Goal: Task Accomplishment & Management: Complete application form

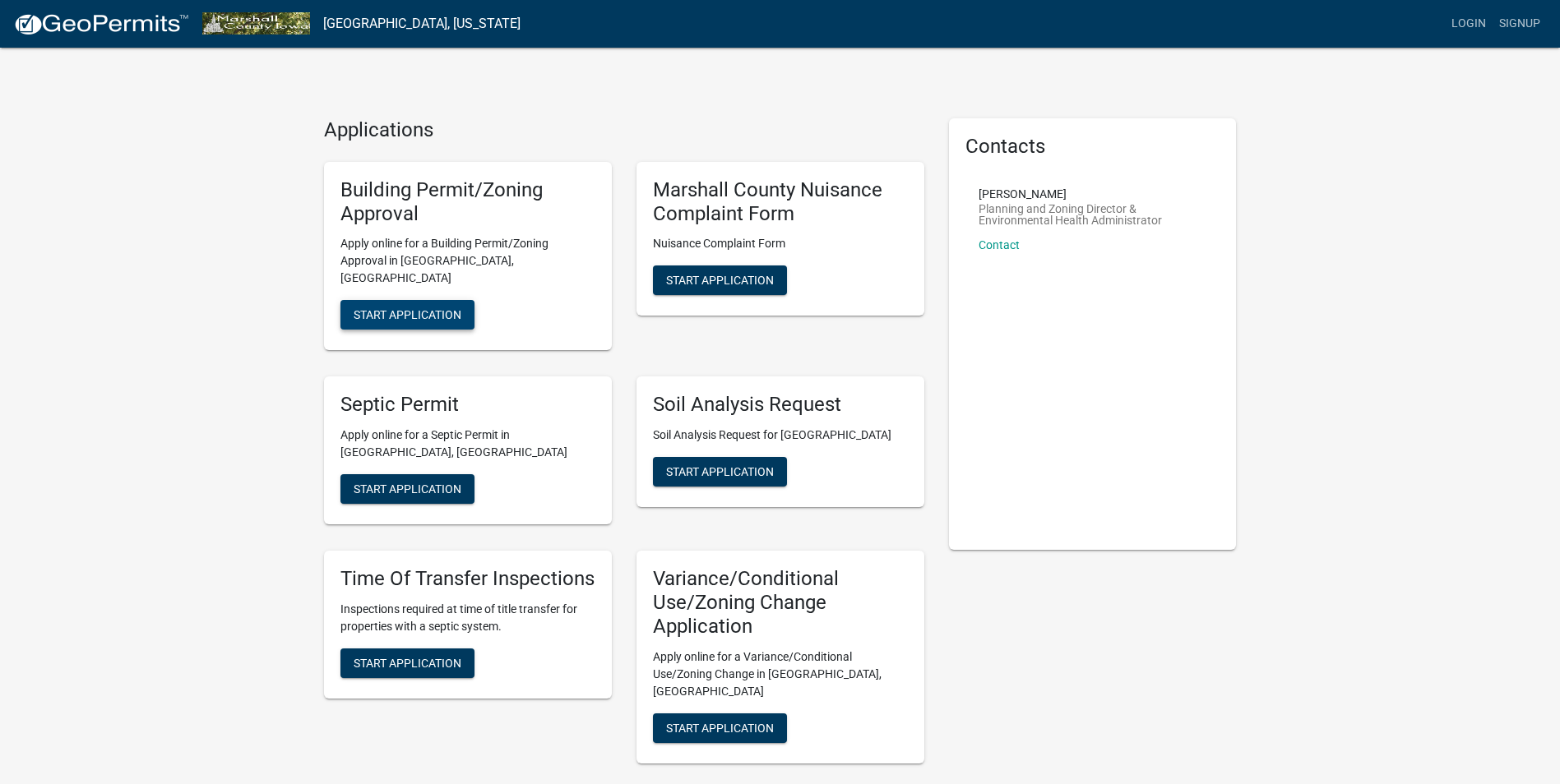
click at [434, 308] on span "Start Application" at bounding box center [407, 315] width 108 height 13
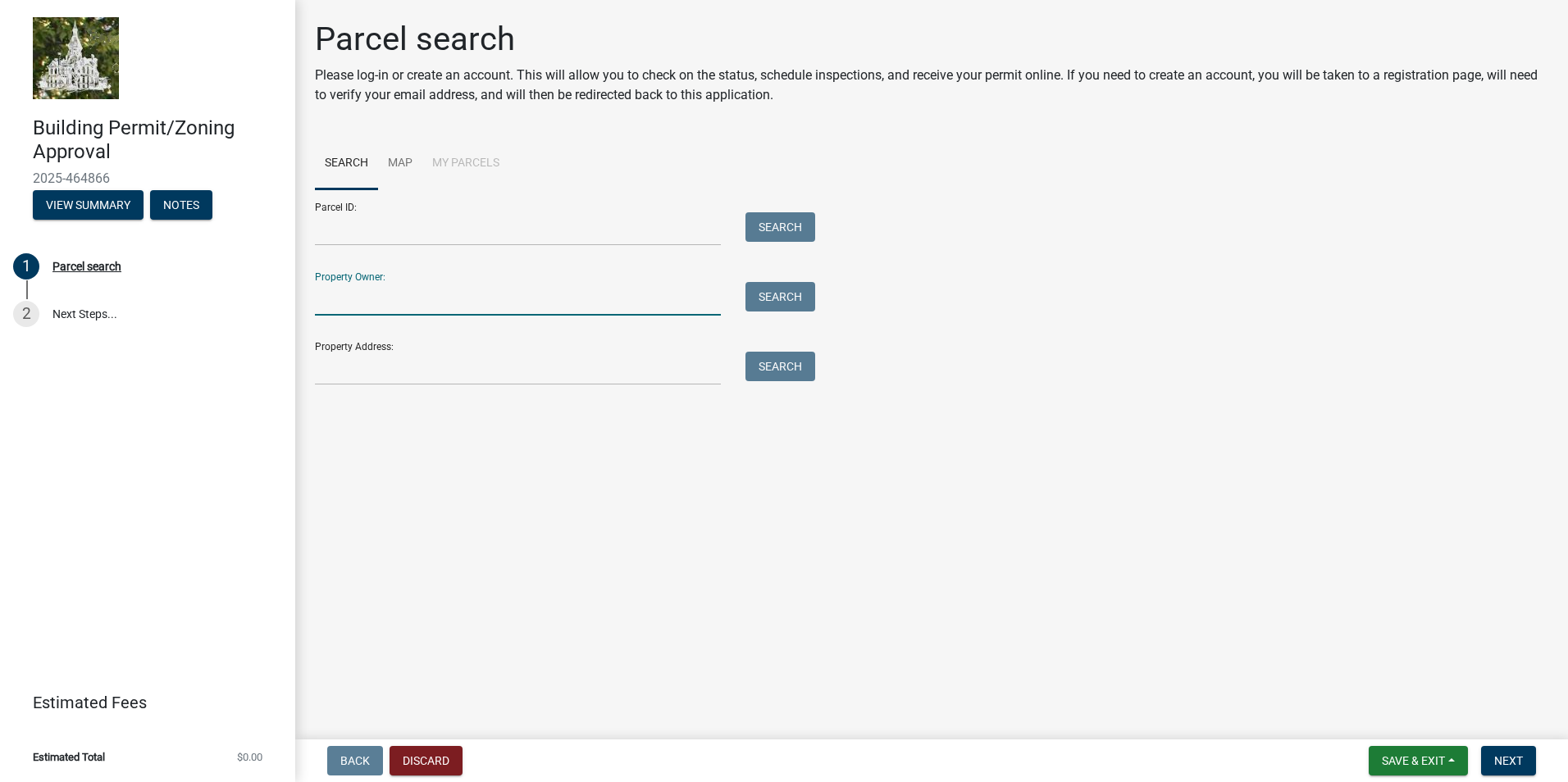
click at [355, 308] on input "Property Owner:" at bounding box center [518, 299] width 406 height 34
type input "[PERSON_NAME]"
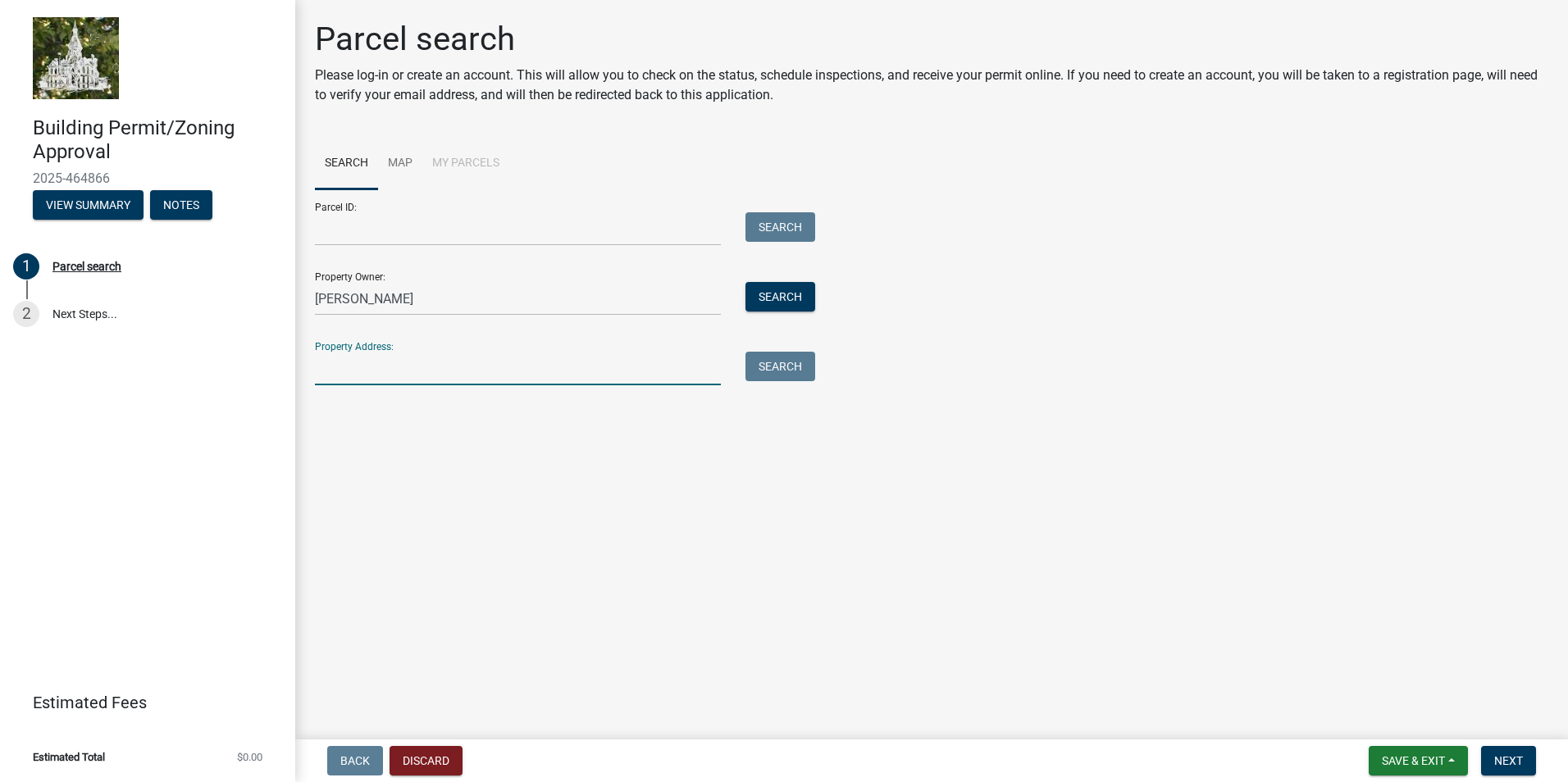
click at [358, 365] on input "Property Address:" at bounding box center [518, 368] width 406 height 34
type input "[STREET_ADDRESS]"
click at [349, 411] on button "Search All" at bounding box center [361, 413] width 93 height 29
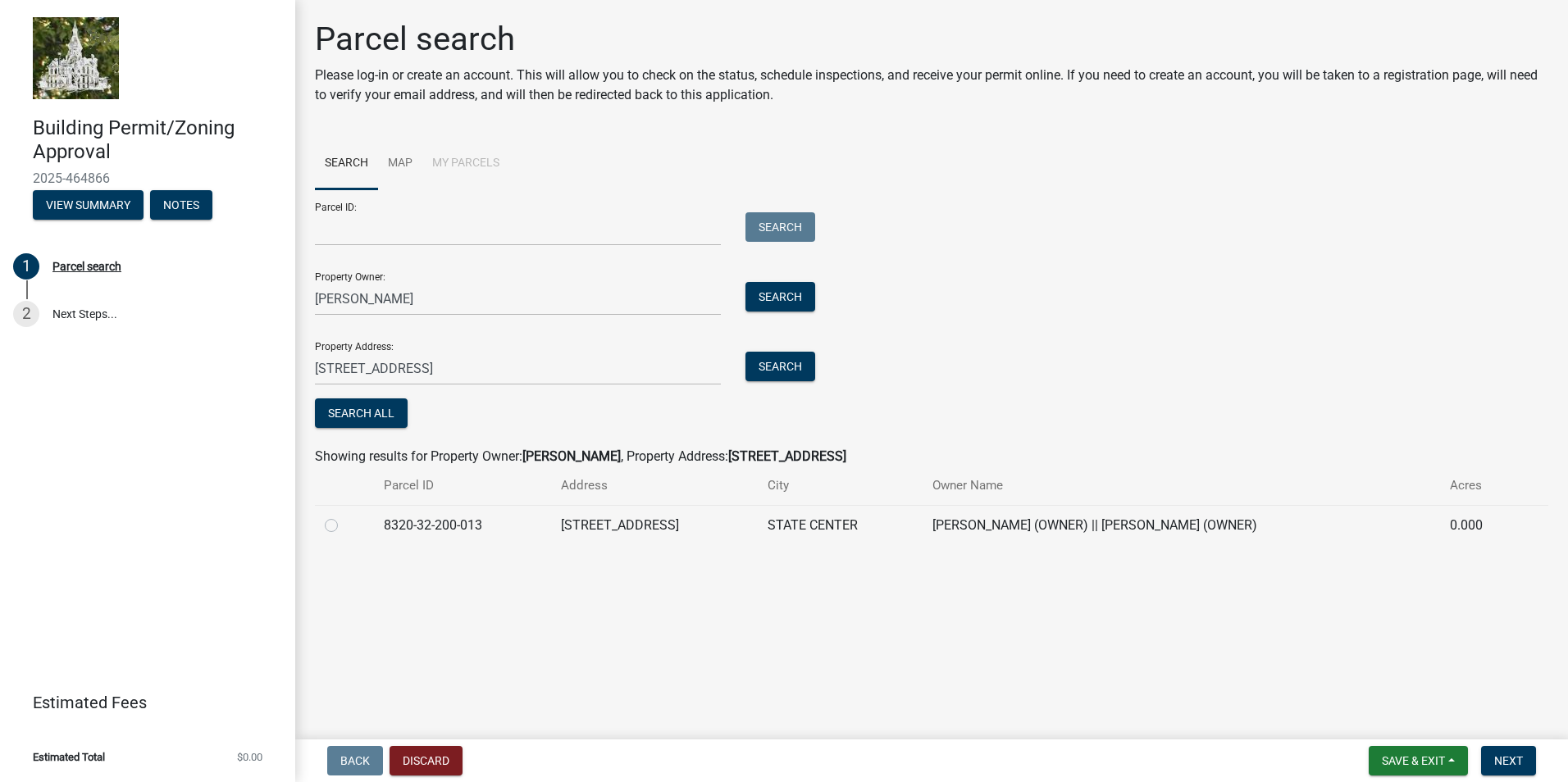
click at [344, 516] on label at bounding box center [344, 516] width 0 height 0
click at [344, 524] on input "radio" at bounding box center [349, 520] width 10 height 10
radio input "true"
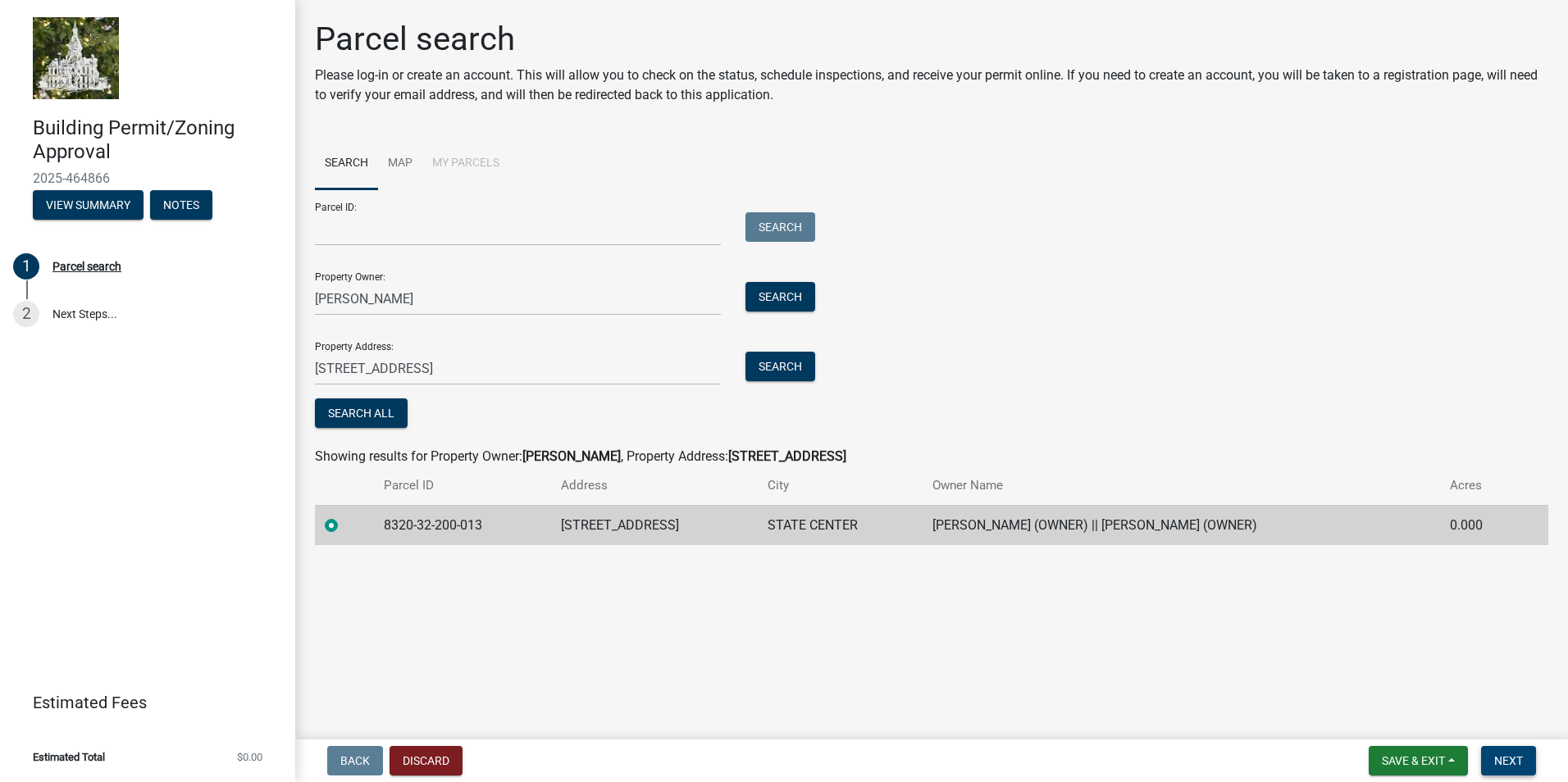
click at [1495, 761] on span "Next" at bounding box center [1508, 760] width 29 height 13
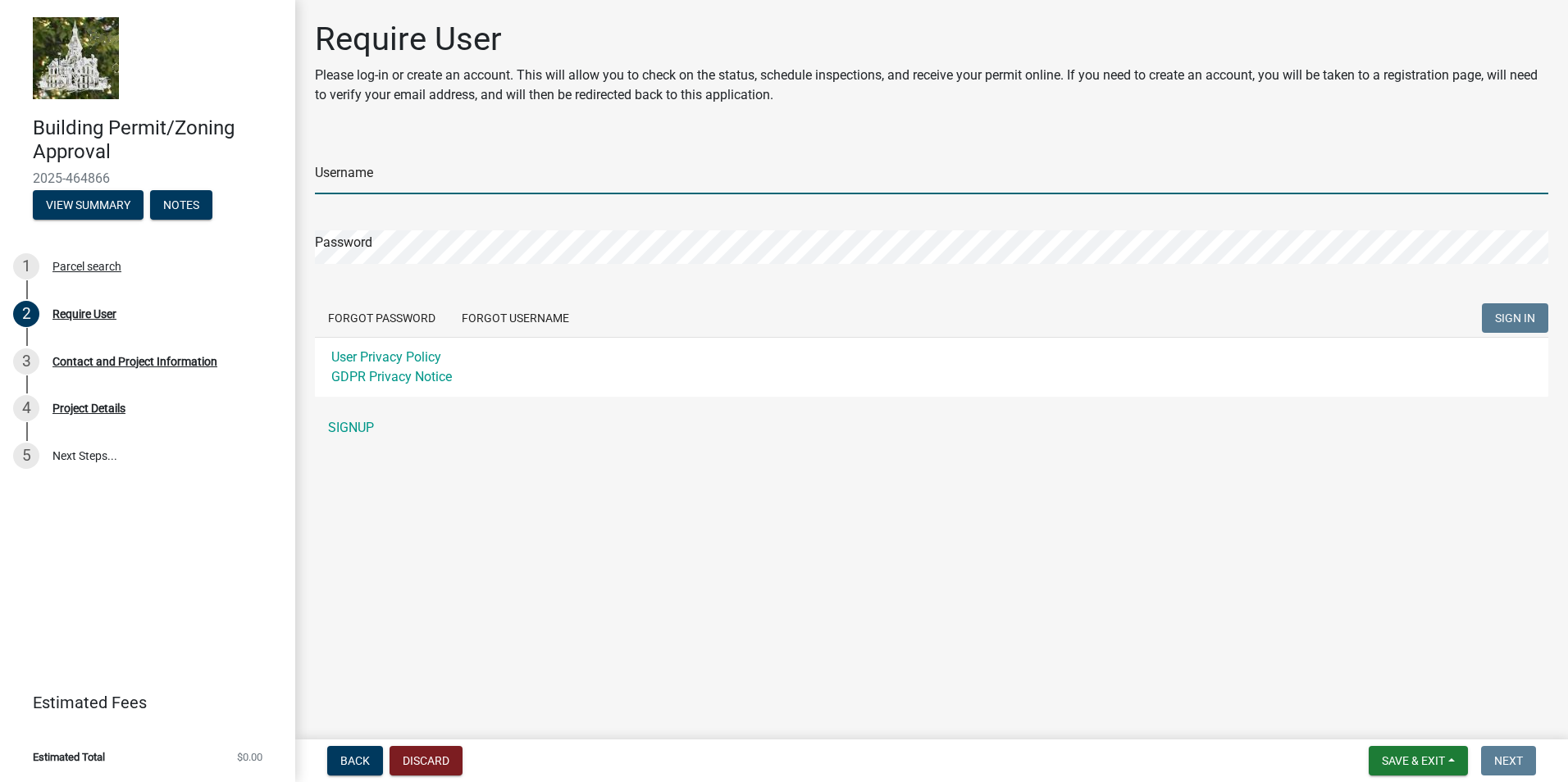
click at [360, 186] on input "Username" at bounding box center [931, 177] width 1233 height 34
type input "jellis0327"
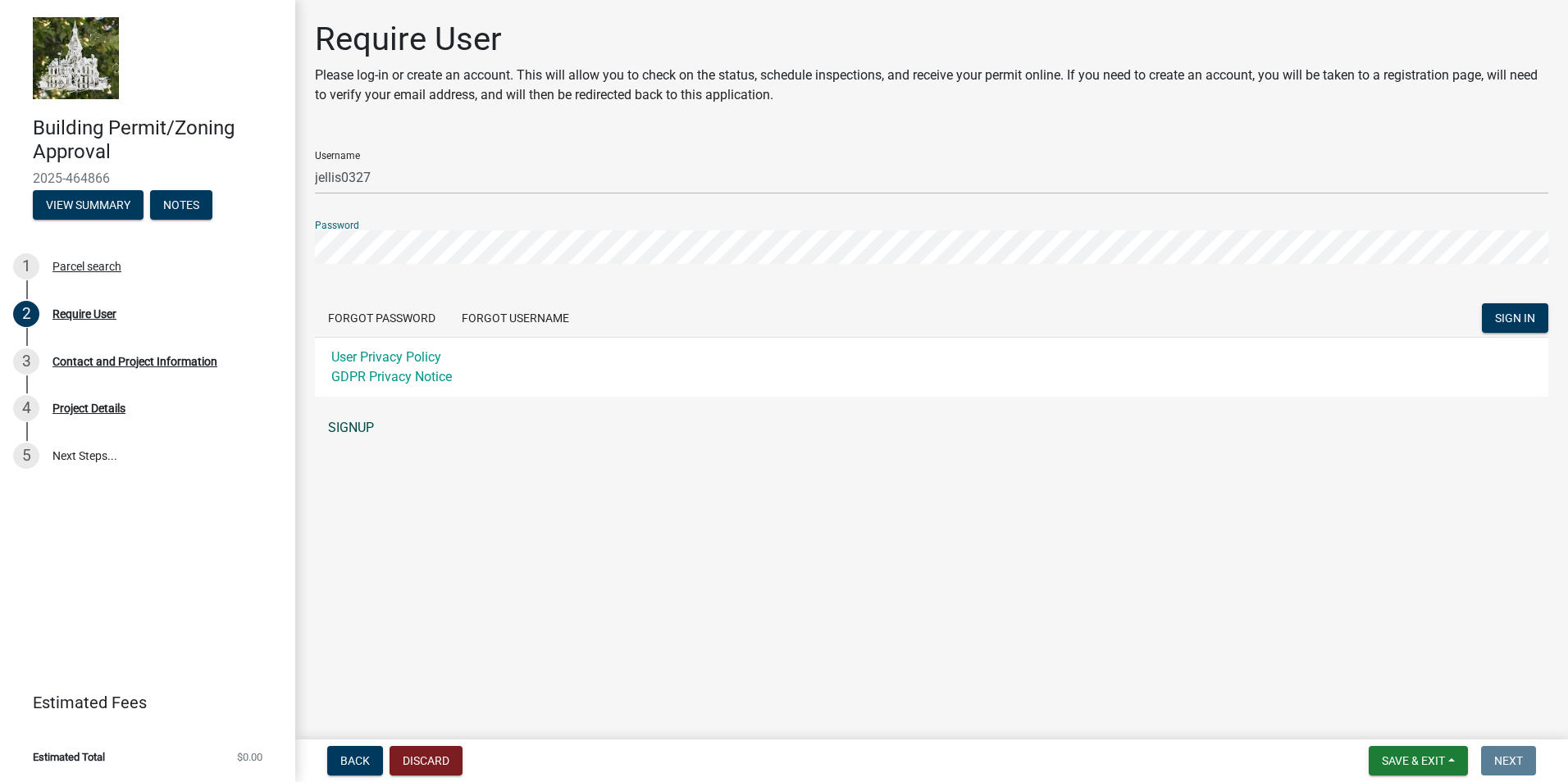
click at [361, 429] on link "SIGNUP" at bounding box center [931, 428] width 1233 height 33
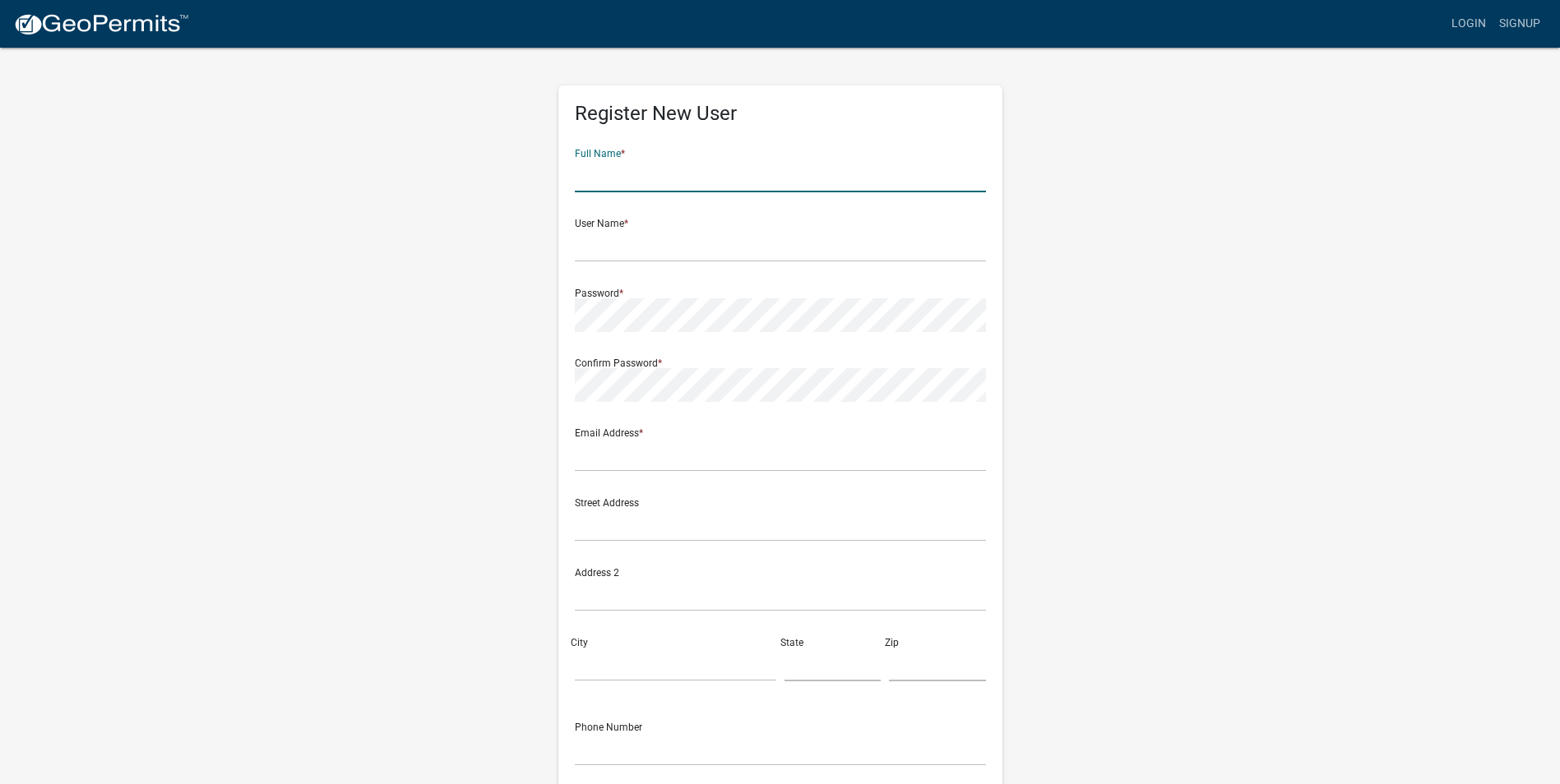
click at [582, 190] on input "text" at bounding box center [780, 176] width 411 height 34
type input "j"
type input "[PERSON_NAME]"
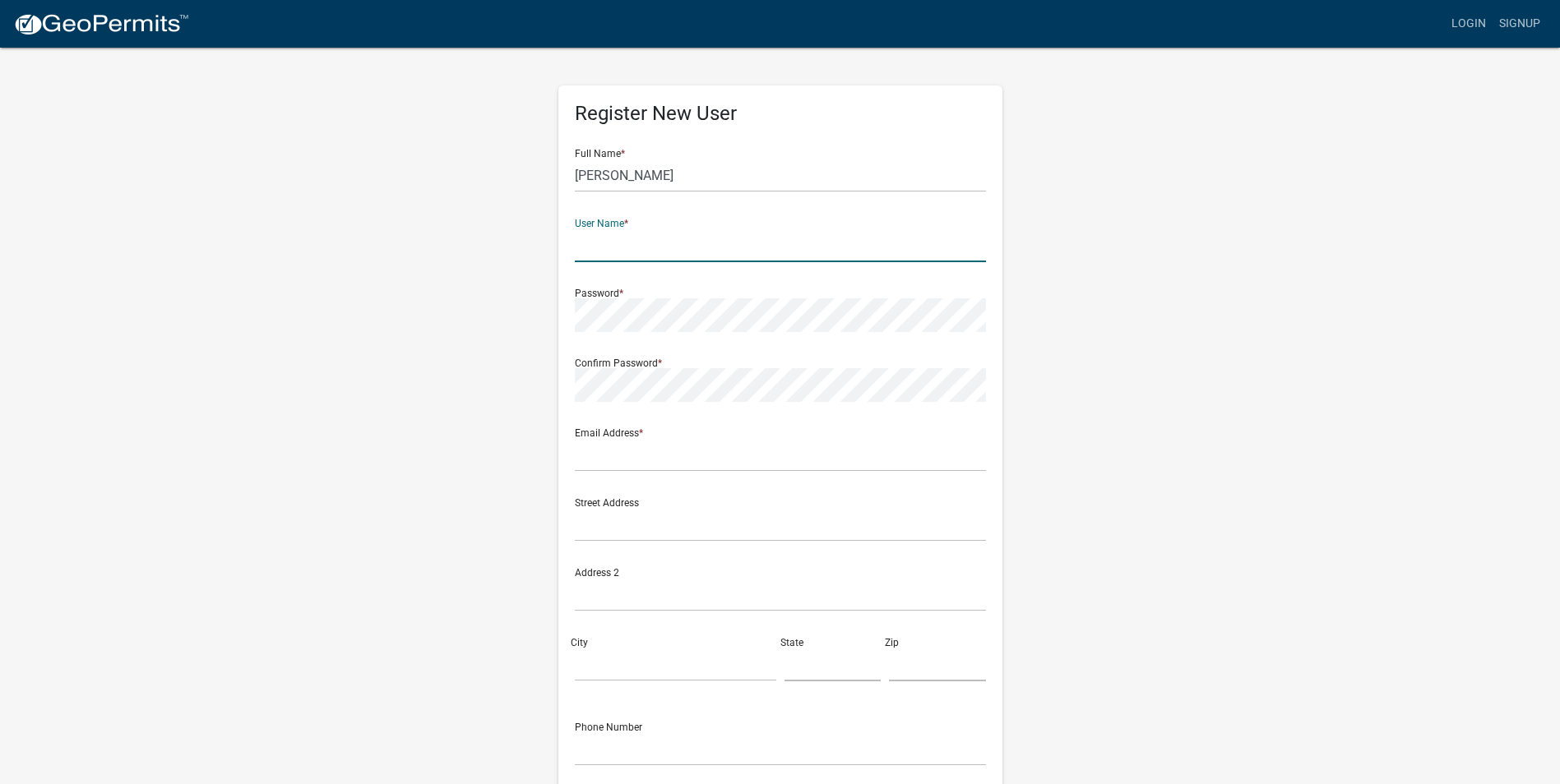
click at [617, 244] on input "text" at bounding box center [780, 245] width 411 height 34
type input "Jellis0327"
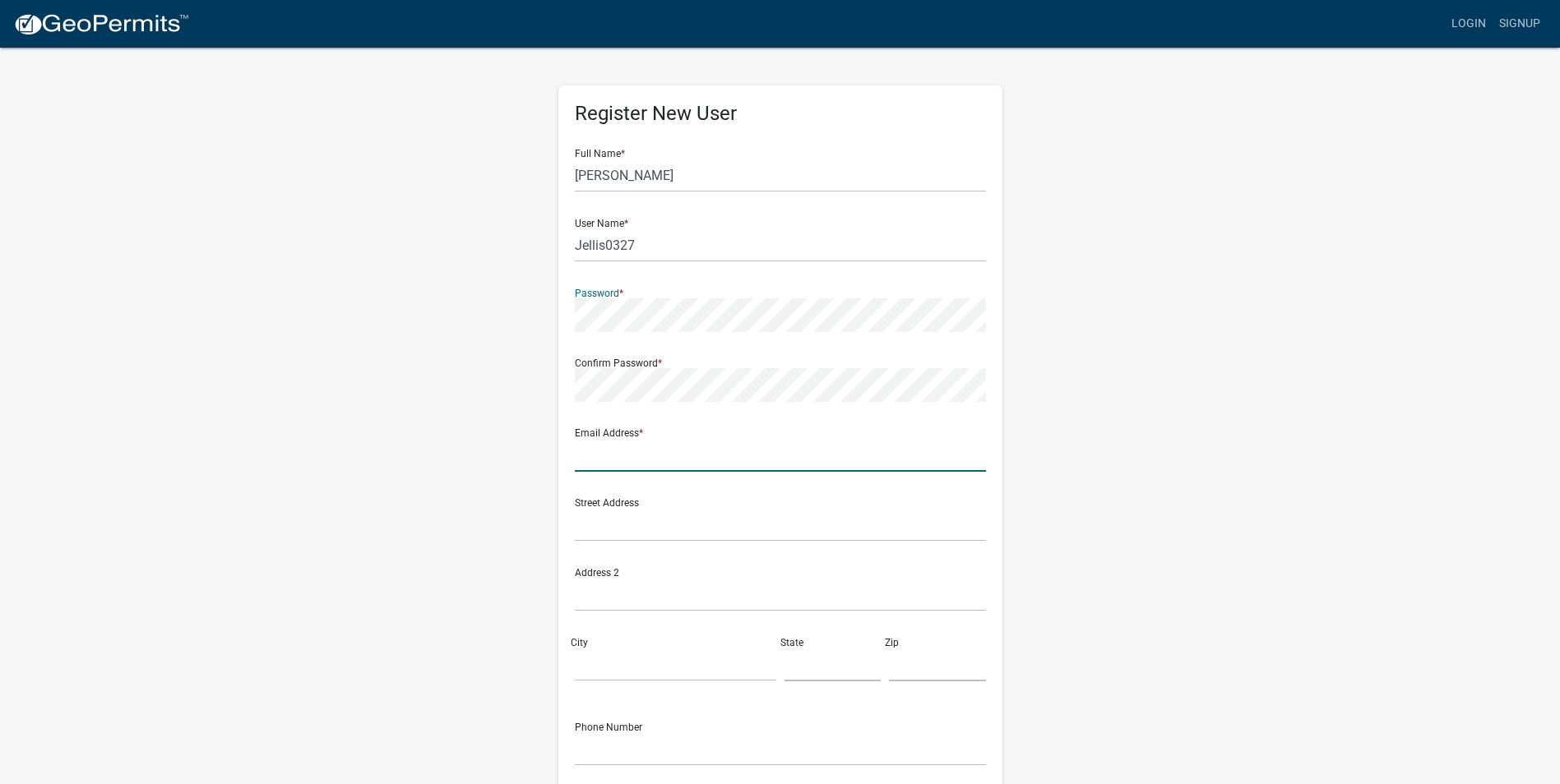
click at [626, 460] on input "text" at bounding box center [780, 455] width 411 height 34
type input "[EMAIL_ADDRESS][DOMAIN_NAME]"
click at [591, 518] on input "text" at bounding box center [780, 525] width 411 height 34
type input "[STREET_ADDRESS]"
click at [592, 677] on input "City" at bounding box center [675, 665] width 201 height 34
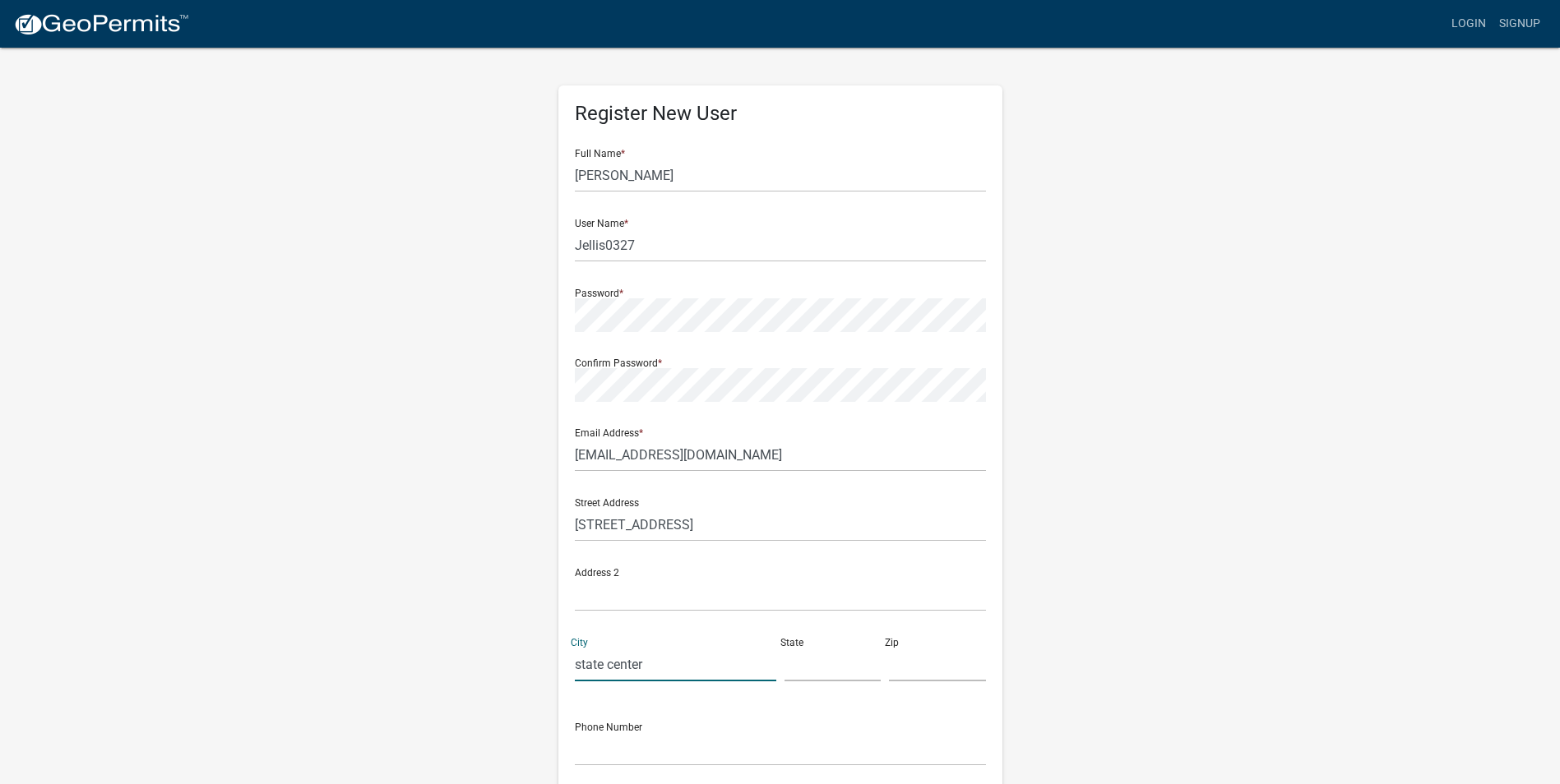
type input "state center"
click at [801, 664] on input "text" at bounding box center [832, 665] width 97 height 34
type input "[US_STATE]"
click at [907, 668] on input "text" at bounding box center [937, 665] width 97 height 34
type input "50247"
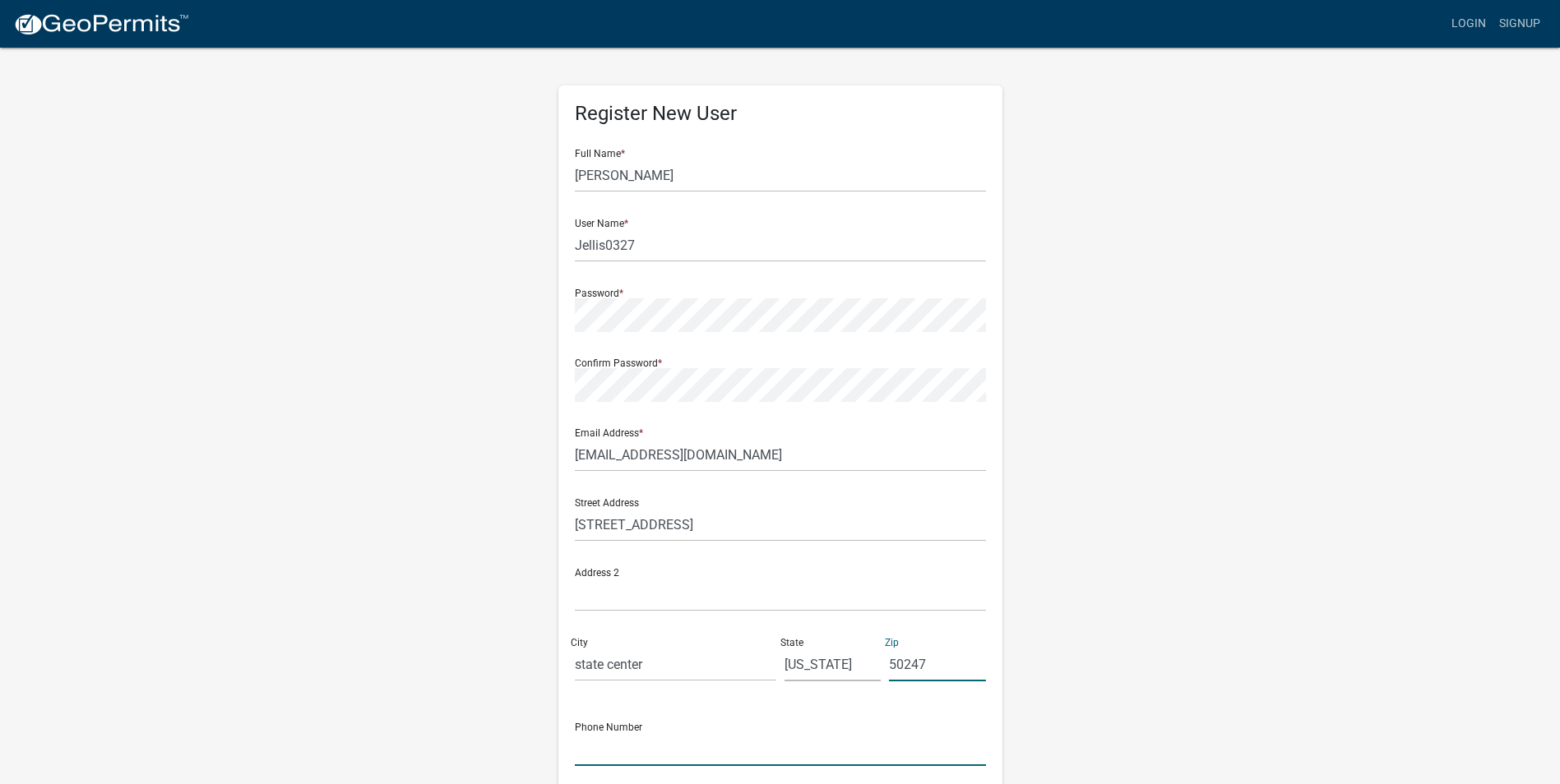
click at [645, 748] on input "text" at bounding box center [780, 749] width 411 height 34
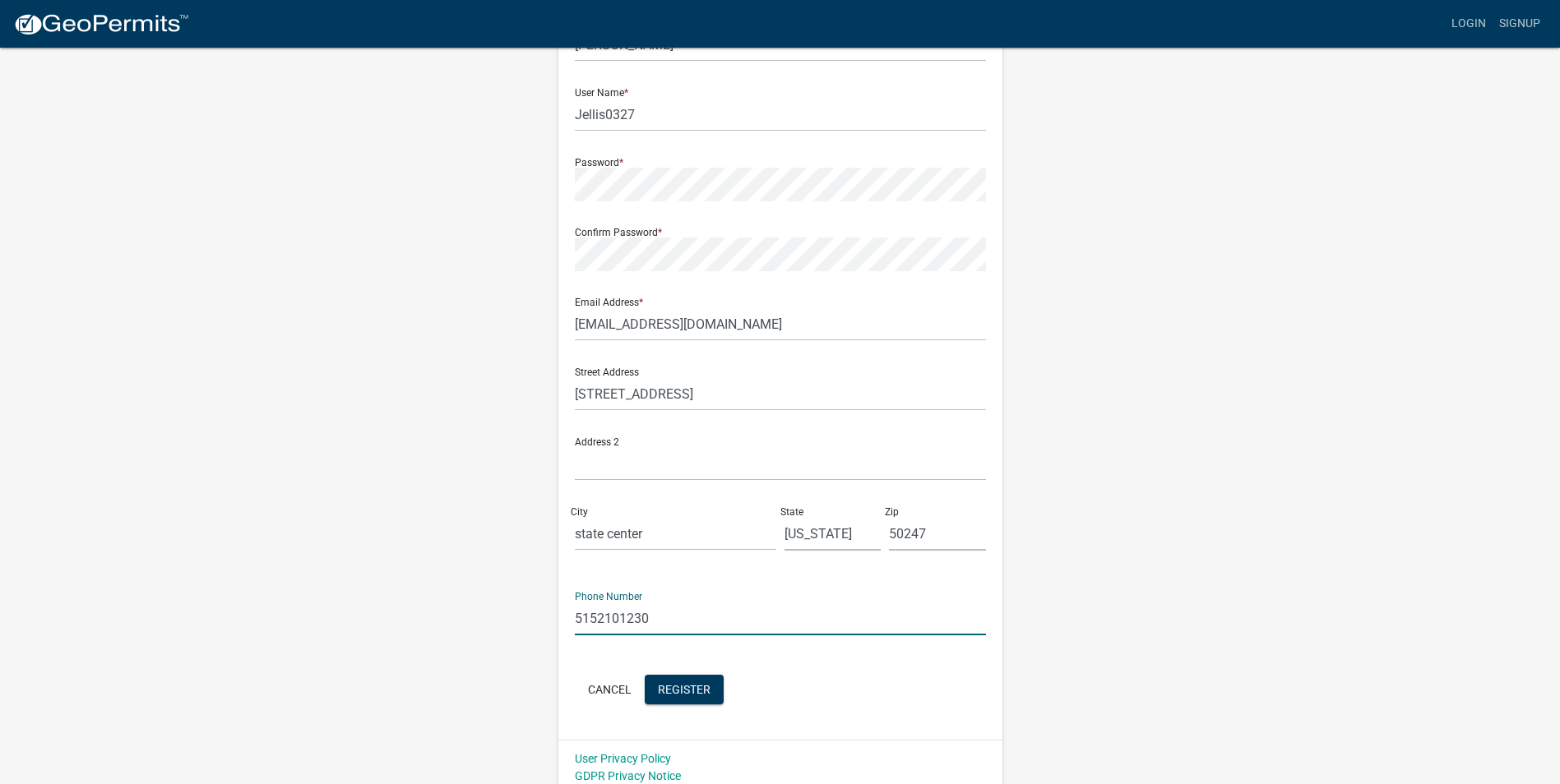
scroll to position [141, 0]
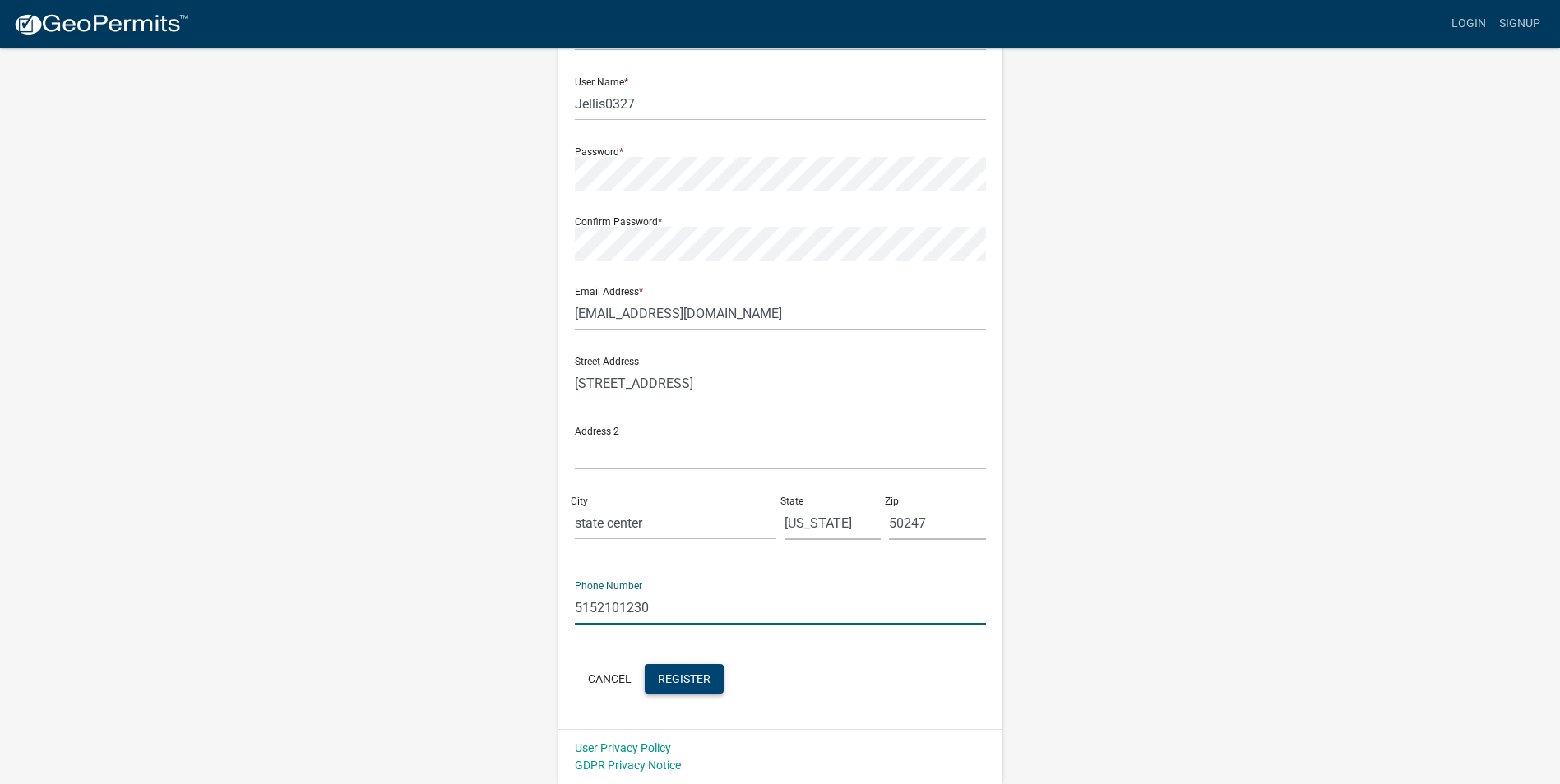
type input "5152101230"
click at [684, 679] on span "Register" at bounding box center [684, 678] width 53 height 13
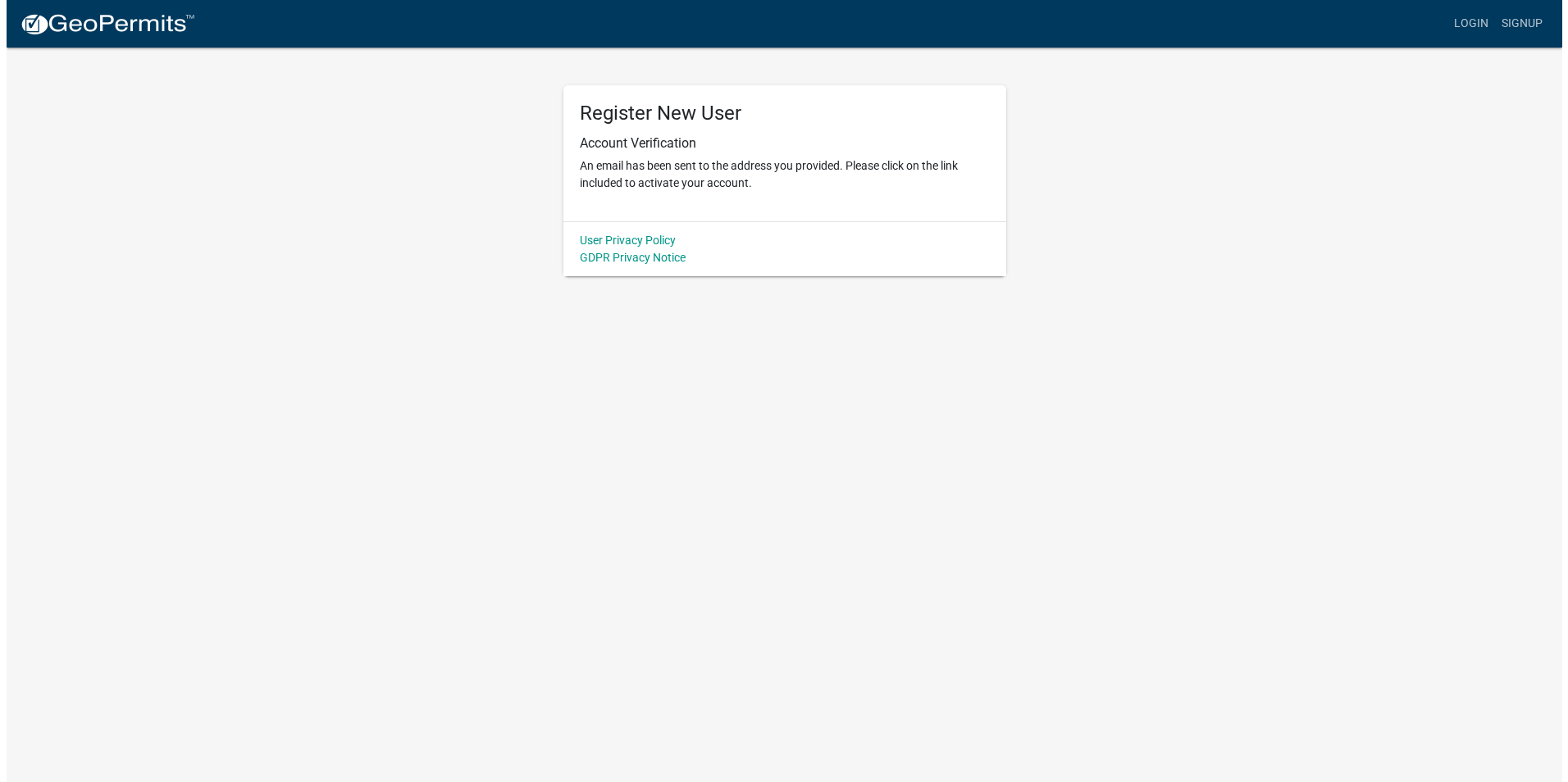
scroll to position [0, 0]
click at [1179, 258] on div "Register New User Account Verification An email has been sent to the address yo…" at bounding box center [784, 161] width 935 height 231
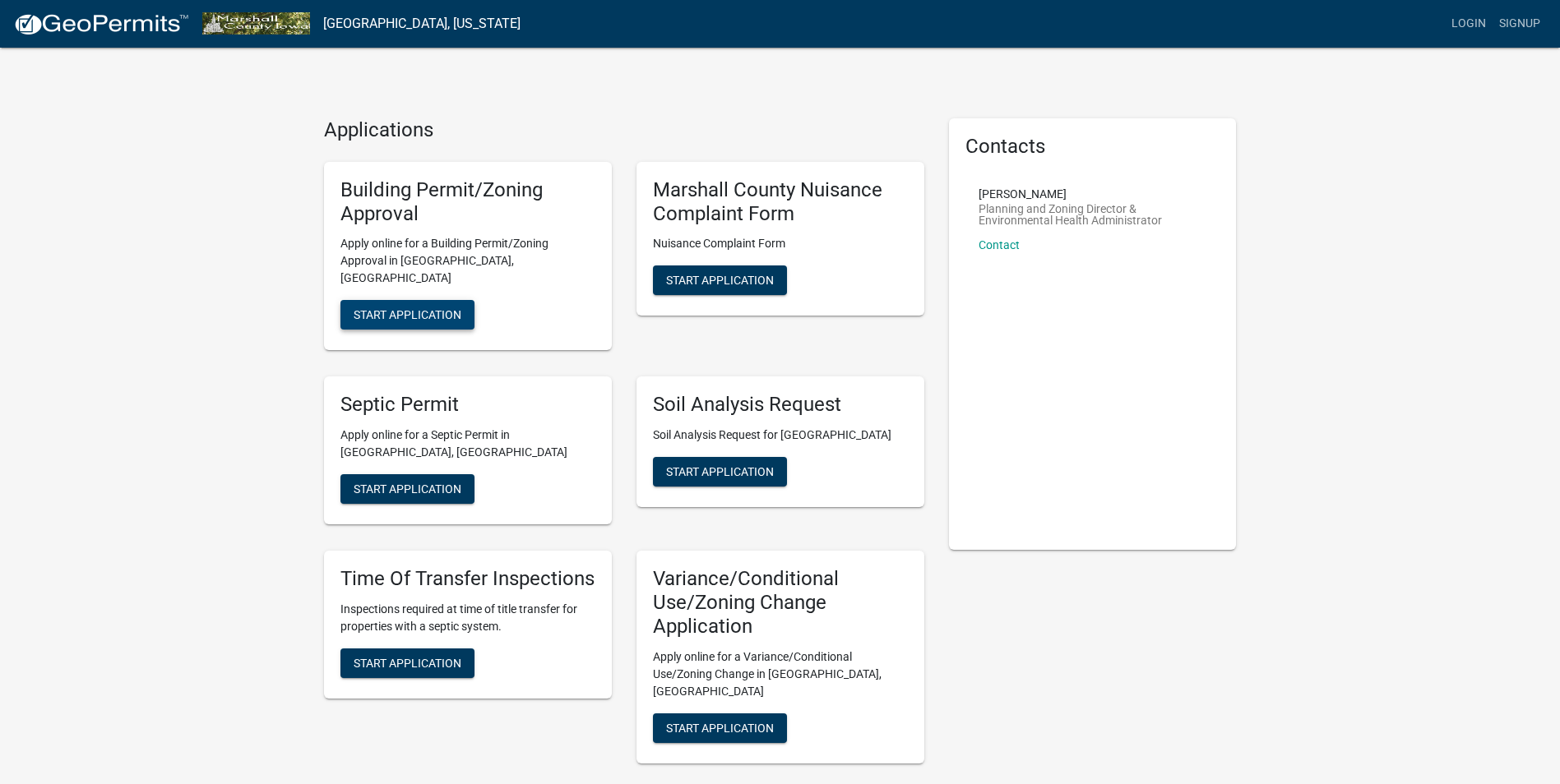
click at [422, 308] on span "Start Application" at bounding box center [407, 315] width 108 height 13
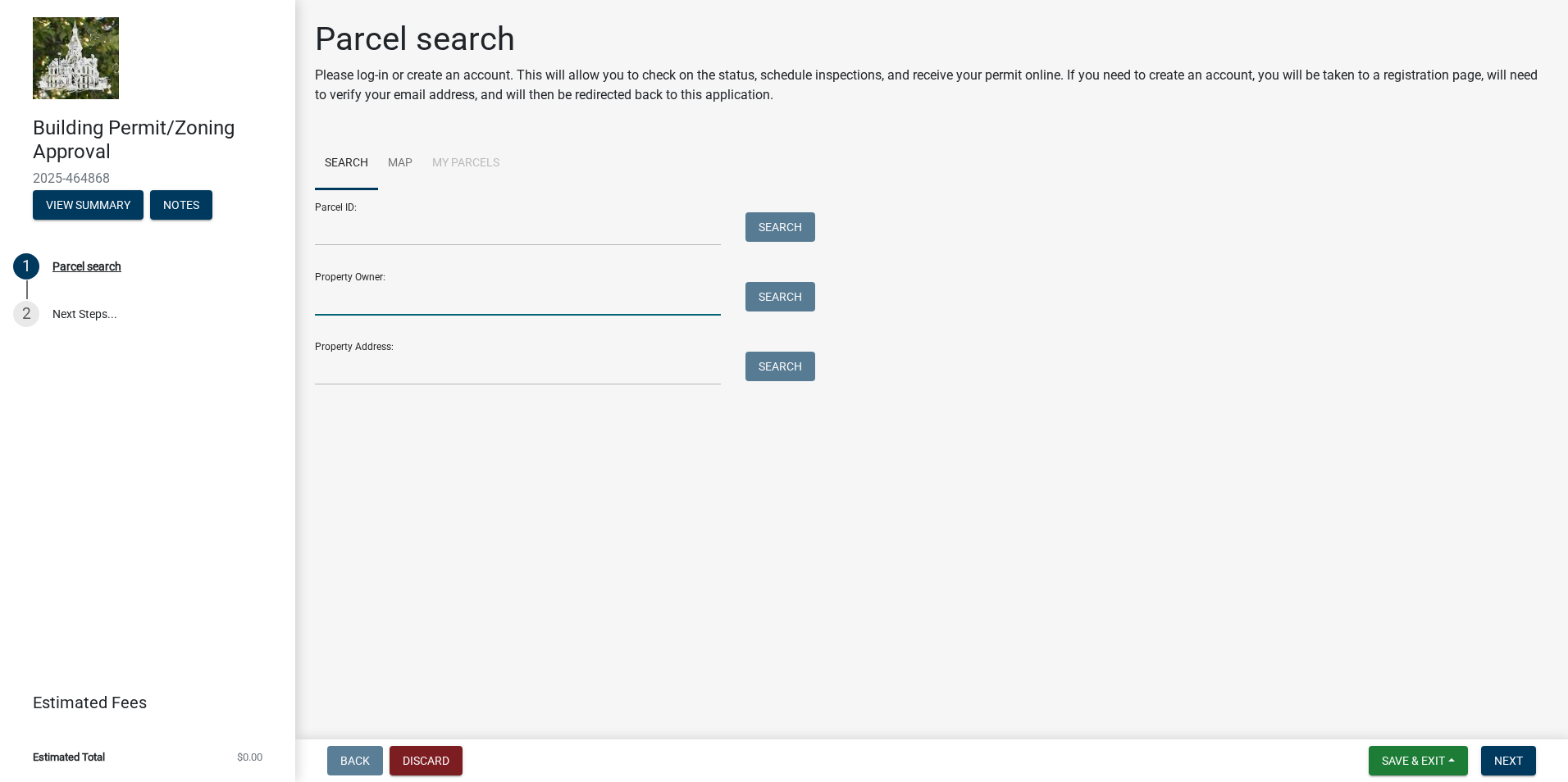
click at [342, 297] on input "Property Owner:" at bounding box center [518, 299] width 406 height 34
type input "[PERSON_NAME]"
type input "1216 273rd st"
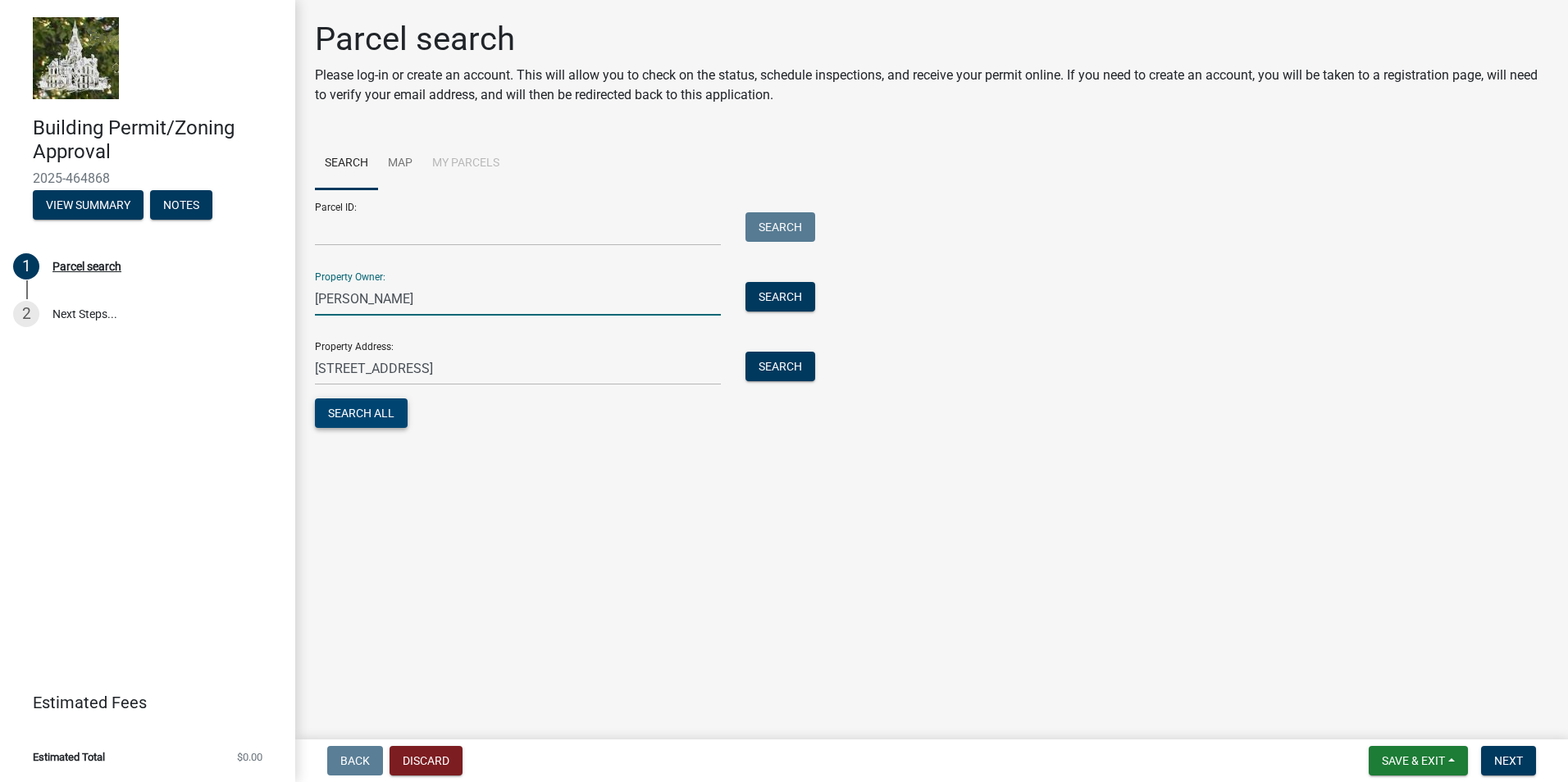
click at [372, 426] on button "Search All" at bounding box center [361, 413] width 93 height 29
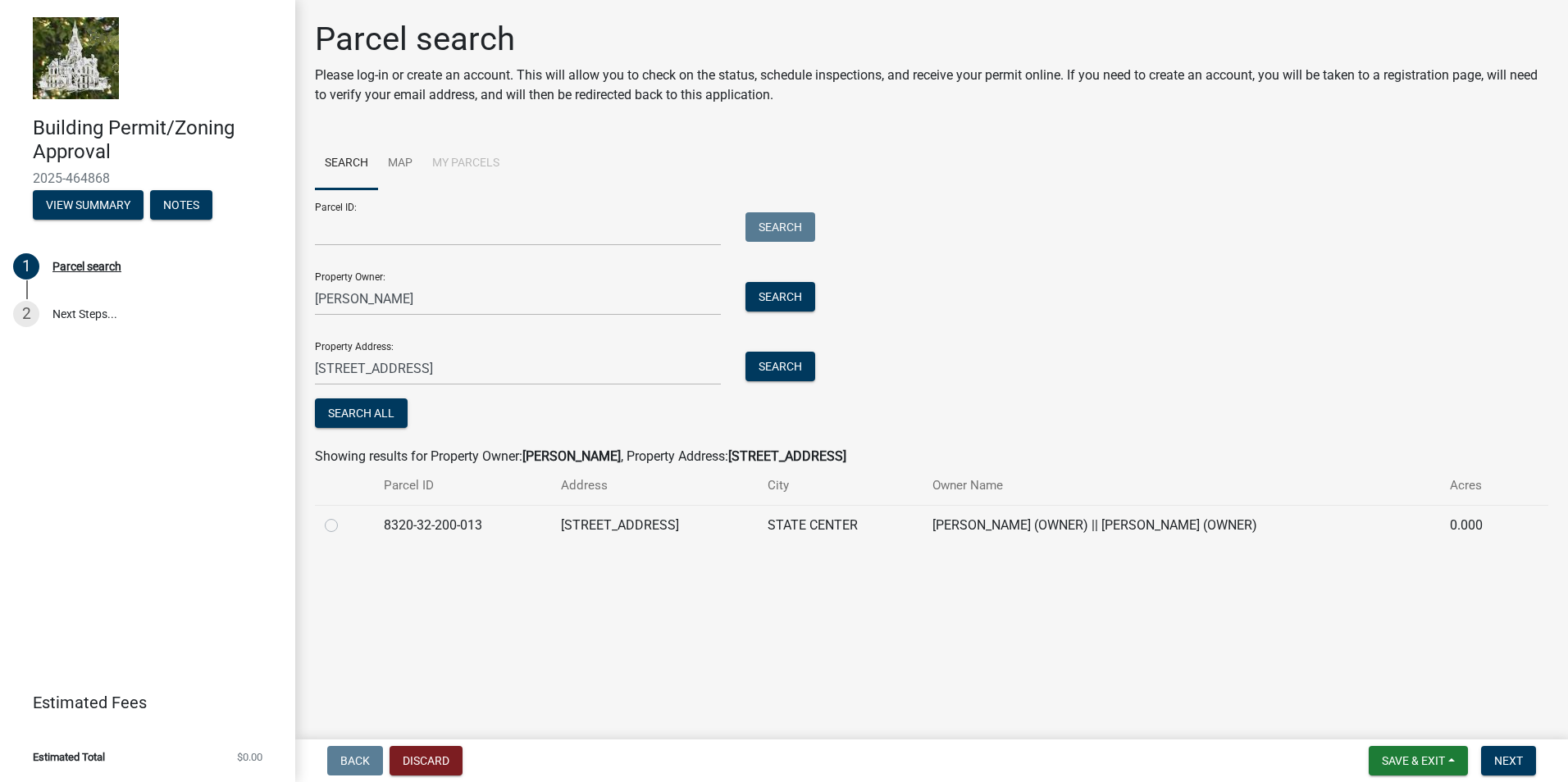
drag, startPoint x: 328, startPoint y: 524, endPoint x: 374, endPoint y: 548, distance: 51.9
click at [344, 516] on label at bounding box center [344, 516] width 0 height 0
click at [344, 525] on input "radio" at bounding box center [349, 520] width 10 height 10
radio input "true"
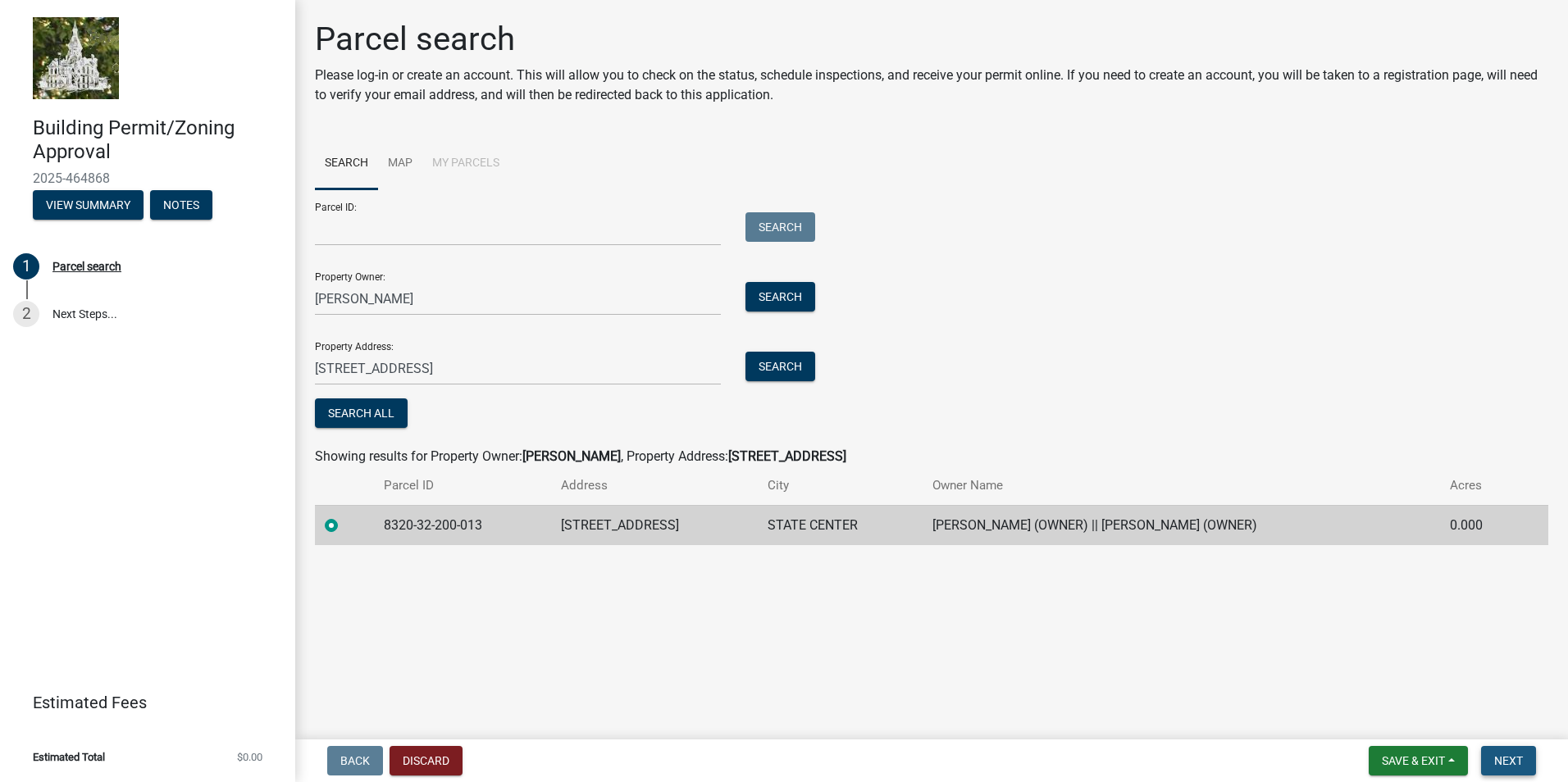
click at [1527, 763] on button "Next" at bounding box center [1508, 760] width 55 height 29
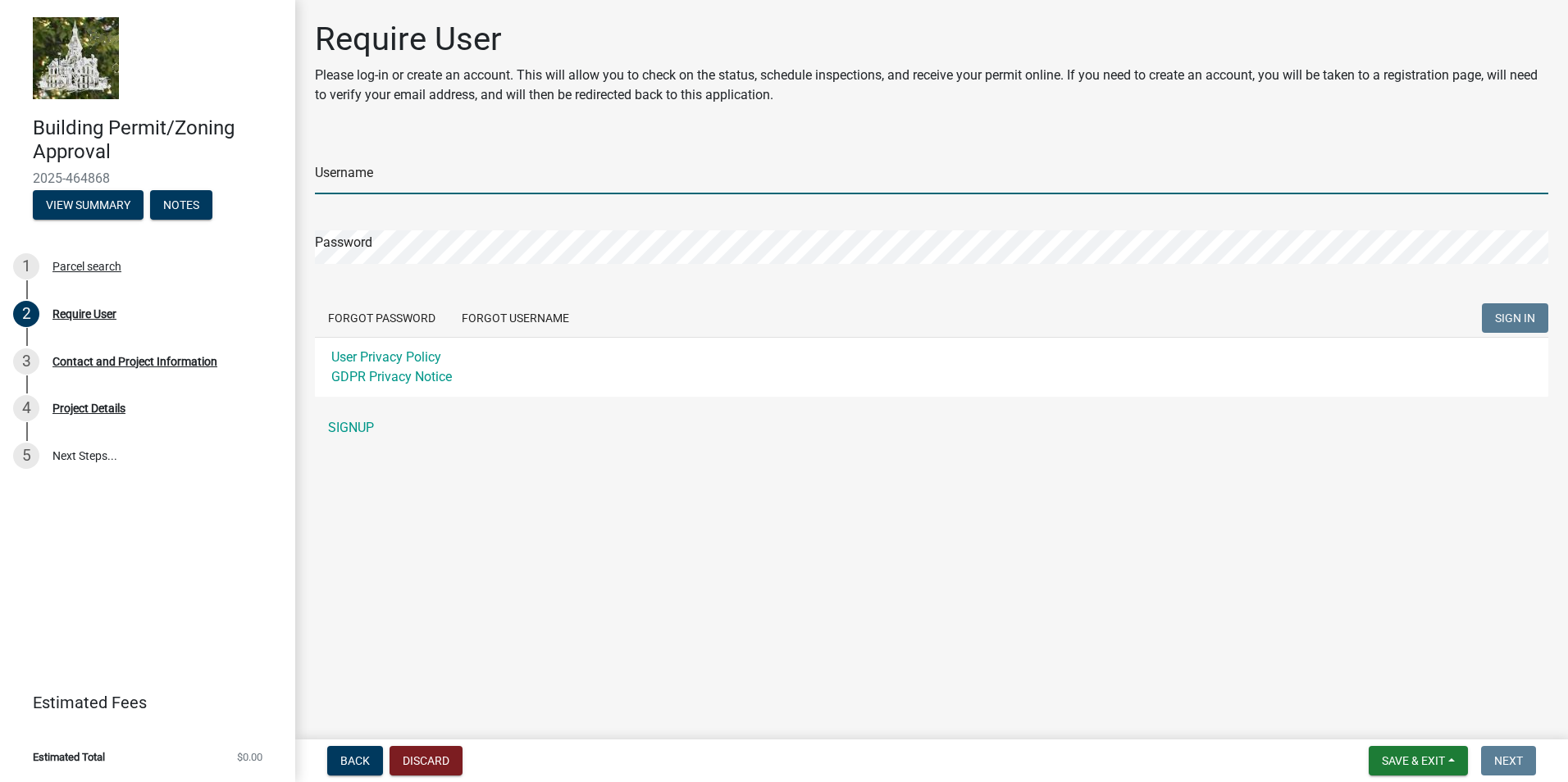
type input "Jellis0327"
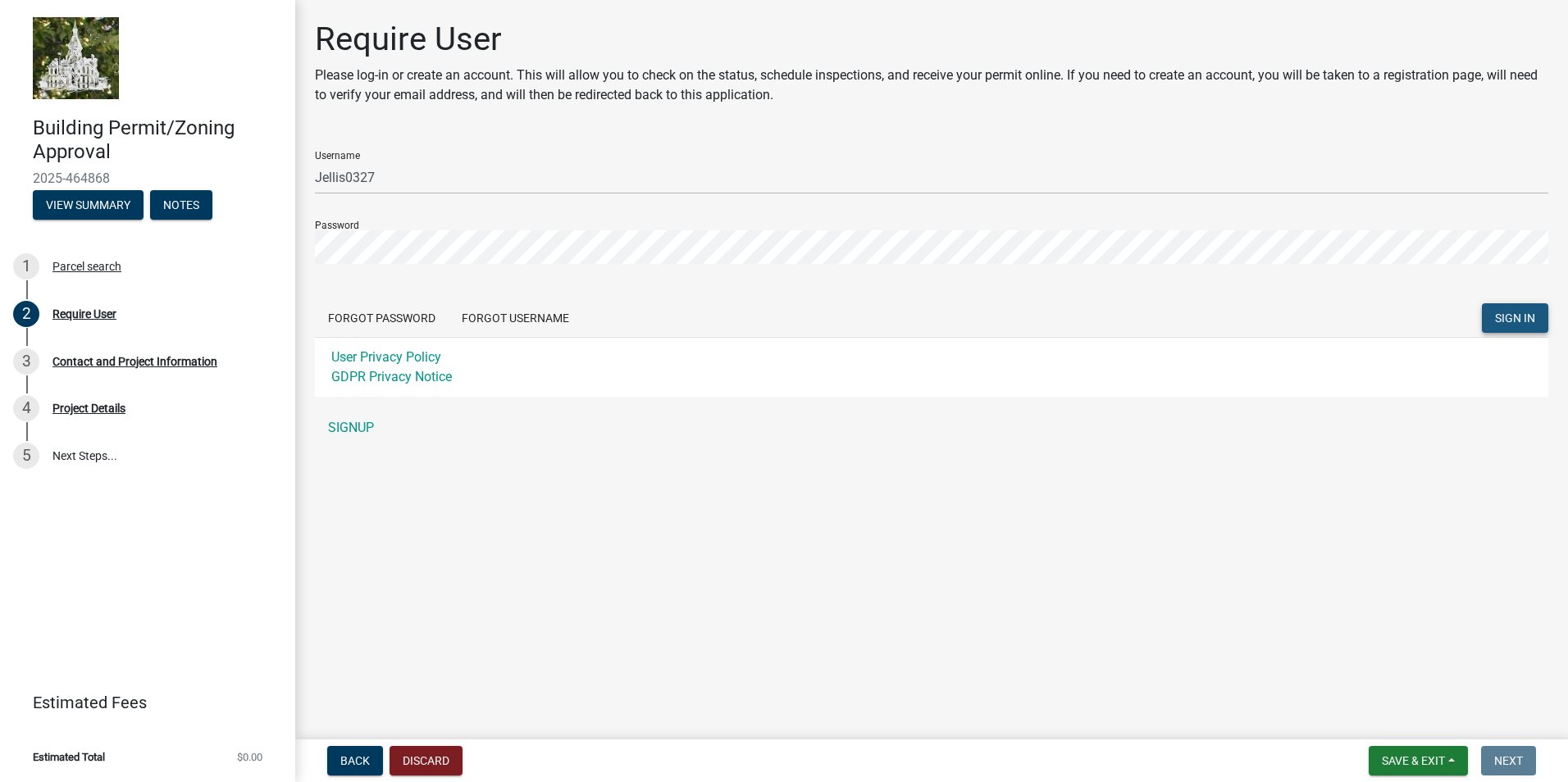
click at [1522, 323] on span "SIGN IN" at bounding box center [1515, 318] width 40 height 13
click at [1482, 304] on button "SIGN IN" at bounding box center [1515, 318] width 67 height 29
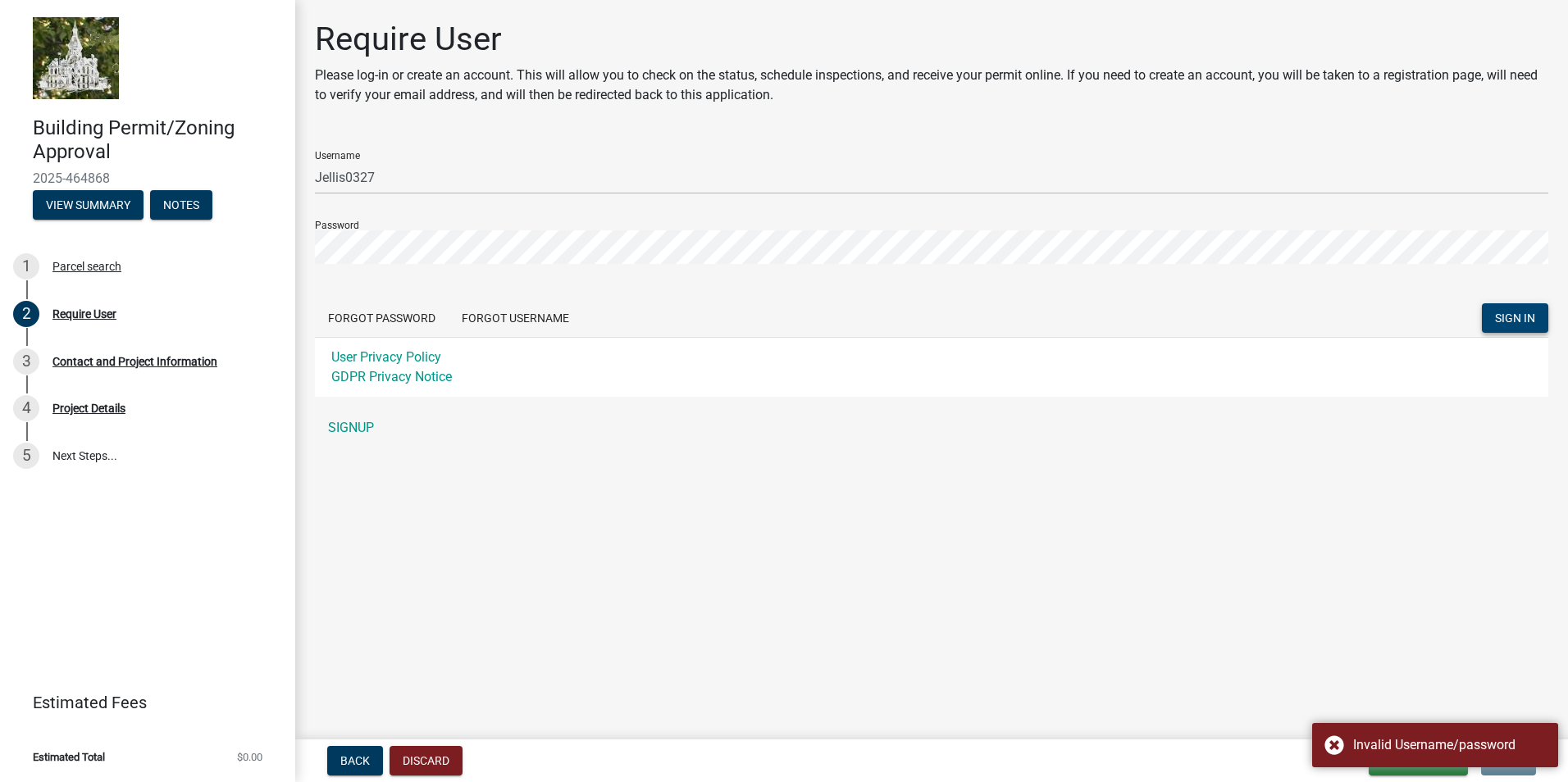
click at [433, 528] on main "Require User Please log-in or create an account. This will allow you to check o…" at bounding box center [931, 367] width 1273 height 733
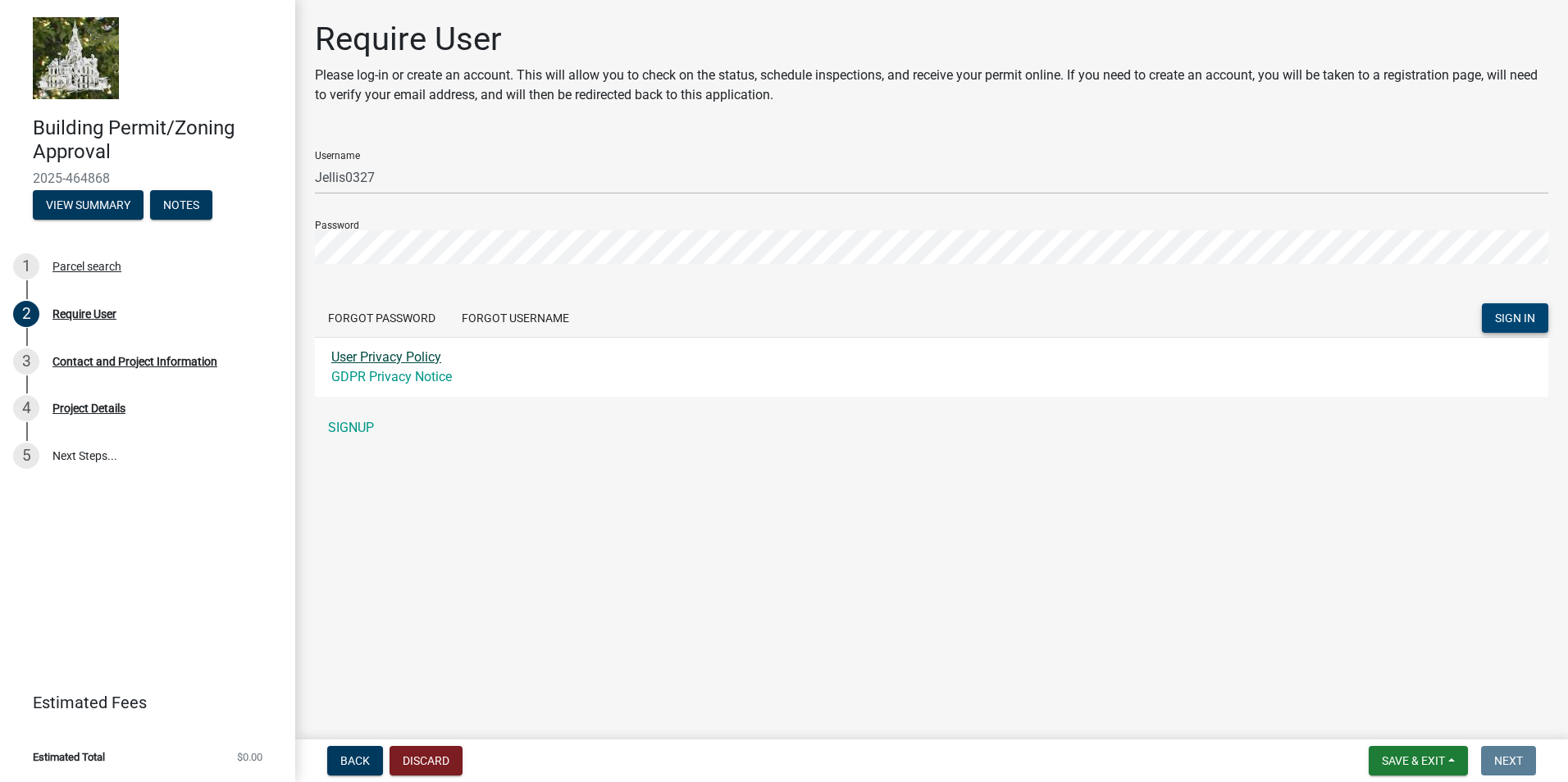
click at [387, 358] on link "User Privacy Policy" at bounding box center [385, 356] width 110 height 16
click at [415, 359] on link "User Privacy Policy" at bounding box center [385, 356] width 110 height 16
click at [345, 378] on link "GDPR Privacy Notice" at bounding box center [391, 376] width 121 height 16
click at [345, 430] on link "SIGNUP" at bounding box center [931, 428] width 1233 height 33
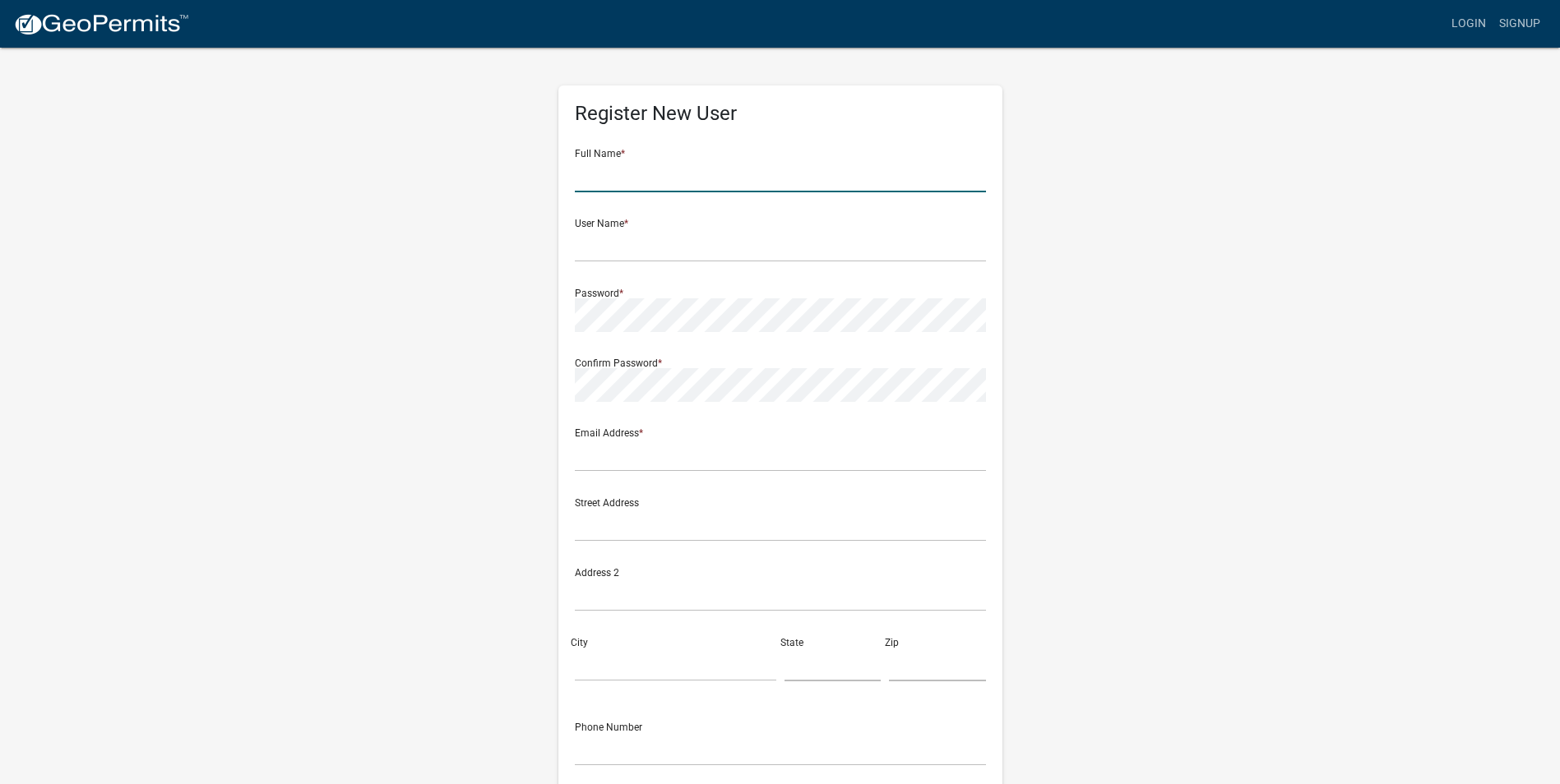
click at [590, 170] on input "text" at bounding box center [780, 176] width 411 height 34
type input "john"
click at [406, 284] on div "Register New User Full Name * john User Name * Password * Confirm Password * Em…" at bounding box center [780, 486] width 938 height 880
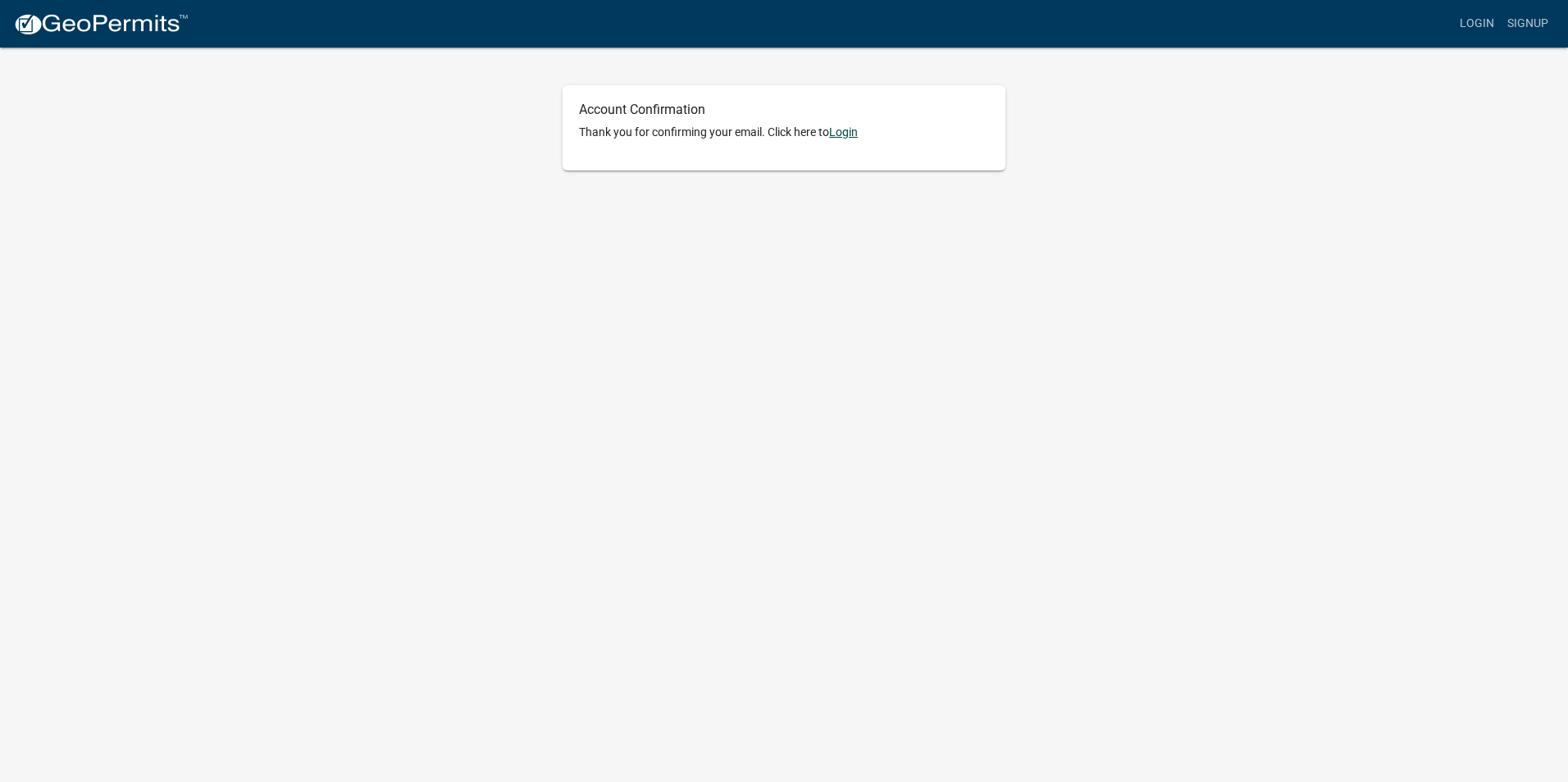
click at [852, 132] on link "Login" at bounding box center [843, 132] width 29 height 13
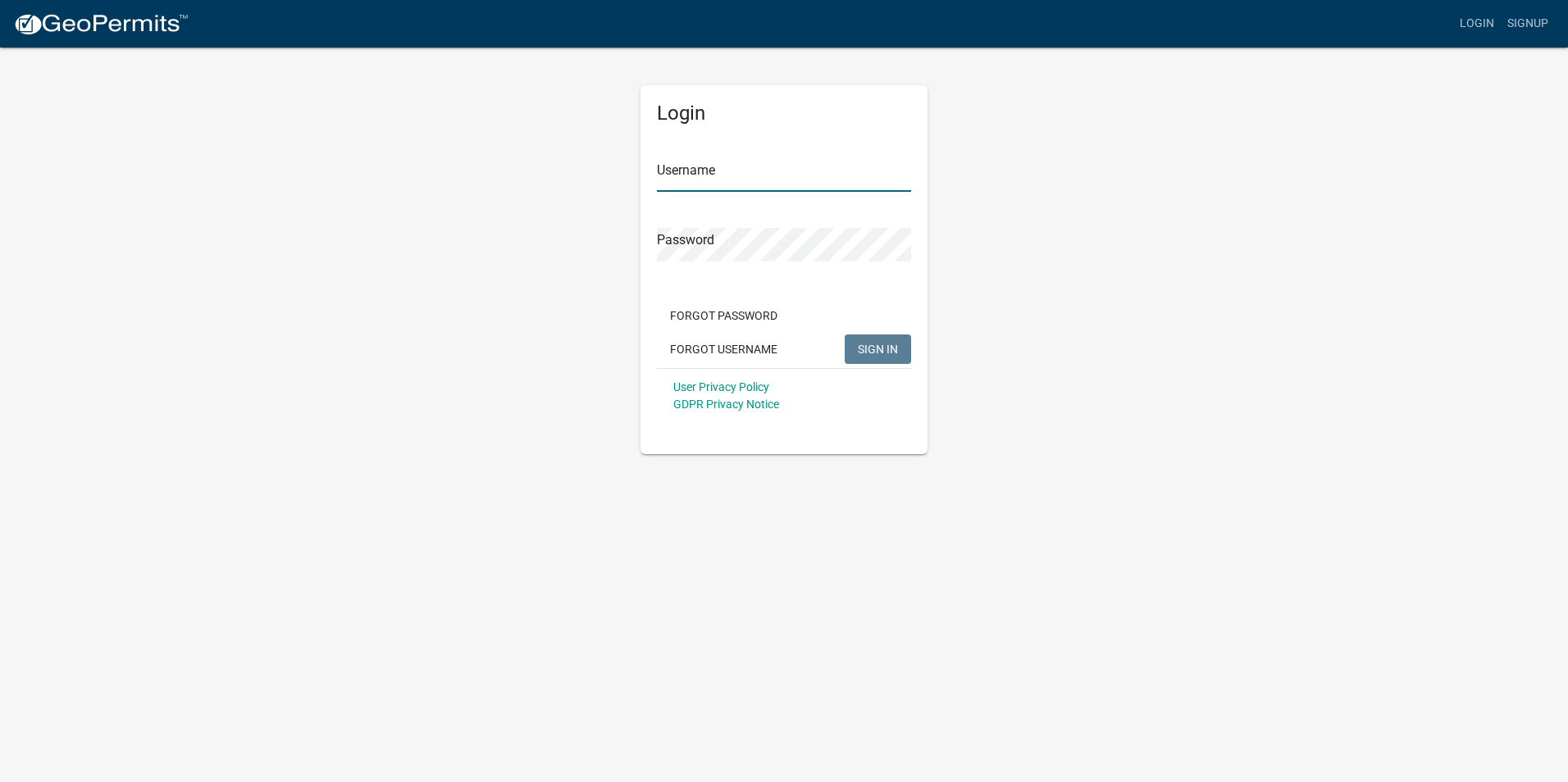
type input "Jellis0327"
click at [861, 344] on span "SIGN IN" at bounding box center [878, 349] width 40 height 13
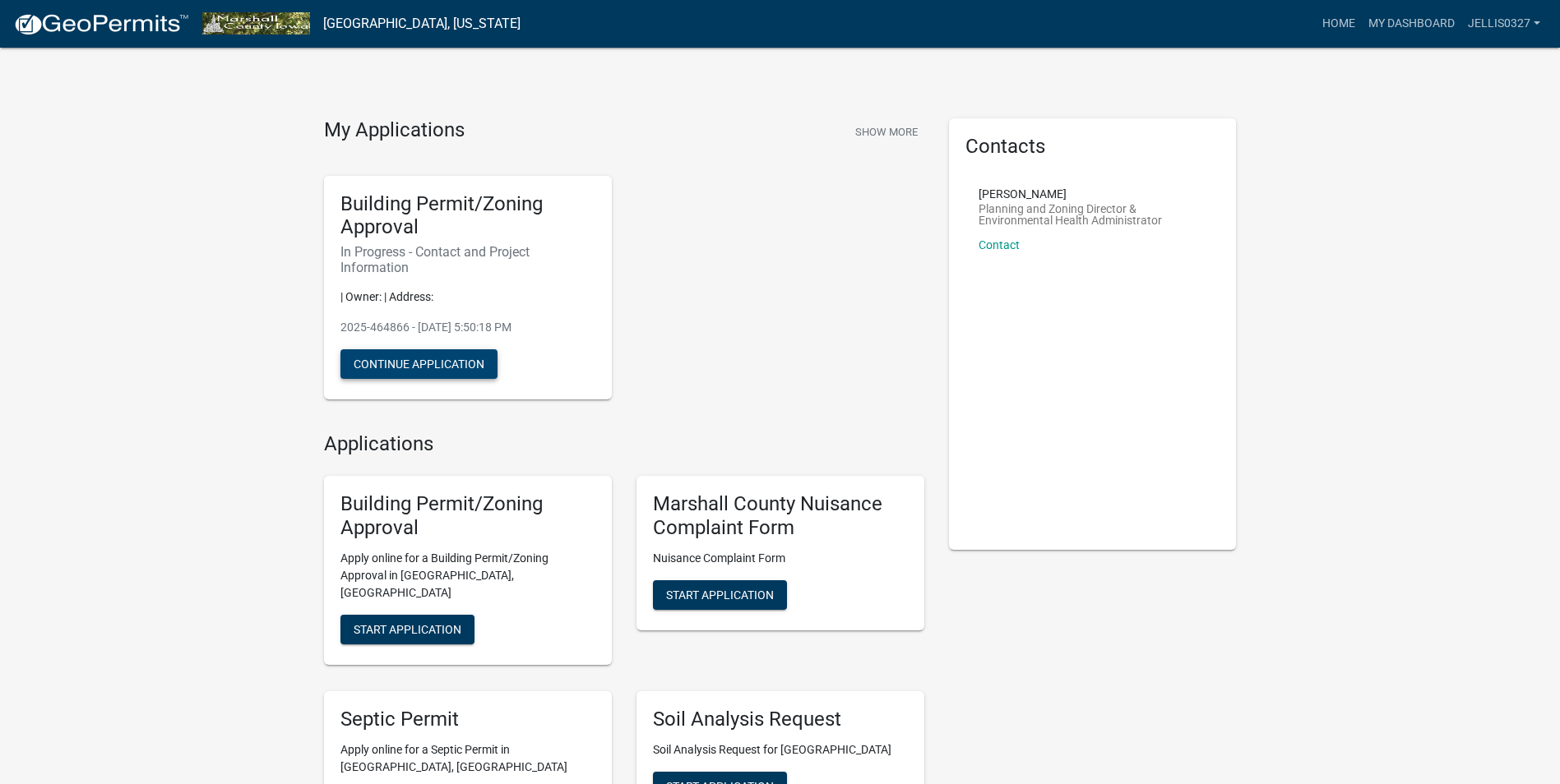
click at [450, 366] on button "Continue Application" at bounding box center [418, 364] width 157 height 29
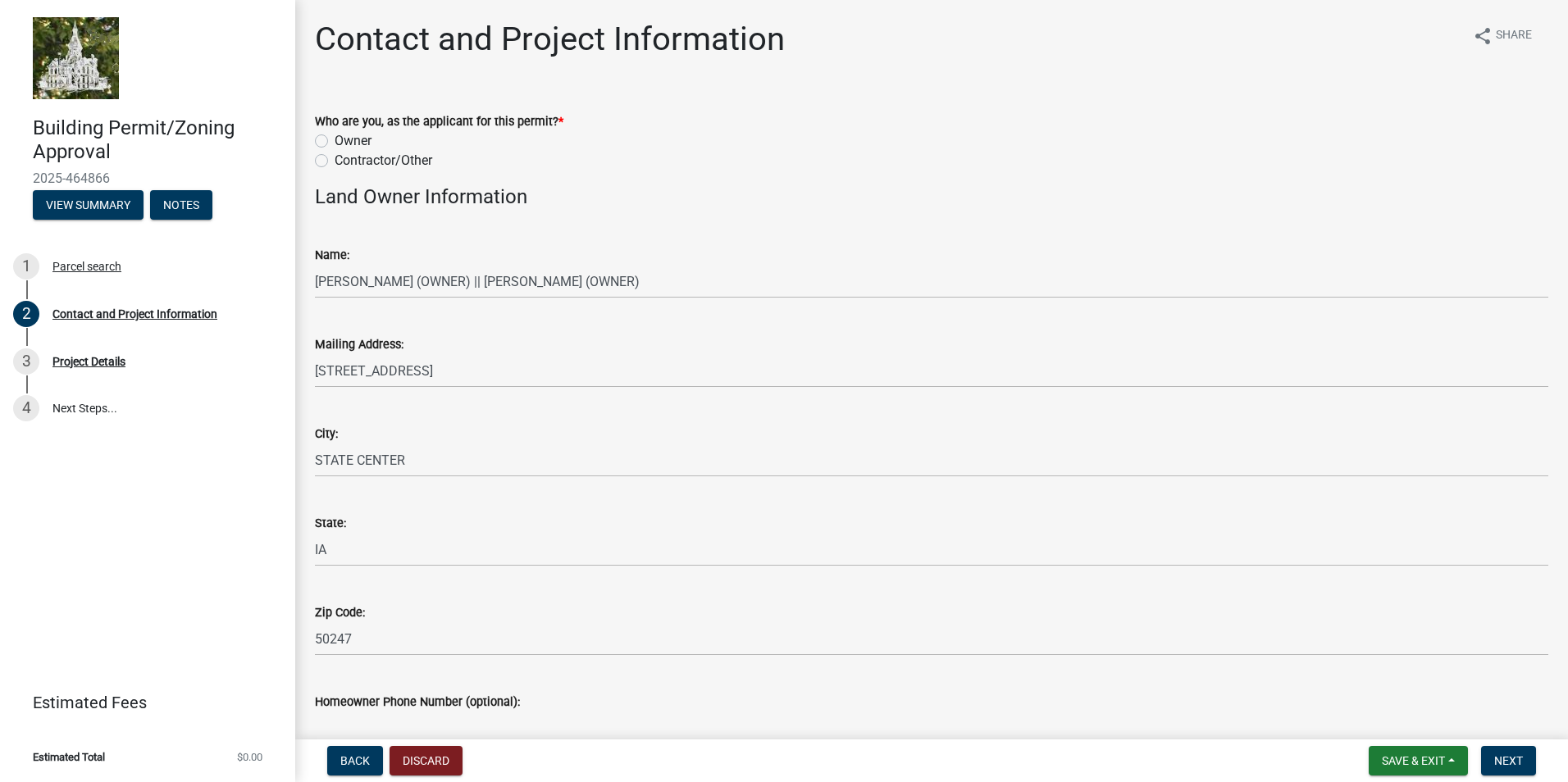
click at [335, 145] on label "Owner" at bounding box center [353, 141] width 37 height 20
click at [335, 142] on input "Owner" at bounding box center [339, 136] width 10 height 10
radio input "true"
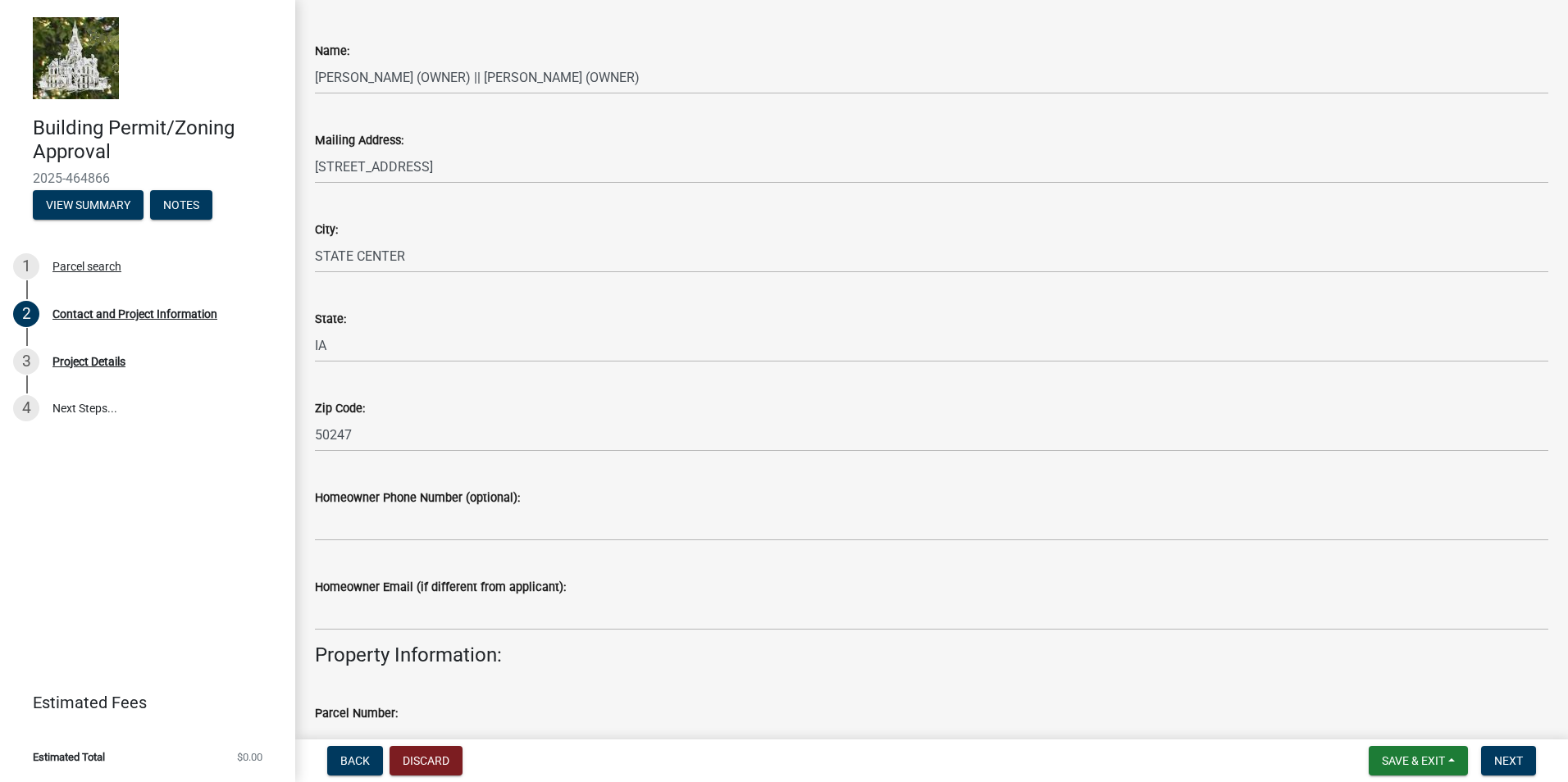
scroll to position [246, 0]
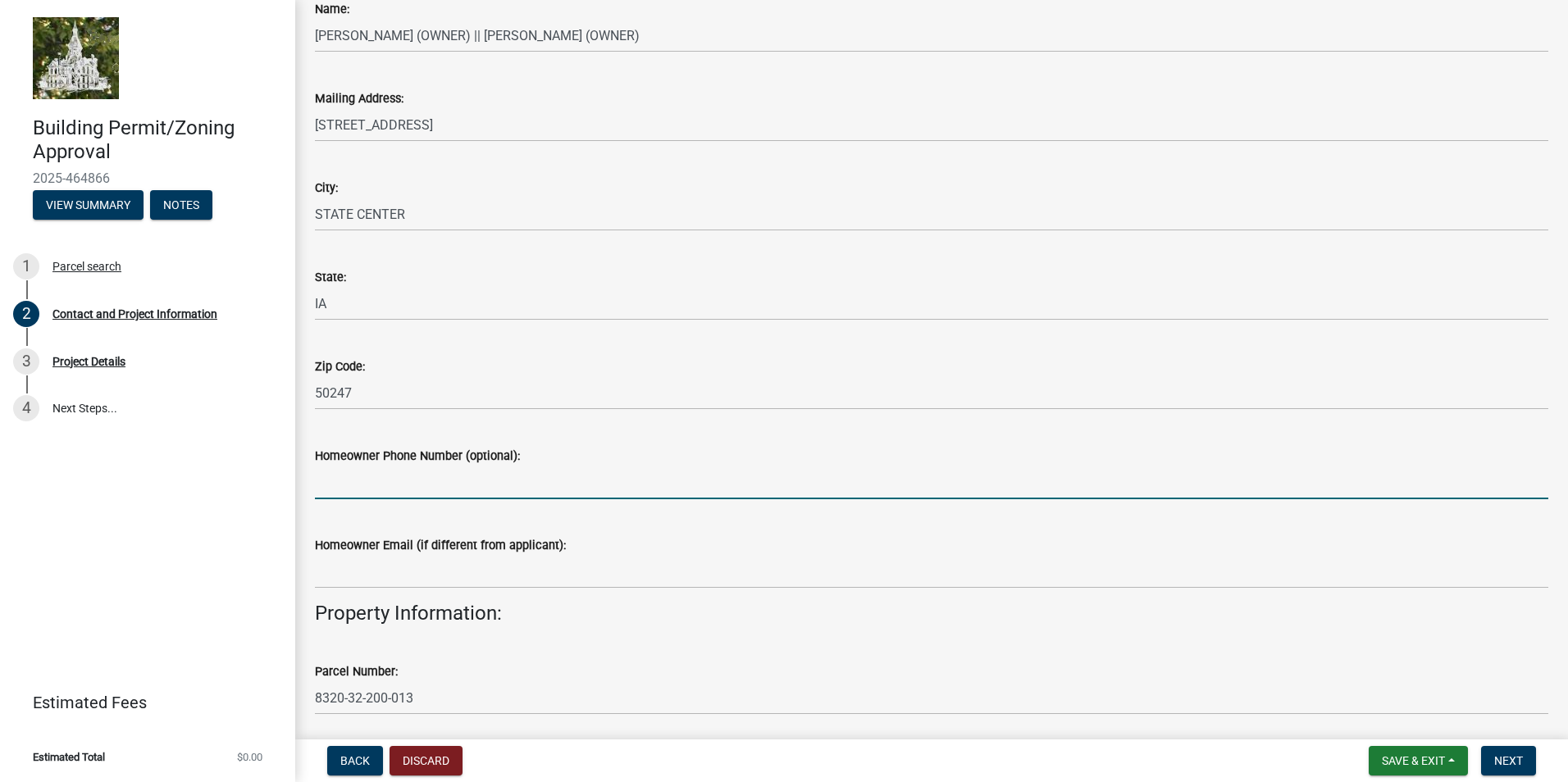
click at [375, 482] on input "Homeowner Phone Number (optional):" at bounding box center [931, 483] width 1233 height 34
type input "5152101230"
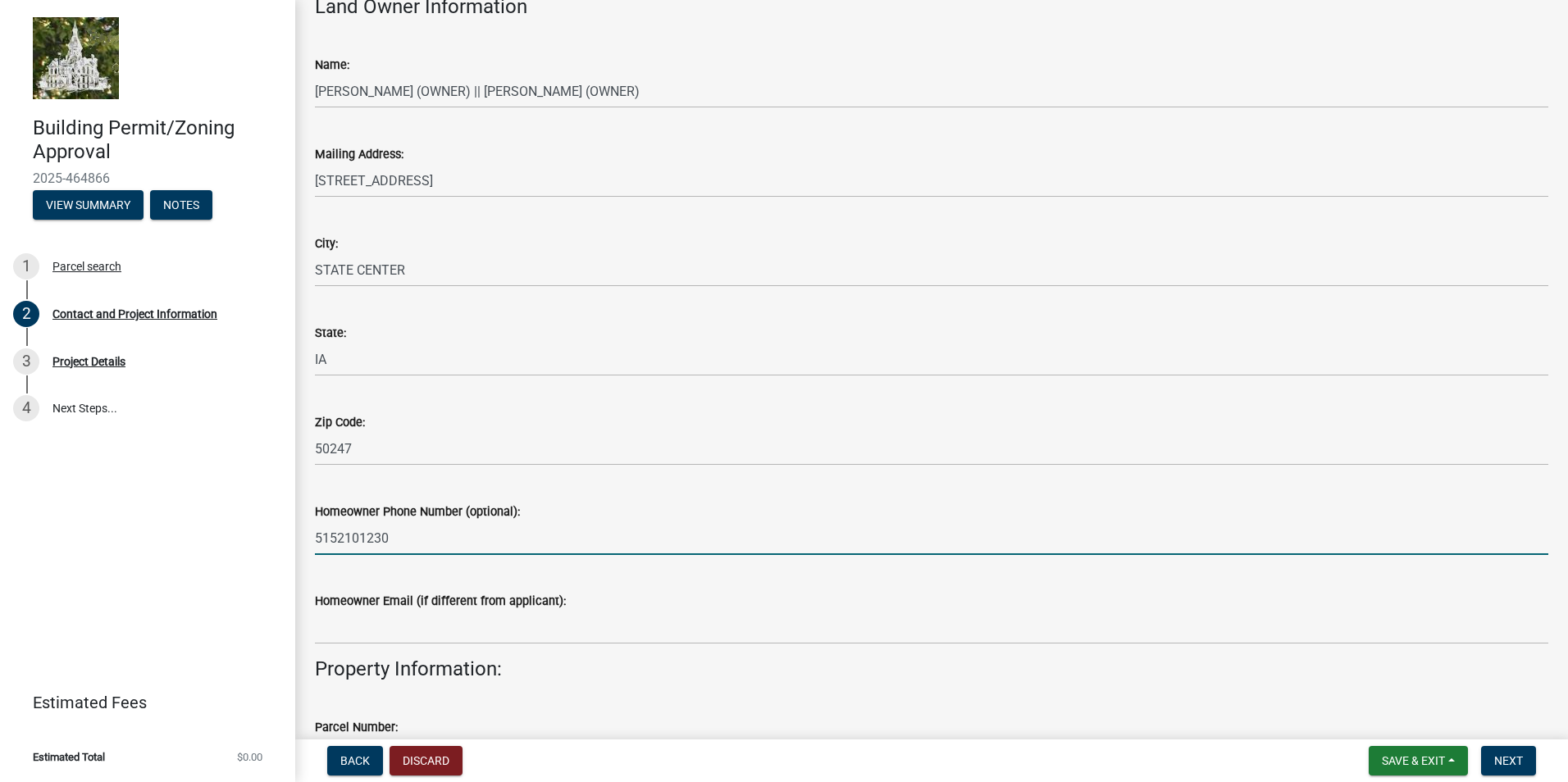
scroll to position [0, 0]
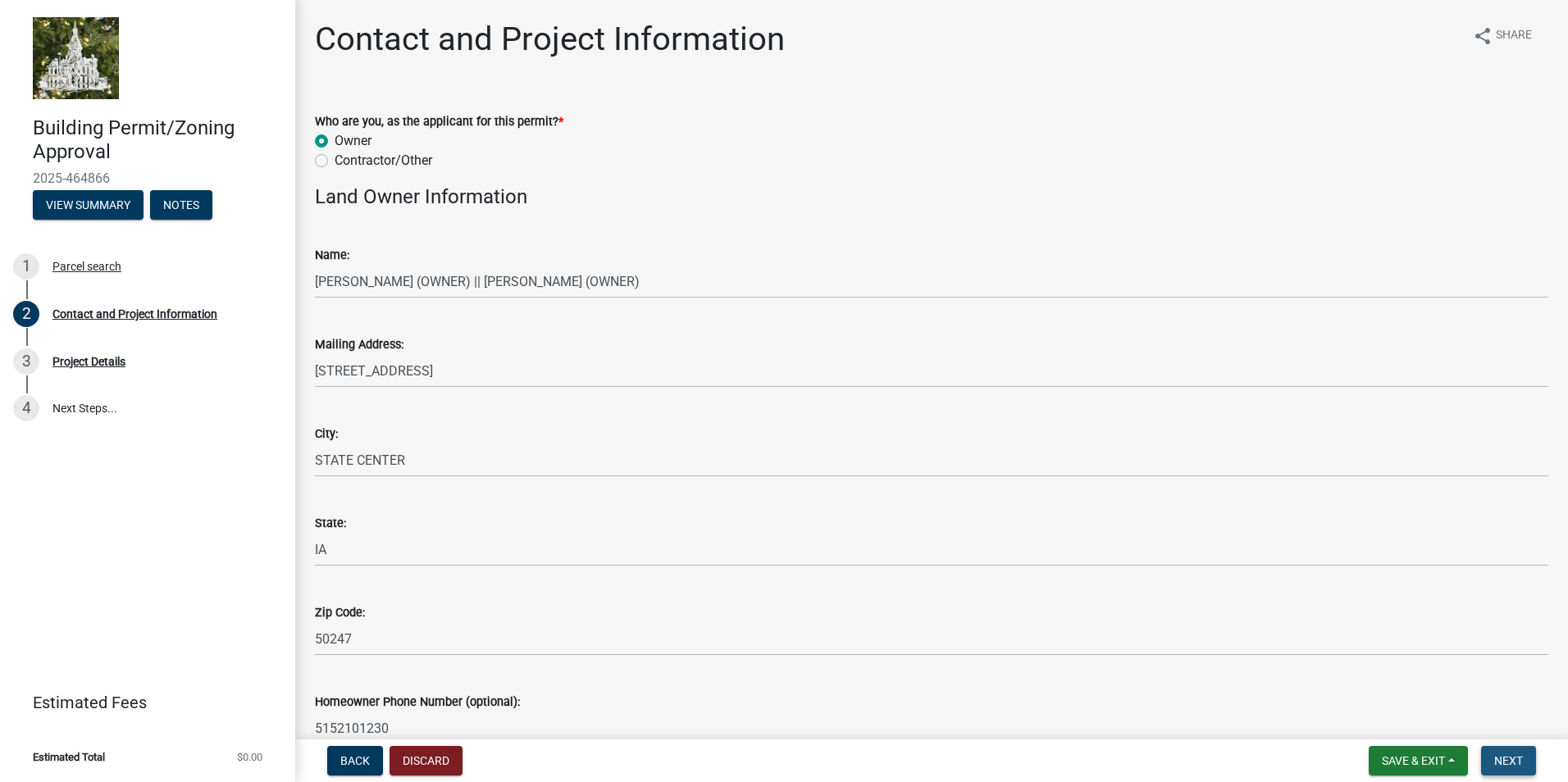
click at [1504, 760] on span "Next" at bounding box center [1508, 760] width 29 height 13
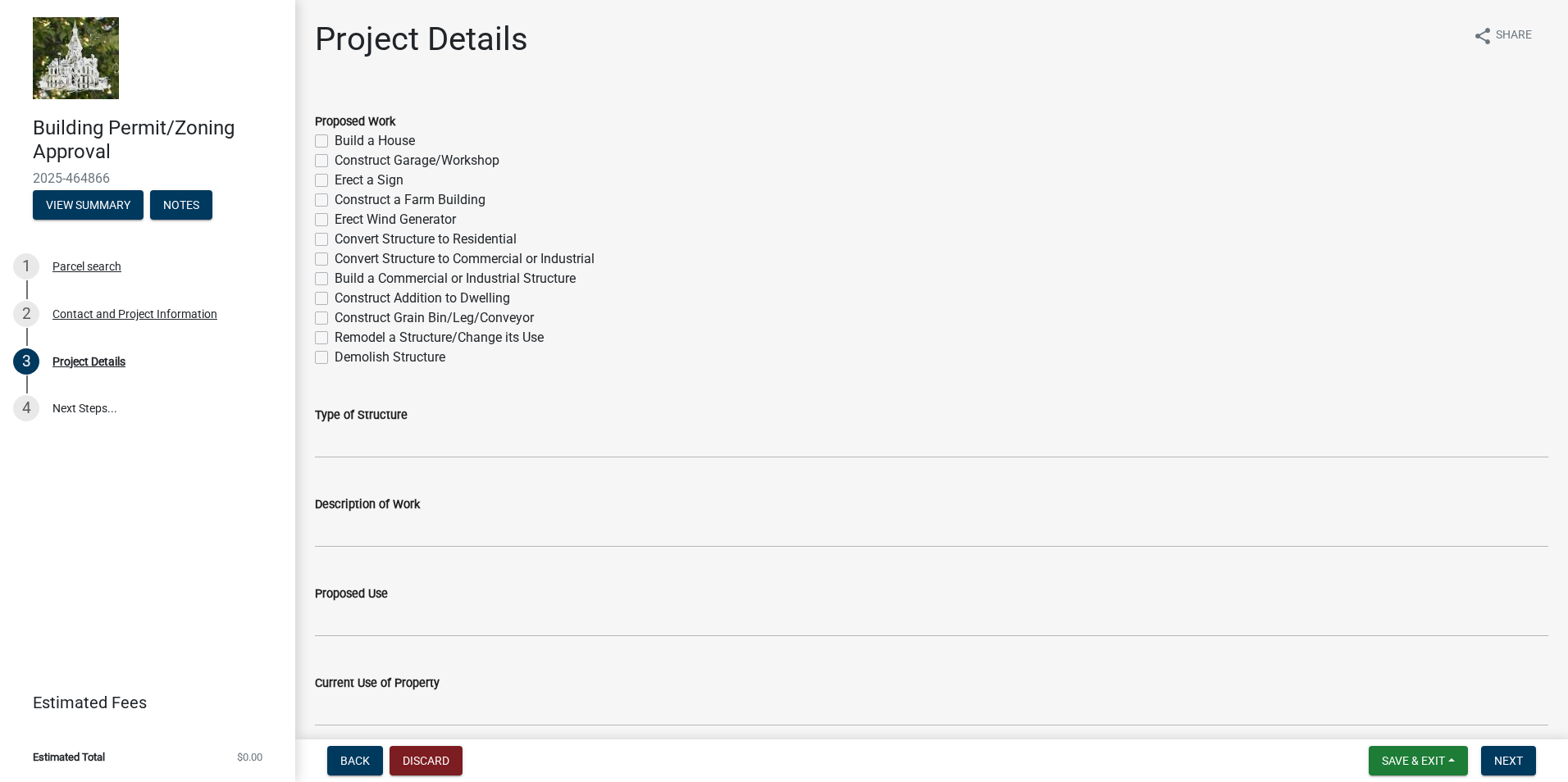
click at [335, 160] on label "Construct Garage/Workshop" at bounding box center [417, 160] width 165 height 20
click at [335, 160] on input "Construct Garage/Workshop" at bounding box center [339, 156] width 10 height 10
checkbox input "true"
checkbox input "false"
checkbox input "true"
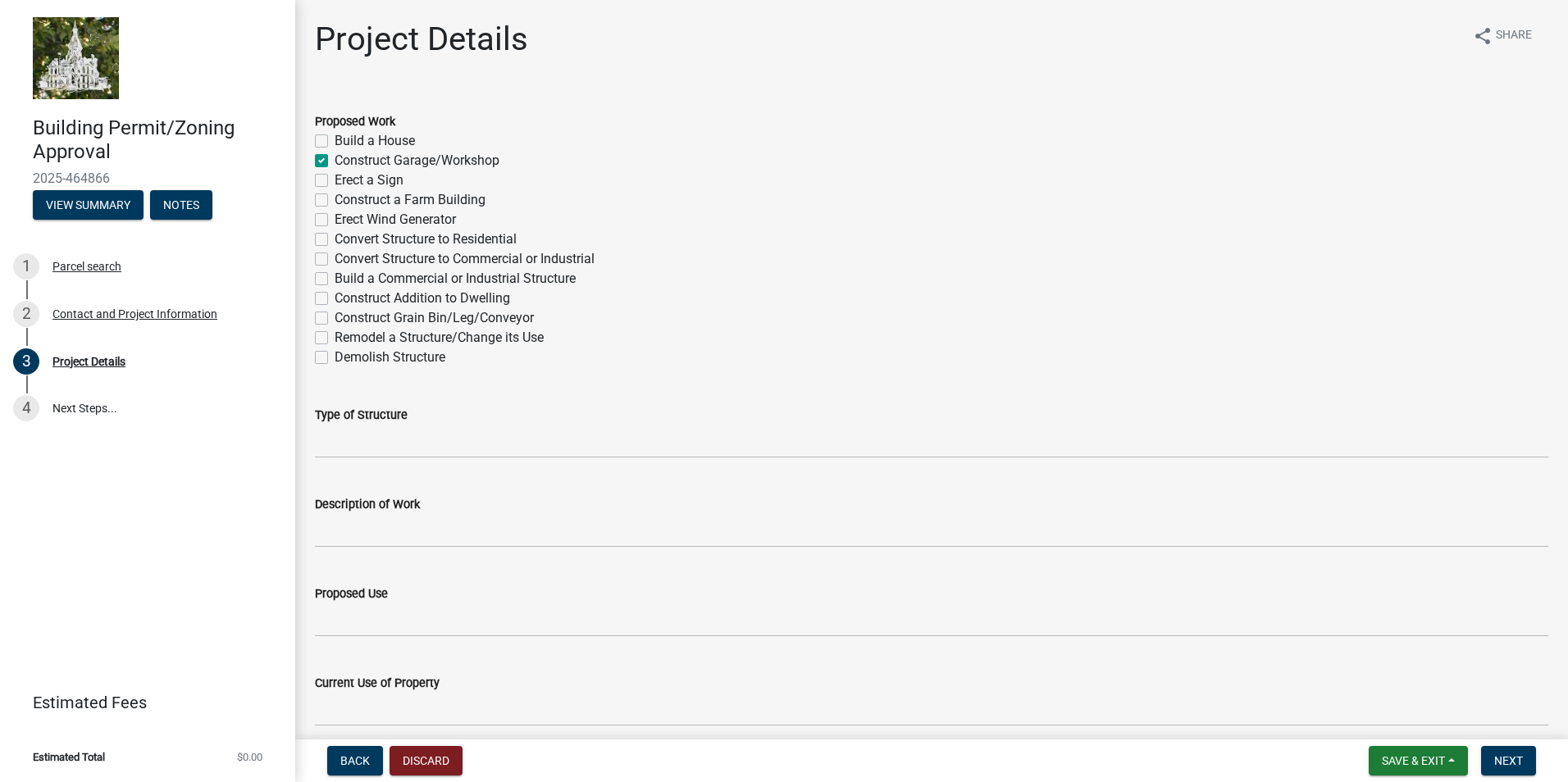
checkbox input "false"
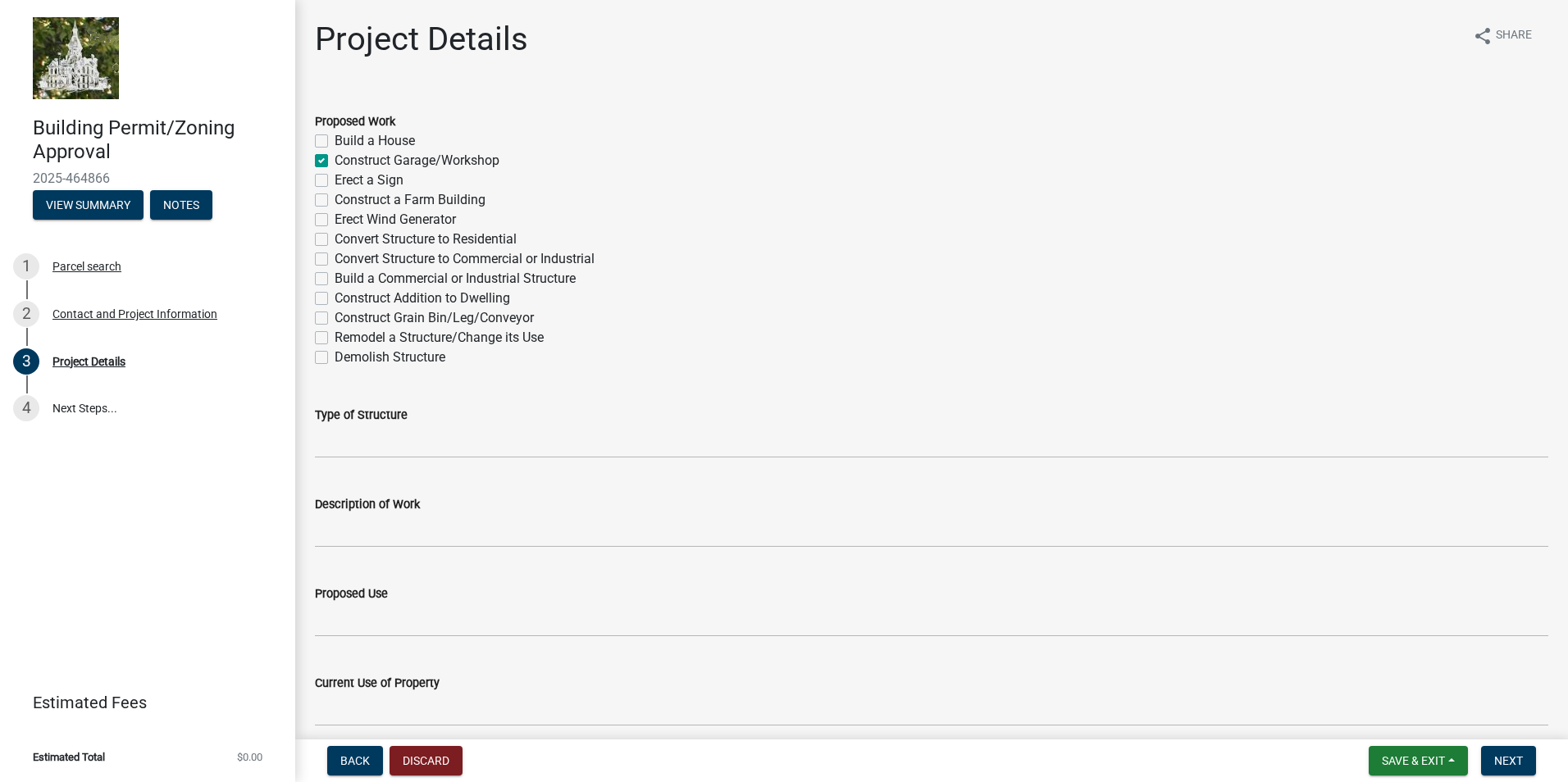
checkbox input "false"
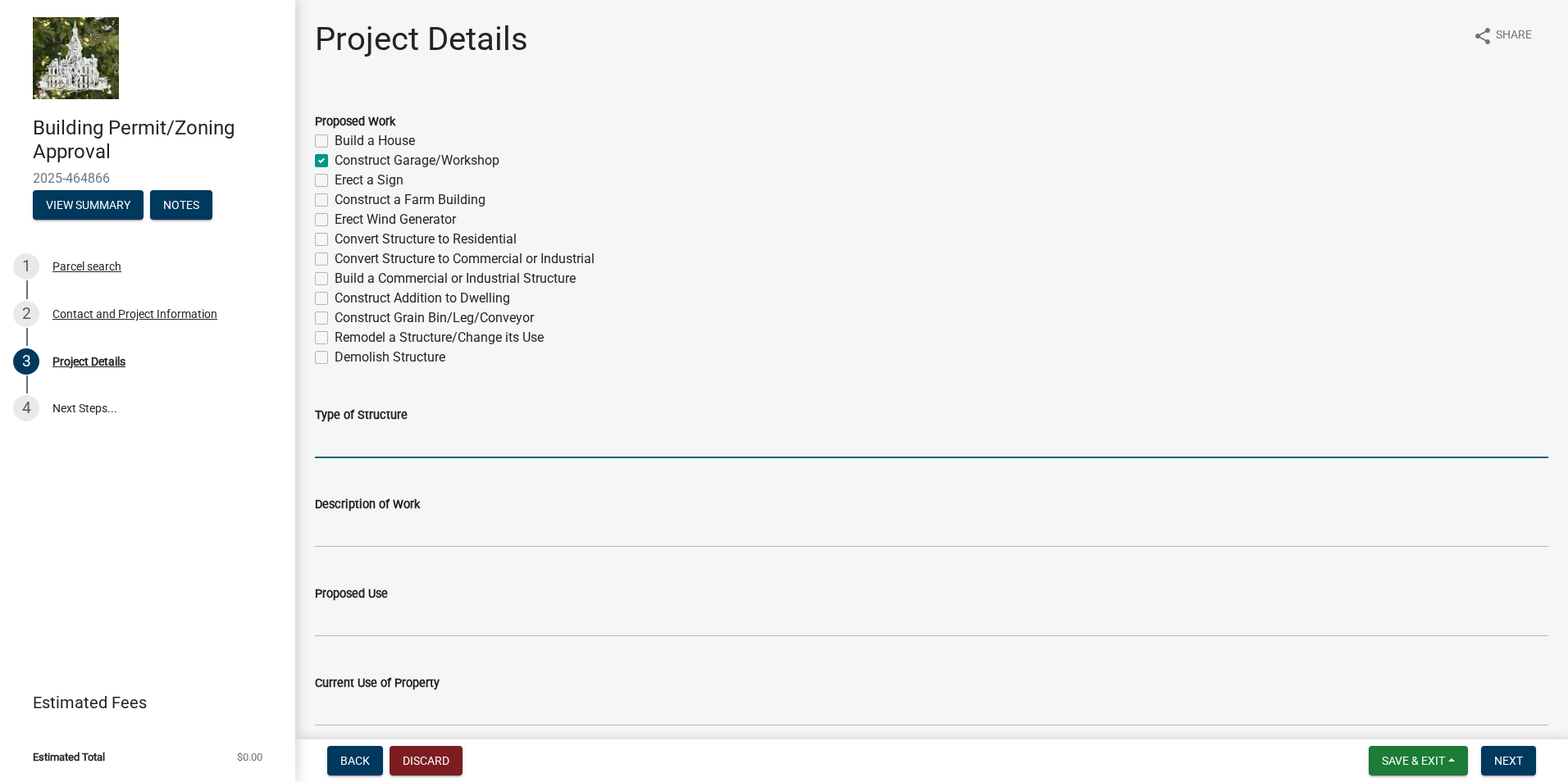
click at [365, 442] on input "Type of Structure" at bounding box center [931, 442] width 1233 height 34
type input "p"
type input "Pole Building"
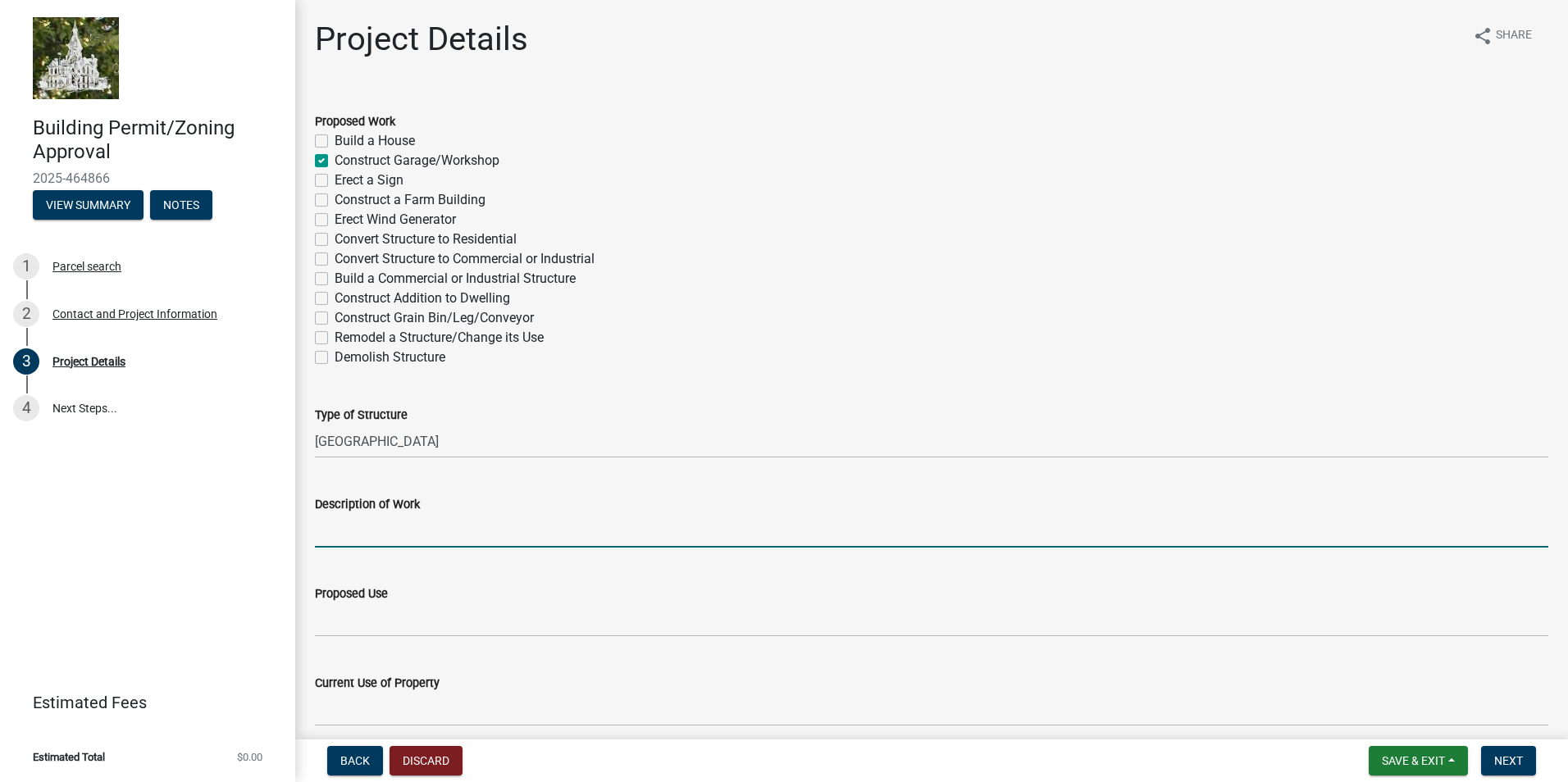
click at [341, 535] on input "Description of Work" at bounding box center [931, 531] width 1233 height 34
type input "b"
type input "Construct 40'X60' pole building."
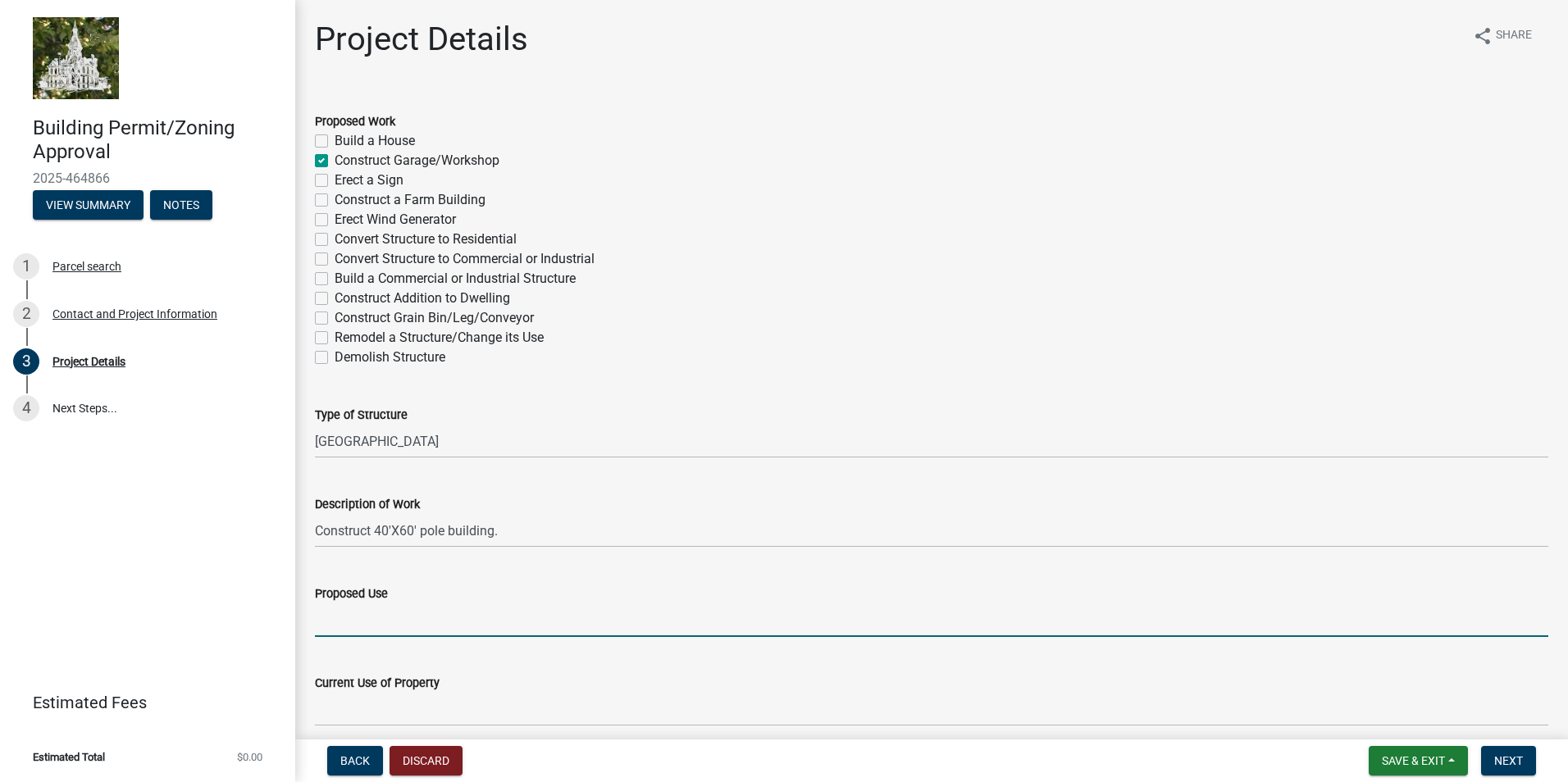
click at [361, 626] on input "Proposed Use" at bounding box center [931, 621] width 1233 height 34
type input "s"
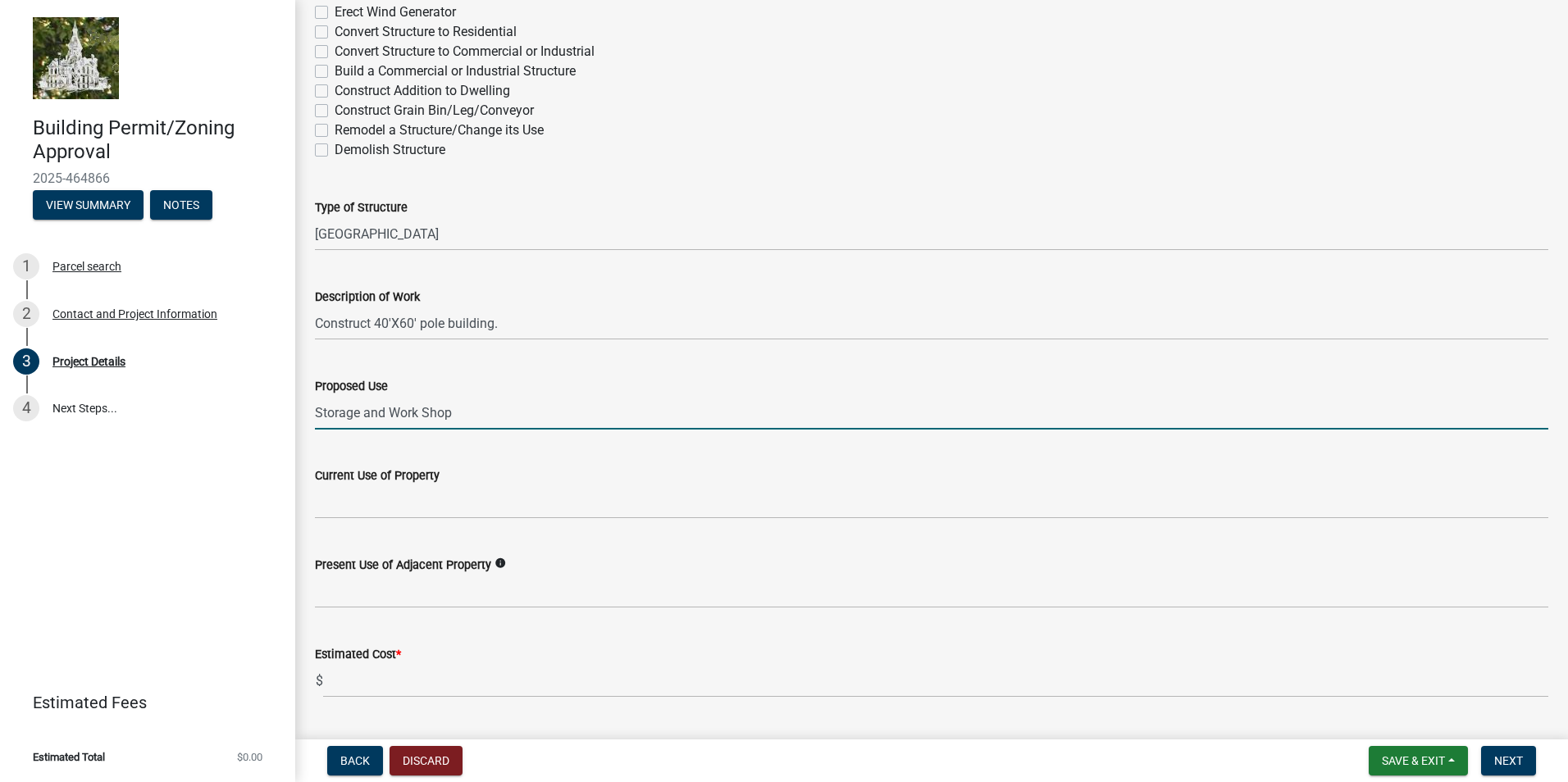
scroll to position [246, 0]
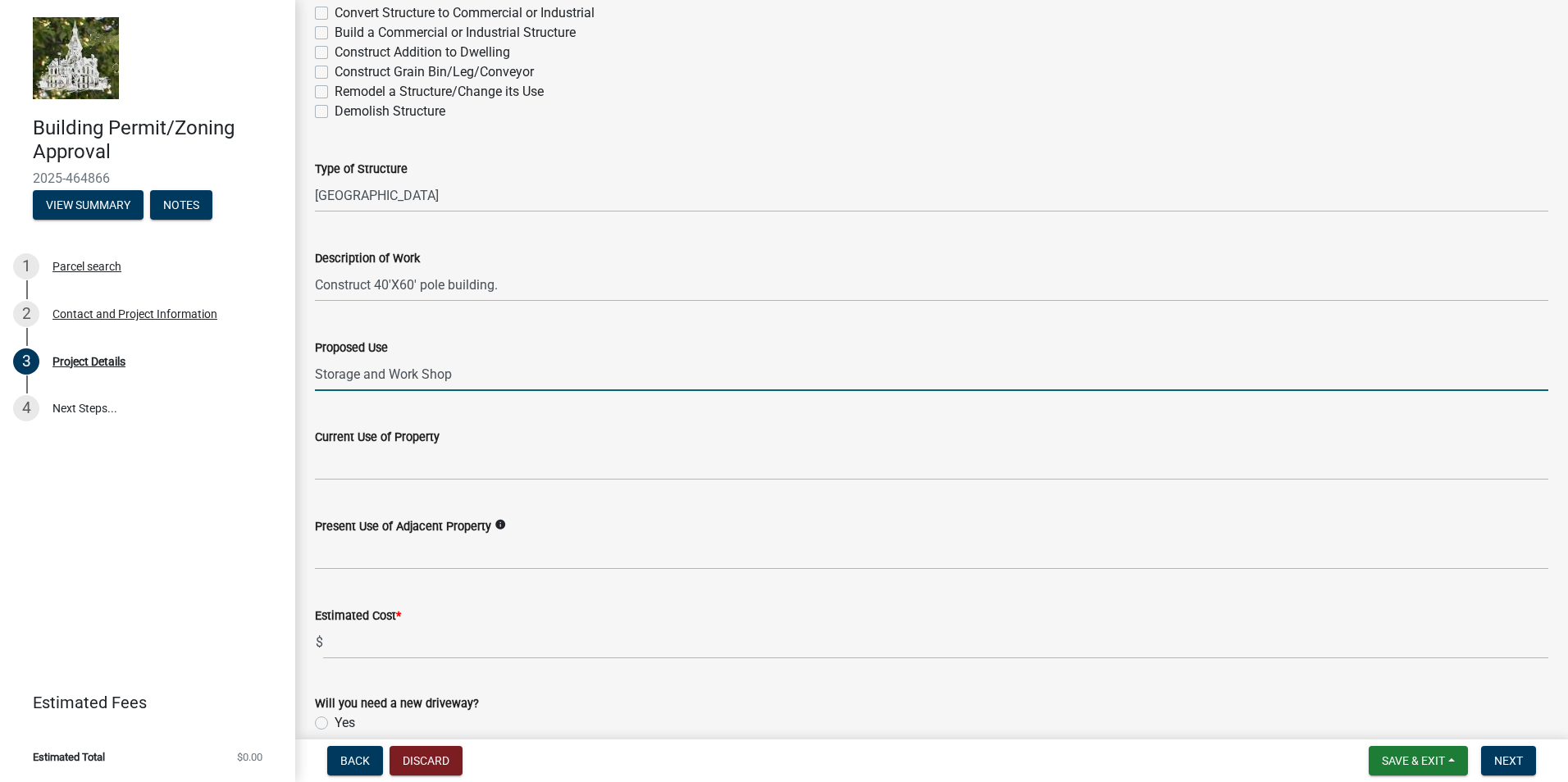
type input "Storage and Work Shop"
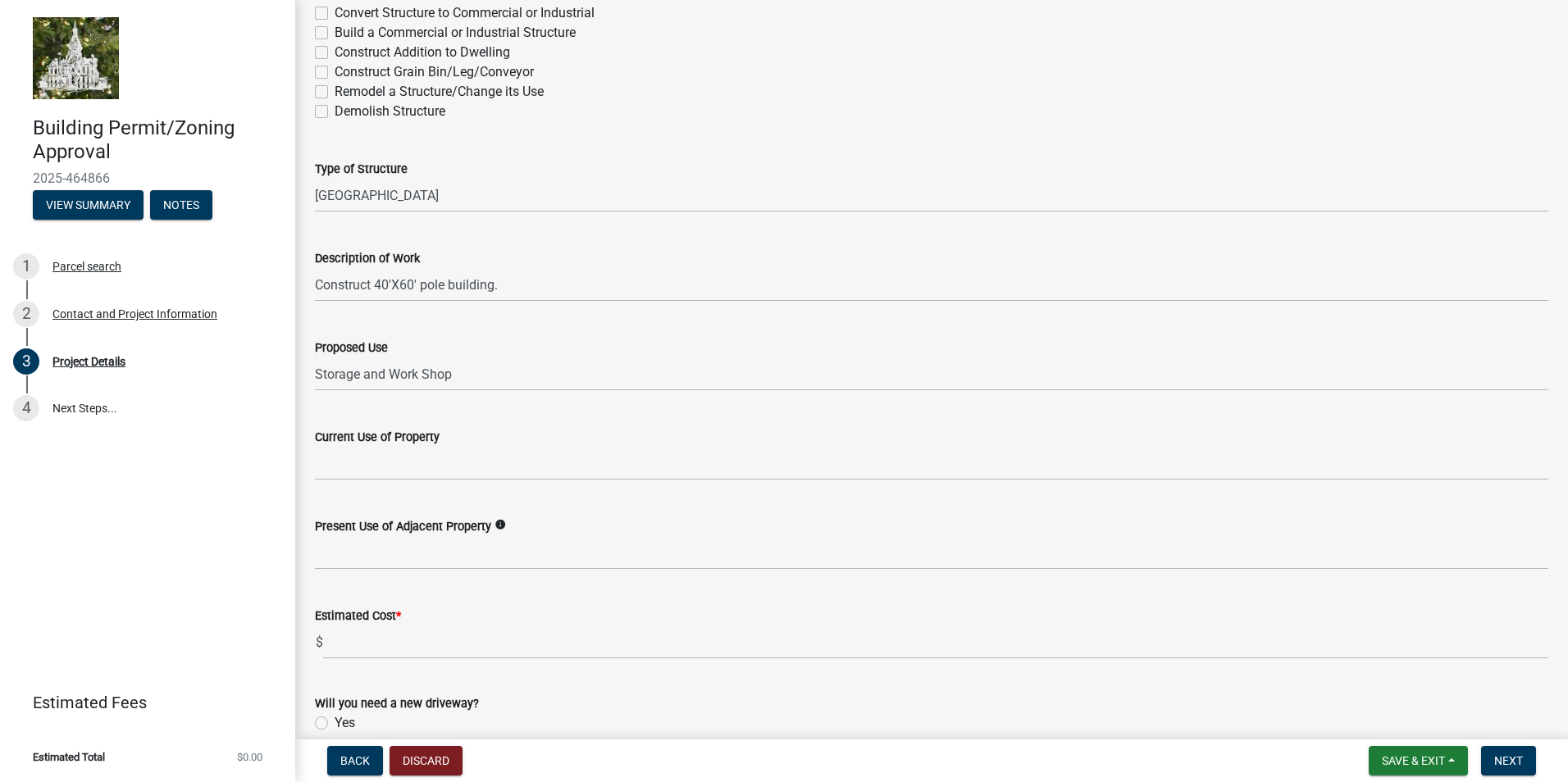
click at [502, 525] on icon "info" at bounding box center [500, 524] width 11 height 11
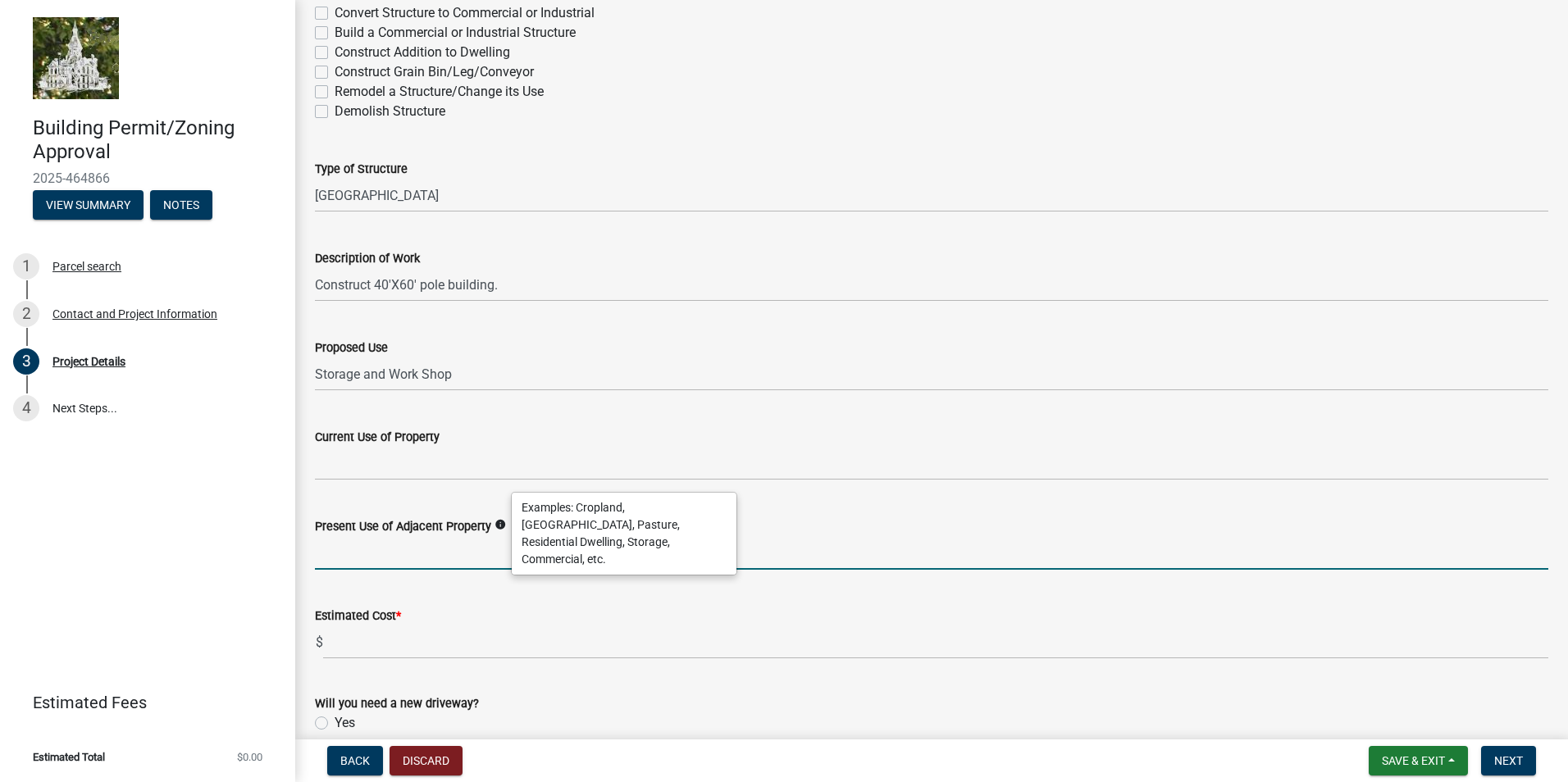
click at [348, 563] on input "Present Use of Adjacent Property" at bounding box center [931, 553] width 1233 height 34
type input "c"
type input "Crop Land"
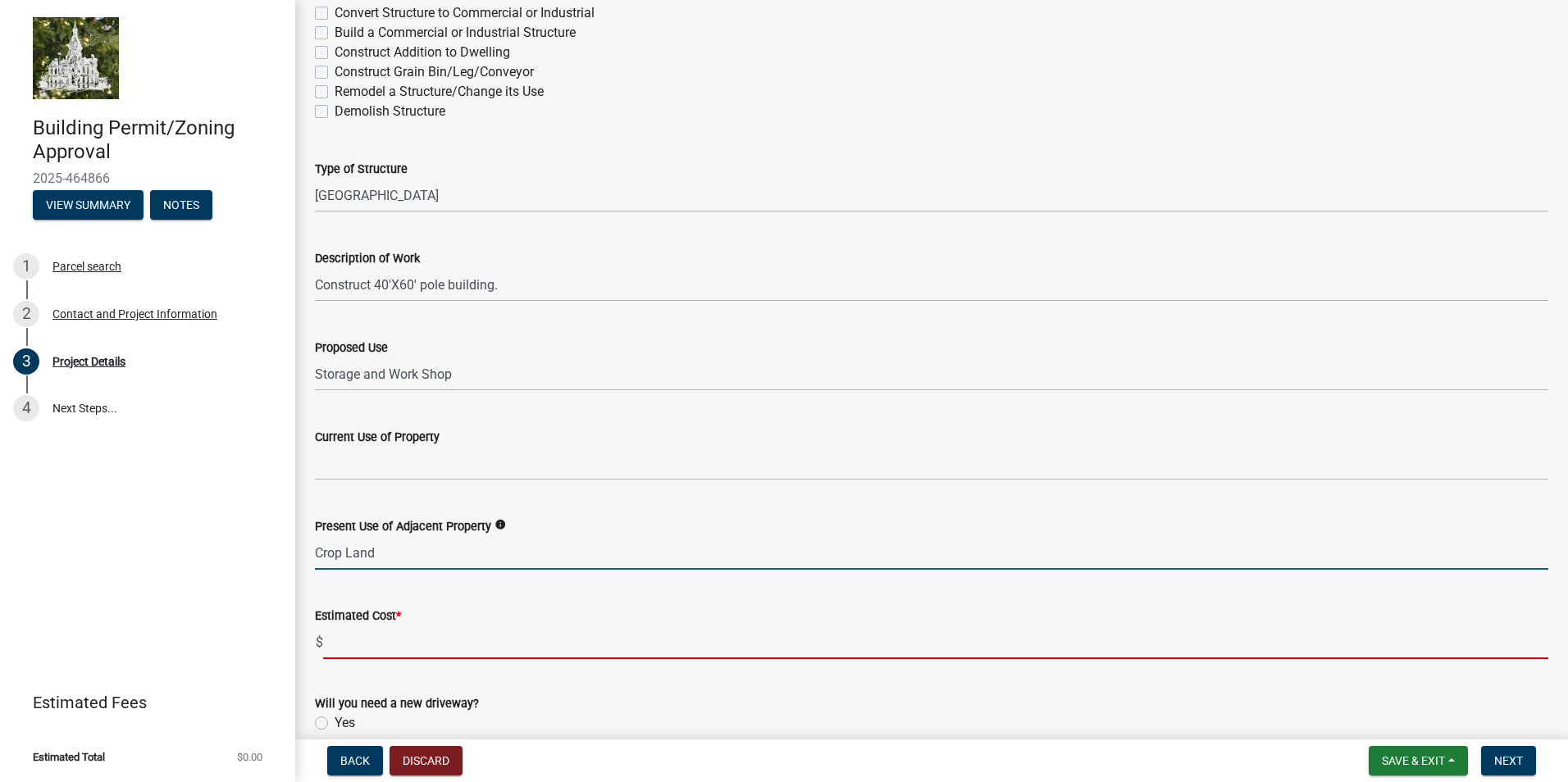
click at [342, 648] on input "text" at bounding box center [935, 642] width 1225 height 34
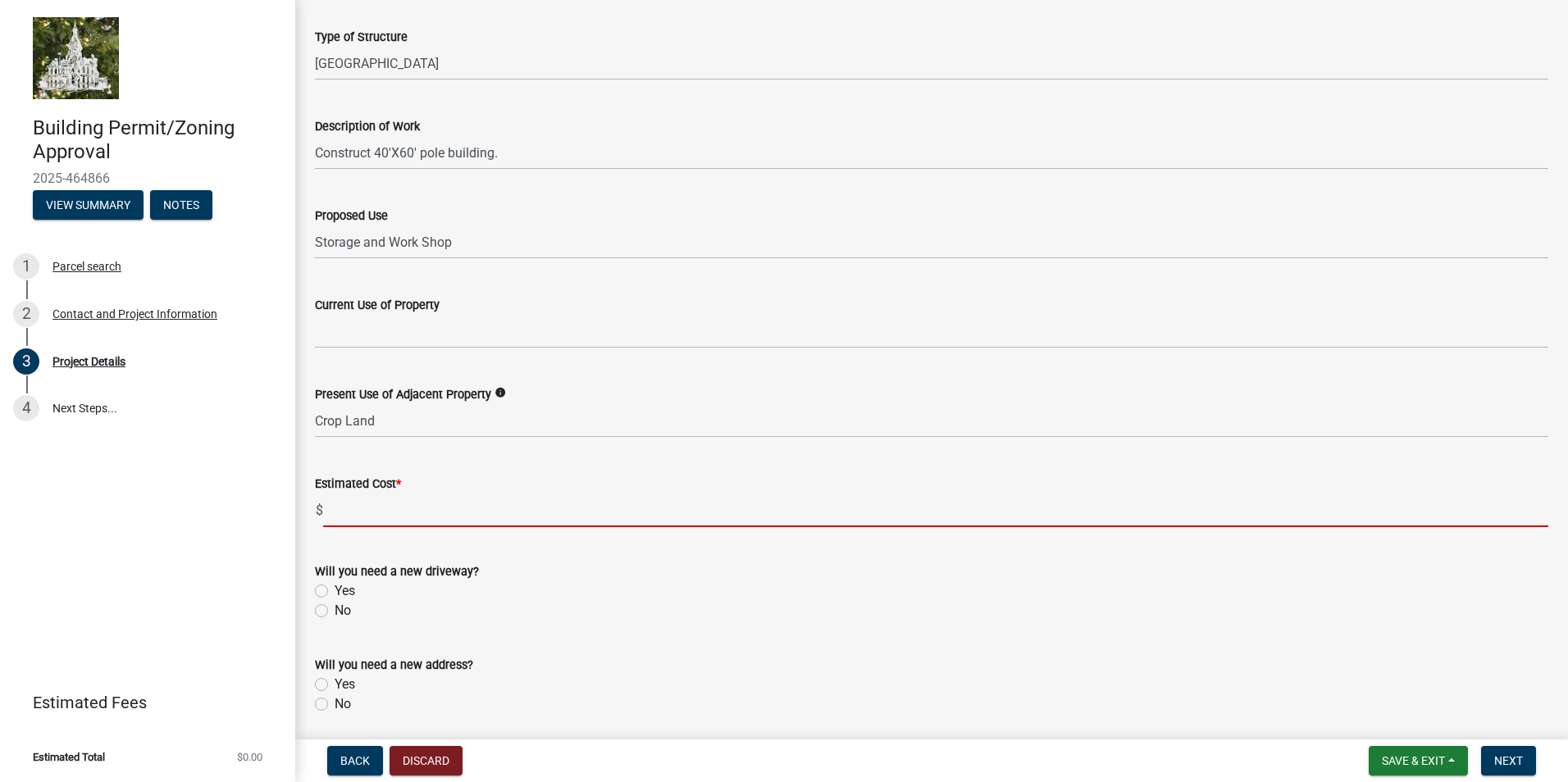
scroll to position [410, 0]
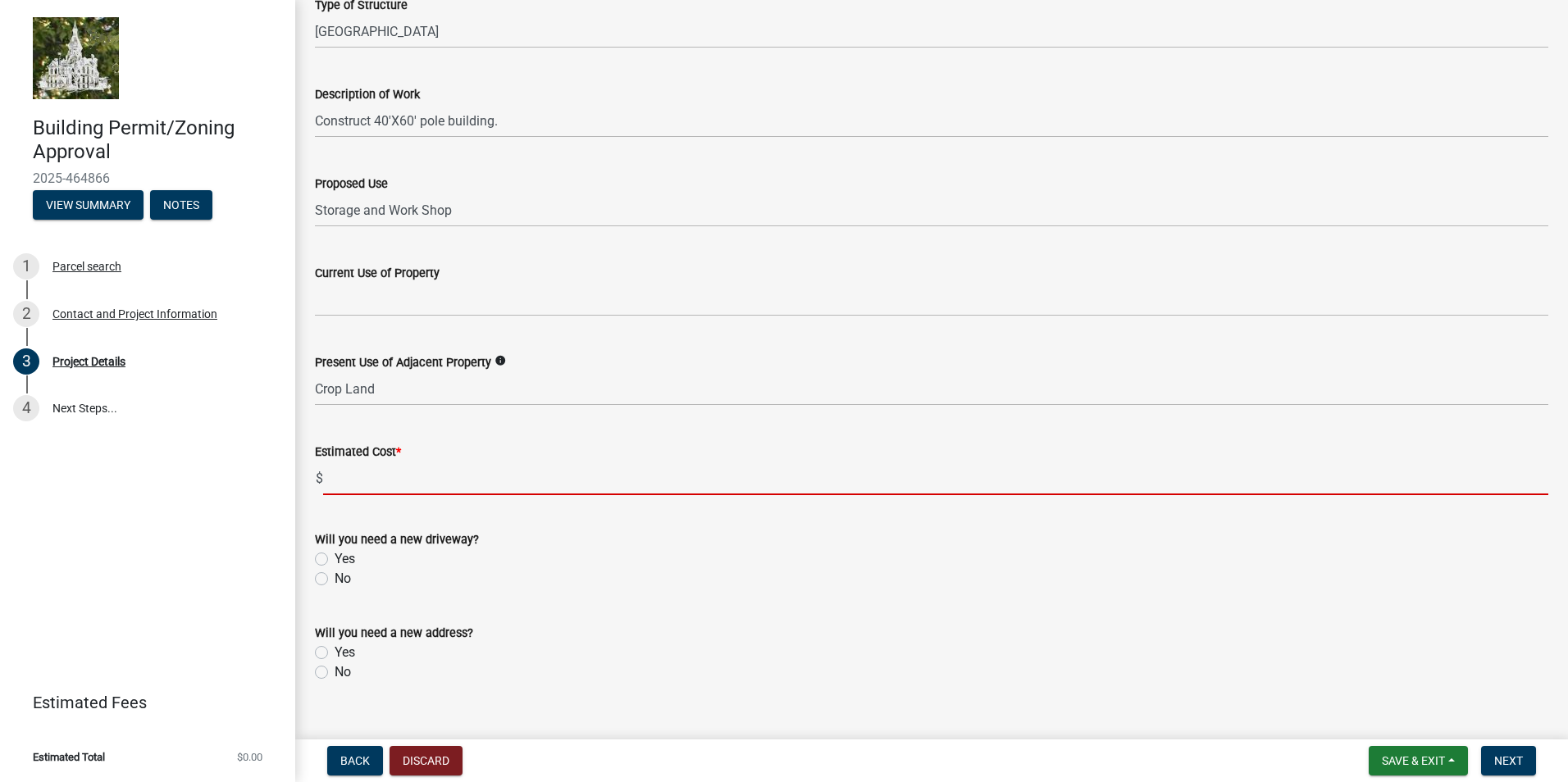
click at [323, 669] on div "Will you need a new address? Yes No" at bounding box center [931, 653] width 1233 height 59
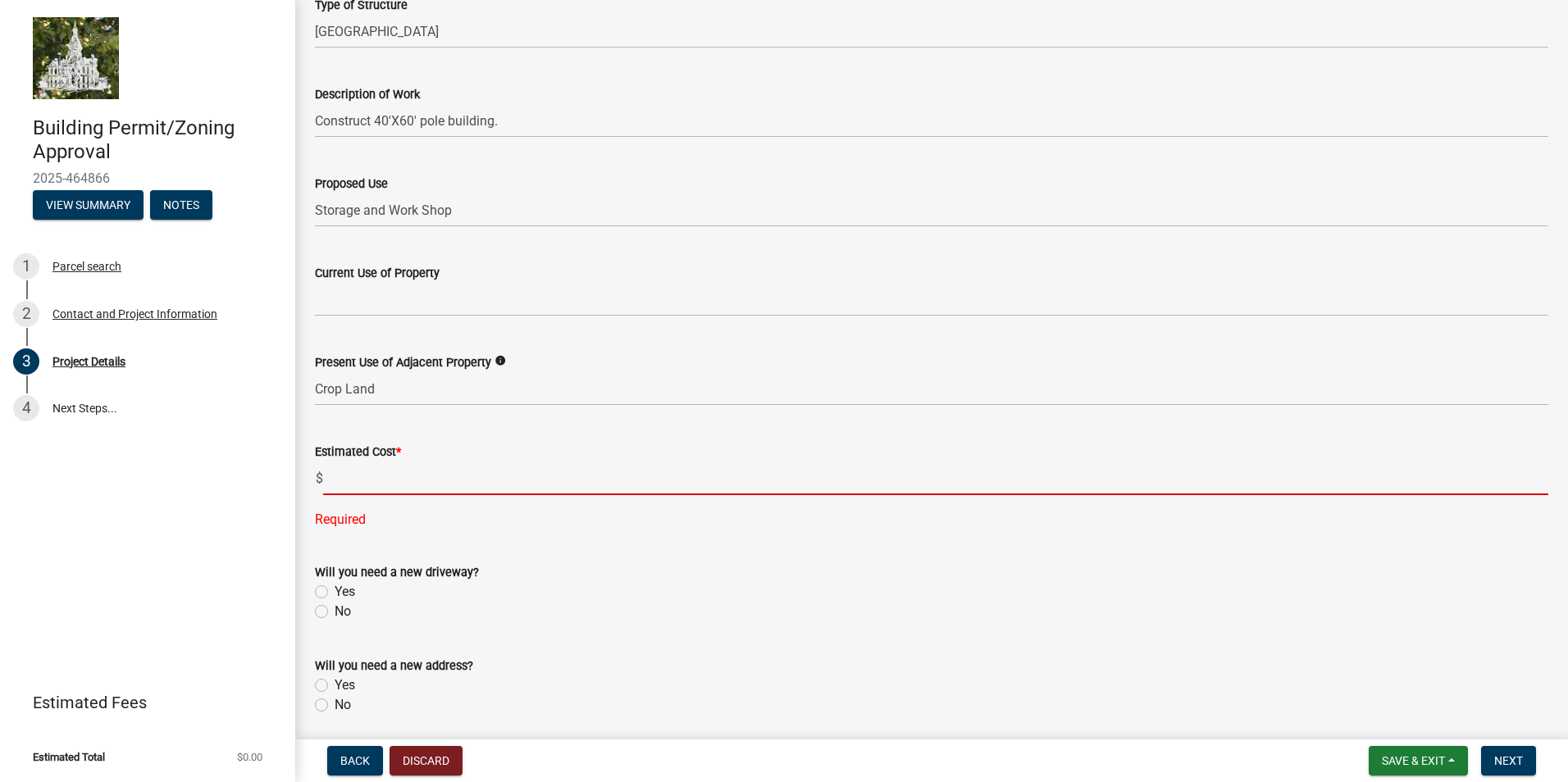
click at [344, 487] on input "text" at bounding box center [935, 478] width 1225 height 34
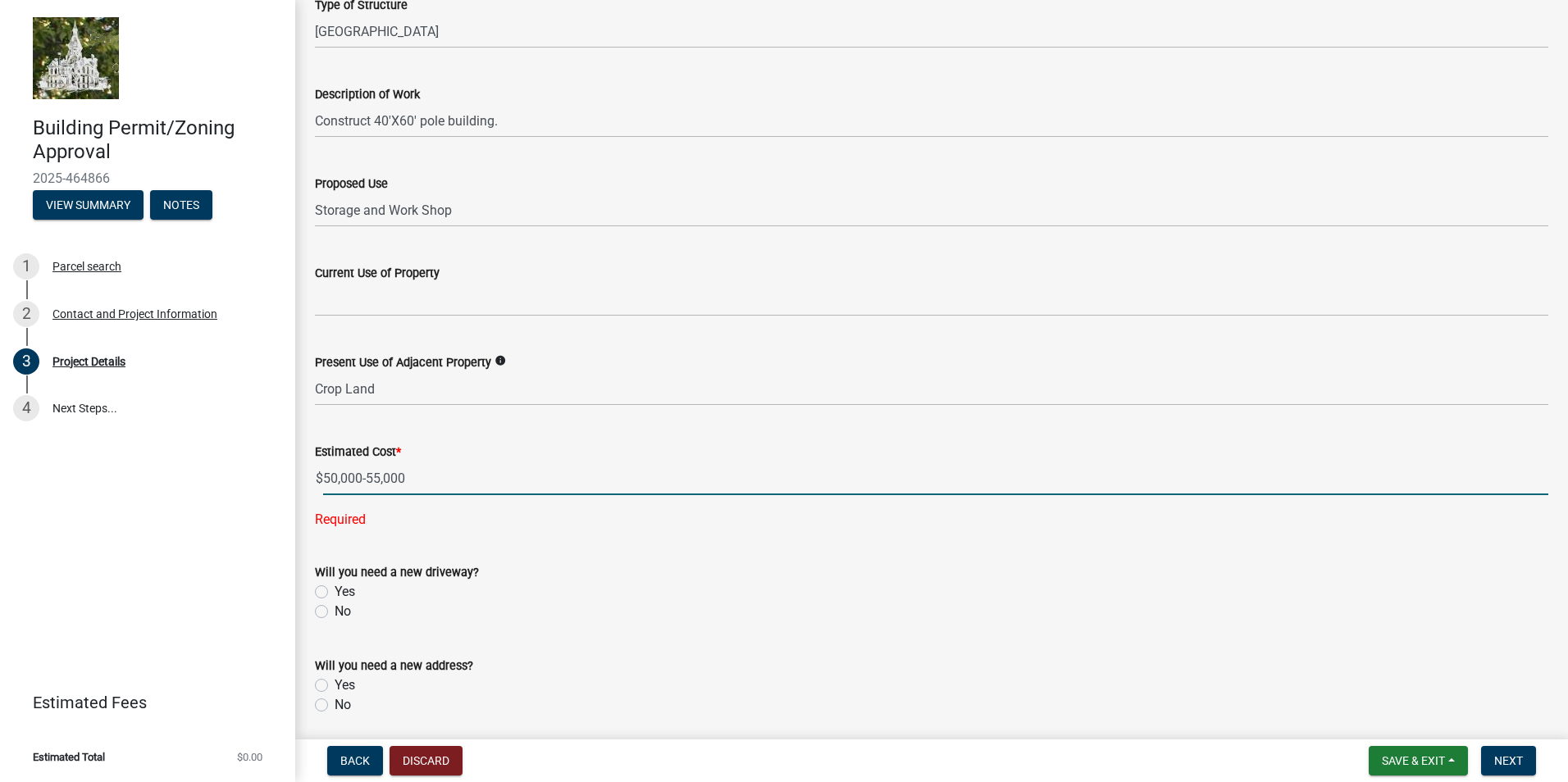
type input "-5000055000"
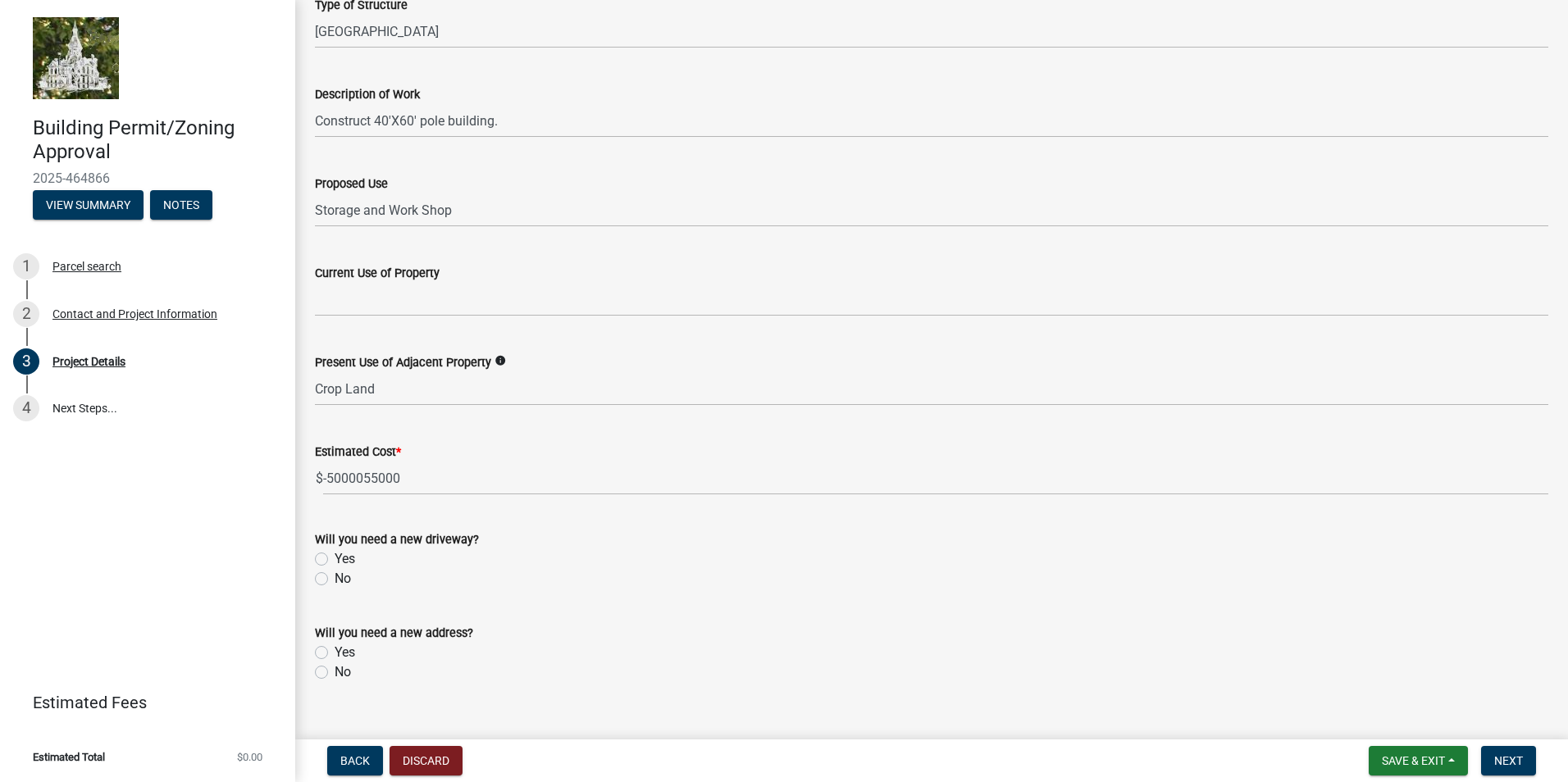
click at [324, 617] on wm-data-entity-input-list "Proposed Work Build a House Construct Garage/Workshop Erect a Sign Construct a …" at bounding box center [931, 189] width 1233 height 1015
click at [335, 576] on label "No" at bounding box center [342, 579] width 16 height 20
click at [335, 576] on input "No" at bounding box center [339, 574] width 10 height 10
radio input "true"
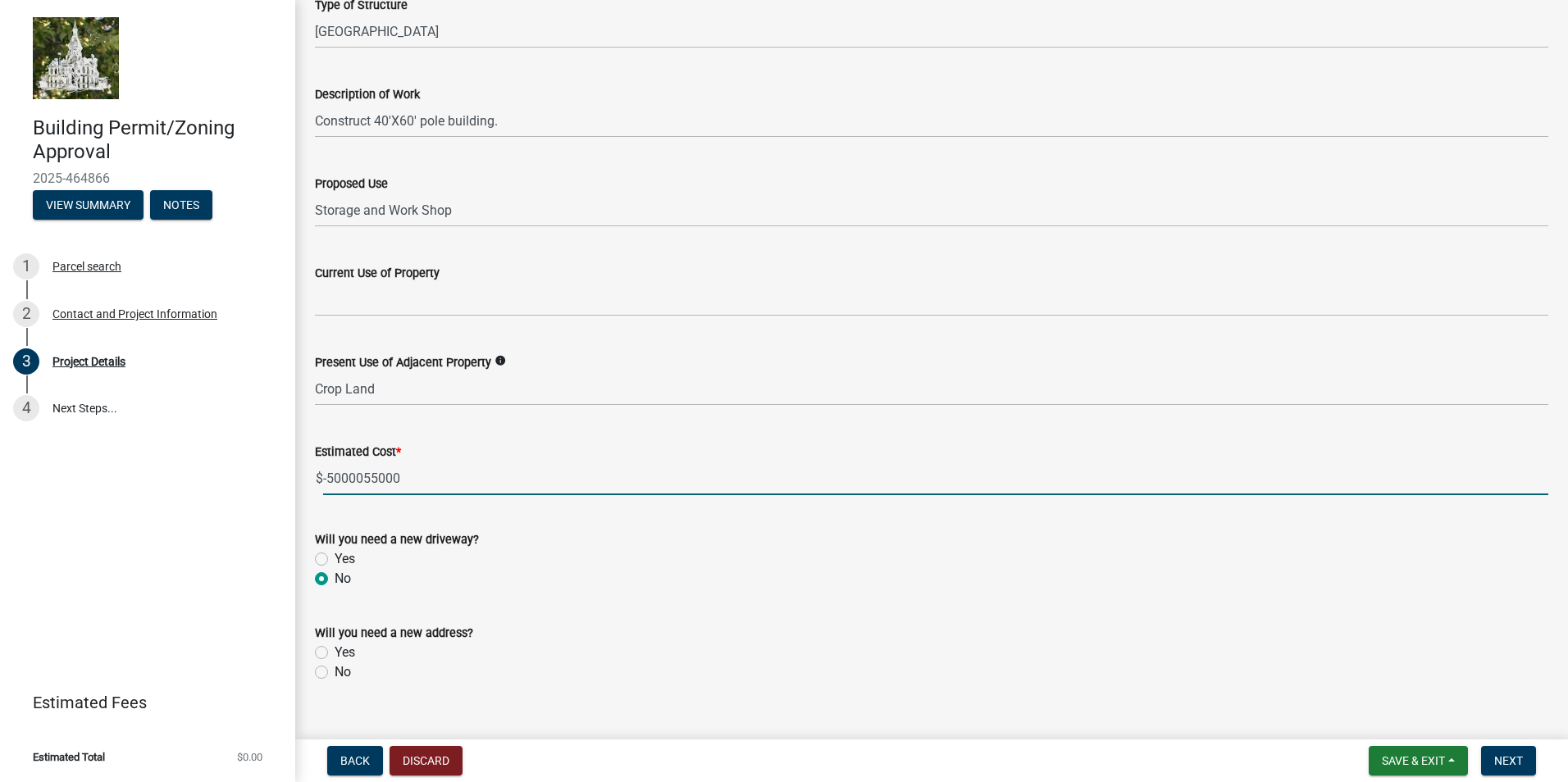
click at [362, 476] on input "-5000055000" at bounding box center [935, 478] width 1225 height 34
click at [420, 480] on input "-5000055000" at bounding box center [935, 478] width 1225 height 34
type input "-"
type input "55000"
click at [328, 669] on div "No" at bounding box center [931, 671] width 1233 height 20
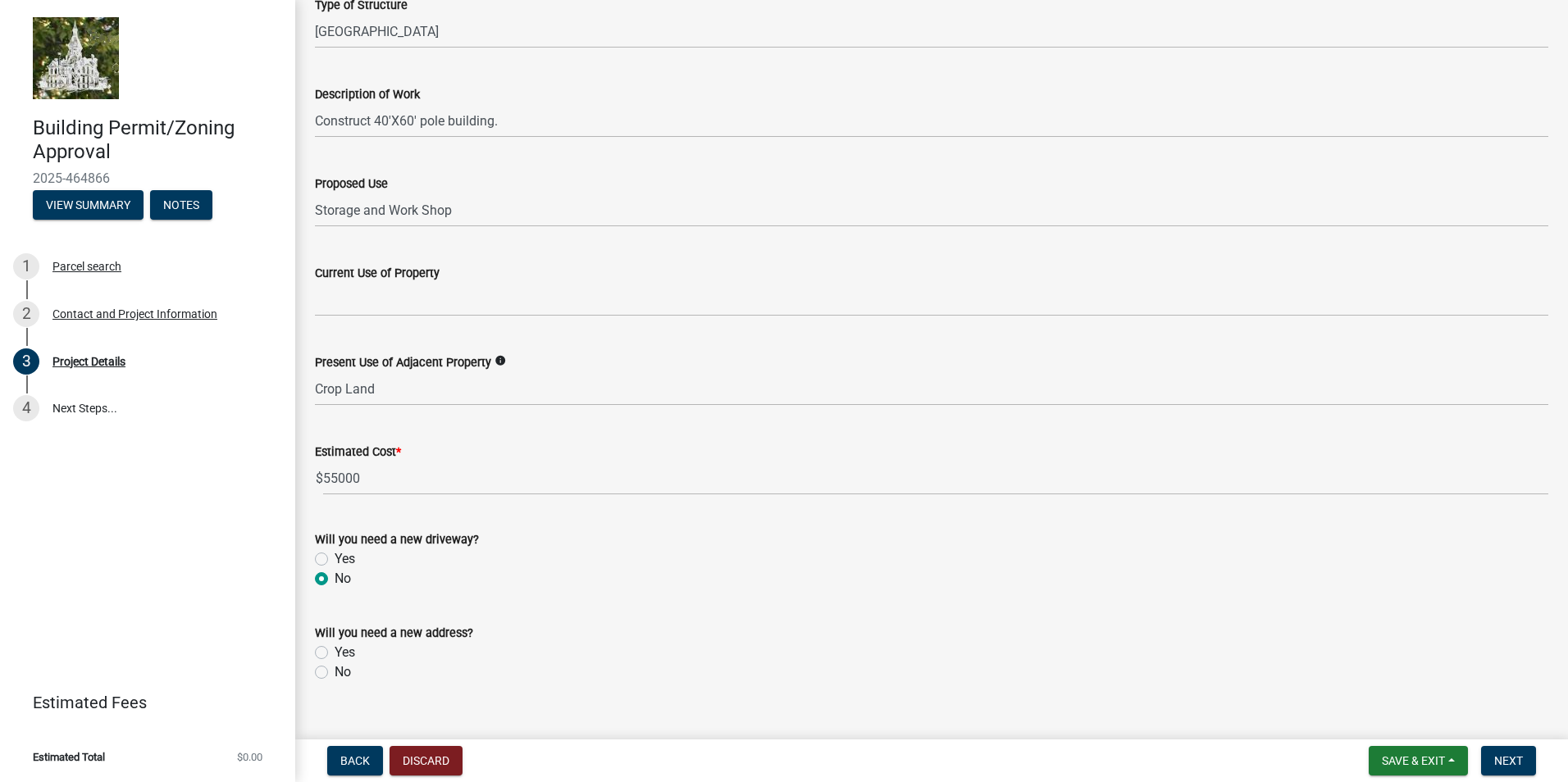
click at [335, 674] on label "No" at bounding box center [342, 671] width 16 height 20
click at [335, 673] on input "No" at bounding box center [339, 667] width 10 height 10
radio input "true"
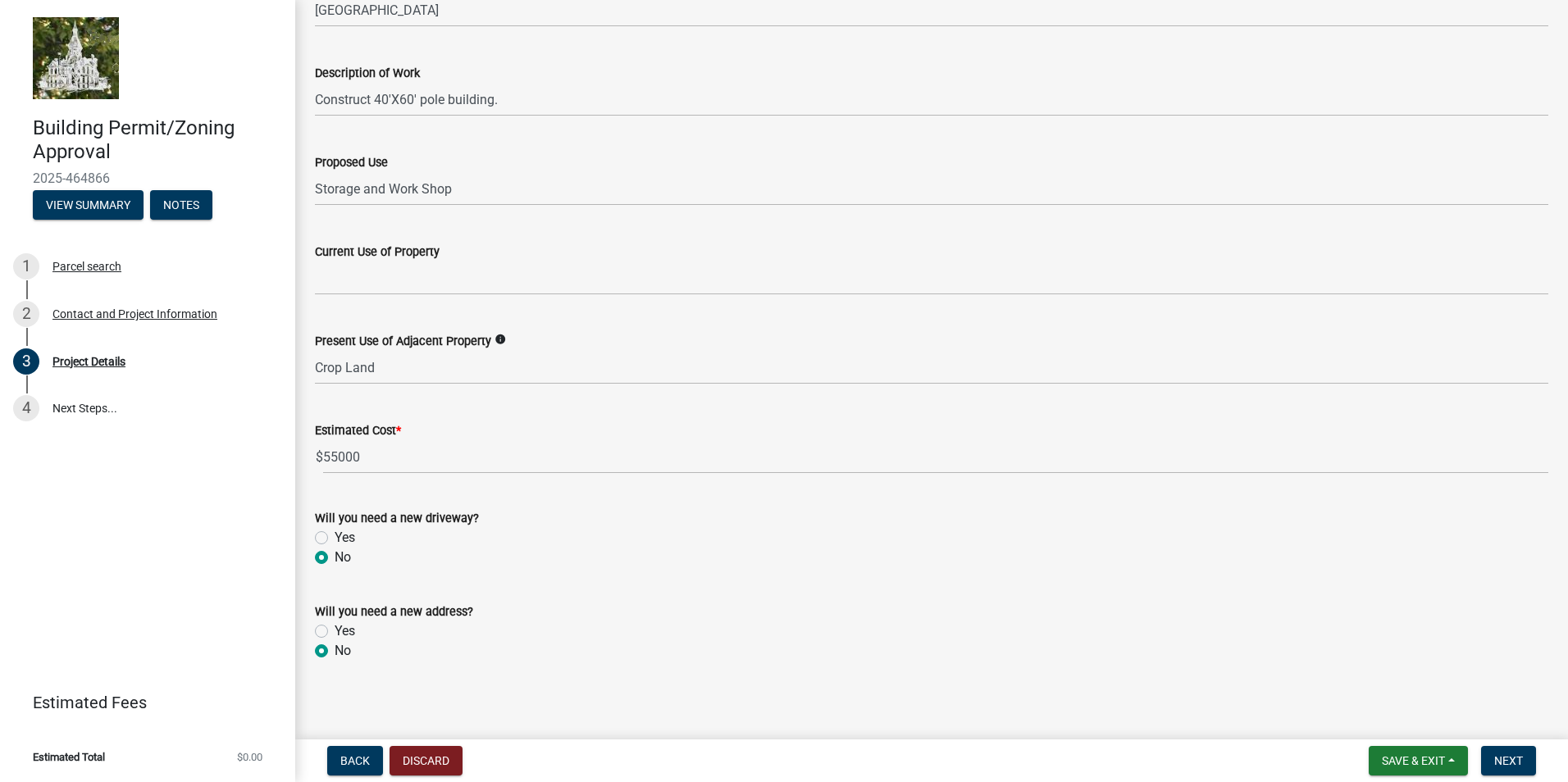
scroll to position [438, 0]
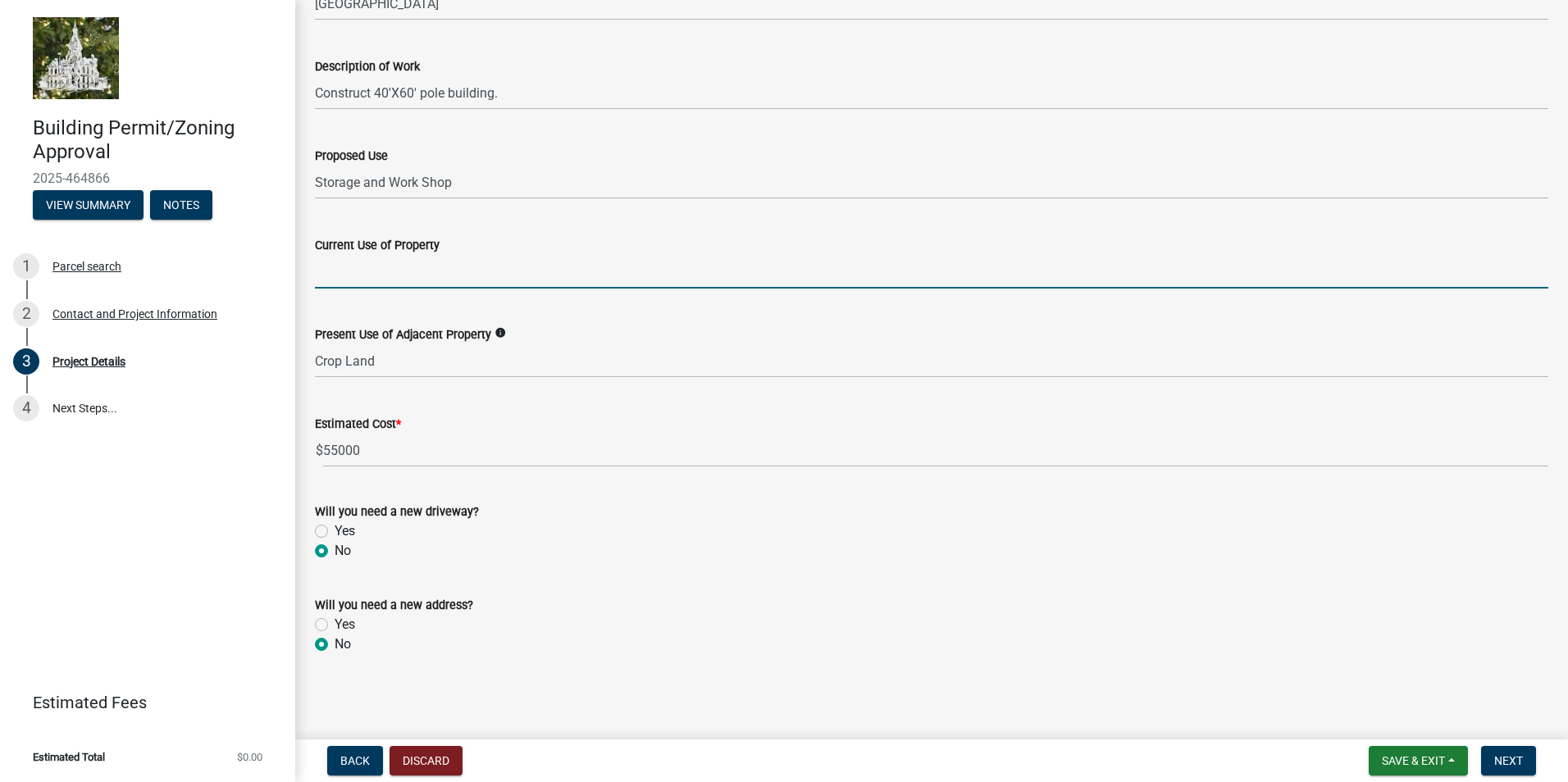
click at [336, 283] on input "Current Use of Property" at bounding box center [931, 272] width 1233 height 34
type input "h"
type input "Single Family home"
click at [1519, 761] on span "Next" at bounding box center [1508, 760] width 29 height 13
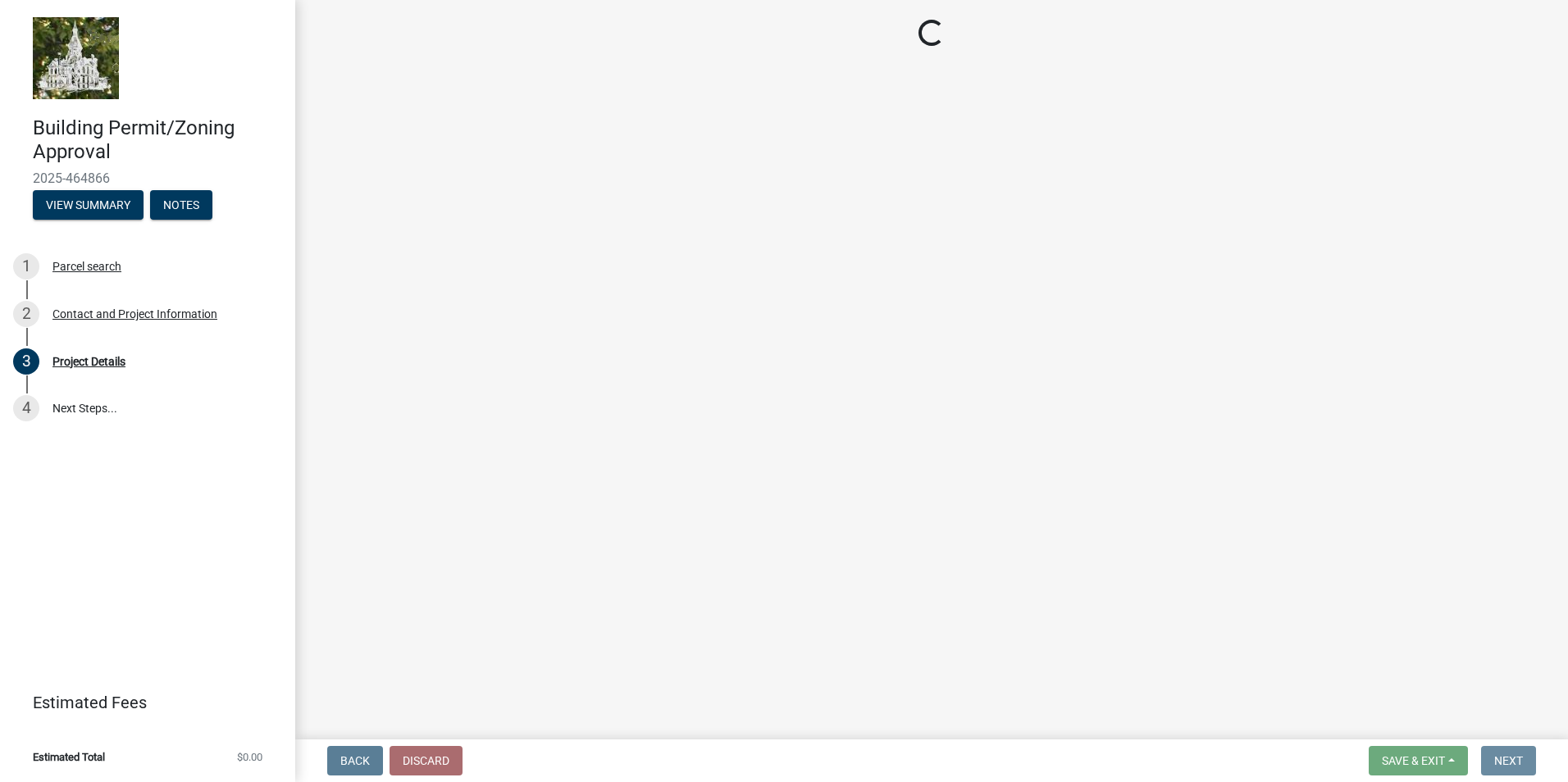
scroll to position [0, 0]
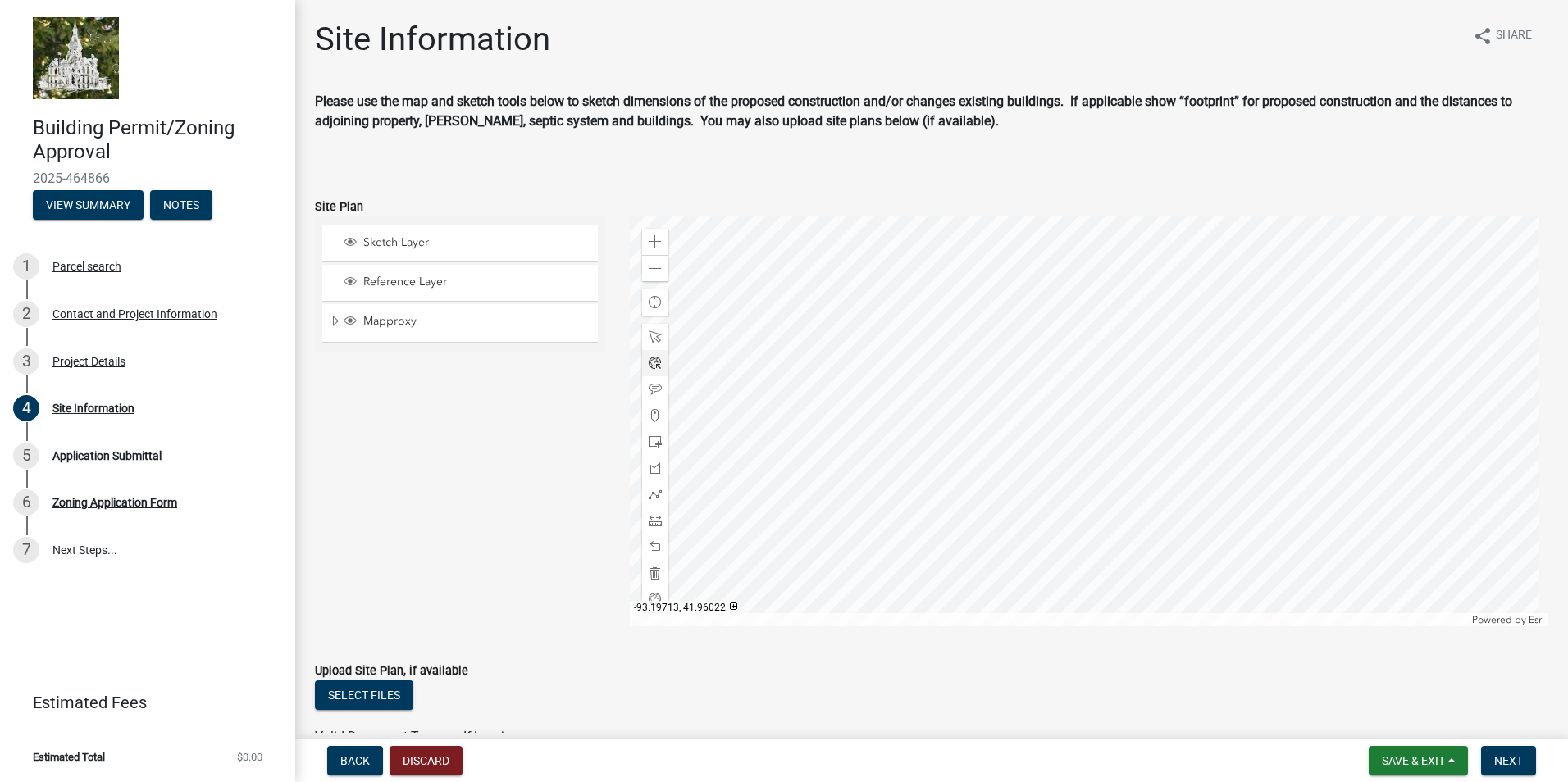
click at [638, 375] on div at bounding box center [1090, 421] width 919 height 410
click at [651, 244] on span at bounding box center [656, 242] width 13 height 13
click at [796, 411] on div at bounding box center [1090, 421] width 919 height 410
click at [652, 334] on span at bounding box center [656, 337] width 13 height 13
click at [651, 441] on span at bounding box center [656, 442] width 13 height 13
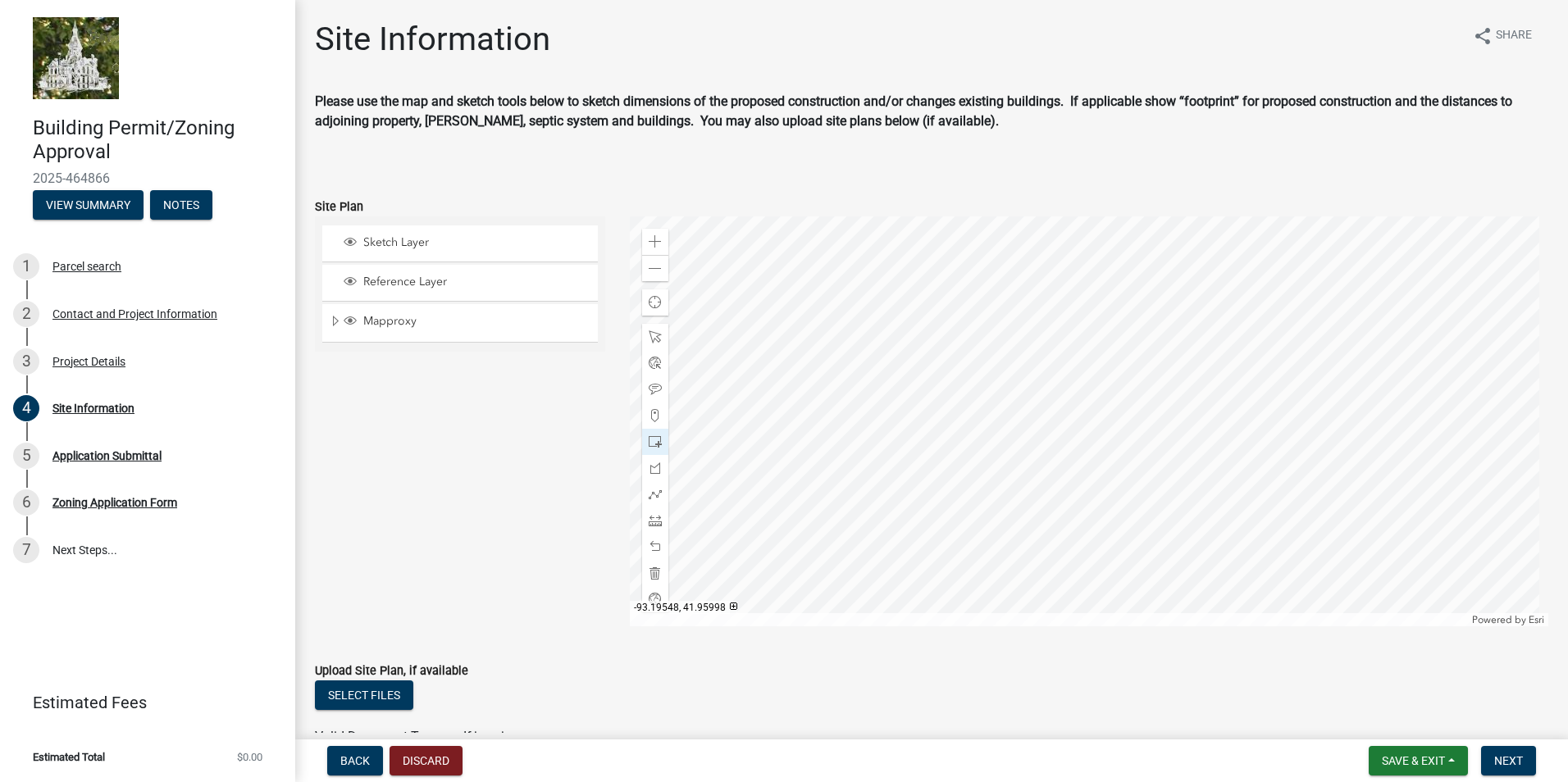
click at [1017, 544] on div at bounding box center [1090, 421] width 919 height 410
click at [1002, 431] on div at bounding box center [1090, 421] width 919 height 410
click at [999, 531] on div at bounding box center [1090, 421] width 919 height 410
click at [652, 575] on span at bounding box center [656, 573] width 13 height 13
click at [652, 420] on span at bounding box center [656, 415] width 13 height 13
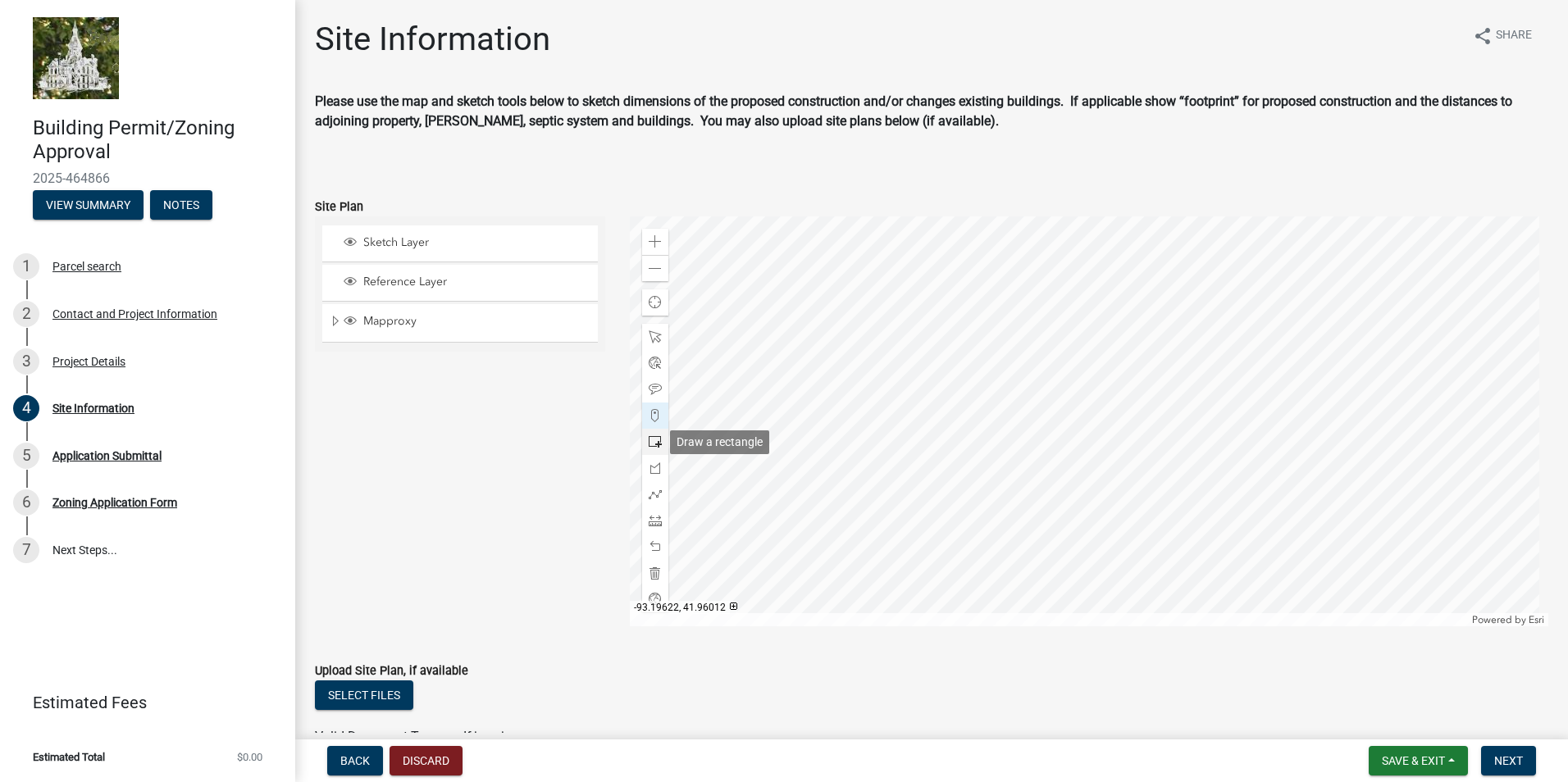
click at [656, 444] on span at bounding box center [656, 442] width 13 height 13
click at [1011, 540] on div at bounding box center [1090, 421] width 919 height 410
click at [1010, 542] on div at bounding box center [1090, 421] width 919 height 410
click at [654, 565] on div at bounding box center [656, 573] width 26 height 26
click at [658, 442] on div at bounding box center [656, 442] width 26 height 26
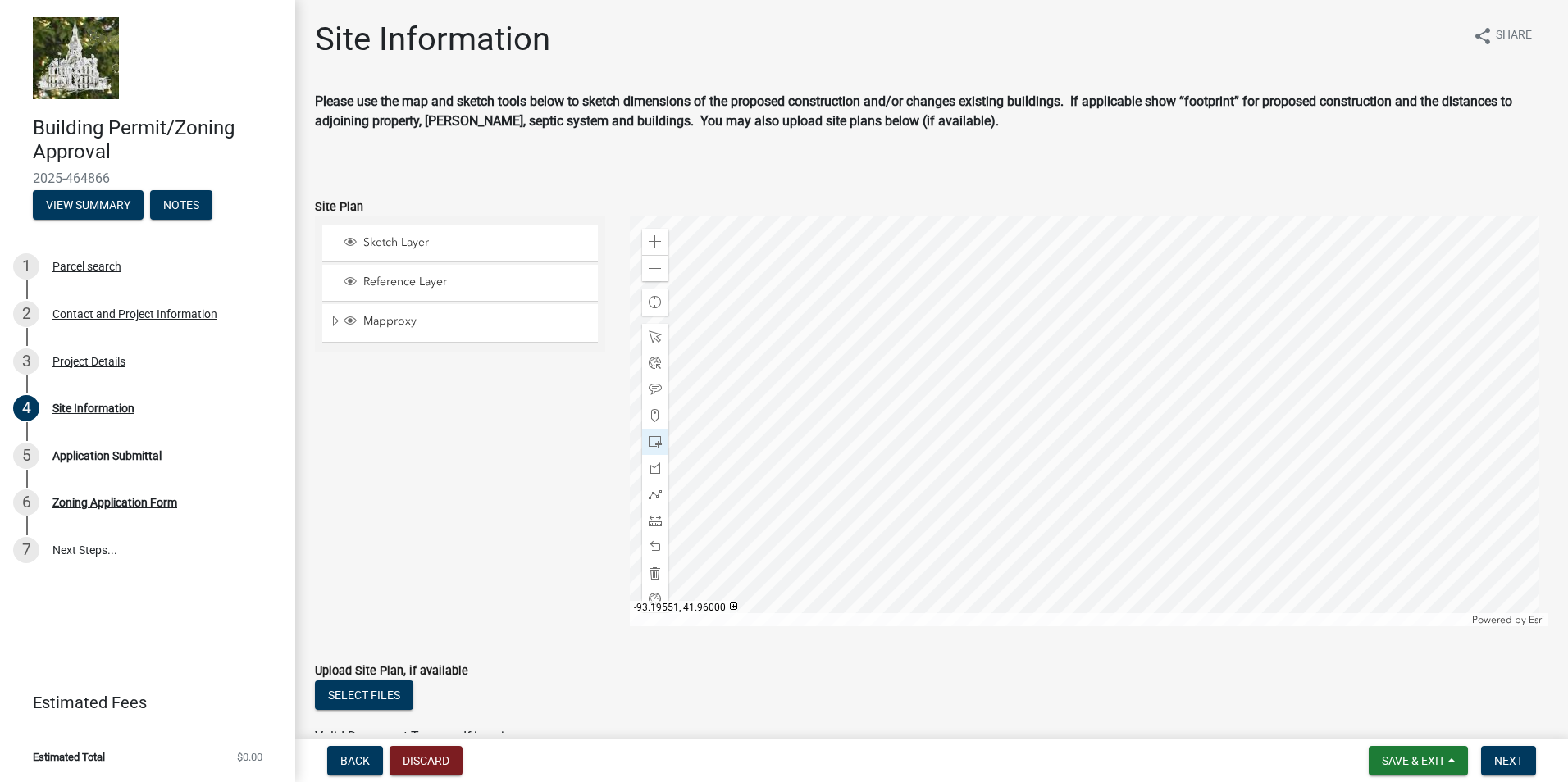
click at [1003, 527] on div at bounding box center [1090, 421] width 919 height 410
drag, startPoint x: 653, startPoint y: 573, endPoint x: 664, endPoint y: 572, distance: 11.0
click at [662, 572] on div at bounding box center [656, 573] width 26 height 26
click at [969, 535] on div at bounding box center [1090, 421] width 919 height 410
click at [657, 437] on span at bounding box center [656, 442] width 13 height 13
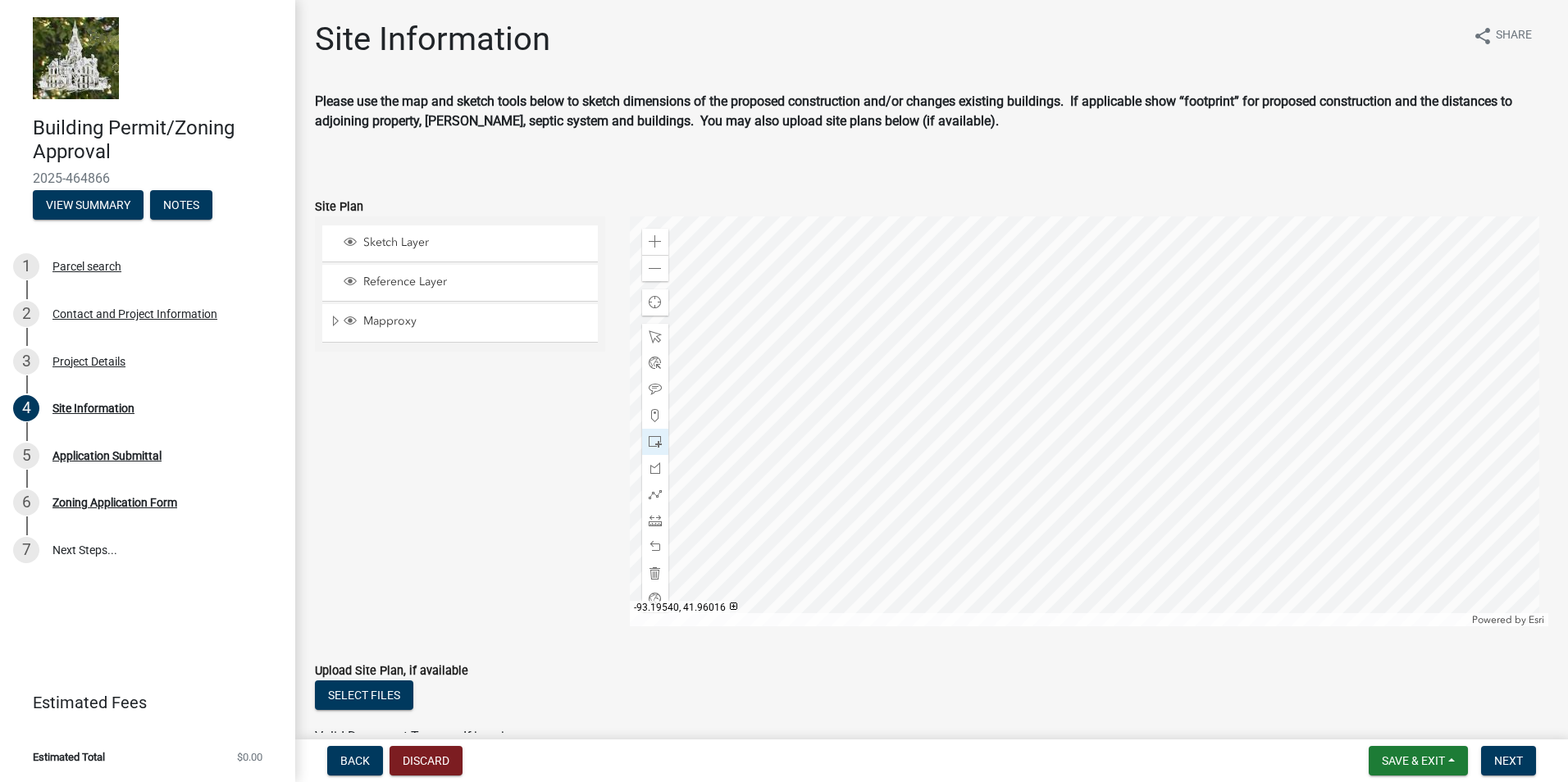
click at [1023, 425] on div at bounding box center [1090, 421] width 919 height 410
click at [649, 518] on span at bounding box center [656, 520] width 13 height 13
click at [937, 399] on div at bounding box center [1090, 421] width 919 height 410
click at [930, 385] on div at bounding box center [1090, 421] width 919 height 410
click at [928, 387] on div at bounding box center [1090, 421] width 919 height 410
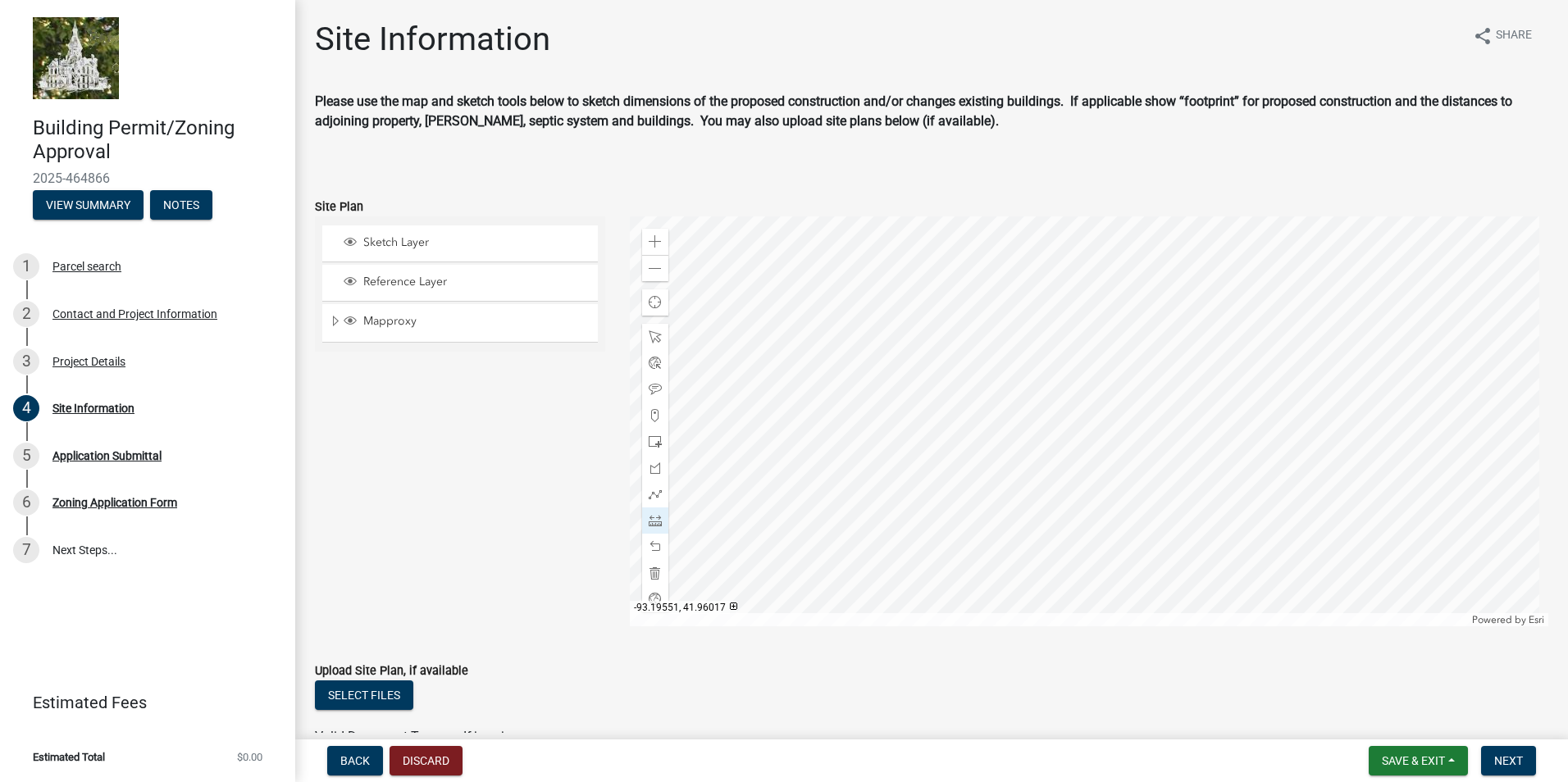
click at [928, 387] on div at bounding box center [1090, 421] width 919 height 410
click at [652, 578] on span at bounding box center [656, 573] width 13 height 13
click at [653, 526] on span at bounding box center [656, 520] width 13 height 13
click at [912, 401] on div at bounding box center [1090, 421] width 919 height 410
click at [907, 401] on div at bounding box center [1090, 421] width 919 height 410
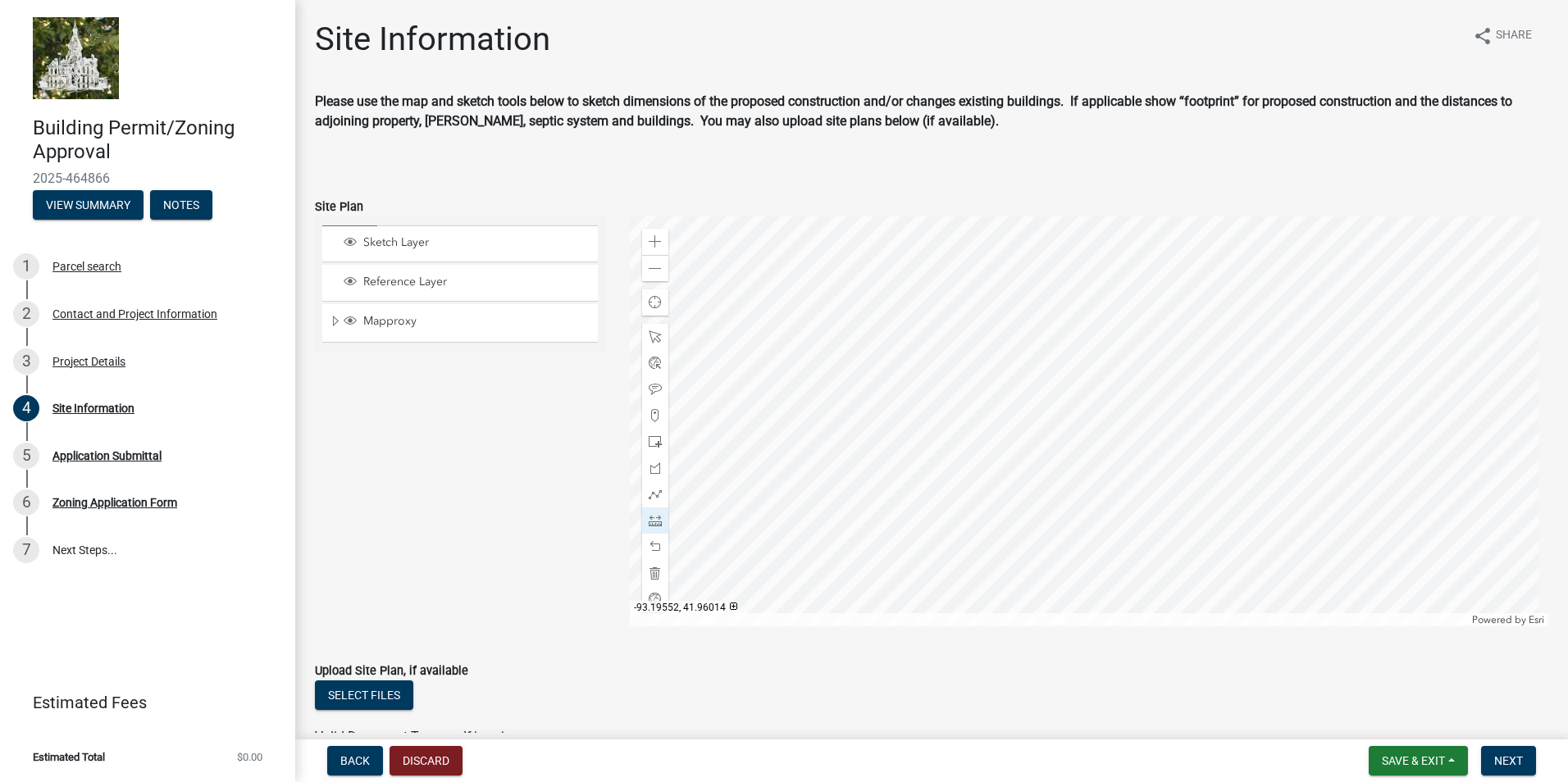
click at [909, 401] on div at bounding box center [1090, 421] width 919 height 410
drag, startPoint x: 646, startPoint y: 571, endPoint x: 681, endPoint y: 566, distance: 35.4
click at [653, 571] on span at bounding box center [656, 573] width 13 height 13
click at [900, 395] on div at bounding box center [1090, 421] width 919 height 410
click at [903, 395] on div at bounding box center [1090, 421] width 919 height 410
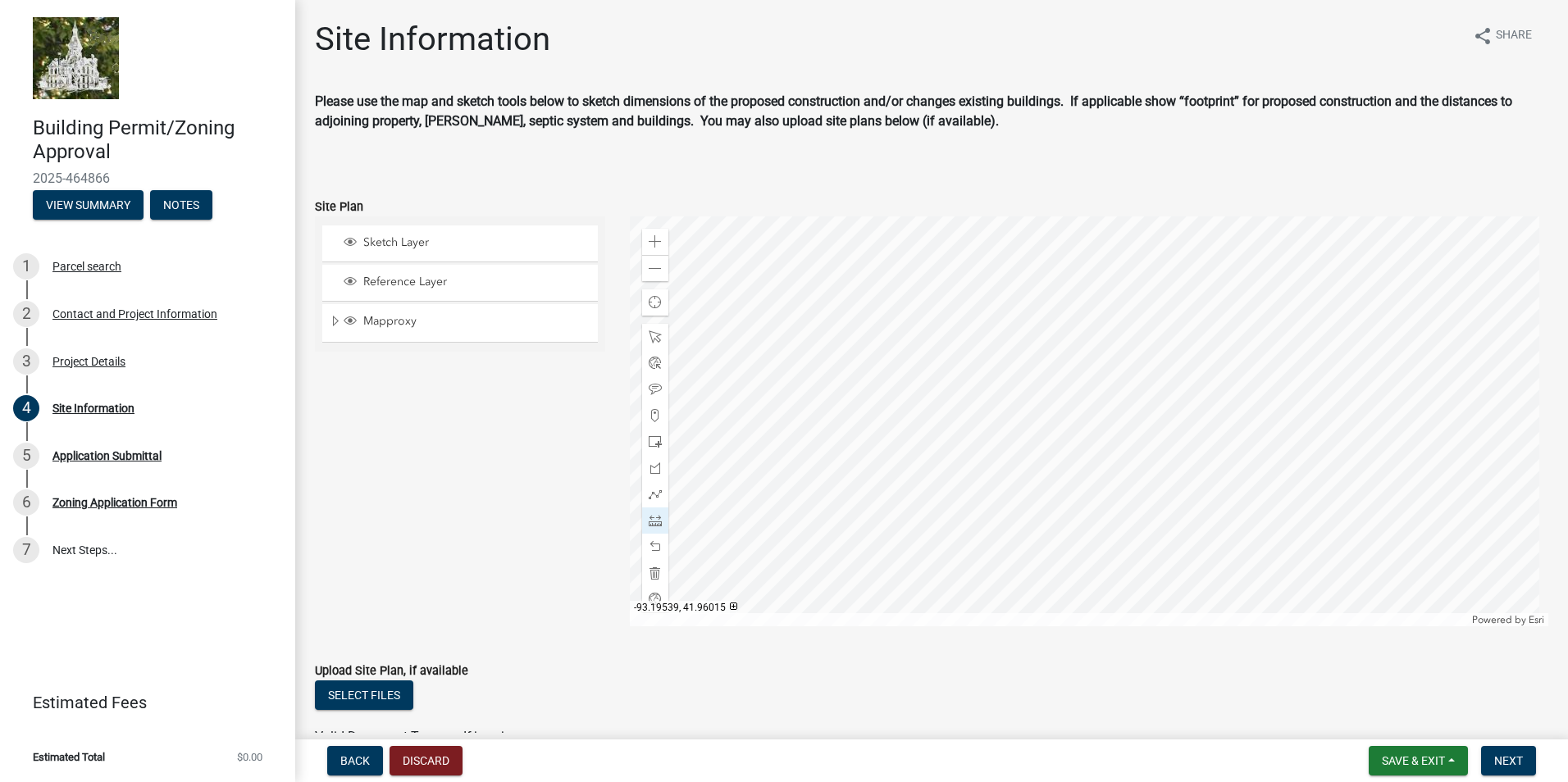
click at [971, 396] on div at bounding box center [1090, 421] width 919 height 410
click at [972, 502] on div at bounding box center [1090, 421] width 919 height 410
click at [965, 501] on div at bounding box center [1090, 421] width 919 height 410
click at [897, 499] on div at bounding box center [1090, 421] width 919 height 410
click at [897, 394] on div at bounding box center [1090, 421] width 919 height 410
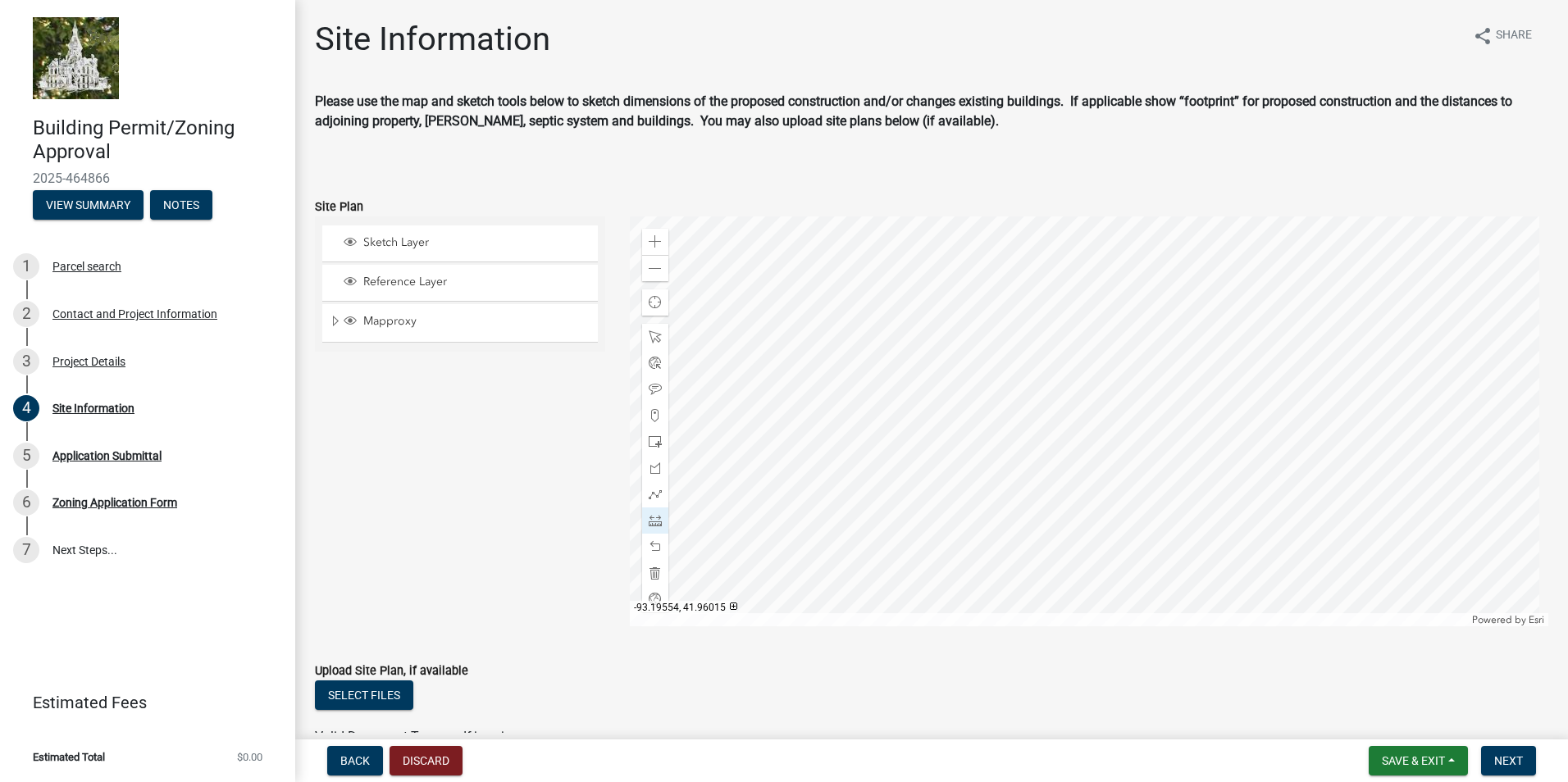
click at [897, 393] on div at bounding box center [1090, 421] width 919 height 410
click at [652, 442] on span at bounding box center [656, 442] width 13 height 13
click at [658, 521] on div at bounding box center [656, 520] width 26 height 26
click at [901, 392] on div at bounding box center [1090, 421] width 919 height 410
click at [649, 571] on span at bounding box center [656, 573] width 13 height 13
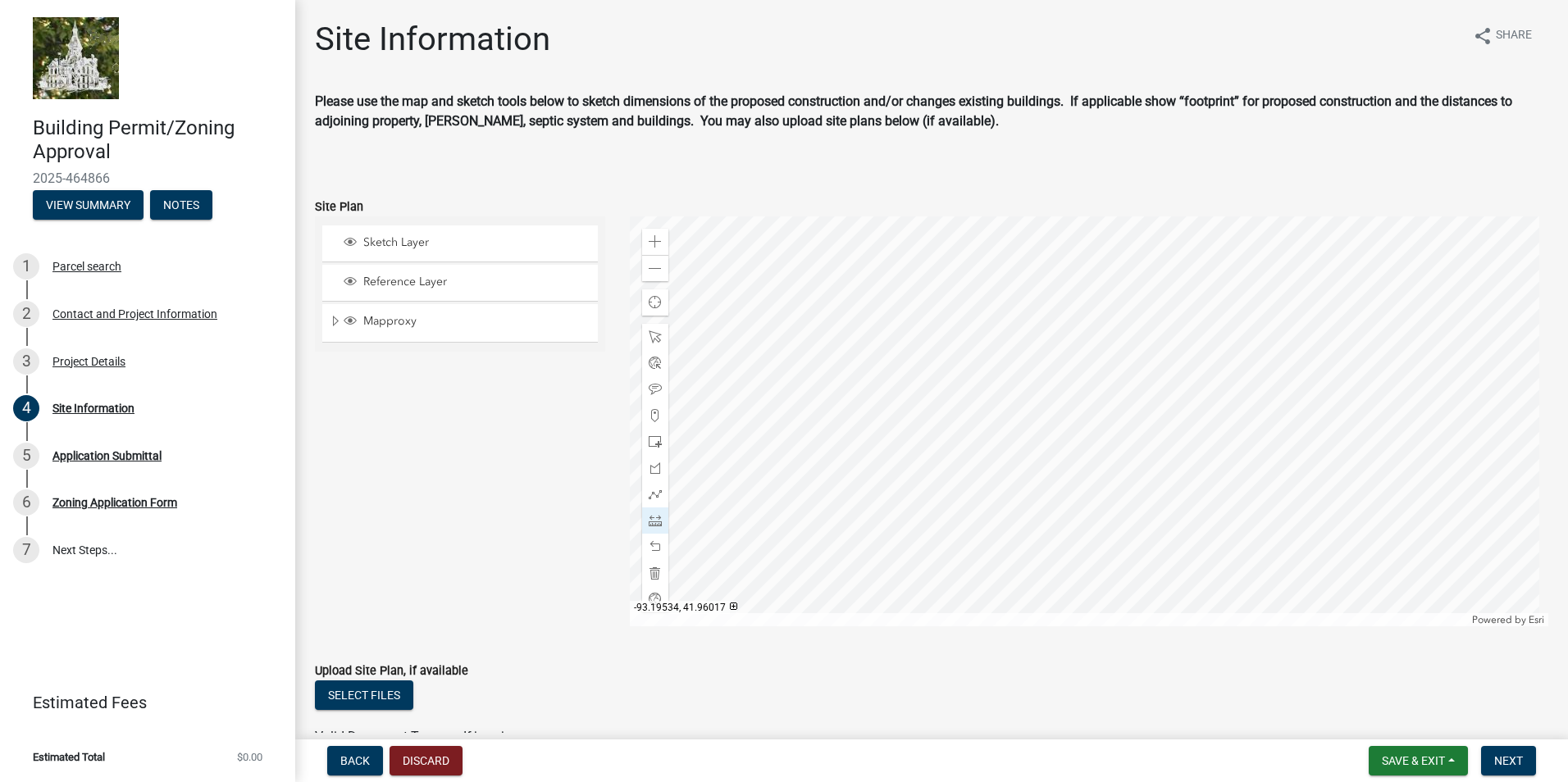
click at [989, 383] on div at bounding box center [1090, 421] width 919 height 410
click at [955, 383] on div at bounding box center [1090, 421] width 919 height 410
click at [955, 489] on div at bounding box center [1090, 421] width 919 height 410
click at [884, 489] on div at bounding box center [1090, 421] width 919 height 410
click at [884, 383] on div at bounding box center [1090, 421] width 919 height 410
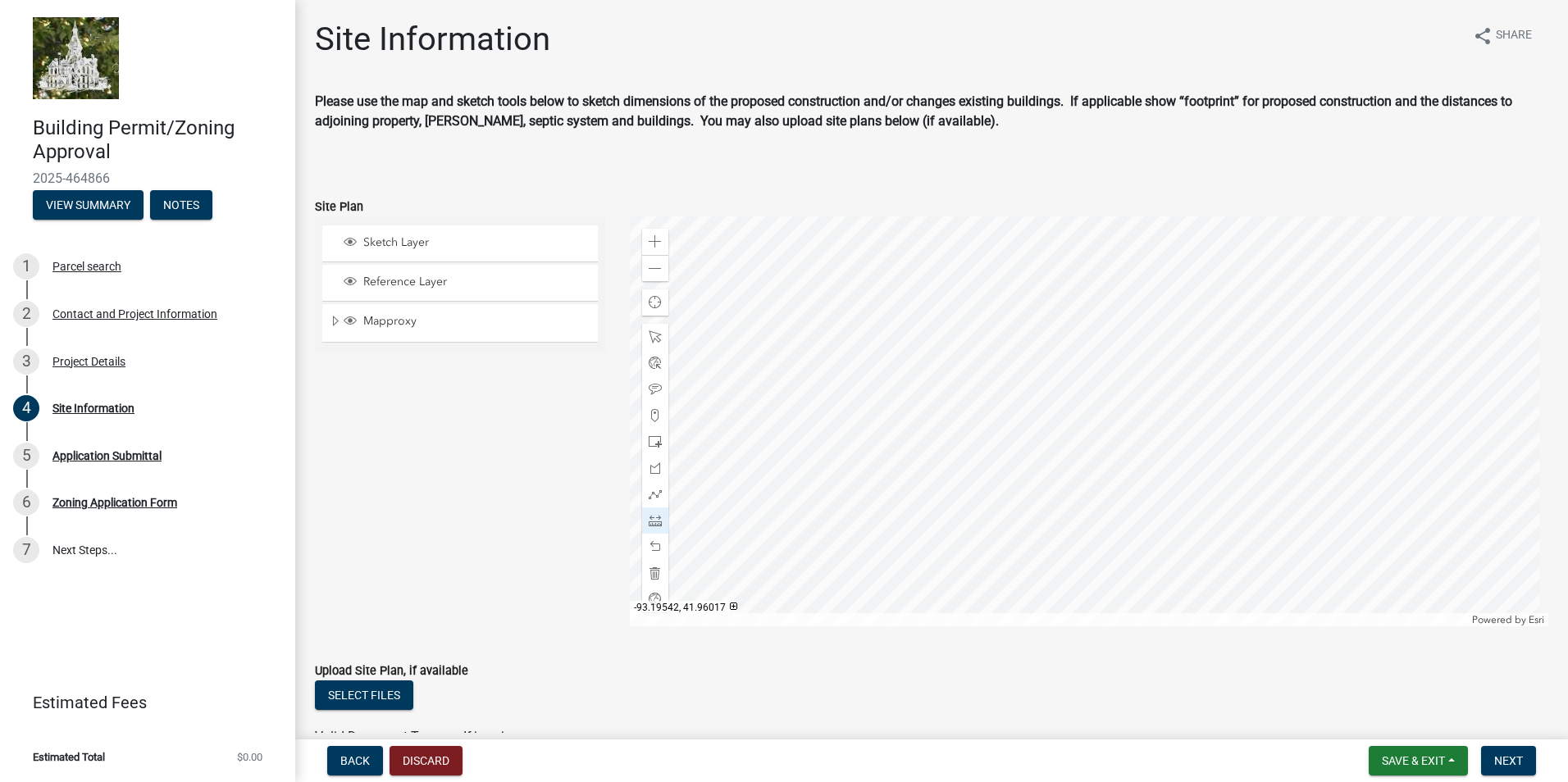
click at [955, 383] on div at bounding box center [1090, 421] width 919 height 410
click at [650, 441] on span at bounding box center [656, 442] width 13 height 13
click at [889, 475] on div at bounding box center [1090, 421] width 919 height 410
click at [656, 567] on span at bounding box center [656, 573] width 13 height 13
click at [891, 499] on div at bounding box center [1090, 421] width 919 height 410
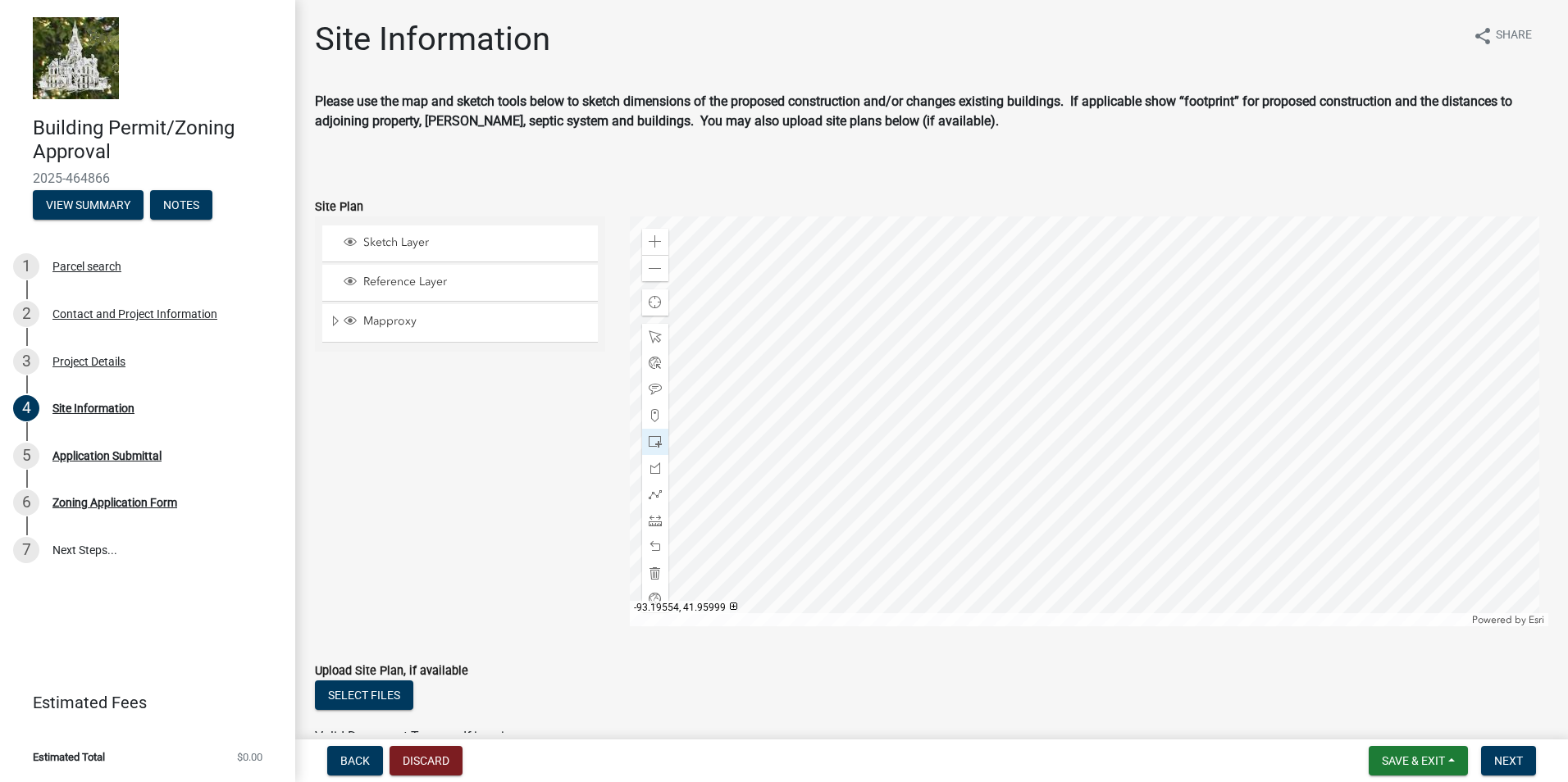
click at [897, 466] on div at bounding box center [1090, 421] width 919 height 410
click at [658, 438] on div at bounding box center [656, 442] width 26 height 26
click at [351, 236] on span "Layer List" at bounding box center [350, 242] width 13 height 13
click at [884, 462] on div at bounding box center [1090, 421] width 919 height 410
click at [413, 248] on span "Sketch Layer" at bounding box center [475, 243] width 233 height 15
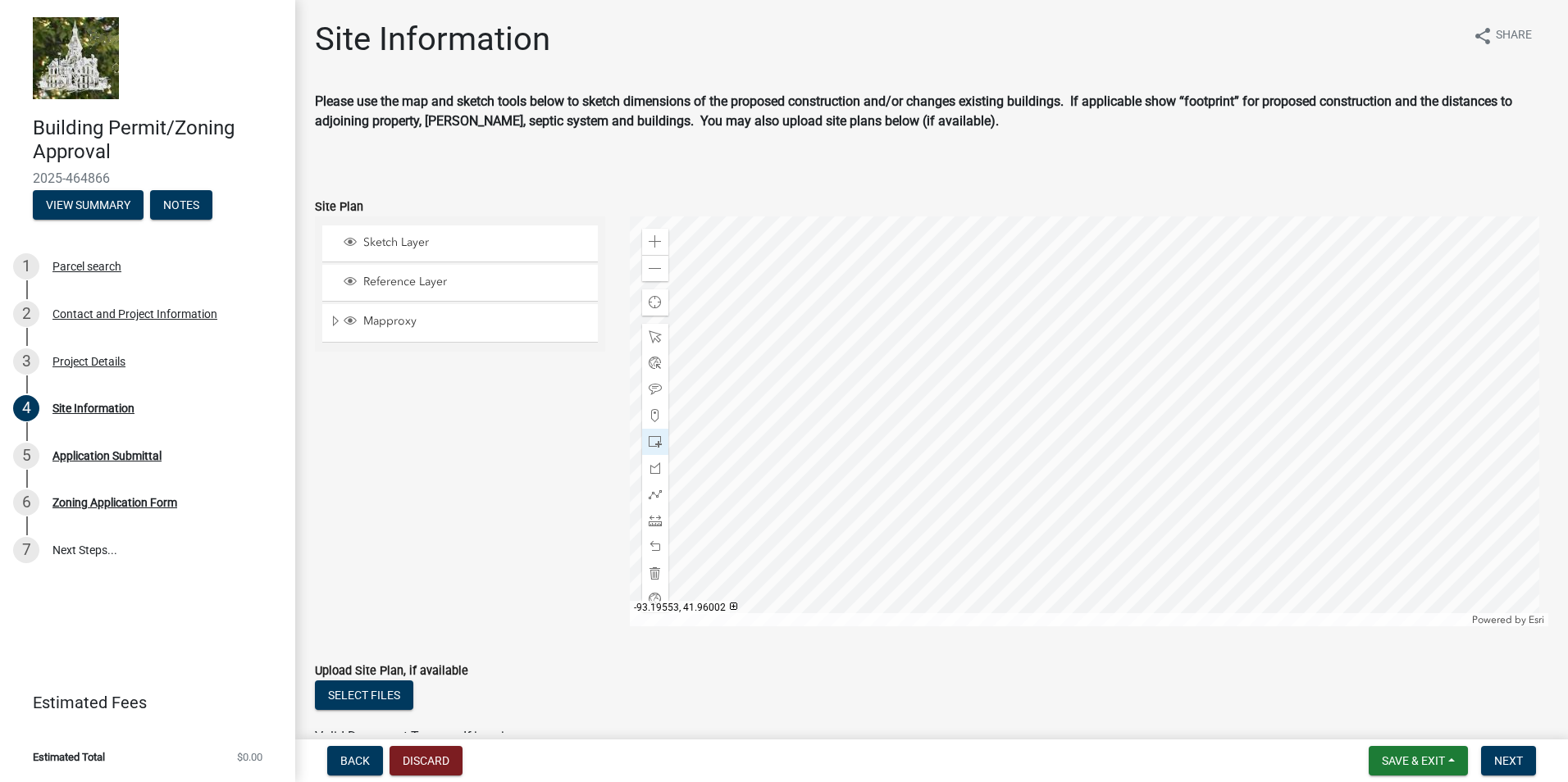
click at [897, 454] on div at bounding box center [1090, 421] width 919 height 410
click at [656, 570] on span at bounding box center [656, 573] width 13 height 13
click at [884, 462] on div at bounding box center [1090, 421] width 919 height 410
click at [911, 450] on div at bounding box center [1090, 421] width 919 height 410
click at [377, 244] on span "Sketch Layer" at bounding box center [475, 243] width 233 height 15
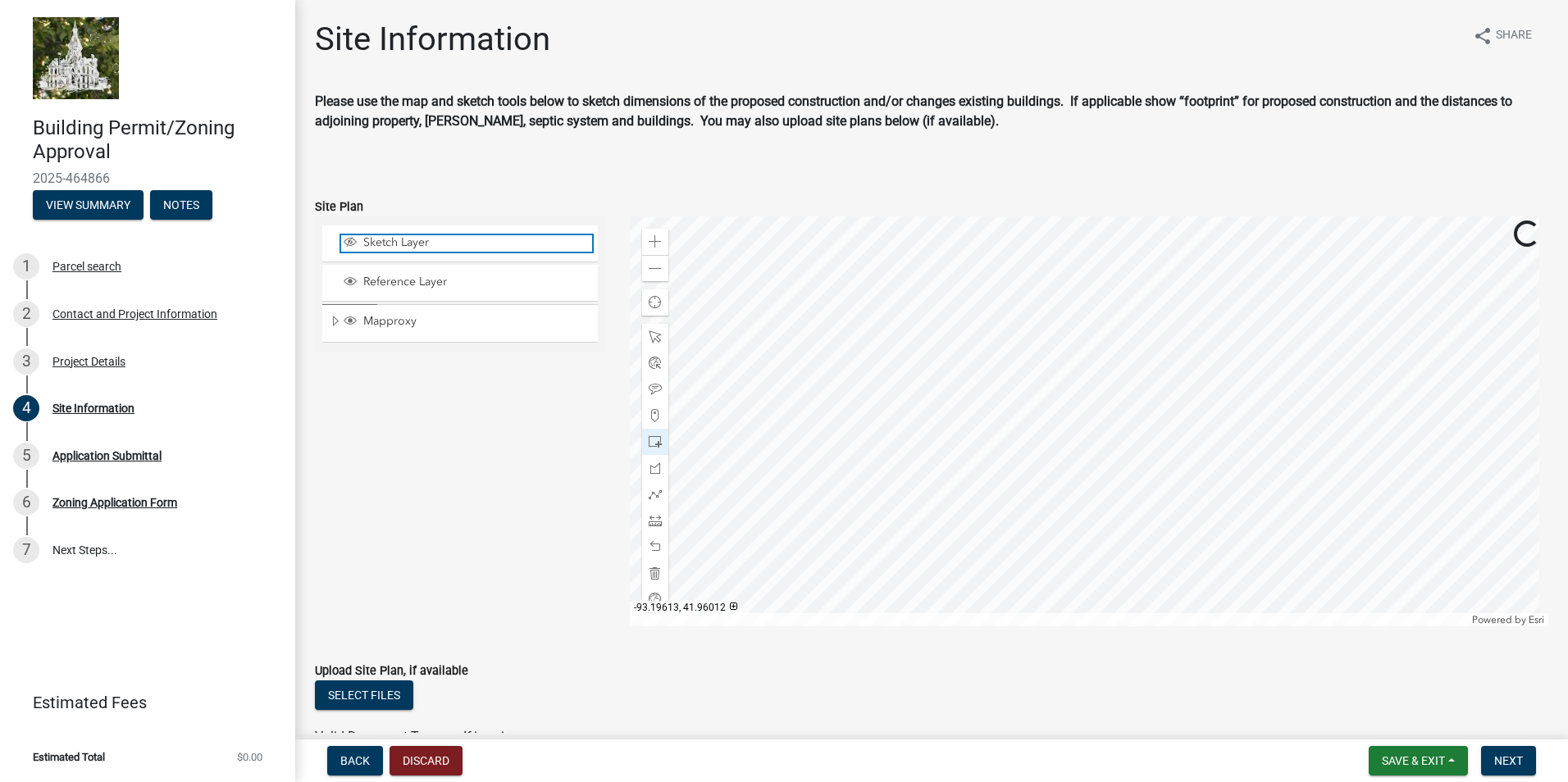
click at [382, 244] on span "Sketch Layer" at bounding box center [475, 243] width 233 height 15
click at [656, 434] on div at bounding box center [656, 442] width 26 height 26
click at [989, 298] on div at bounding box center [1090, 421] width 919 height 410
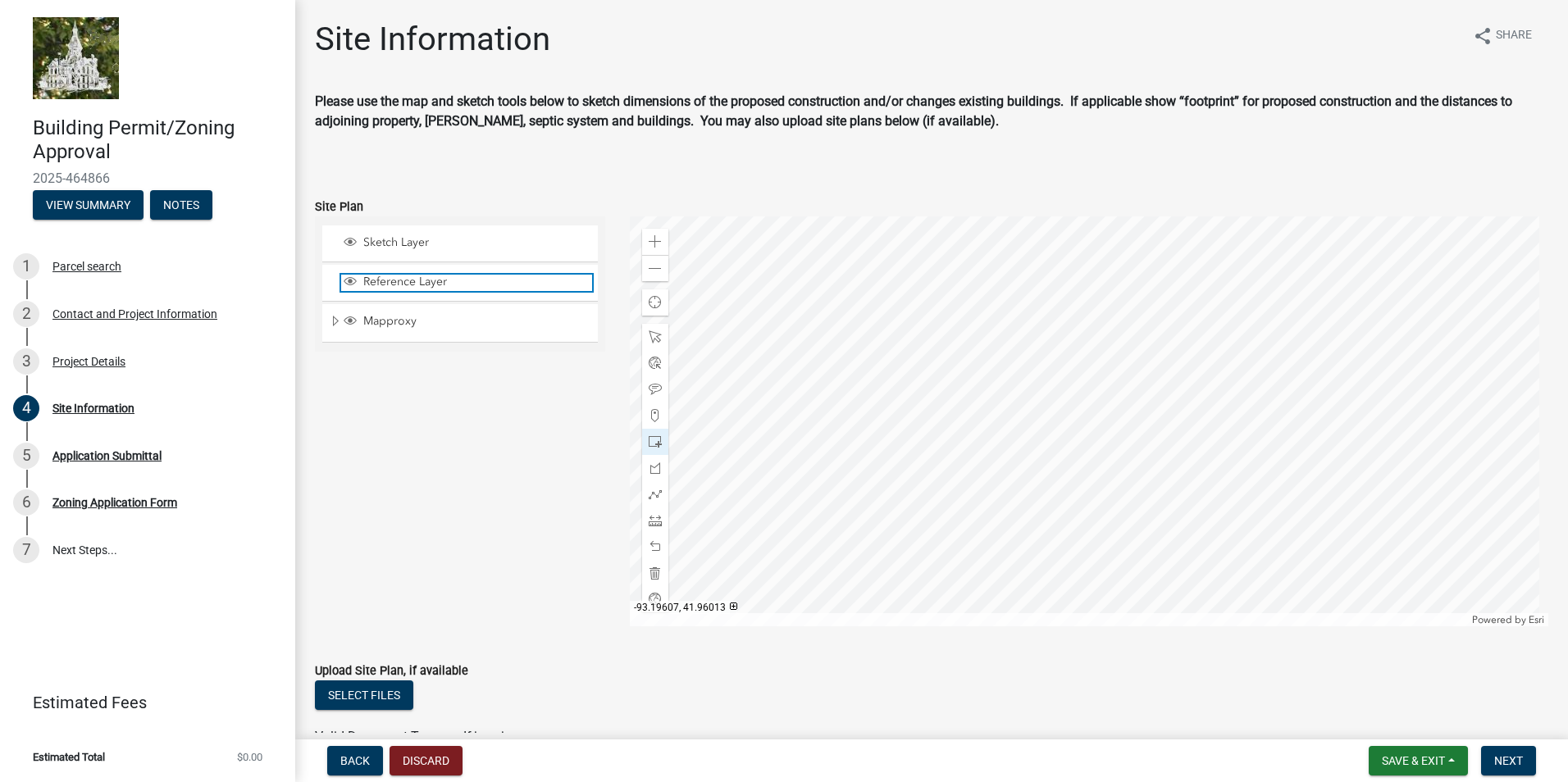
click at [415, 288] on span "Reference Layer" at bounding box center [475, 282] width 233 height 15
click at [416, 285] on span "Reference Layer" at bounding box center [475, 282] width 233 height 15
click at [416, 284] on span "Reference Layer" at bounding box center [475, 282] width 233 height 15
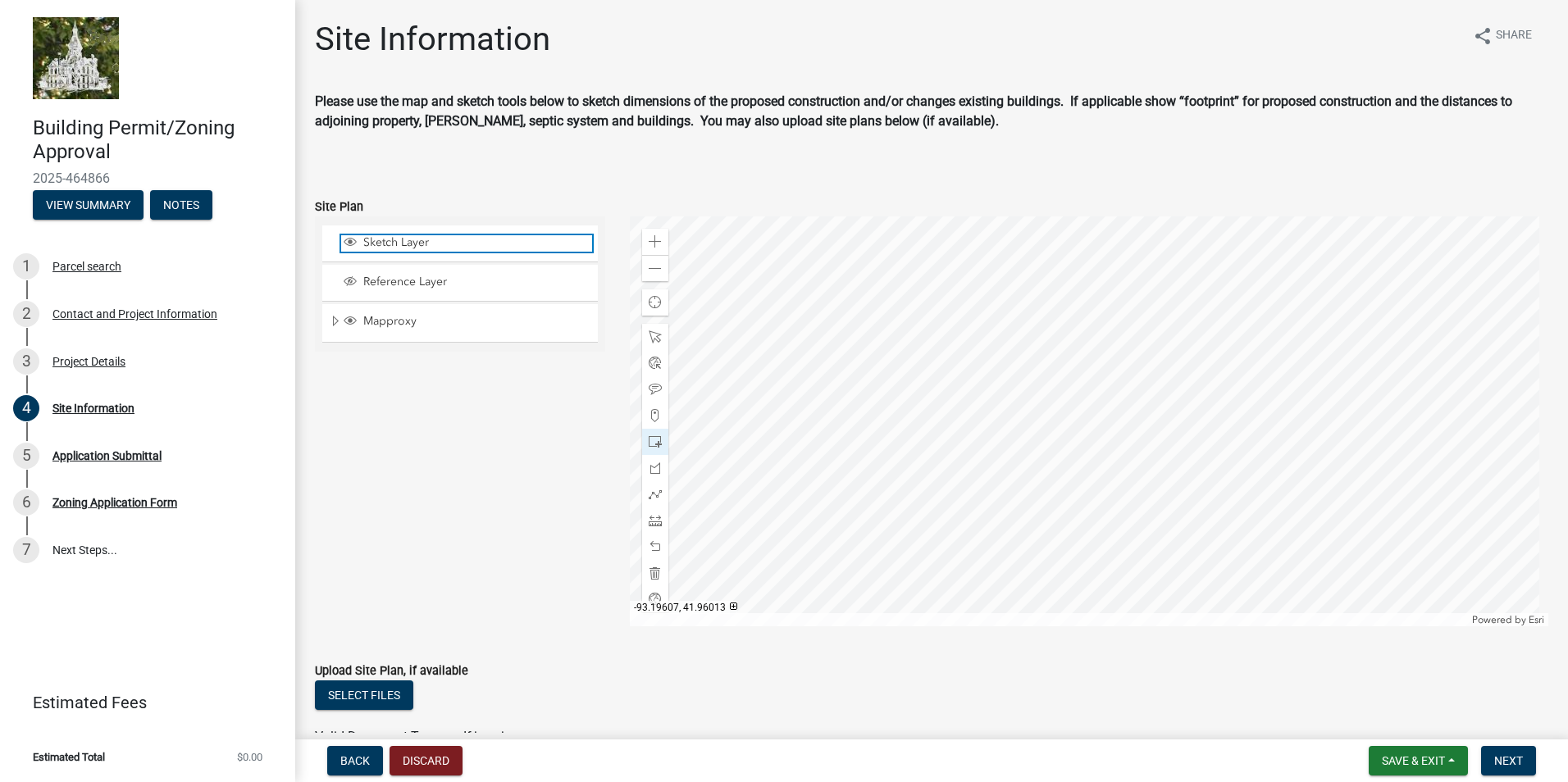
click at [416, 243] on span "Sketch Layer" at bounding box center [475, 243] width 233 height 15
click at [417, 243] on span "Sketch Layer" at bounding box center [475, 243] width 233 height 15
click at [391, 317] on span "Mapproxy" at bounding box center [475, 322] width 233 height 15
click at [391, 242] on span "Sketch Layer" at bounding box center [475, 243] width 233 height 15
click at [370, 323] on span "Mapproxy" at bounding box center [475, 322] width 233 height 15
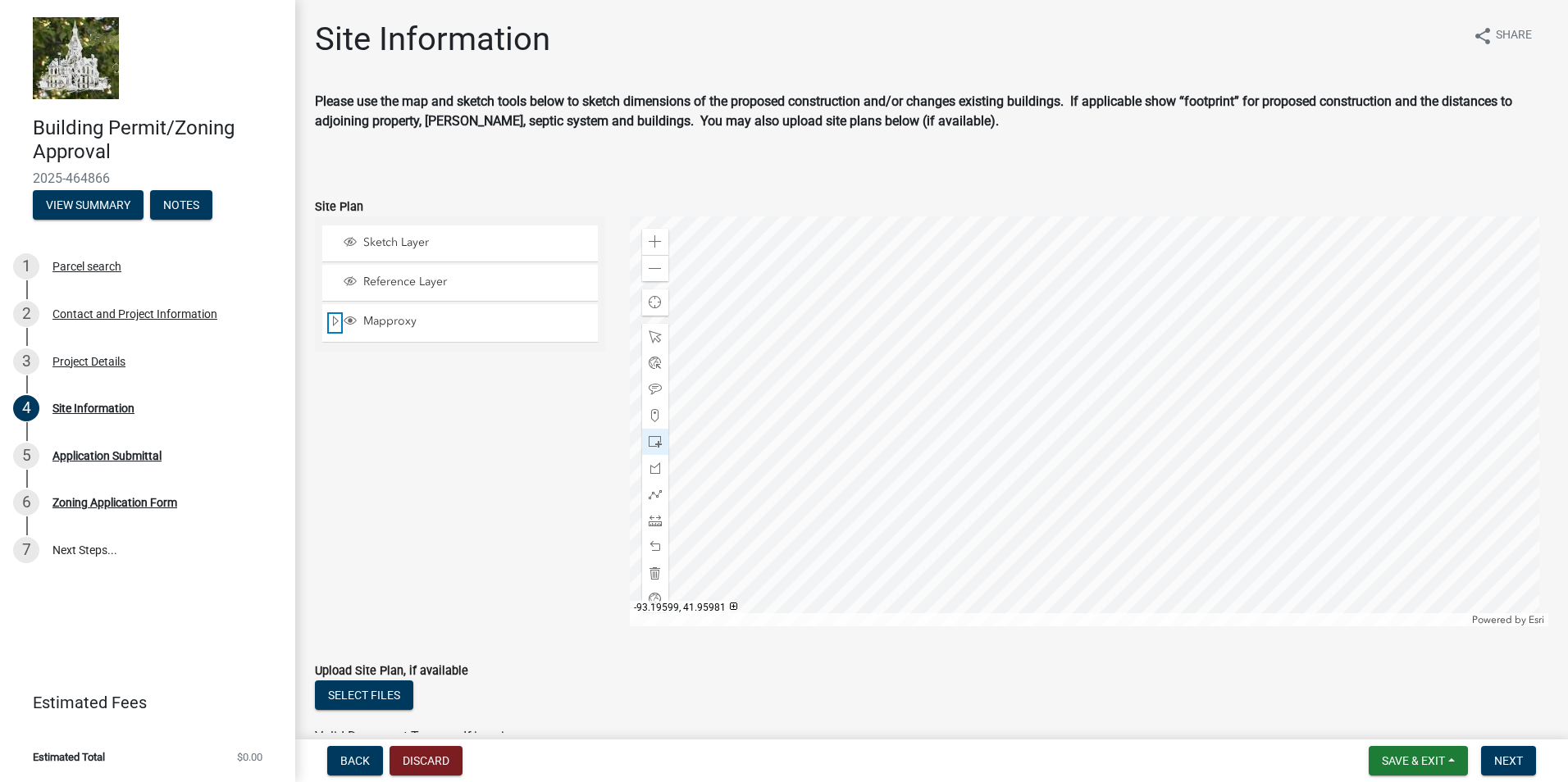
click at [336, 321] on span "Expand" at bounding box center [336, 322] width 13 height 16
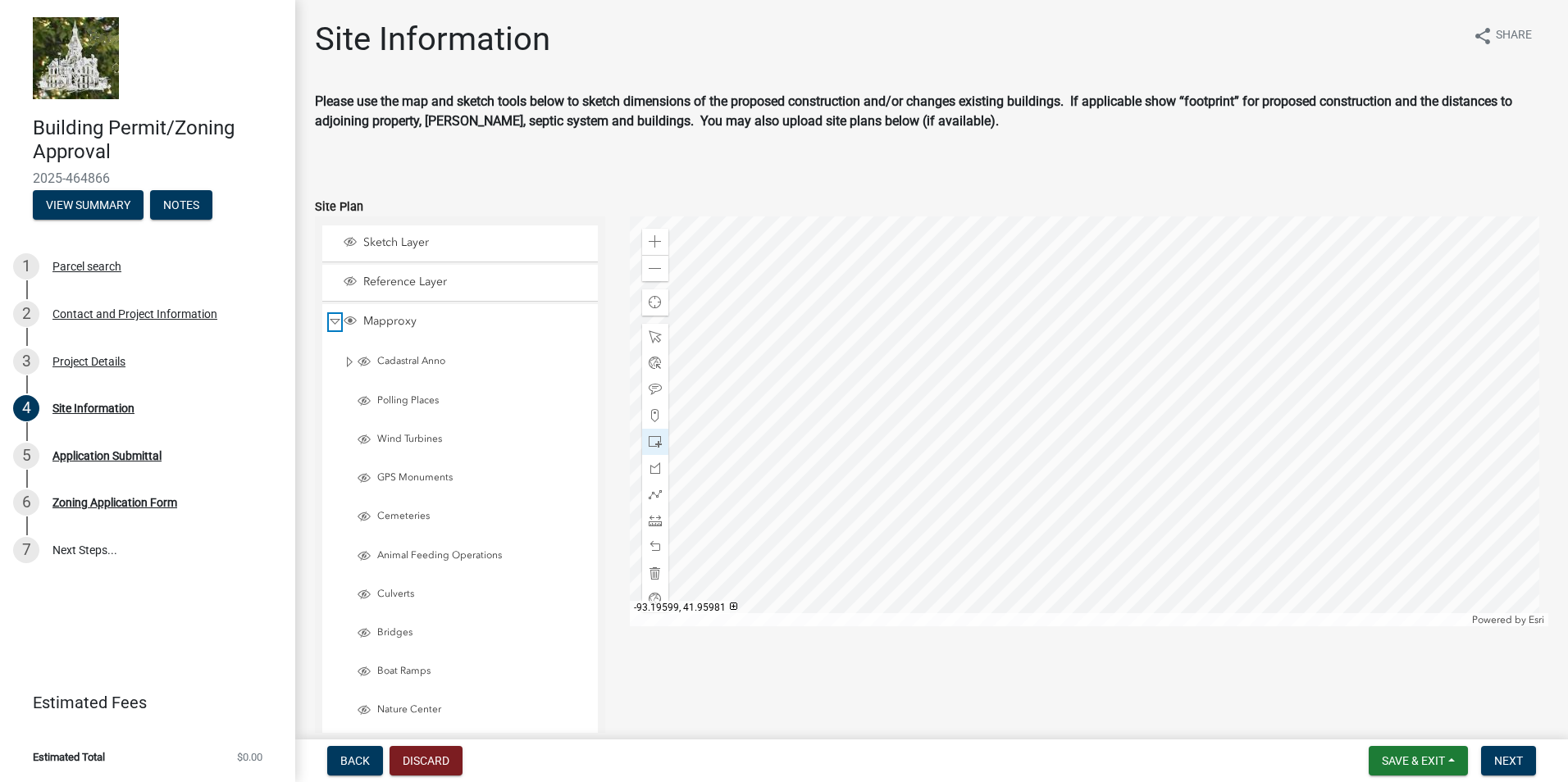
click at [335, 323] on span "Collapse" at bounding box center [335, 322] width 12 height 16
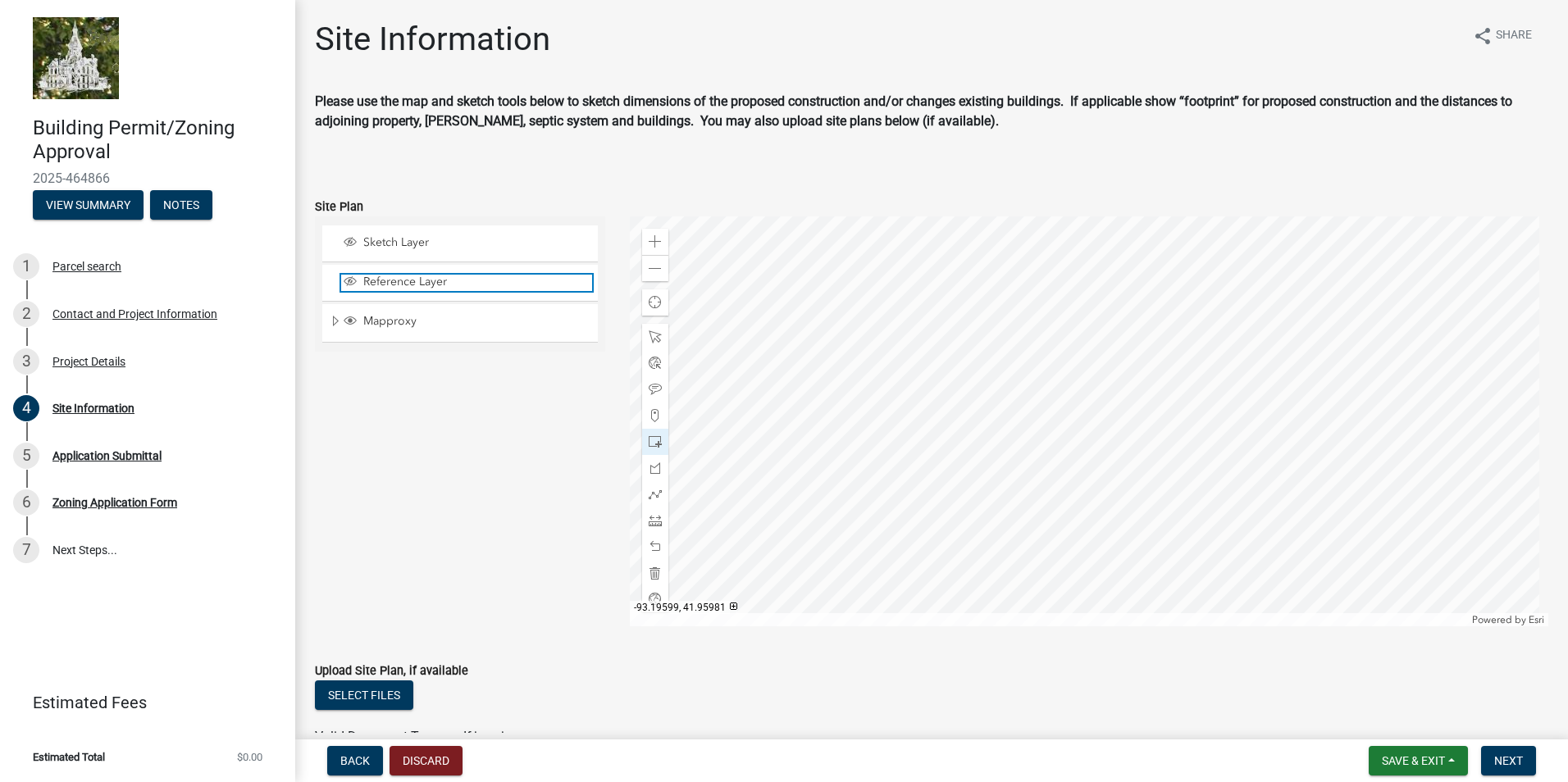
click at [348, 282] on span "Layer List" at bounding box center [350, 281] width 13 height 13
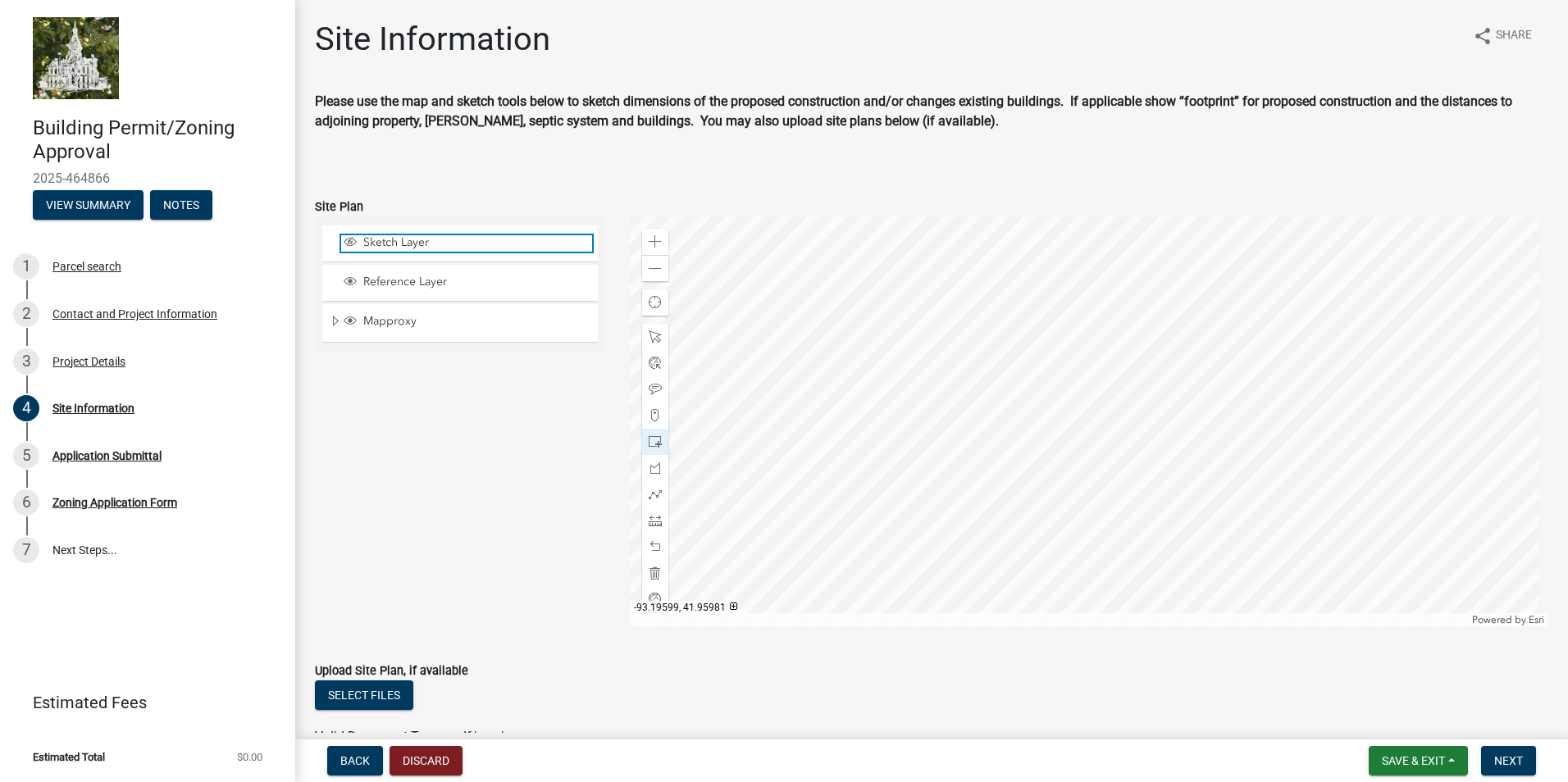
click at [353, 241] on span "Layer List" at bounding box center [350, 242] width 13 height 13
click at [649, 521] on span at bounding box center [656, 520] width 13 height 13
click at [903, 297] on div at bounding box center [1090, 421] width 919 height 410
click at [973, 297] on div at bounding box center [1090, 421] width 919 height 410
click at [972, 402] on div at bounding box center [1090, 421] width 919 height 410
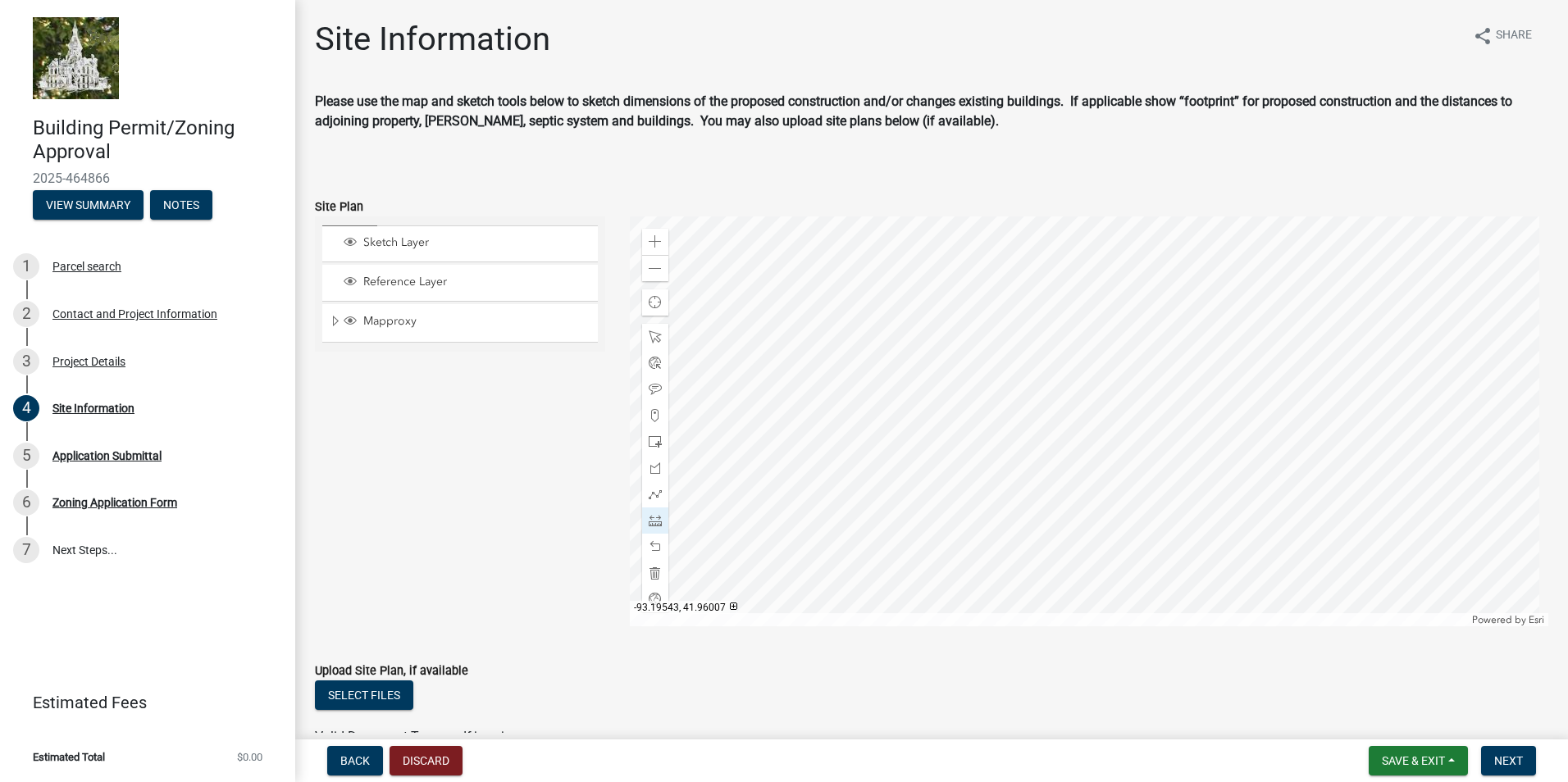
click at [970, 403] on div at bounding box center [1090, 421] width 919 height 410
click at [656, 569] on span at bounding box center [656, 573] width 13 height 13
click at [650, 336] on span at bounding box center [656, 337] width 13 height 13
click at [652, 411] on span at bounding box center [656, 415] width 13 height 13
click at [916, 342] on div at bounding box center [1090, 421] width 919 height 410
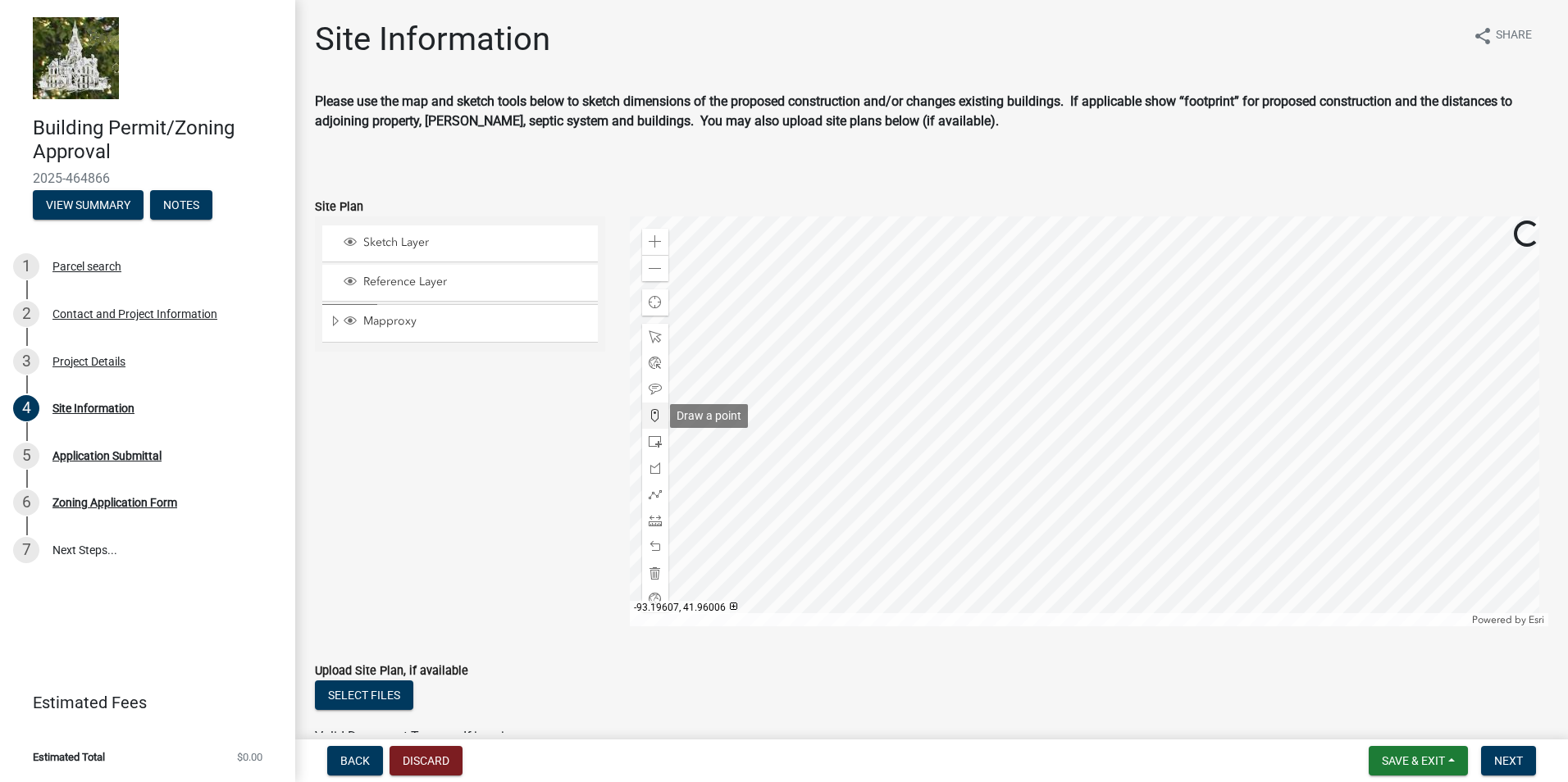
click at [654, 416] on span at bounding box center [656, 415] width 13 height 13
click at [923, 349] on div at bounding box center [1090, 421] width 919 height 410
click at [976, 349] on div at bounding box center [1090, 421] width 919 height 410
click at [932, 433] on div at bounding box center [1090, 421] width 919 height 410
click at [981, 435] on div at bounding box center [1090, 421] width 919 height 410
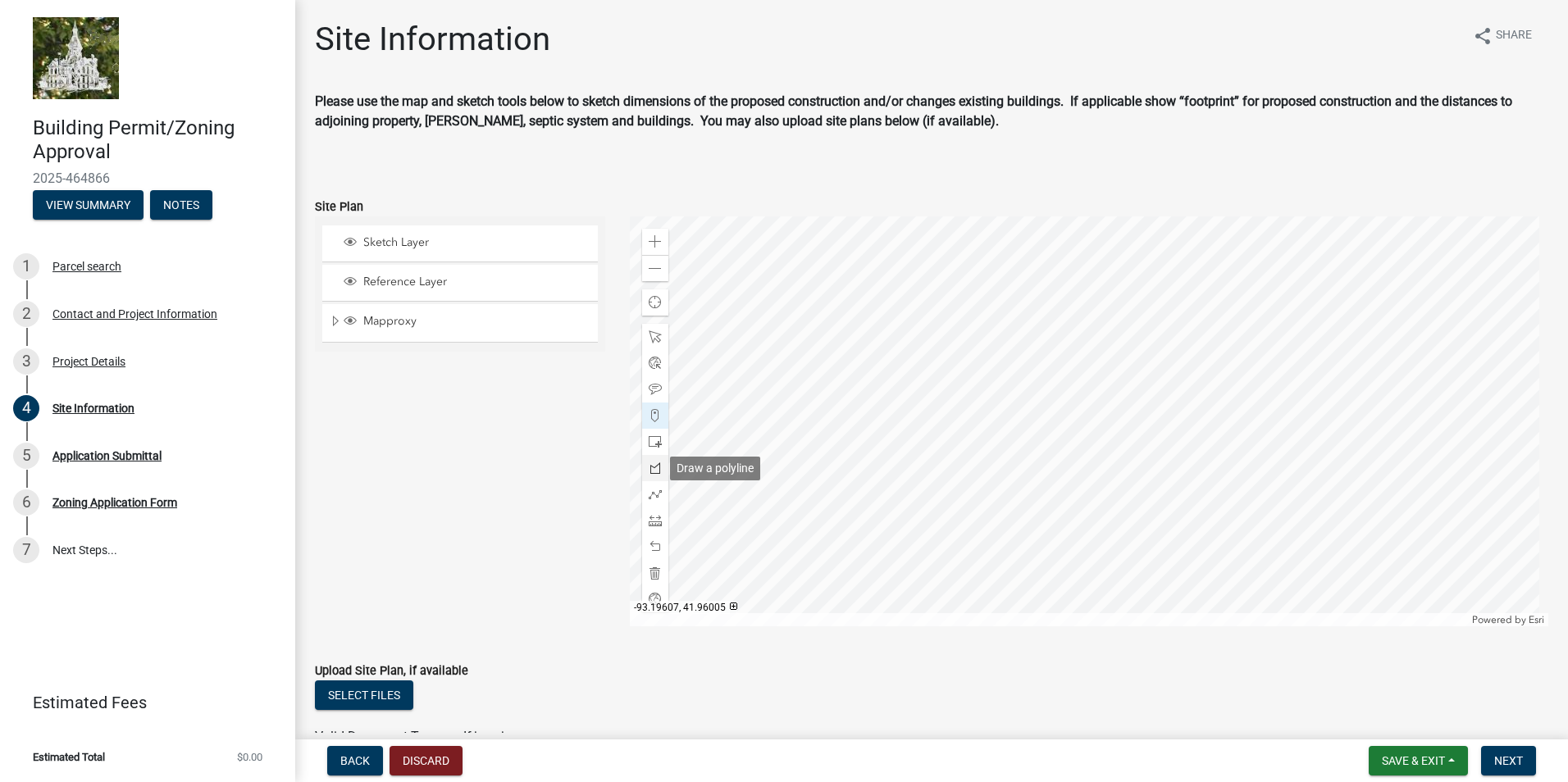
click at [655, 465] on span at bounding box center [656, 468] width 13 height 13
click at [908, 292] on div at bounding box center [1090, 421] width 919 height 410
click at [910, 291] on div at bounding box center [1090, 421] width 919 height 410
click at [655, 574] on span at bounding box center [656, 573] width 13 height 13
click at [649, 486] on div at bounding box center [656, 494] width 26 height 26
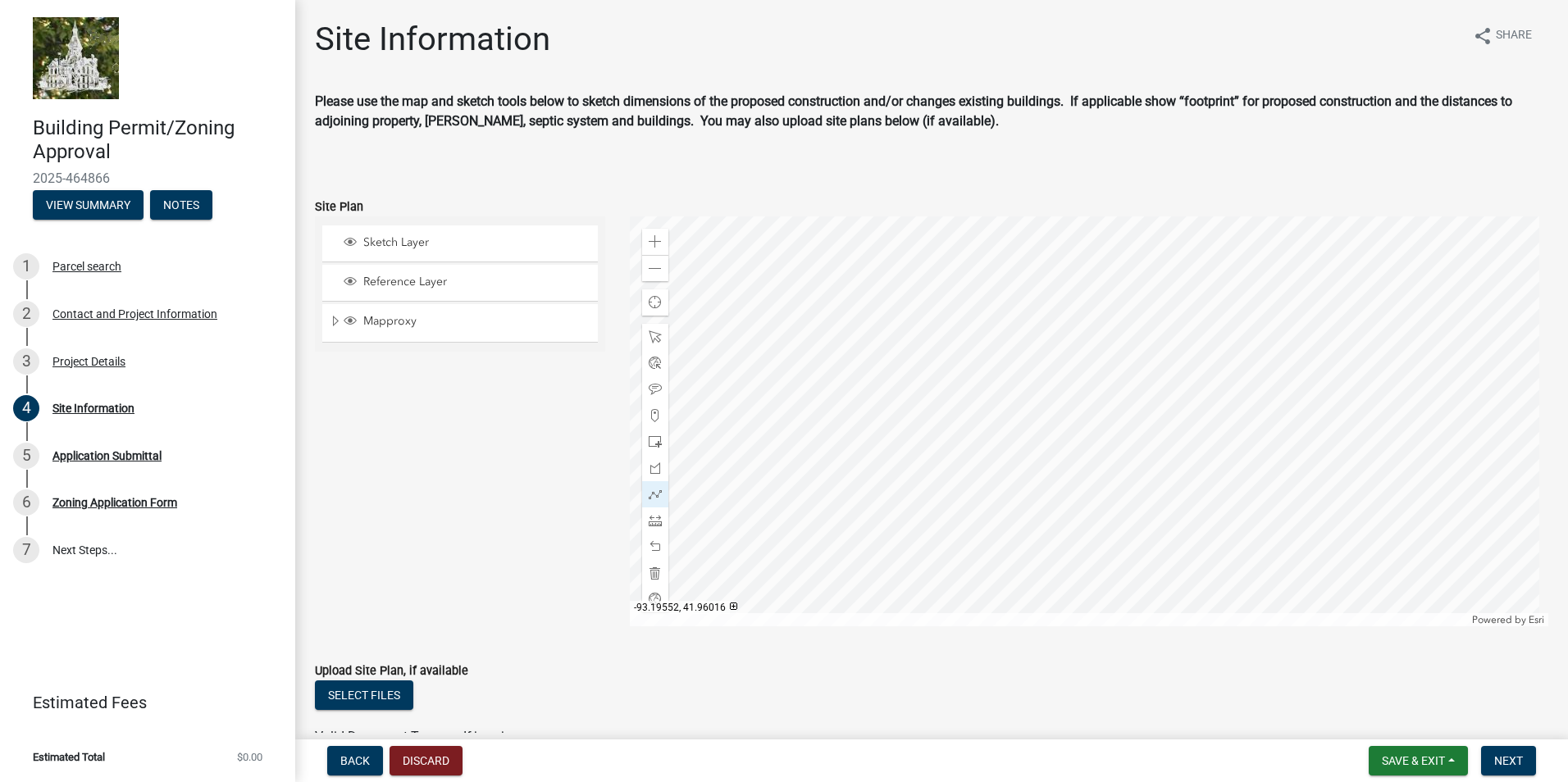
click at [929, 281] on div at bounding box center [1090, 421] width 919 height 410
click at [930, 283] on div at bounding box center [1090, 421] width 919 height 410
click at [993, 284] on div at bounding box center [1090, 421] width 919 height 410
click at [992, 387] on div at bounding box center [1090, 421] width 919 height 410
click at [934, 386] on div at bounding box center [1090, 421] width 919 height 410
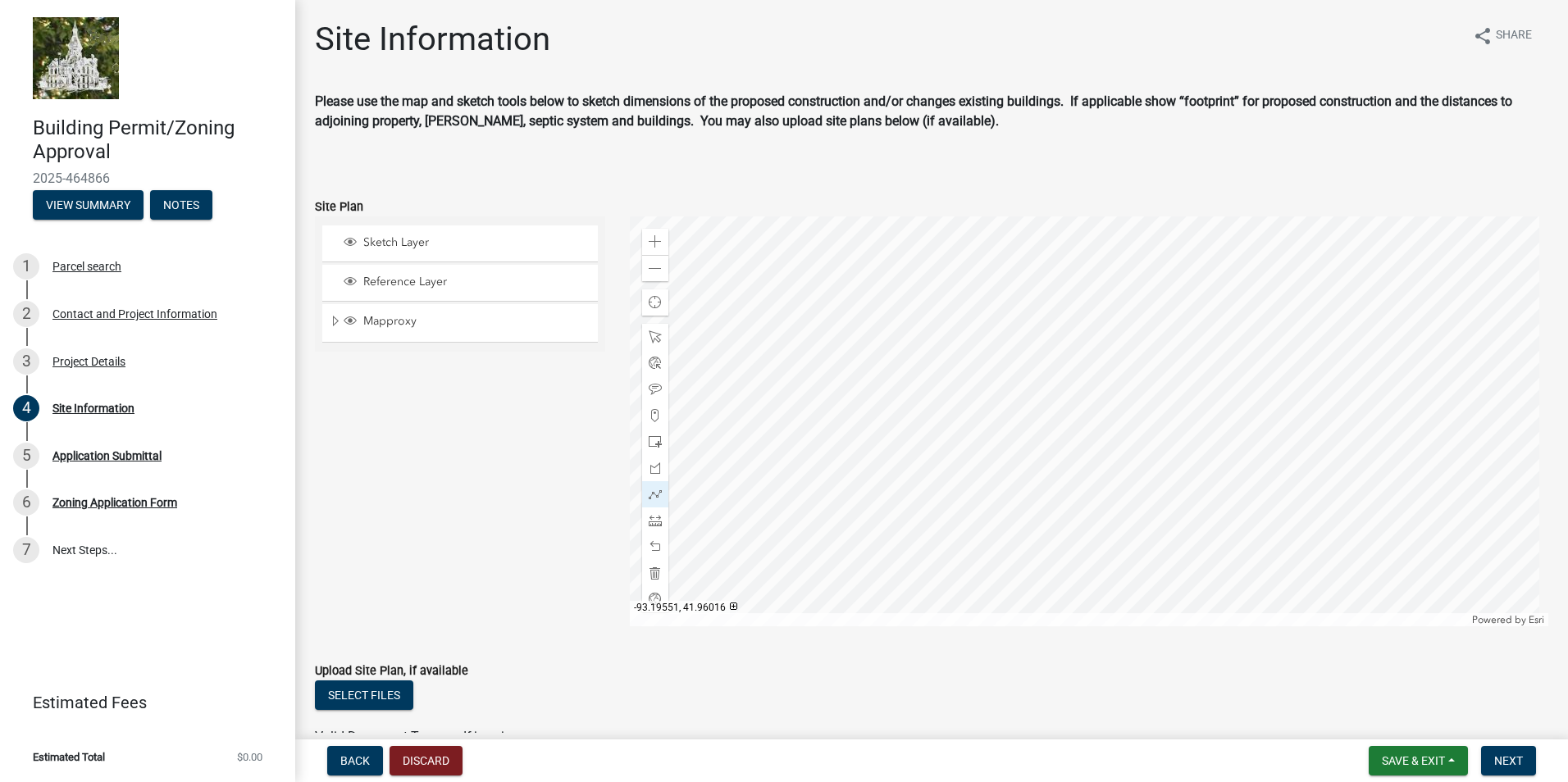
click at [936, 283] on div at bounding box center [1090, 421] width 919 height 410
click at [932, 389] on div at bounding box center [1090, 421] width 919 height 410
click at [650, 575] on span at bounding box center [656, 573] width 13 height 13
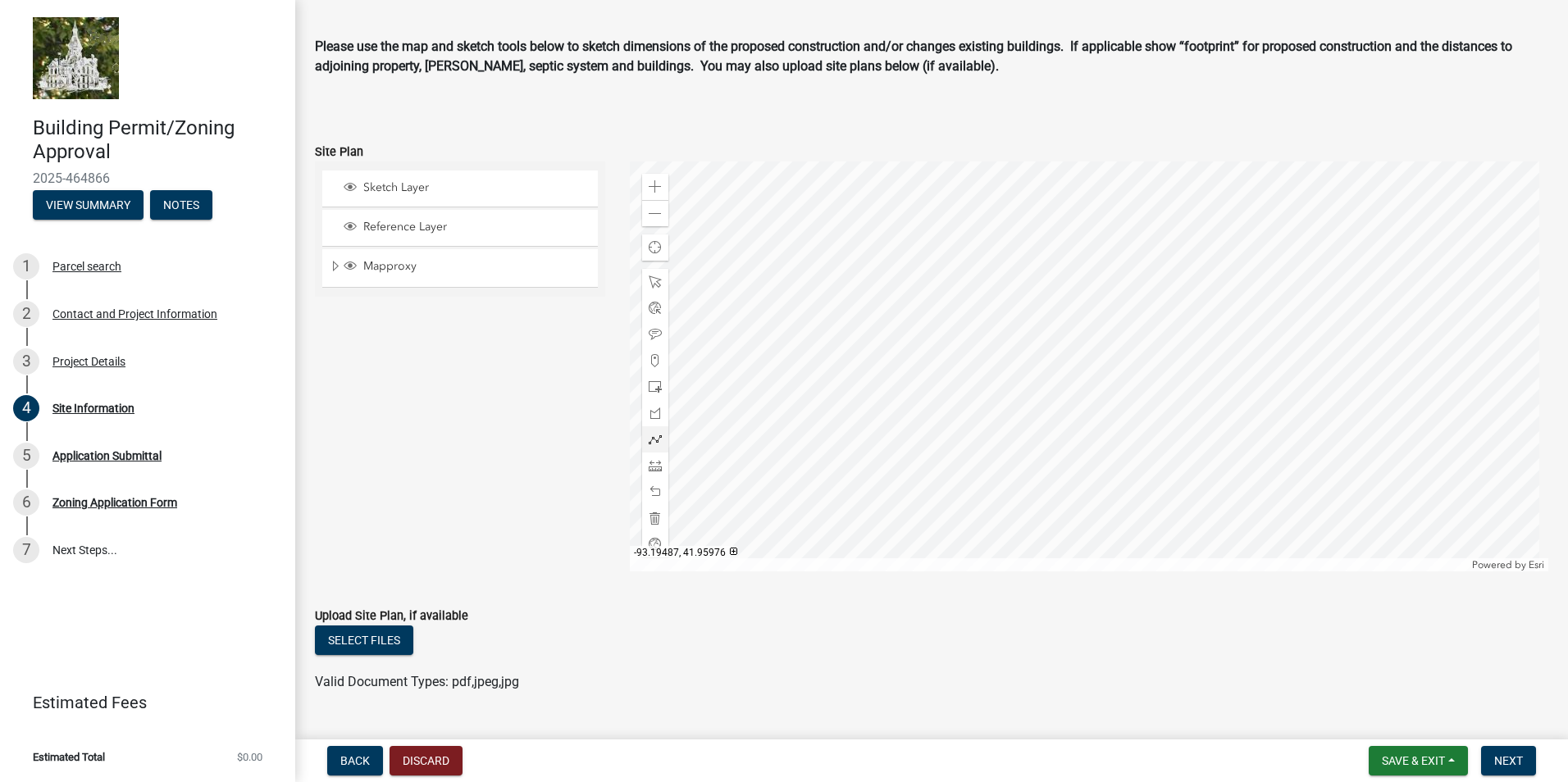
scroll to position [82, 0]
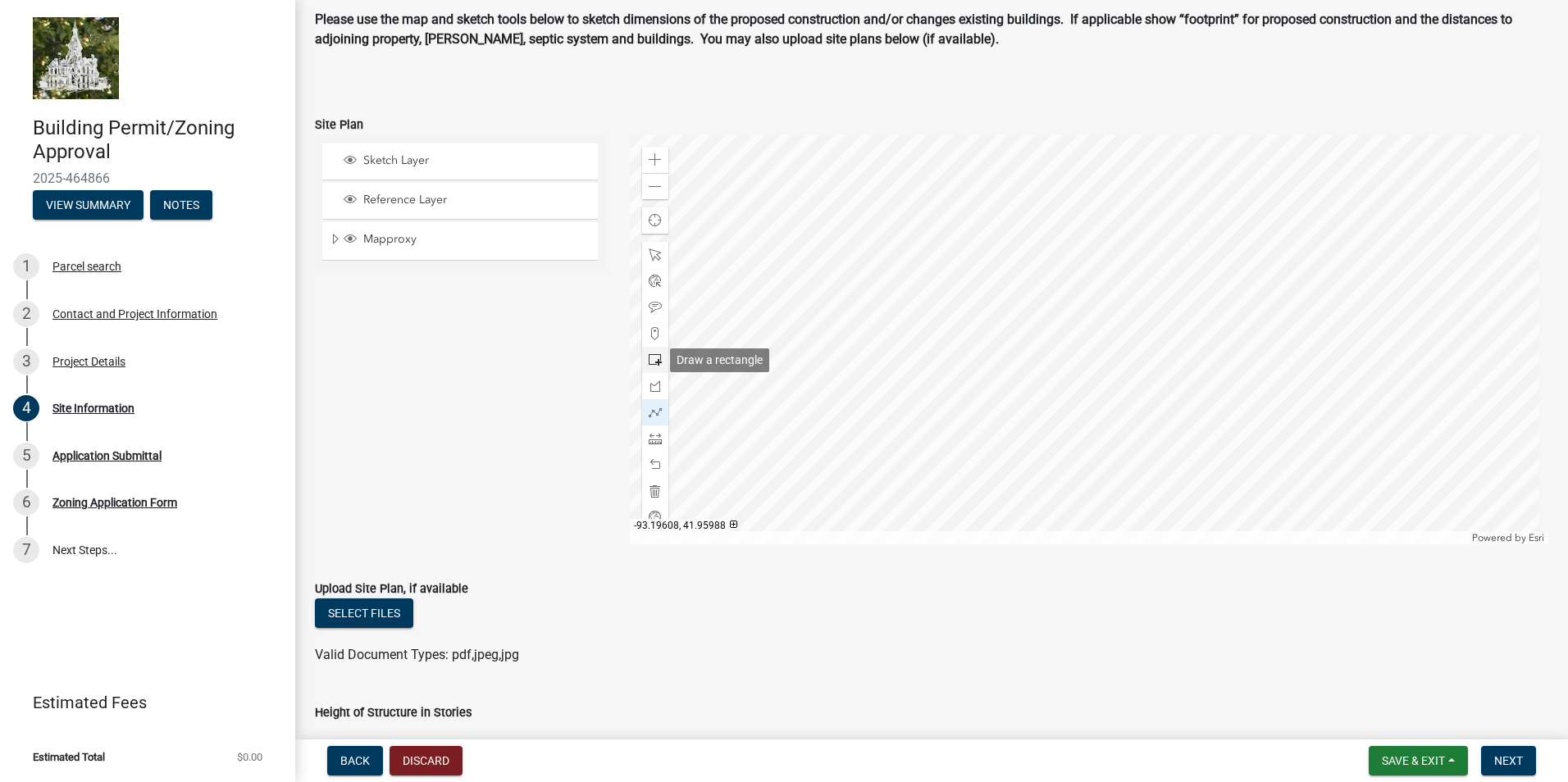
click at [656, 357] on span at bounding box center [656, 360] width 13 height 13
click at [986, 314] on div at bounding box center [1090, 338] width 919 height 410
click at [951, 258] on div at bounding box center [1090, 338] width 919 height 410
click at [995, 320] on div at bounding box center [1090, 338] width 919 height 410
click at [656, 468] on span at bounding box center [656, 465] width 13 height 13
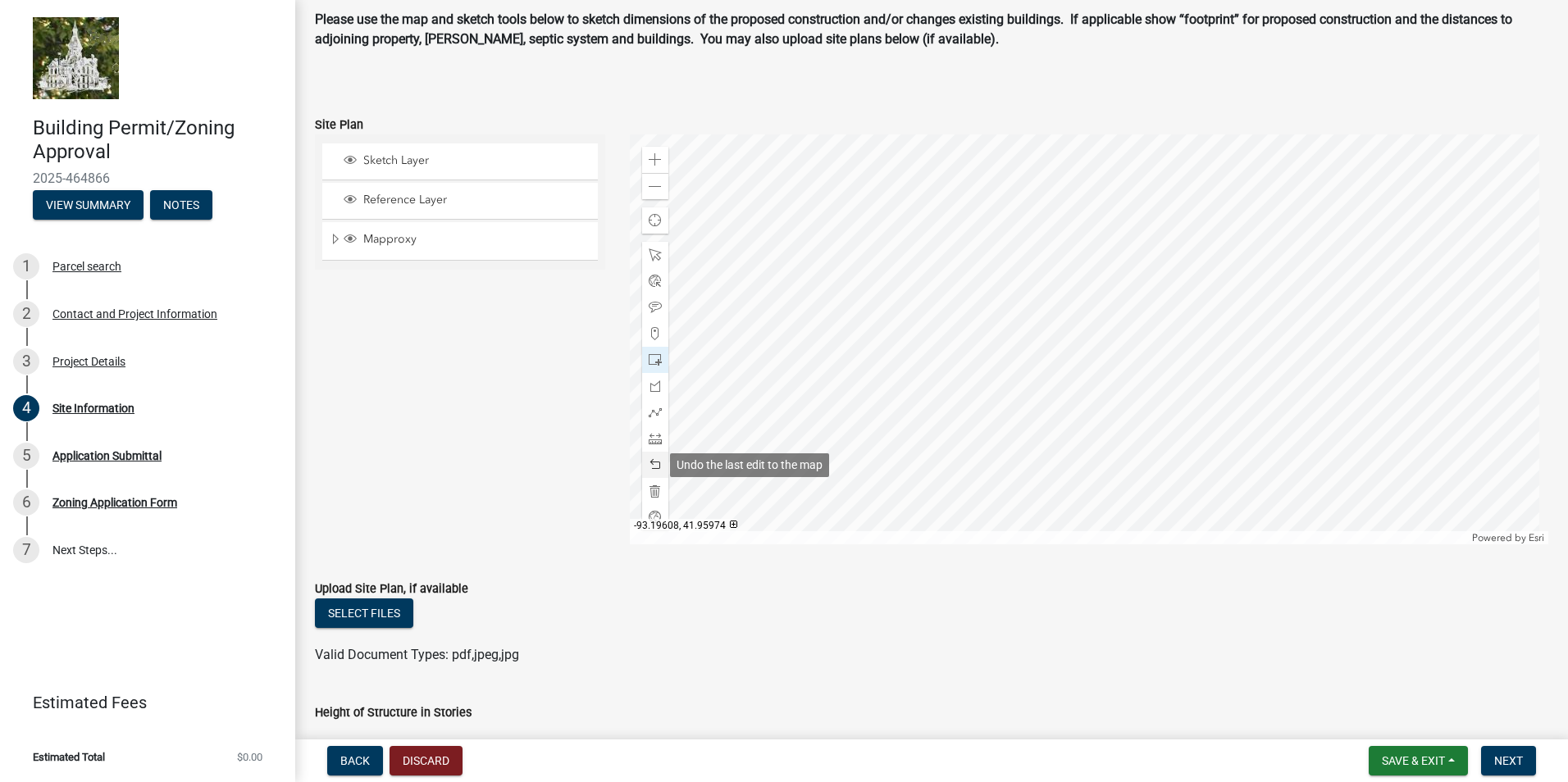
click at [656, 468] on span at bounding box center [656, 465] width 13 height 13
click at [649, 307] on span at bounding box center [656, 308] width 13 height 13
click at [938, 192] on div at bounding box center [1090, 338] width 919 height 410
click at [909, 257] on div at bounding box center [1090, 338] width 919 height 410
click at [945, 319] on div at bounding box center [1090, 338] width 919 height 410
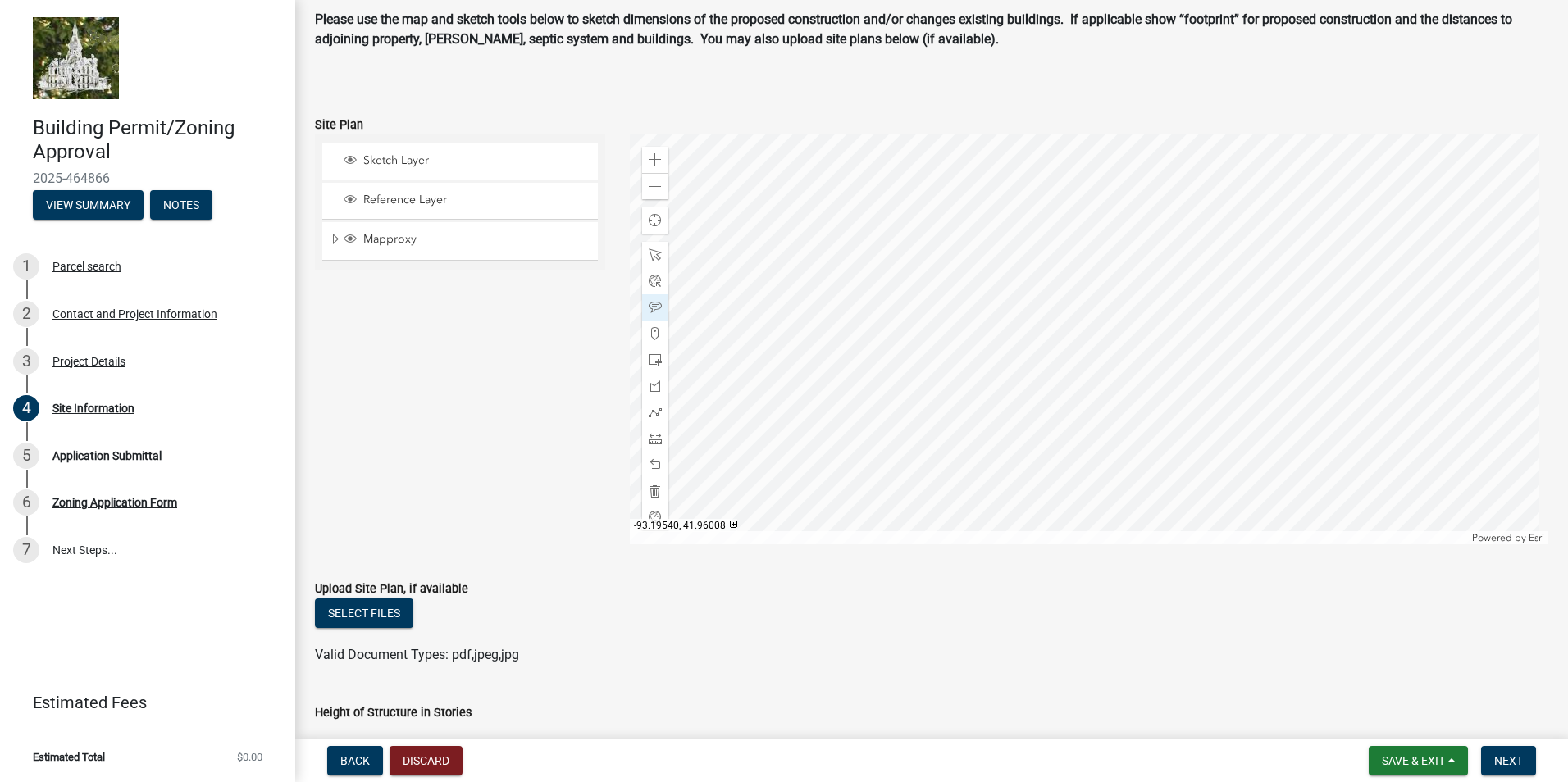
click at [990, 253] on div at bounding box center [1090, 338] width 919 height 410
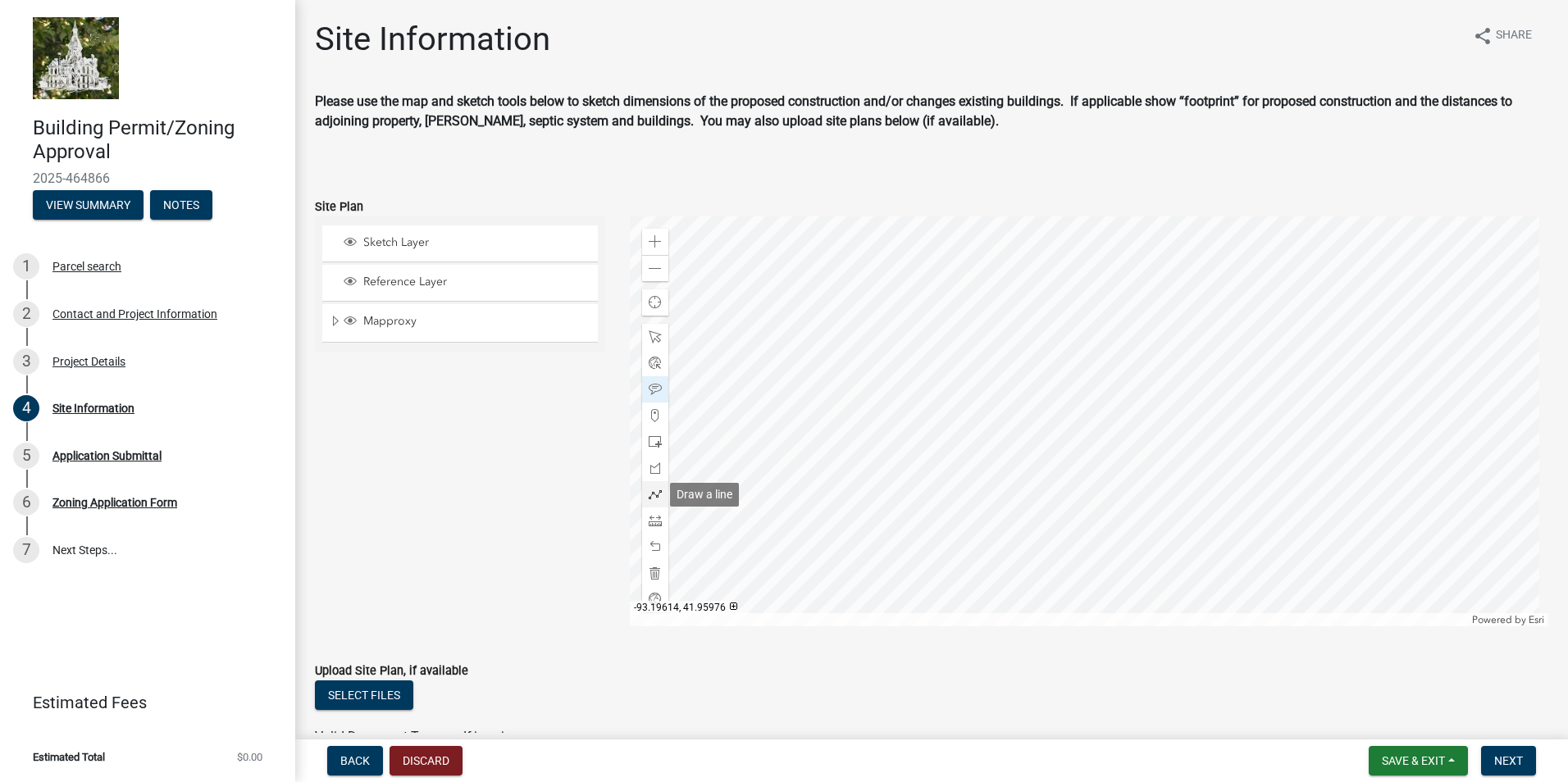
click at [653, 496] on span at bounding box center [656, 494] width 13 height 13
click at [988, 294] on div at bounding box center [1090, 421] width 919 height 410
click at [1015, 295] on div at bounding box center [1090, 421] width 919 height 410
click at [1015, 296] on div at bounding box center [1090, 421] width 919 height 410
click at [656, 387] on span at bounding box center [656, 389] width 13 height 13
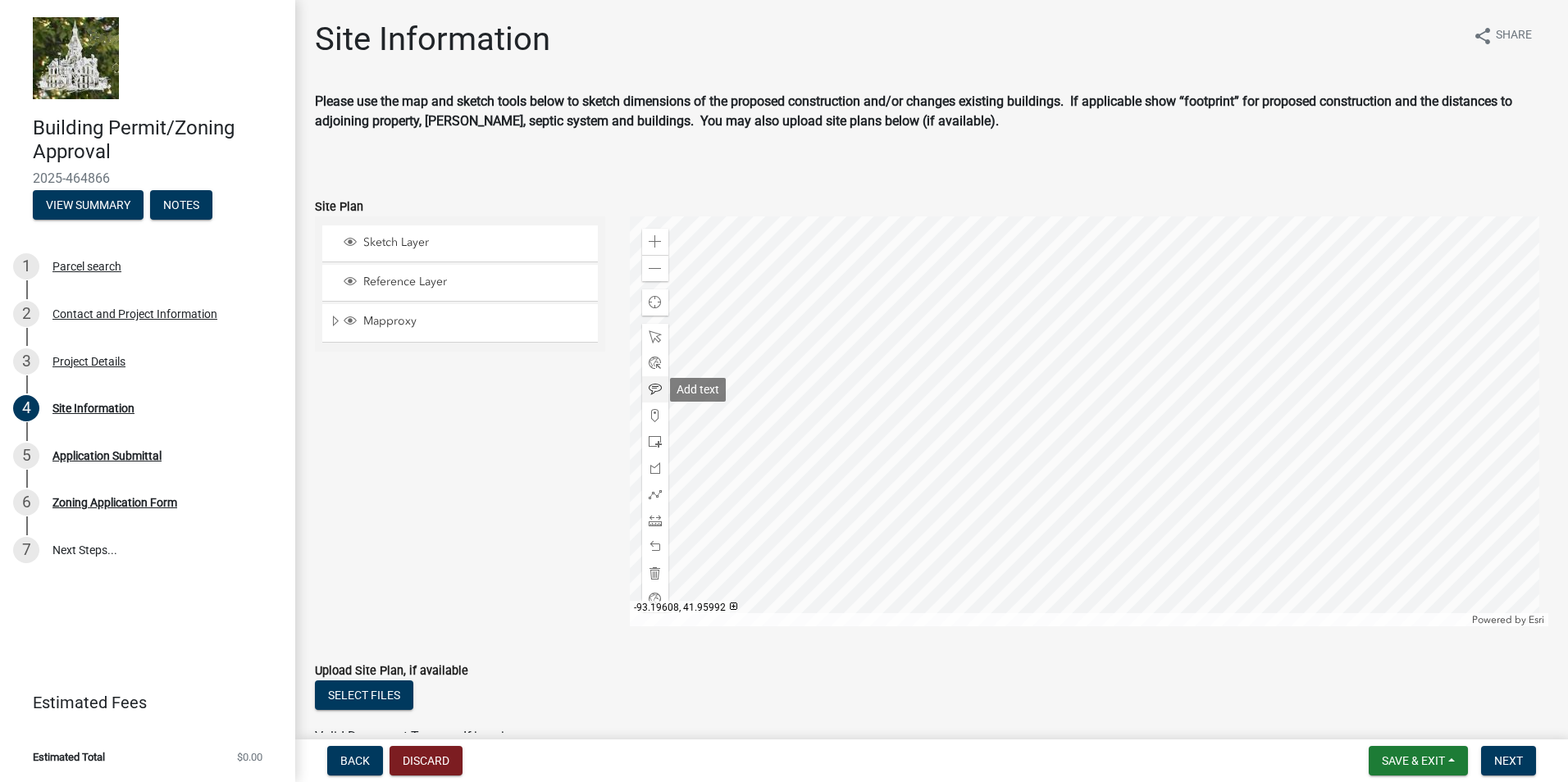
click at [653, 383] on span at bounding box center [656, 389] width 13 height 13
click at [652, 410] on span at bounding box center [656, 415] width 13 height 13
click at [987, 306] on div at bounding box center [1090, 421] width 919 height 410
drag, startPoint x: 654, startPoint y: 545, endPoint x: 661, endPoint y: 532, distance: 14.8
click at [656, 543] on span at bounding box center [656, 547] width 13 height 13
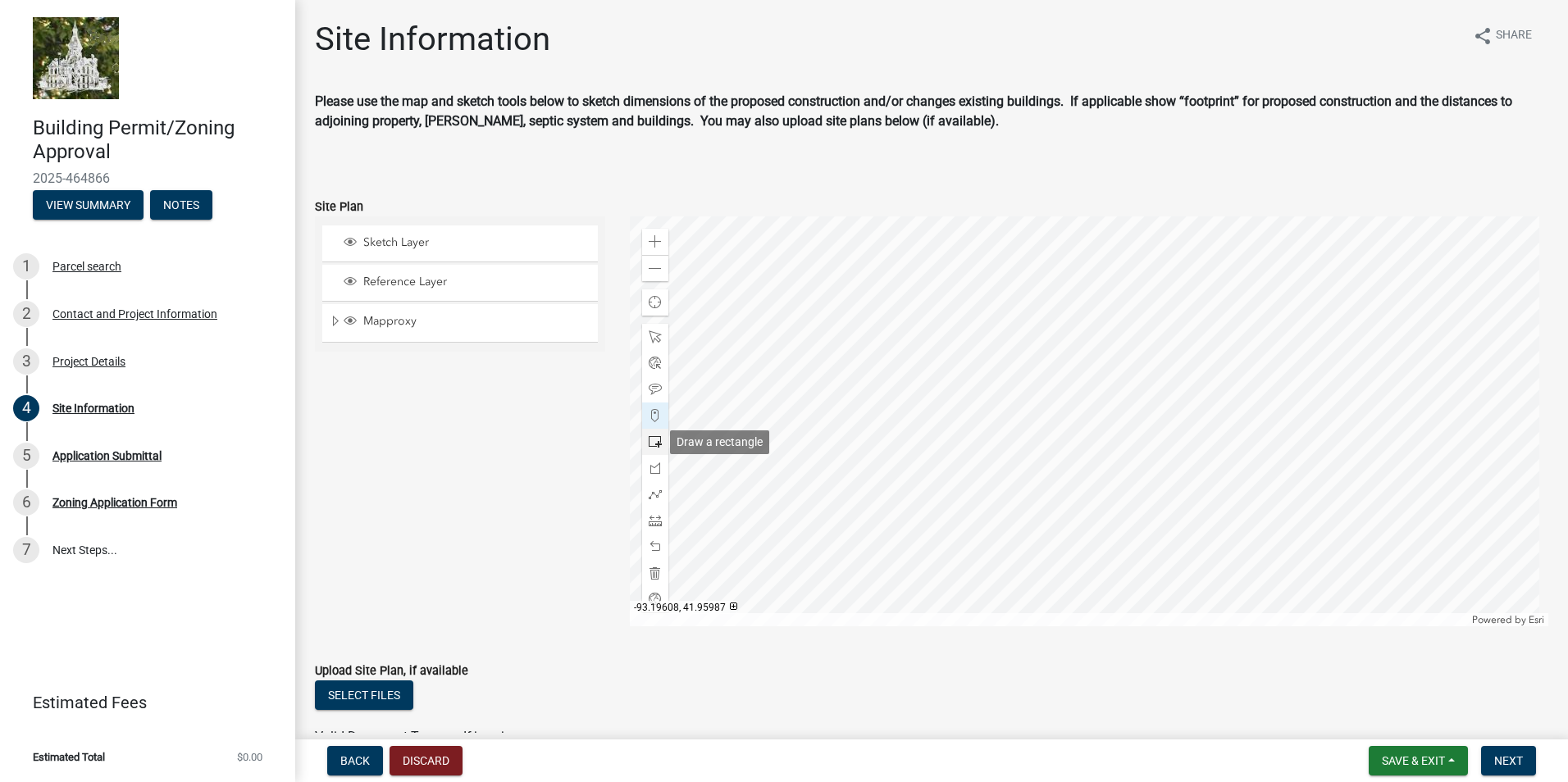
click at [656, 438] on span at bounding box center [656, 442] width 13 height 13
click at [987, 301] on div at bounding box center [1090, 421] width 919 height 410
drag, startPoint x: 654, startPoint y: 548, endPoint x: 672, endPoint y: 536, distance: 21.6
click at [656, 547] on span at bounding box center [656, 547] width 13 height 13
click at [1015, 301] on div at bounding box center [1090, 421] width 919 height 410
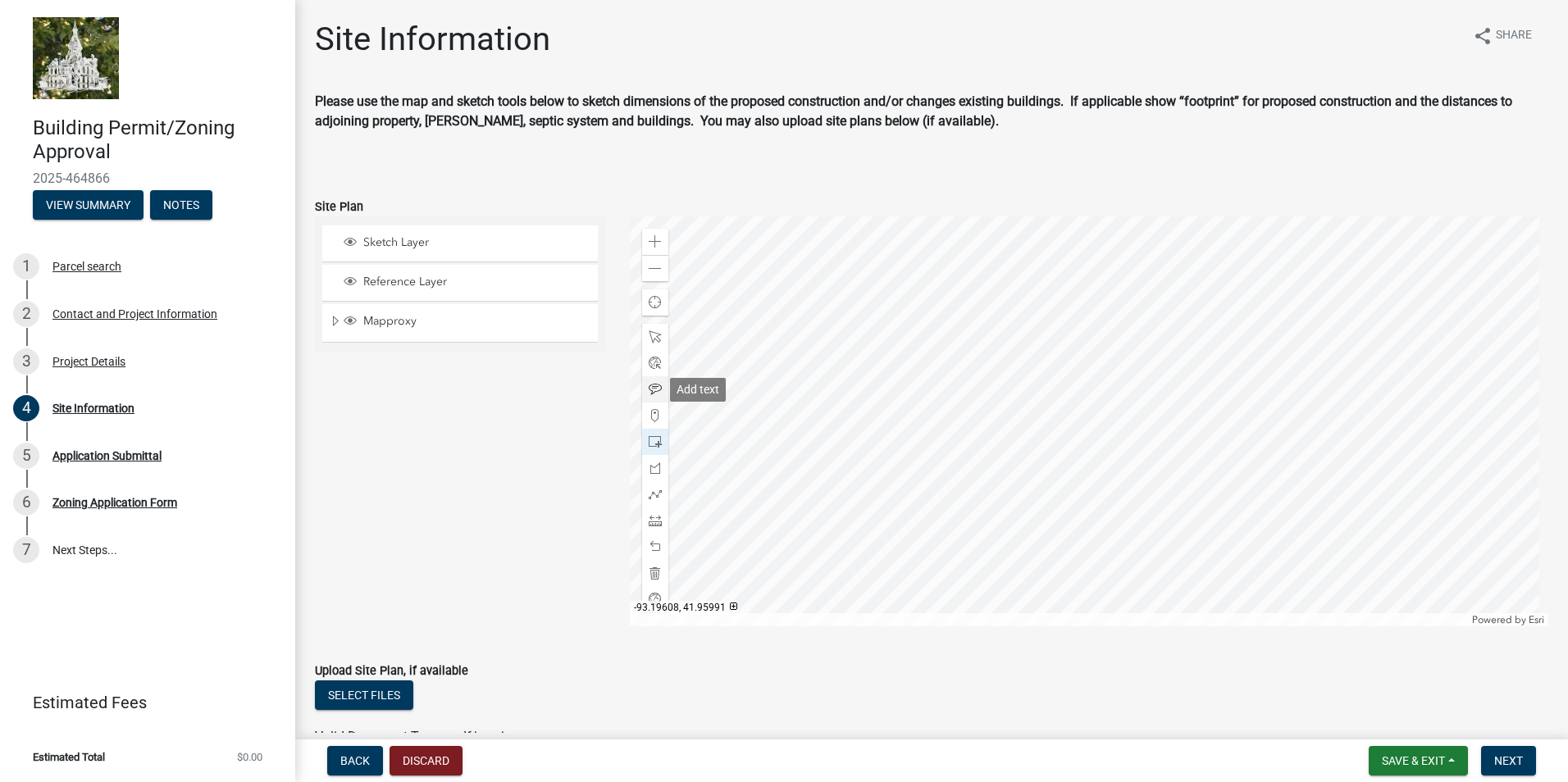
drag, startPoint x: 652, startPoint y: 392, endPoint x: 662, endPoint y: 391, distance: 10.0
click at [652, 391] on span at bounding box center [656, 389] width 13 height 13
click at [1001, 293] on div at bounding box center [1090, 421] width 919 height 410
click at [655, 436] on span at bounding box center [656, 442] width 13 height 13
click at [927, 439] on div at bounding box center [1090, 421] width 919 height 410
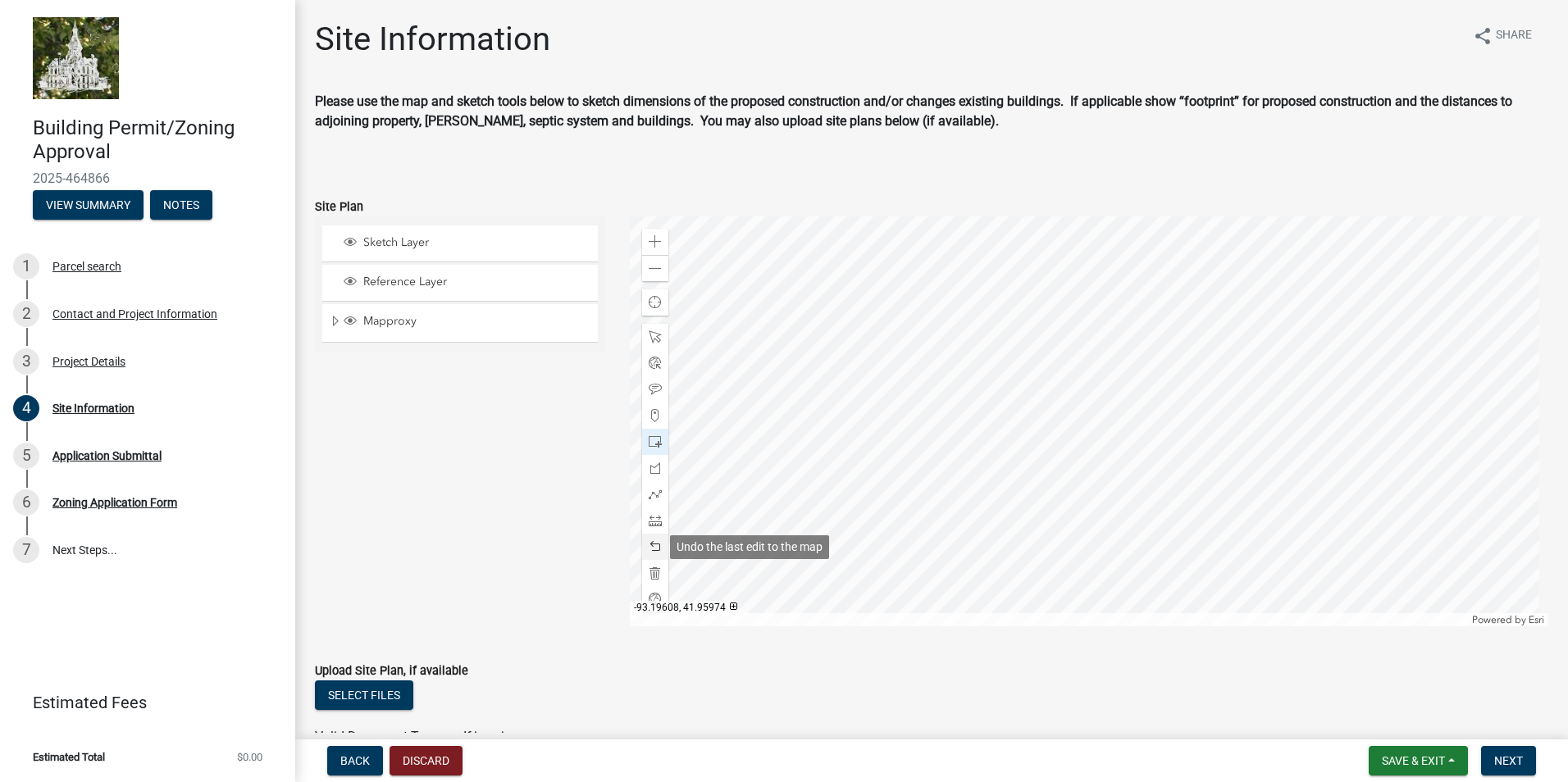
click at [650, 548] on span at bounding box center [656, 547] width 13 height 13
click at [930, 421] on div at bounding box center [1090, 421] width 919 height 410
drag, startPoint x: 654, startPoint y: 549, endPoint x: 655, endPoint y: 536, distance: 13.0
click at [654, 548] on span at bounding box center [656, 547] width 13 height 13
click at [651, 383] on span at bounding box center [656, 389] width 13 height 13
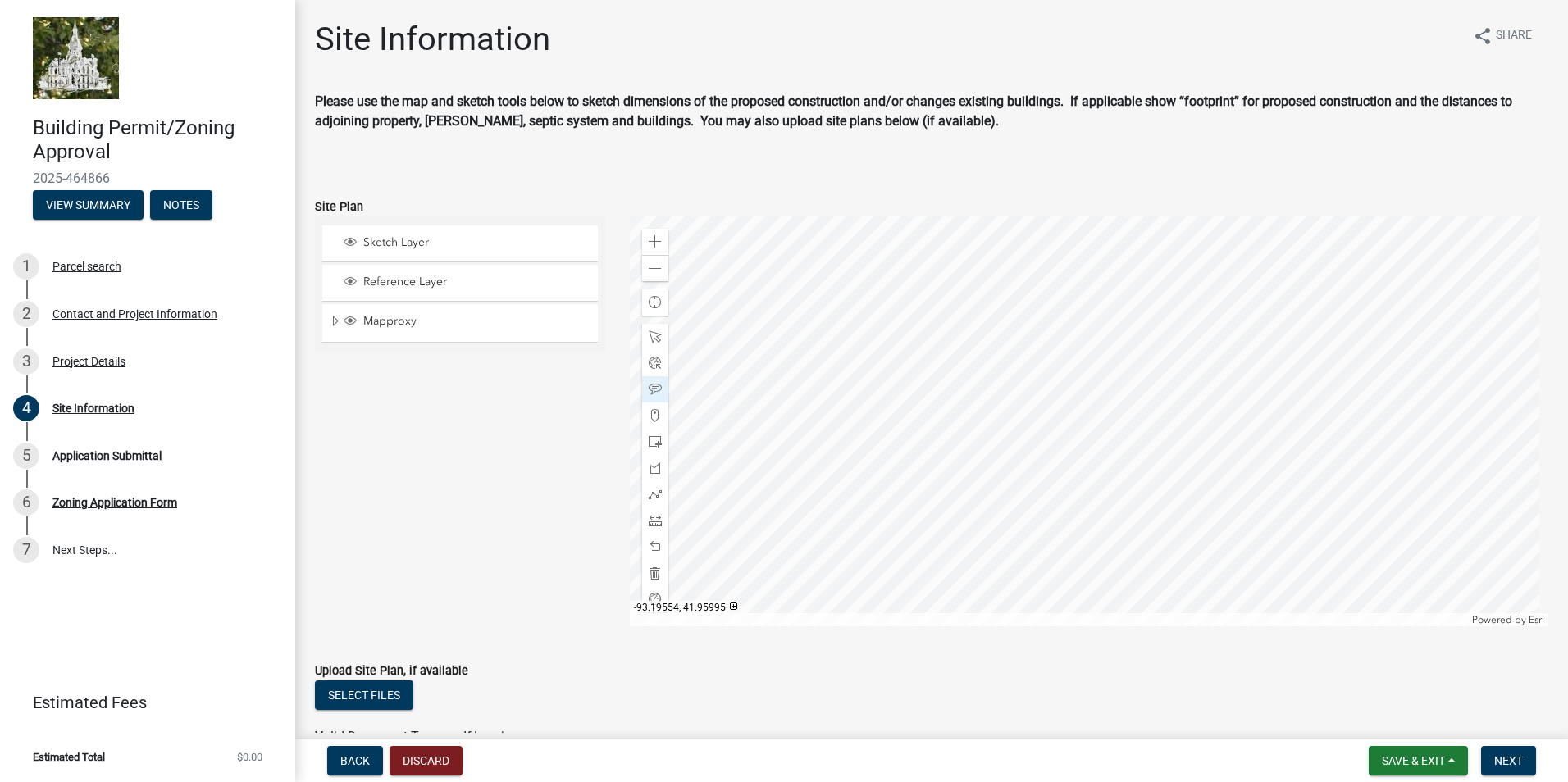
click at [923, 419] on div at bounding box center [1090, 421] width 919 height 410
click at [1515, 758] on span "Next" at bounding box center [1508, 760] width 29 height 13
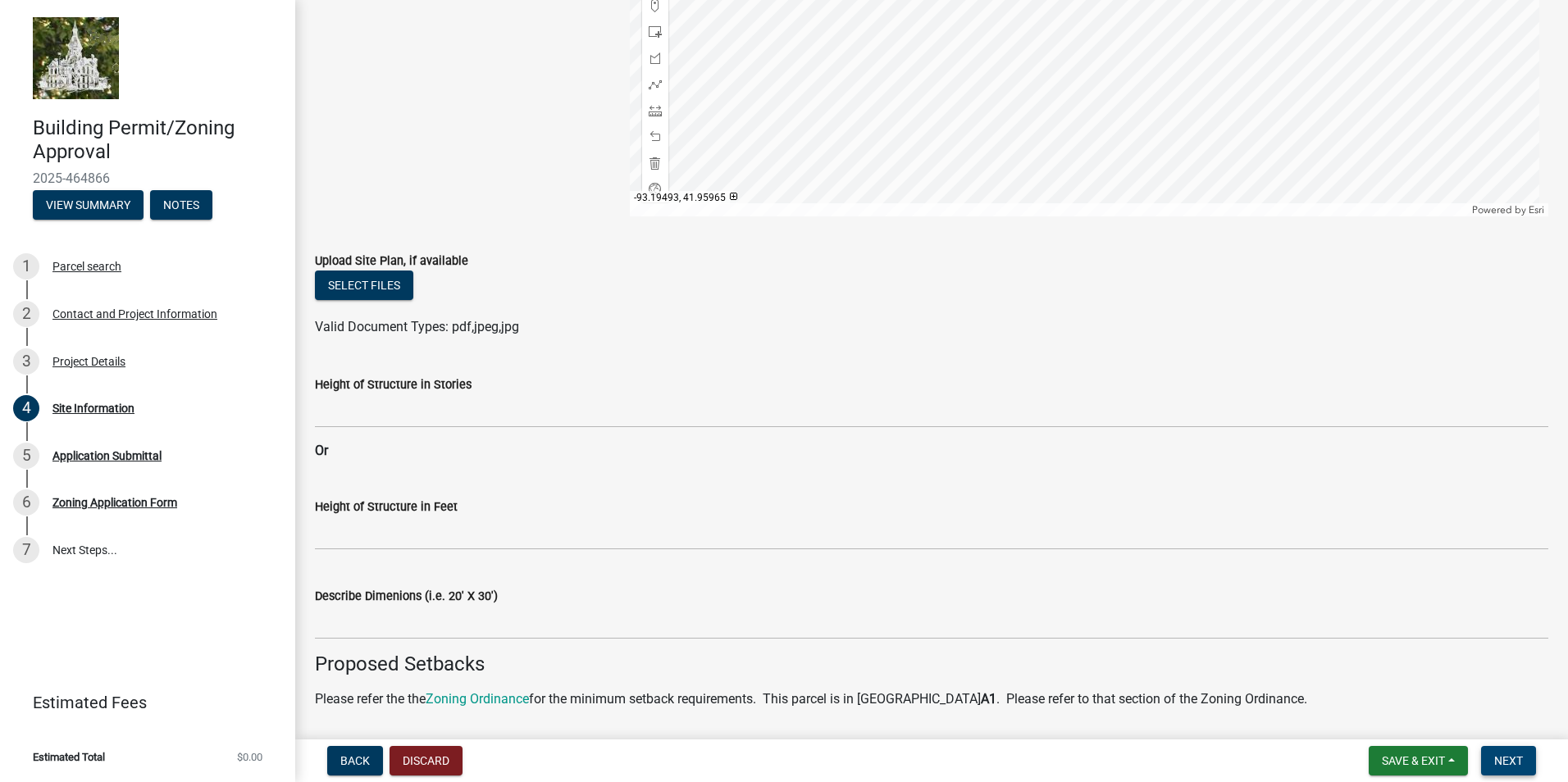
scroll to position [492, 0]
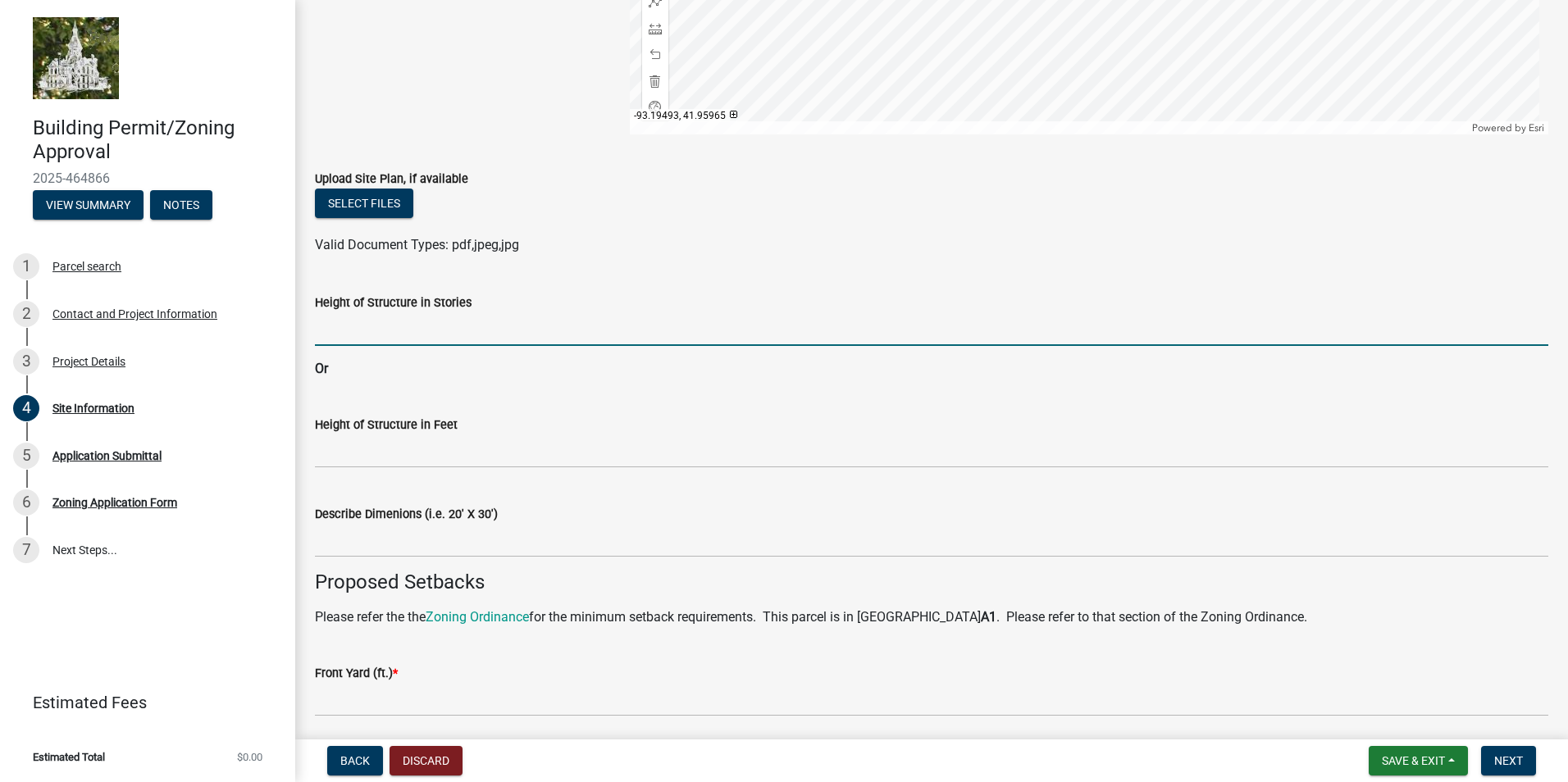
click at [349, 335] on input "Height of Structure in Stories" at bounding box center [931, 329] width 1233 height 34
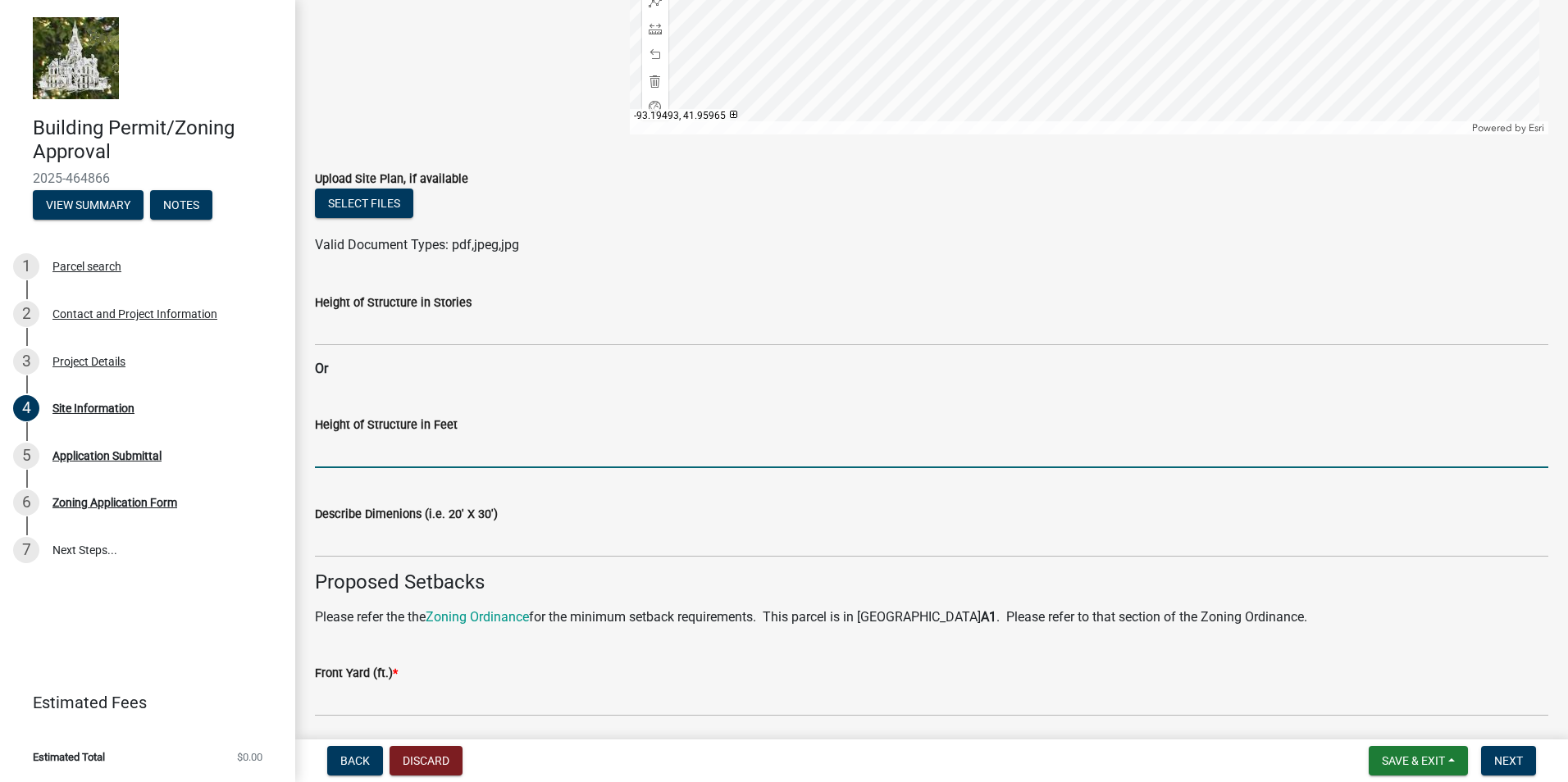
click at [317, 454] on input "Height of Structure in Feet" at bounding box center [931, 451] width 1233 height 34
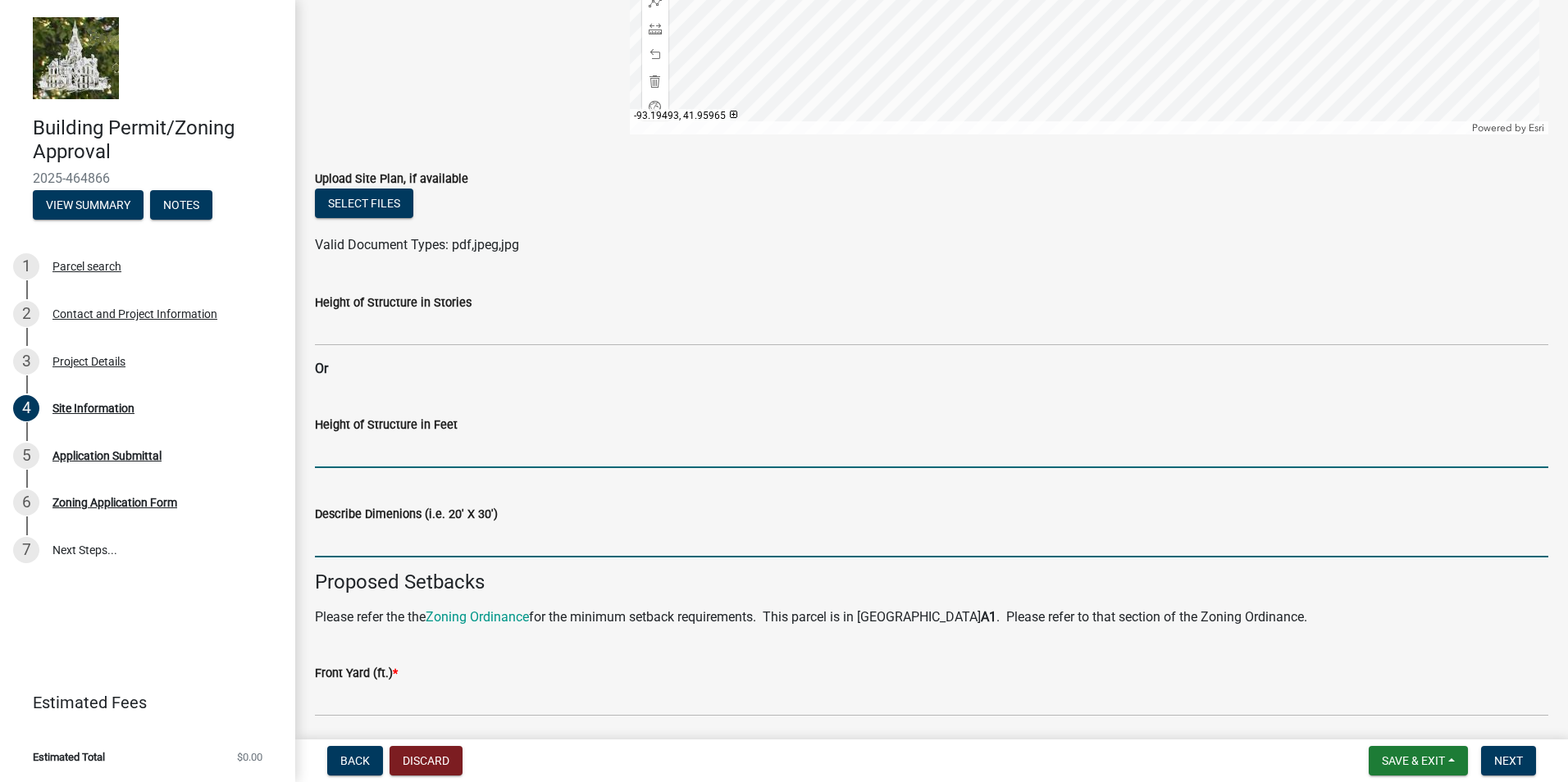
click at [331, 546] on input "Describe Dimenions (i.e. 20' X 30')" at bounding box center [931, 541] width 1233 height 34
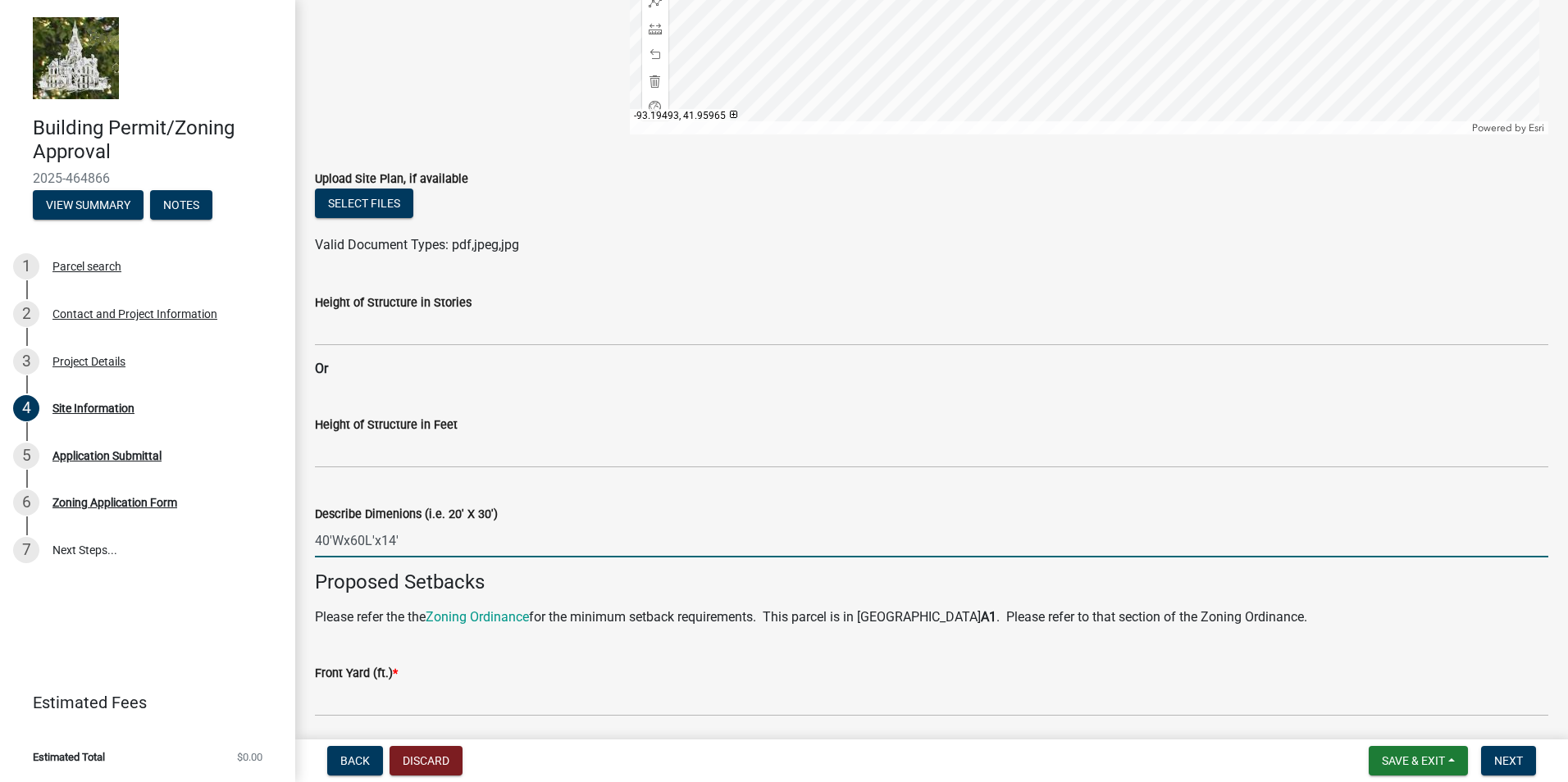
type input "40'Wx60L'x14'"
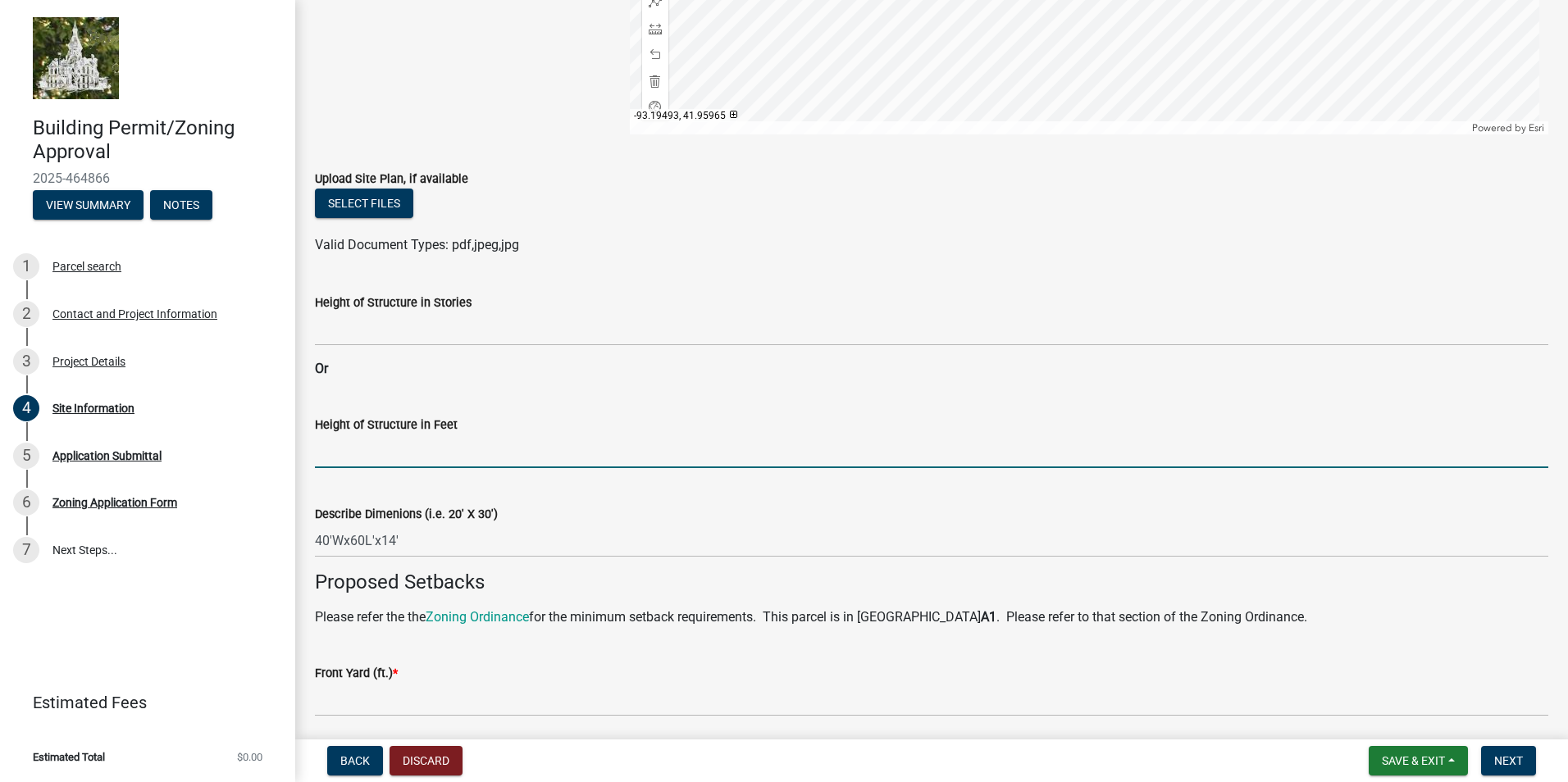
click at [342, 453] on input "Height of Structure in Feet" at bounding box center [931, 451] width 1233 height 34
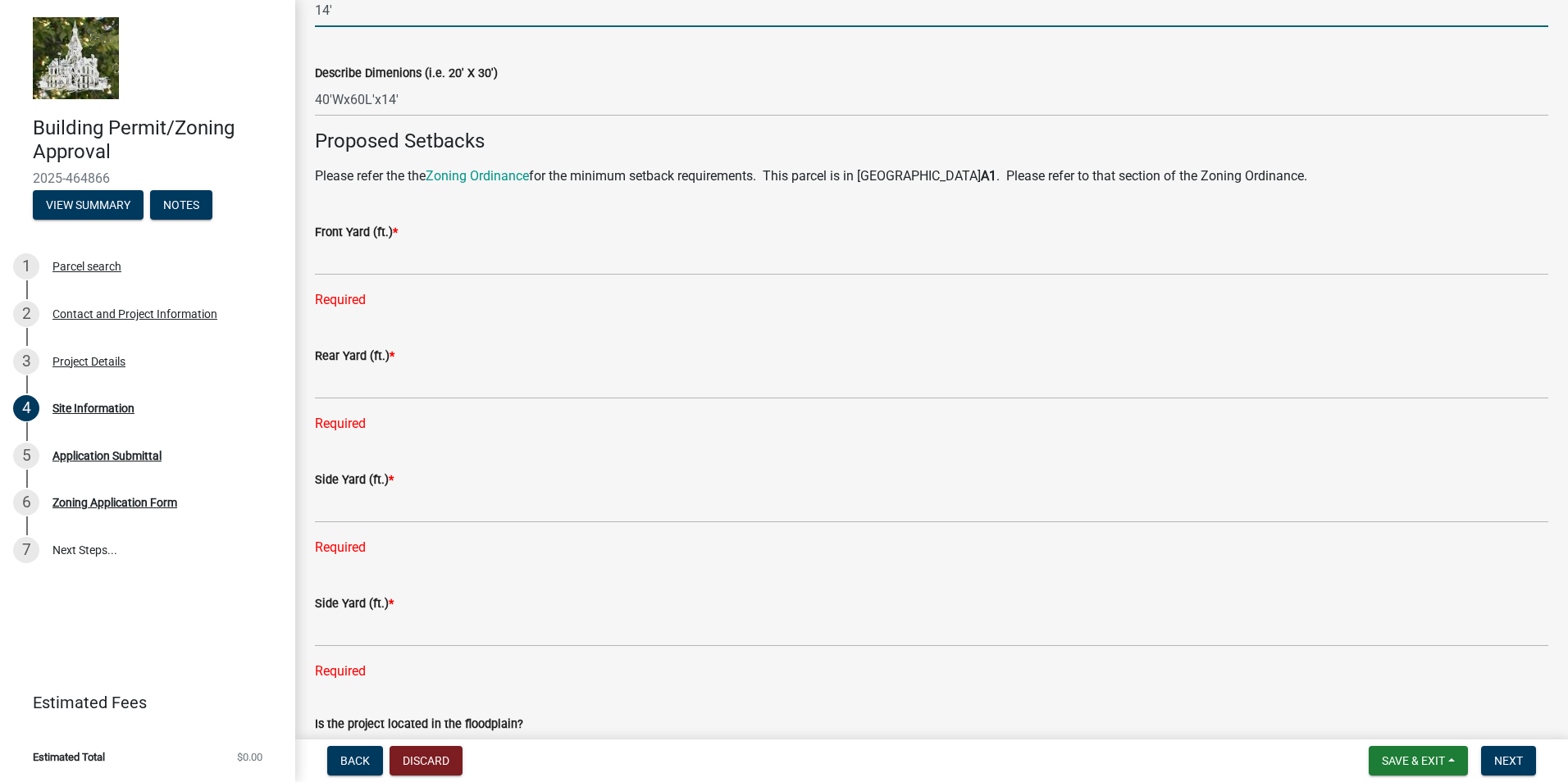
scroll to position [738, 0]
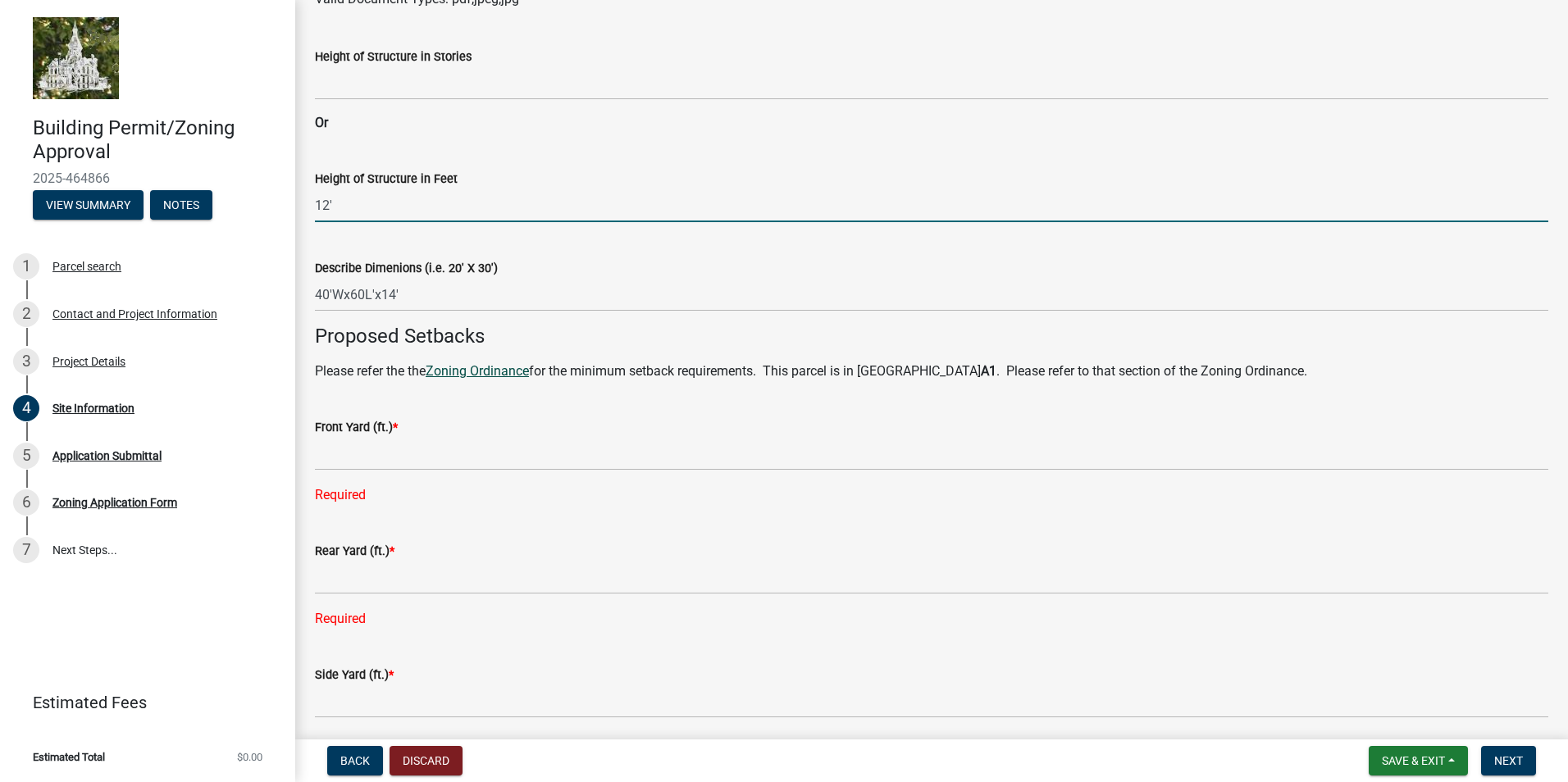
type input "12'"
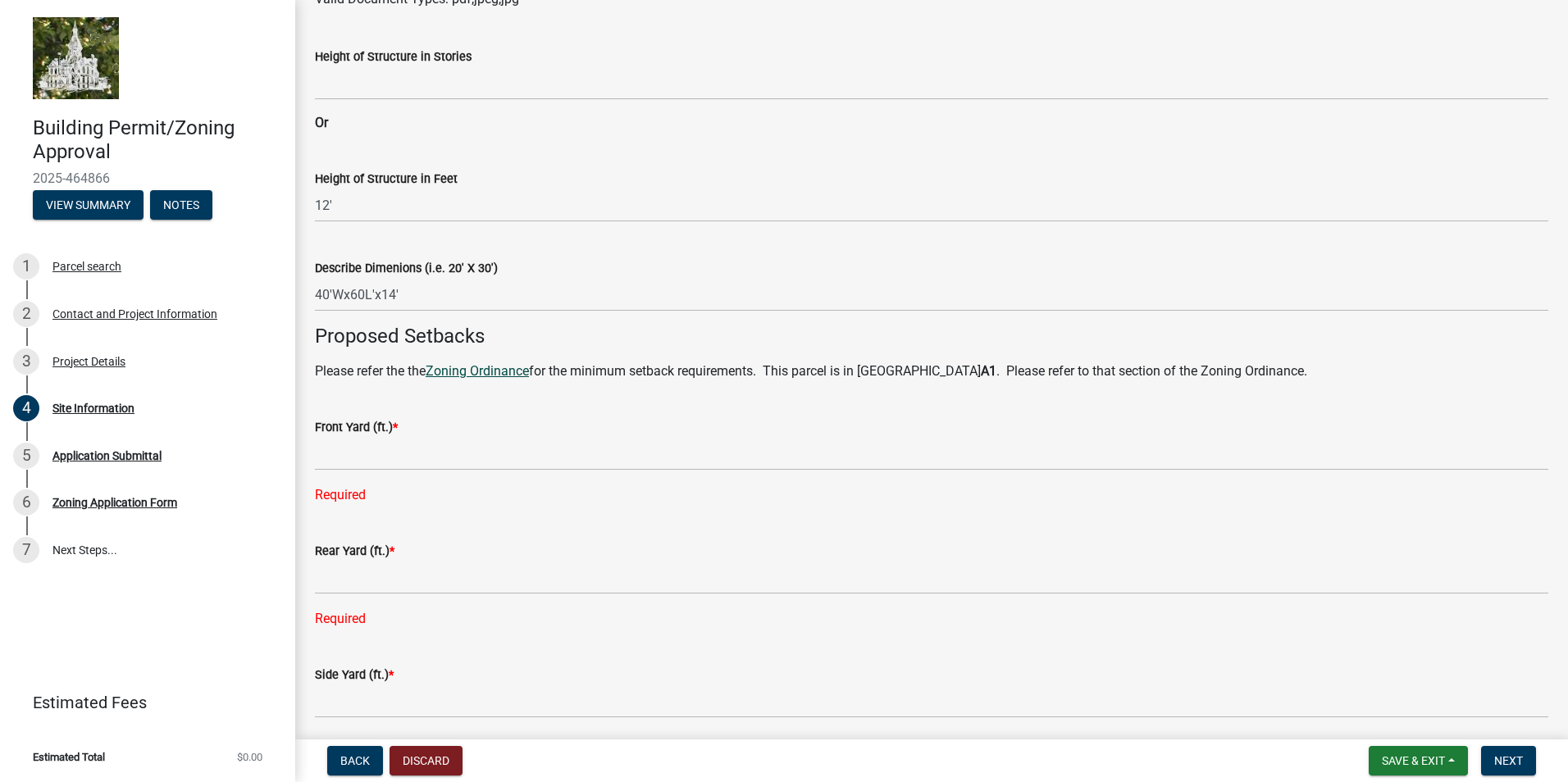
click at [516, 368] on link "Zoning Ordinance" at bounding box center [477, 370] width 103 height 16
click at [506, 373] on link "Zoning Ordinance" at bounding box center [477, 370] width 103 height 16
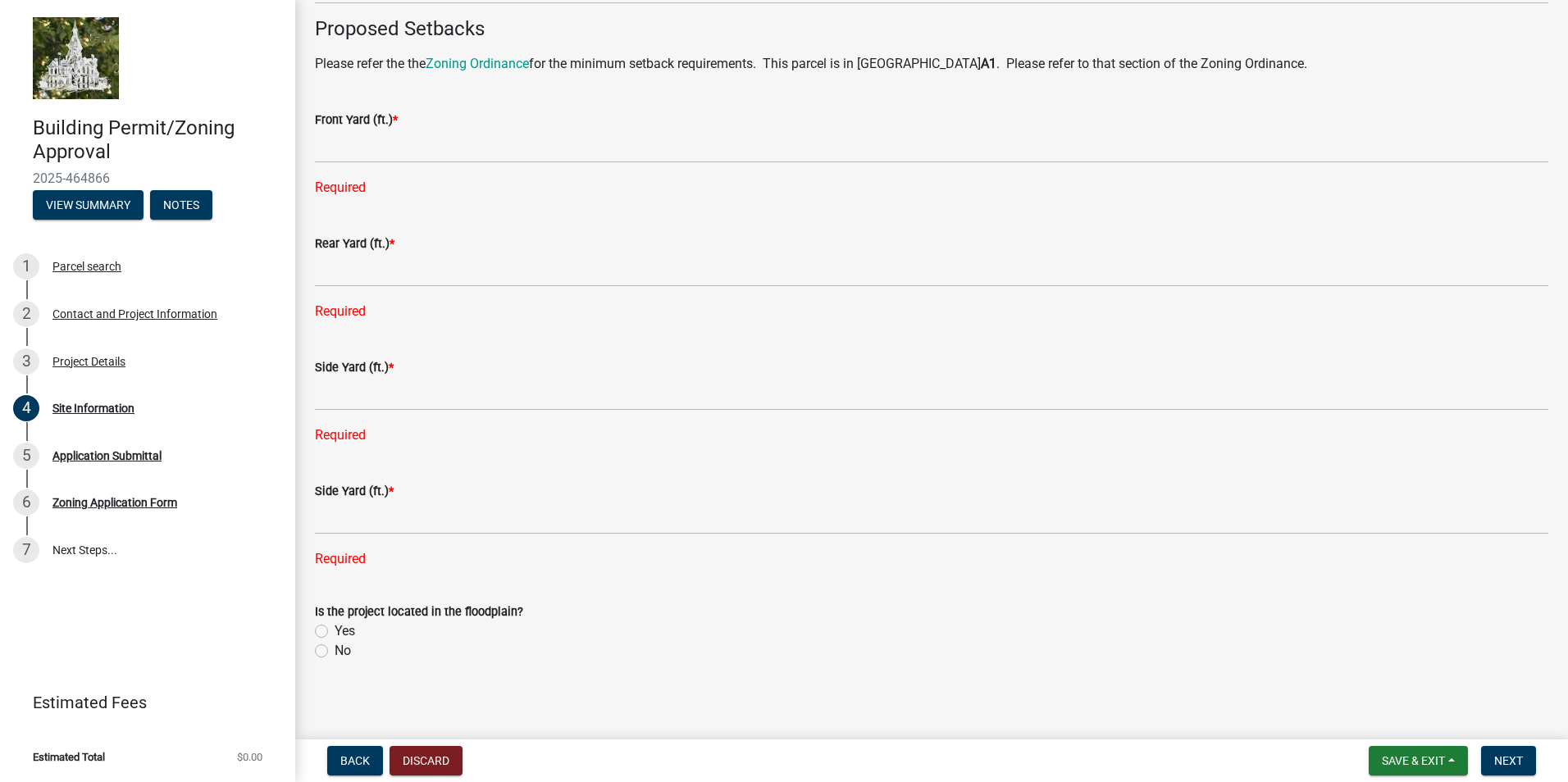
scroll to position [1052, 0]
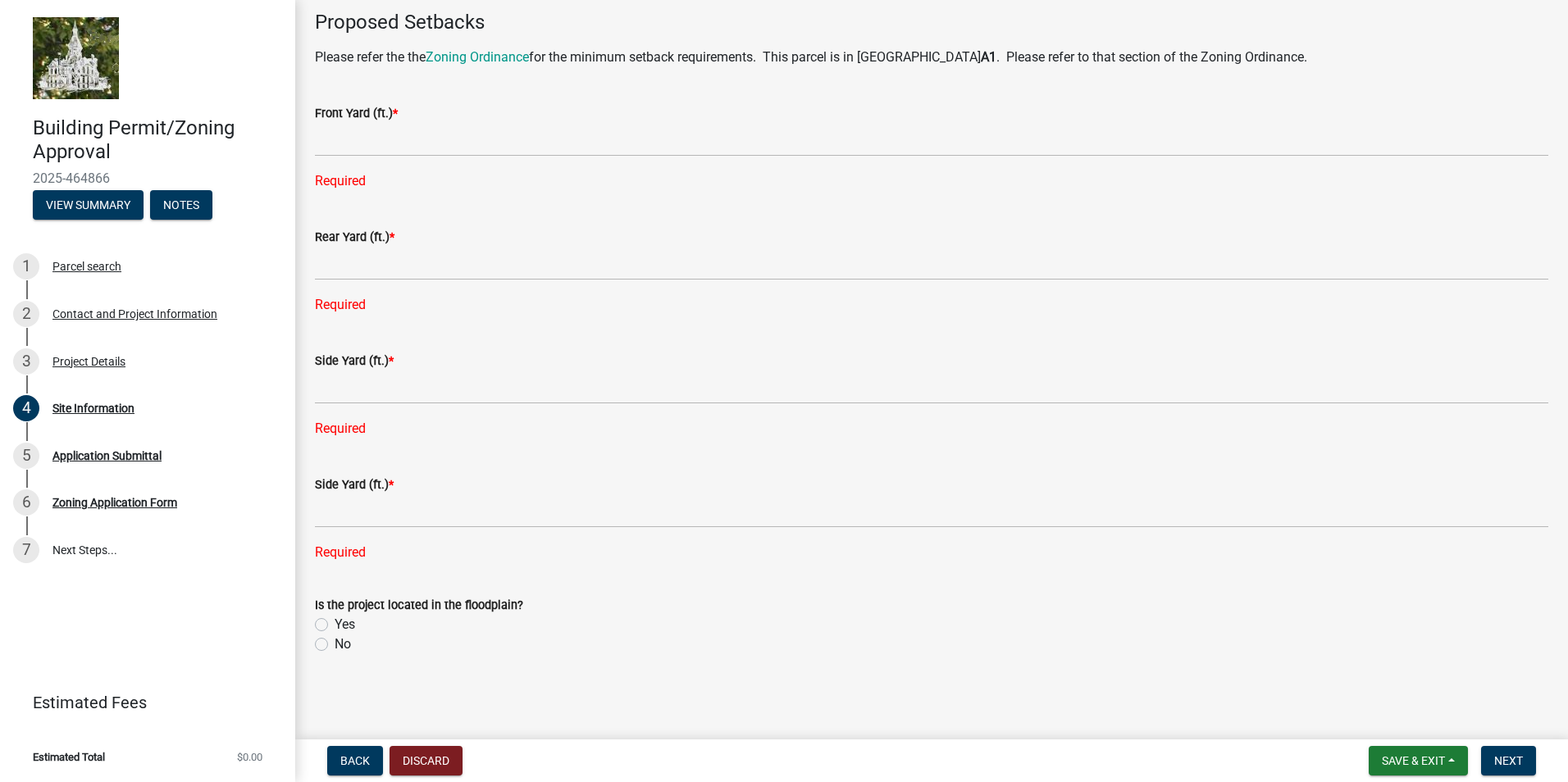
click at [328, 643] on div "No" at bounding box center [931, 644] width 1233 height 20
click at [335, 643] on label "No" at bounding box center [342, 644] width 16 height 20
click at [335, 643] on input "No" at bounding box center [339, 639] width 10 height 10
radio input "true"
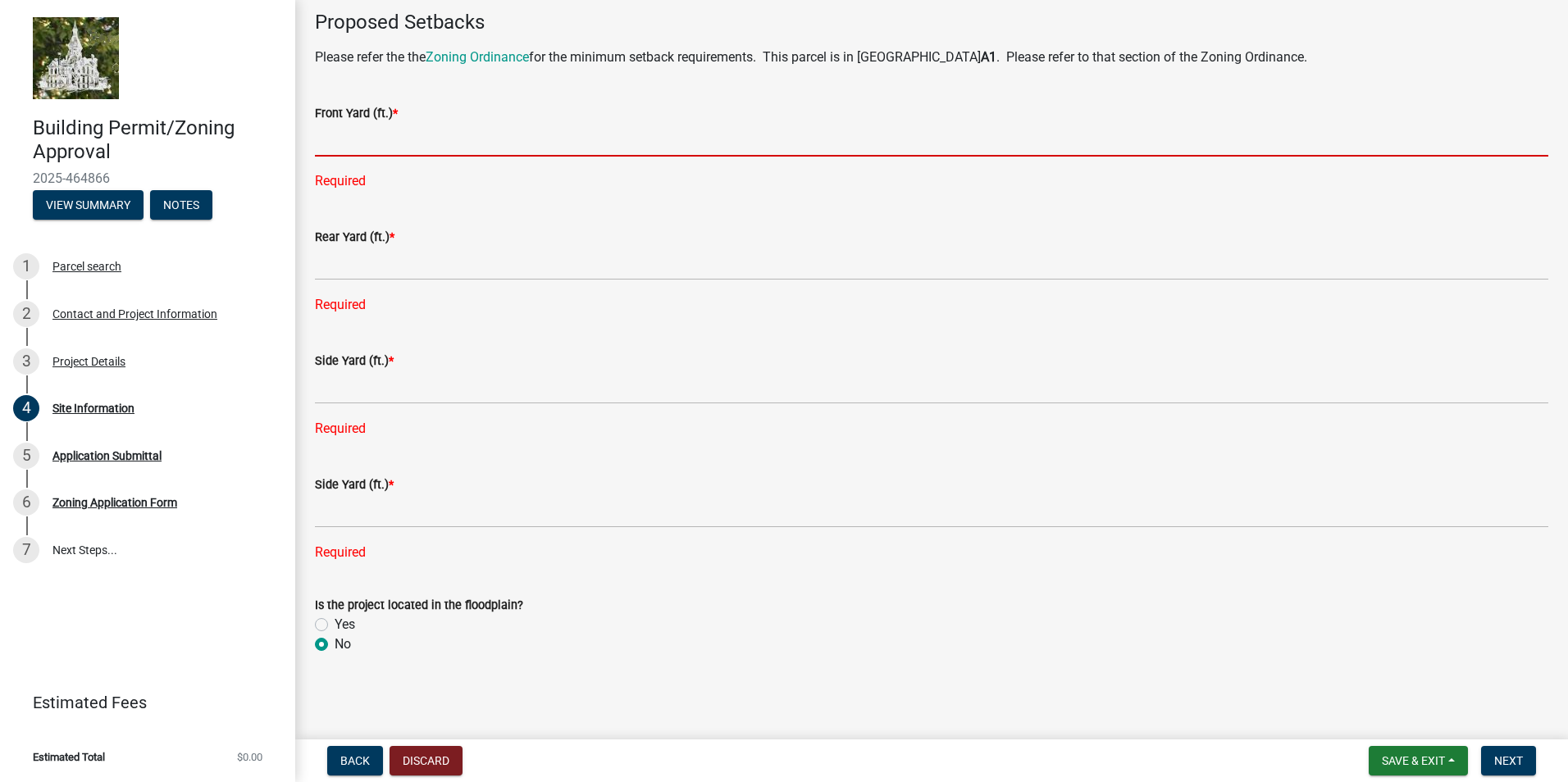
click at [341, 141] on input "text" at bounding box center [931, 140] width 1233 height 34
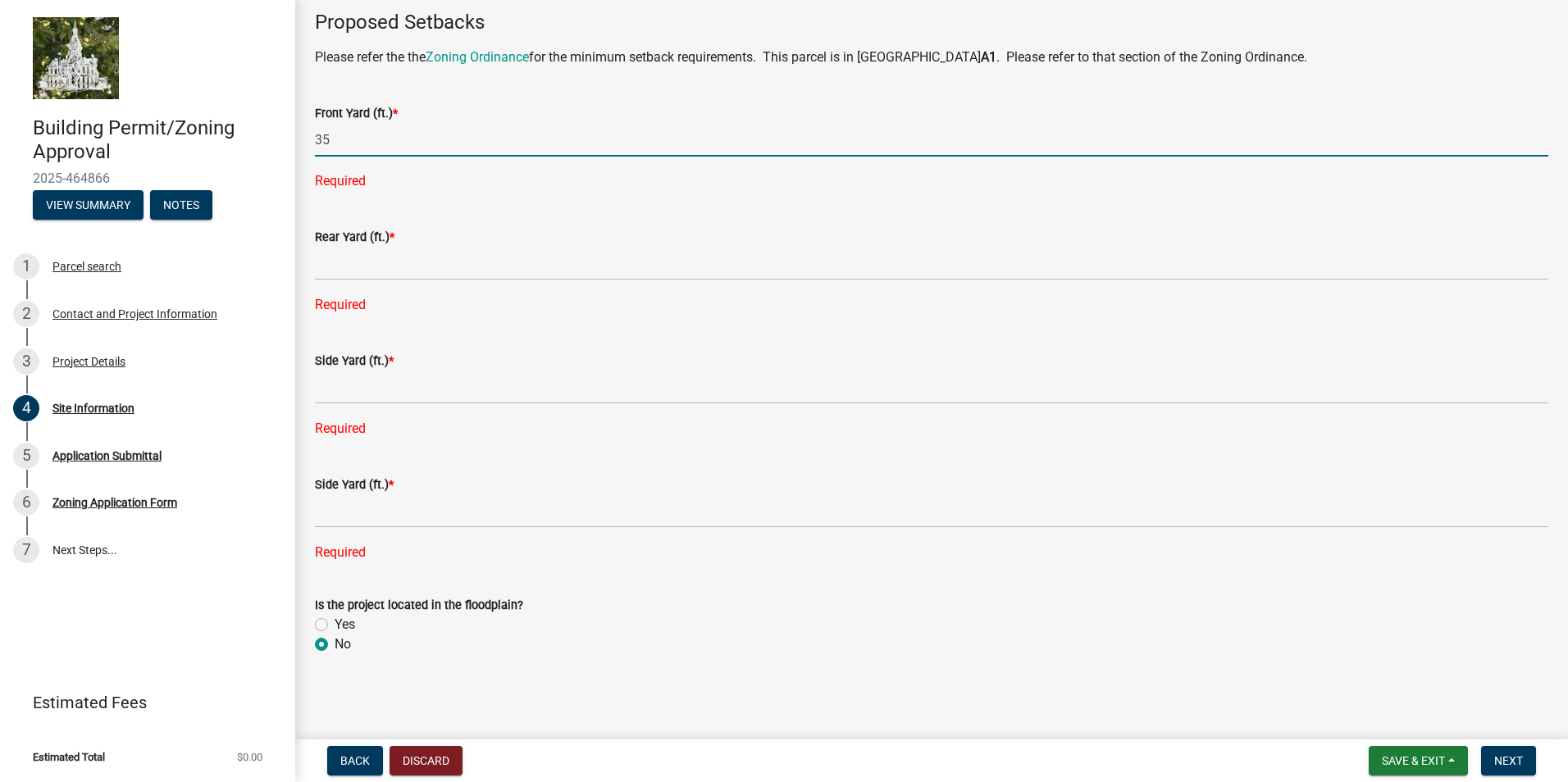
type input "35"
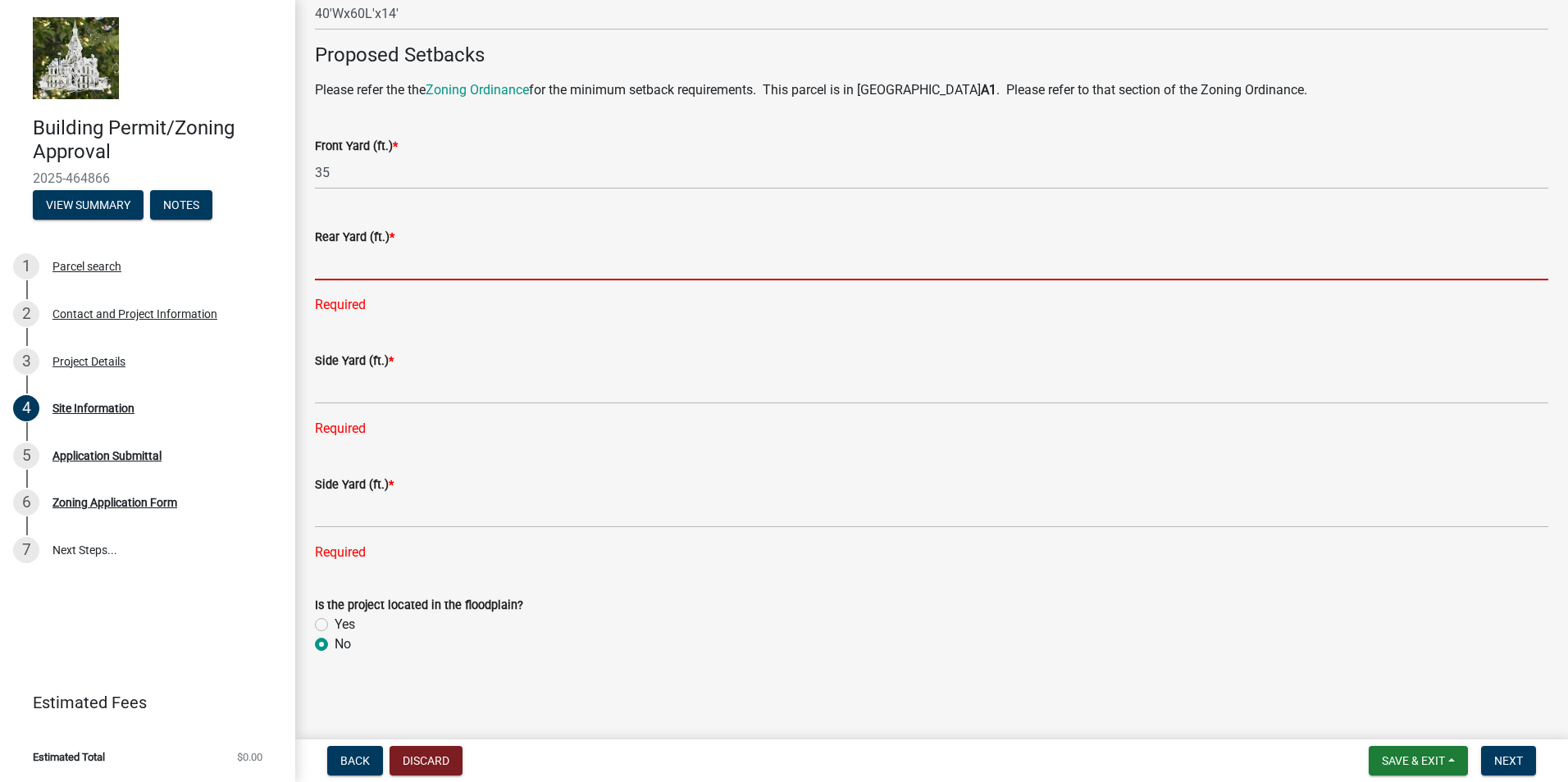
scroll to position [1019, 0]
click at [332, 277] on input "text" at bounding box center [931, 263] width 1233 height 34
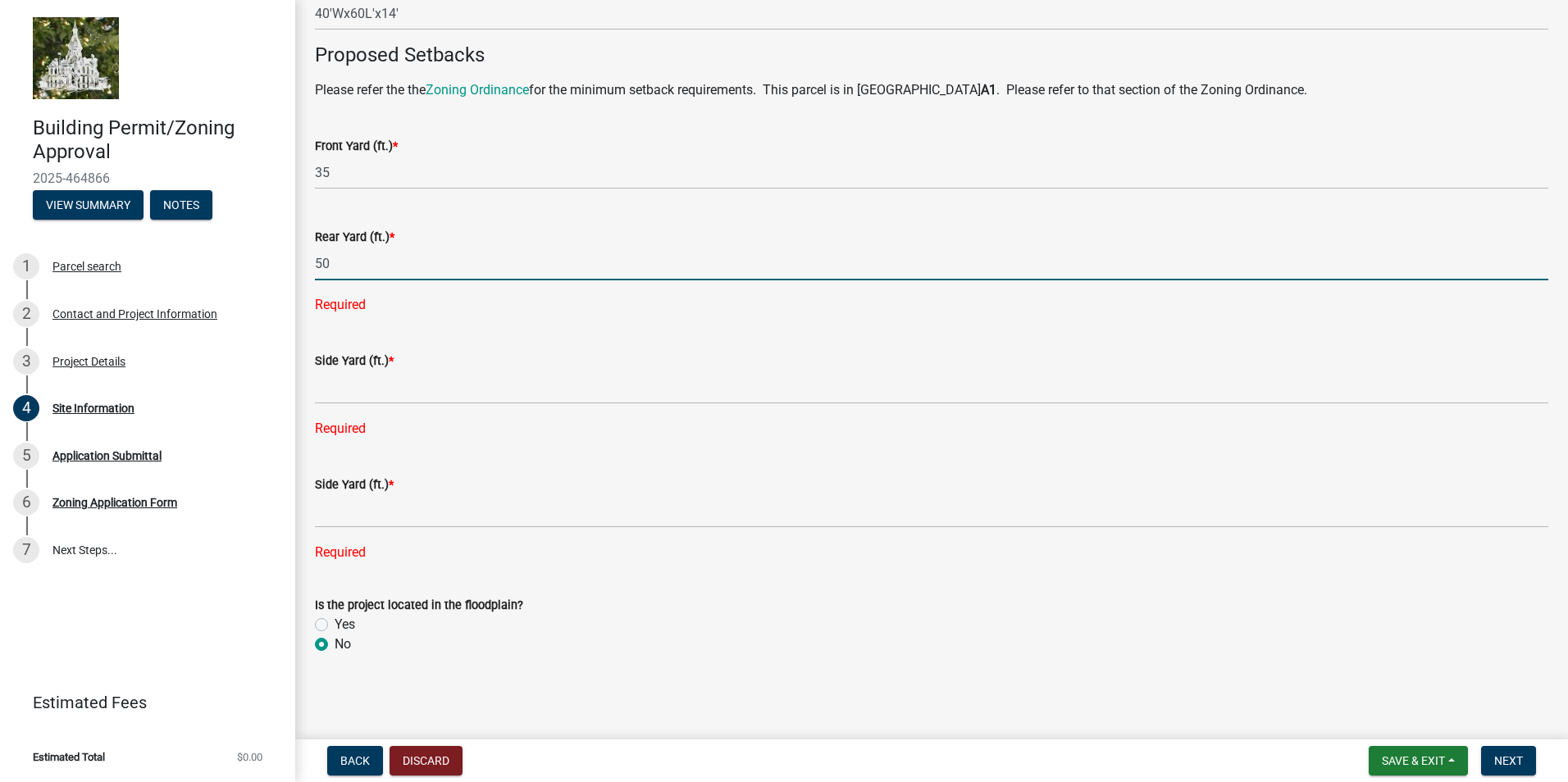
type input "50"
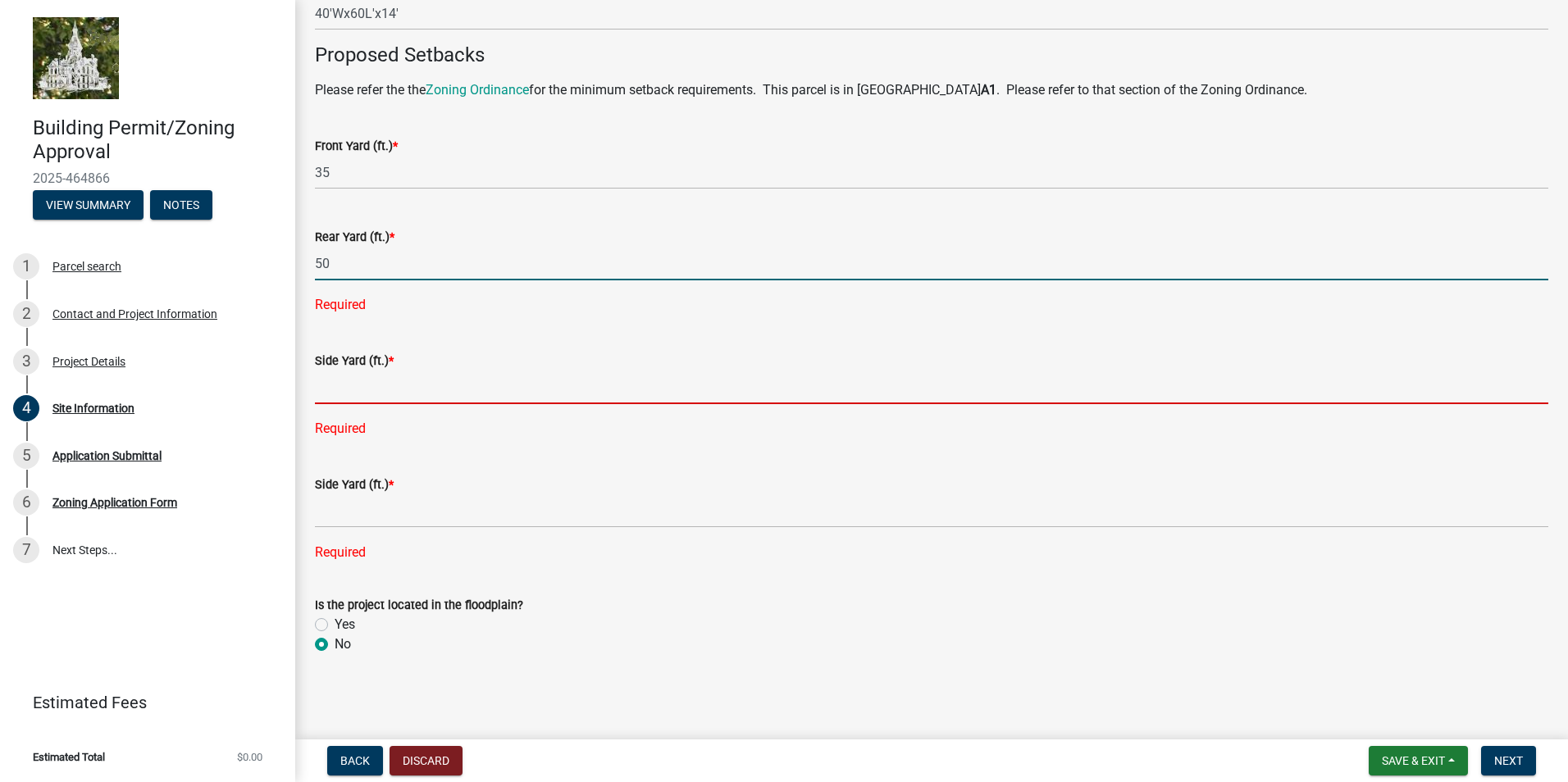
scroll to position [986, 0]
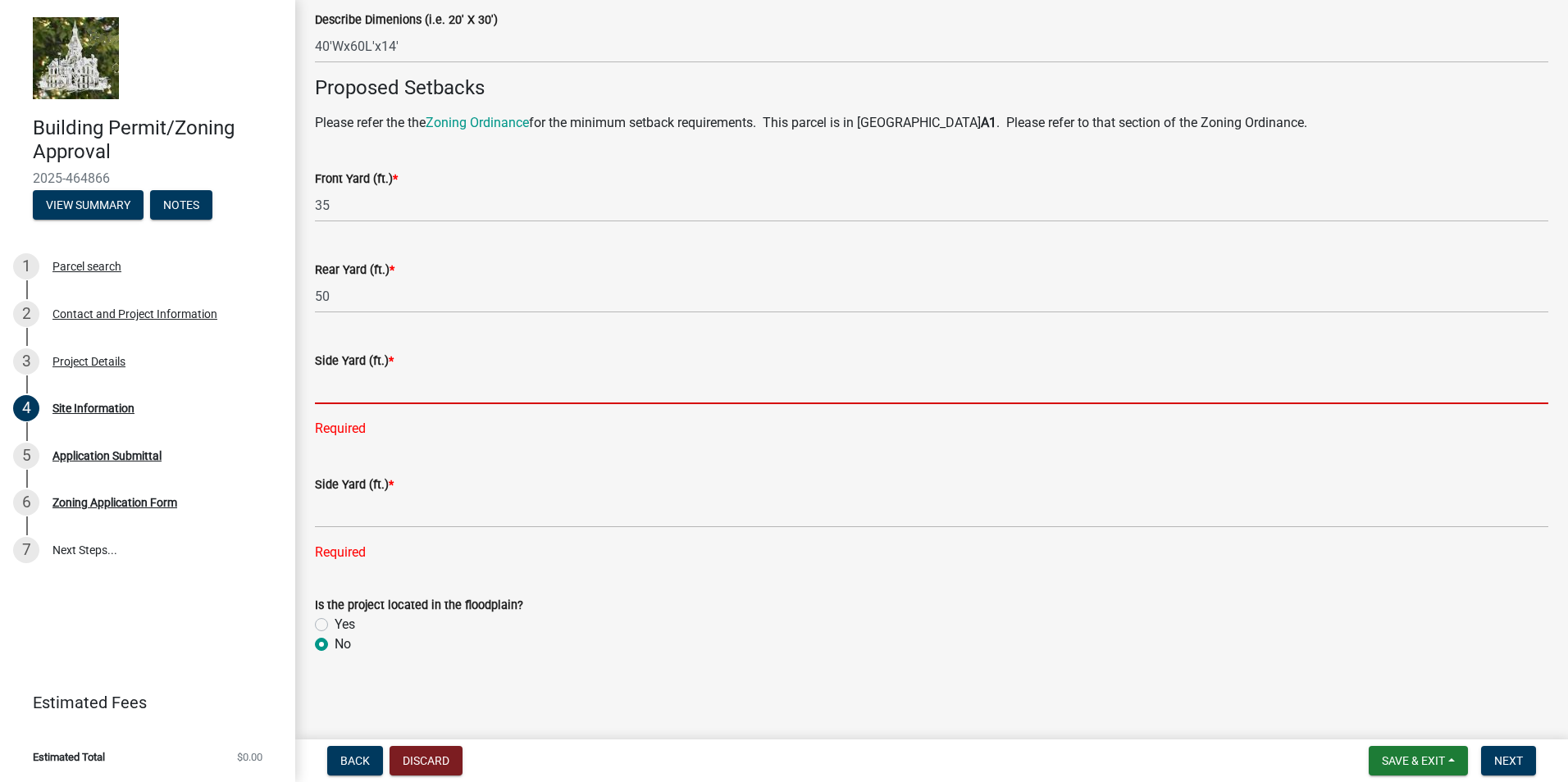
click at [345, 393] on input "text" at bounding box center [931, 387] width 1233 height 34
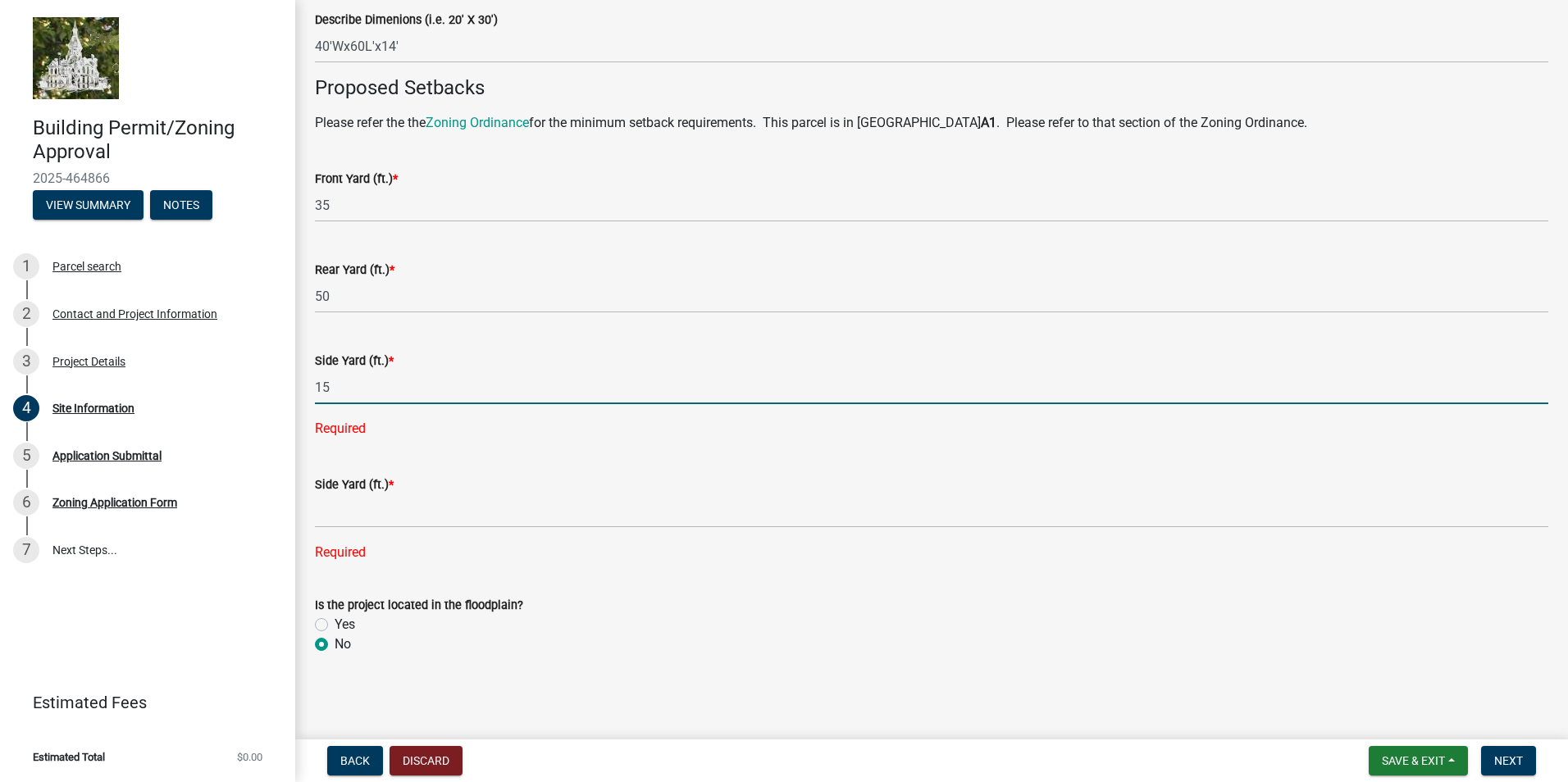
type input "15"
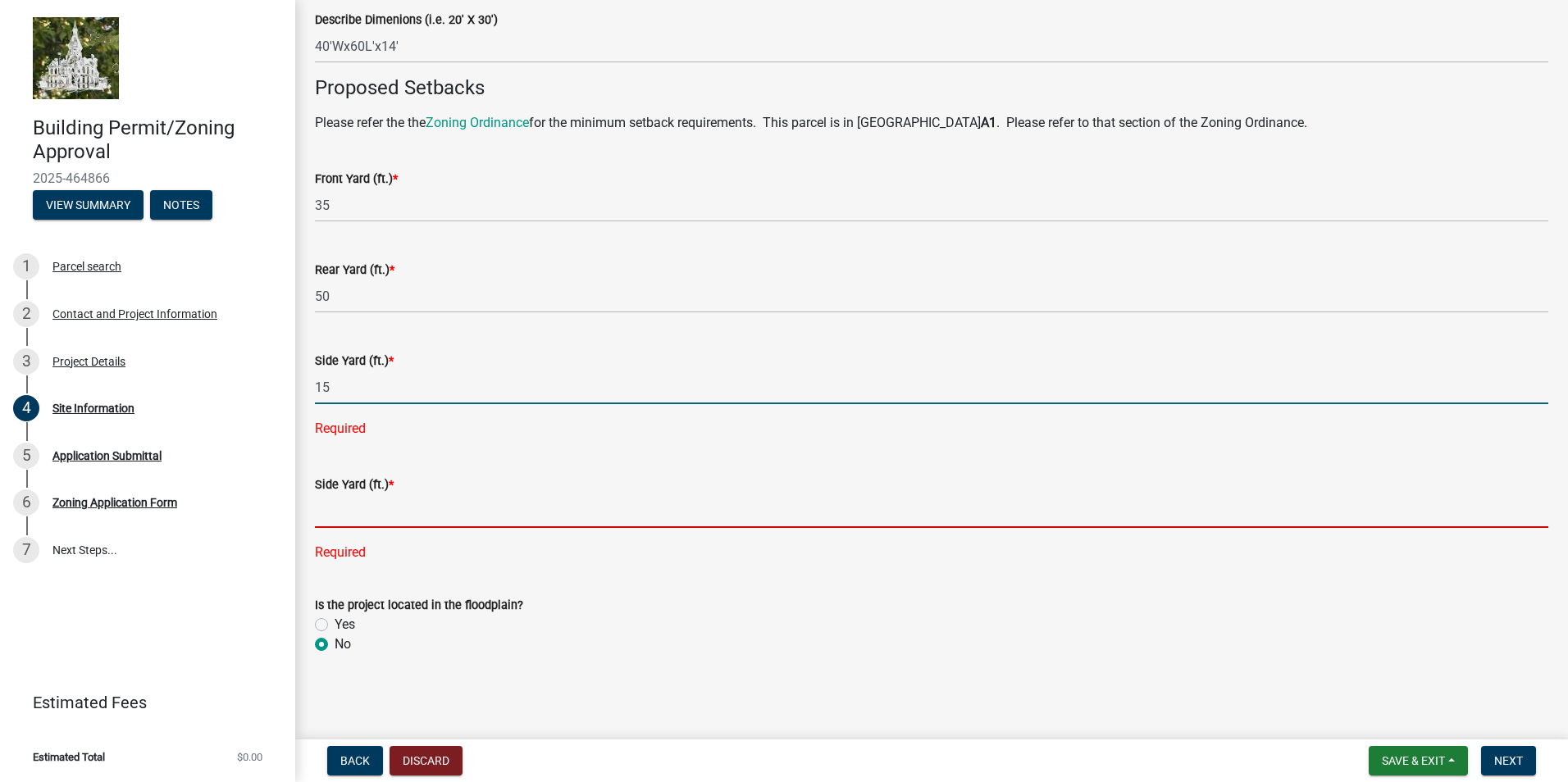
click at [349, 501] on input "text" at bounding box center [931, 511] width 1233 height 34
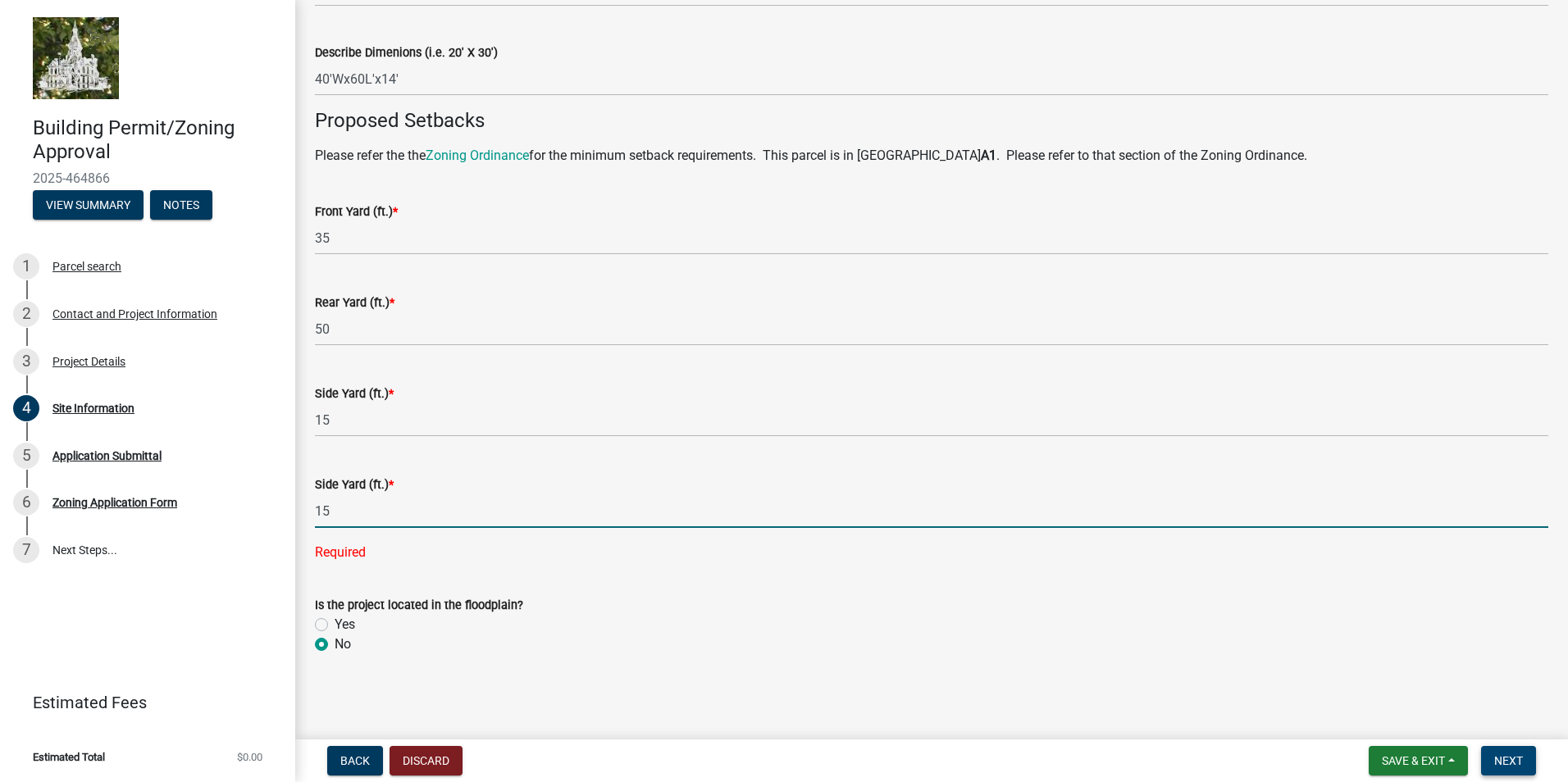
type input "15"
click at [1520, 754] on span "Next" at bounding box center [1508, 760] width 29 height 13
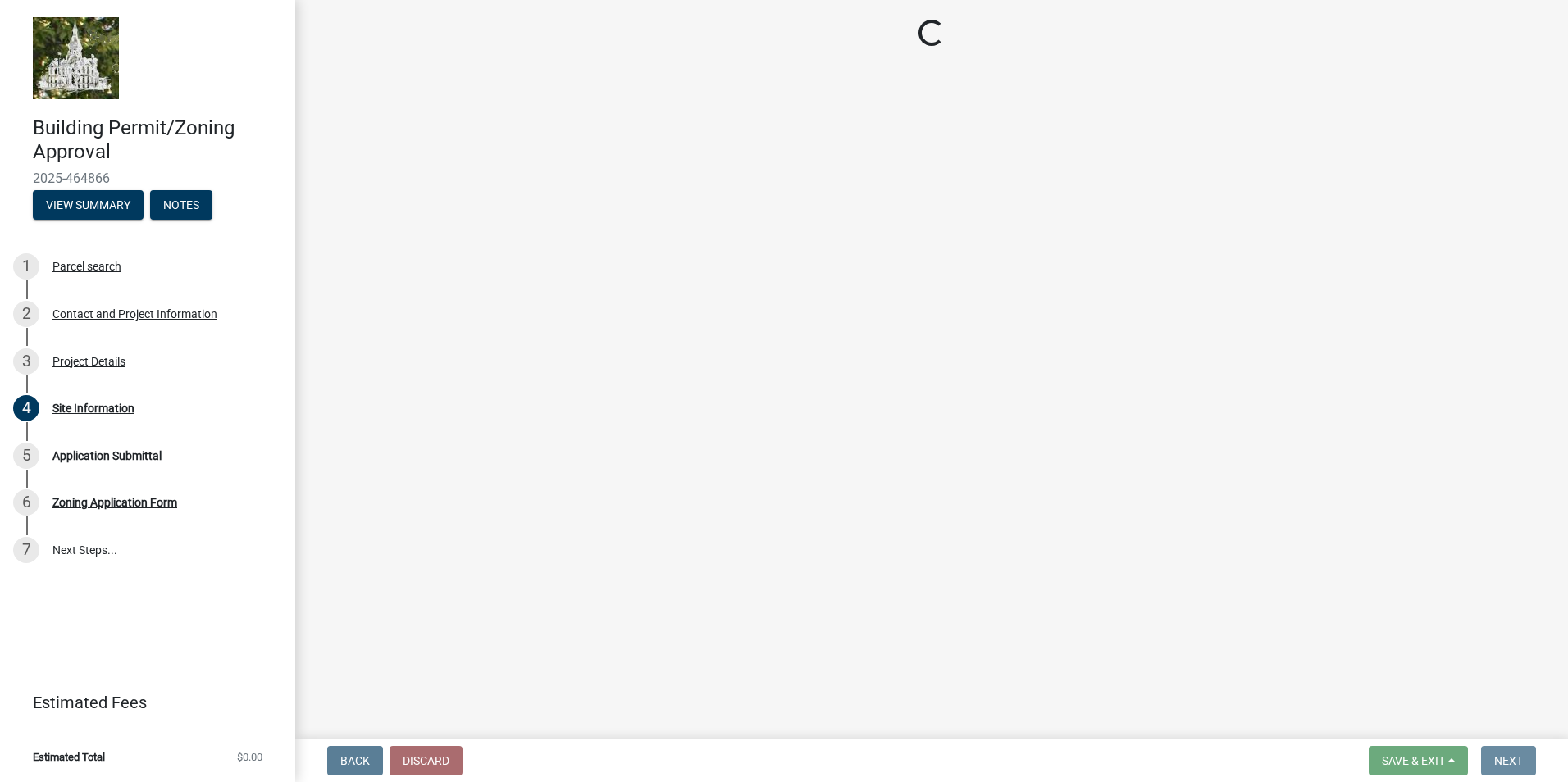
scroll to position [0, 0]
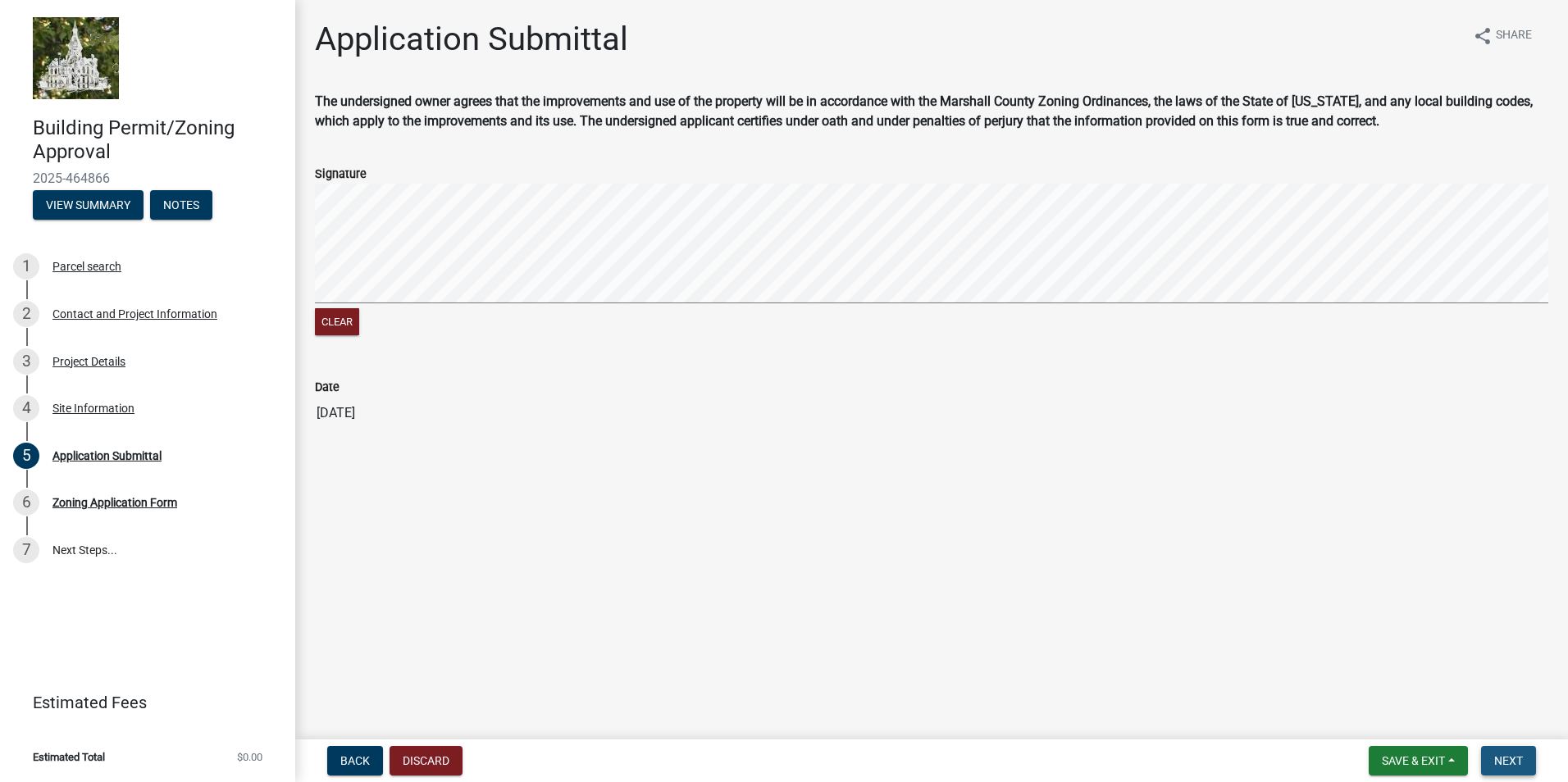
click at [1505, 759] on span "Next" at bounding box center [1508, 760] width 29 height 13
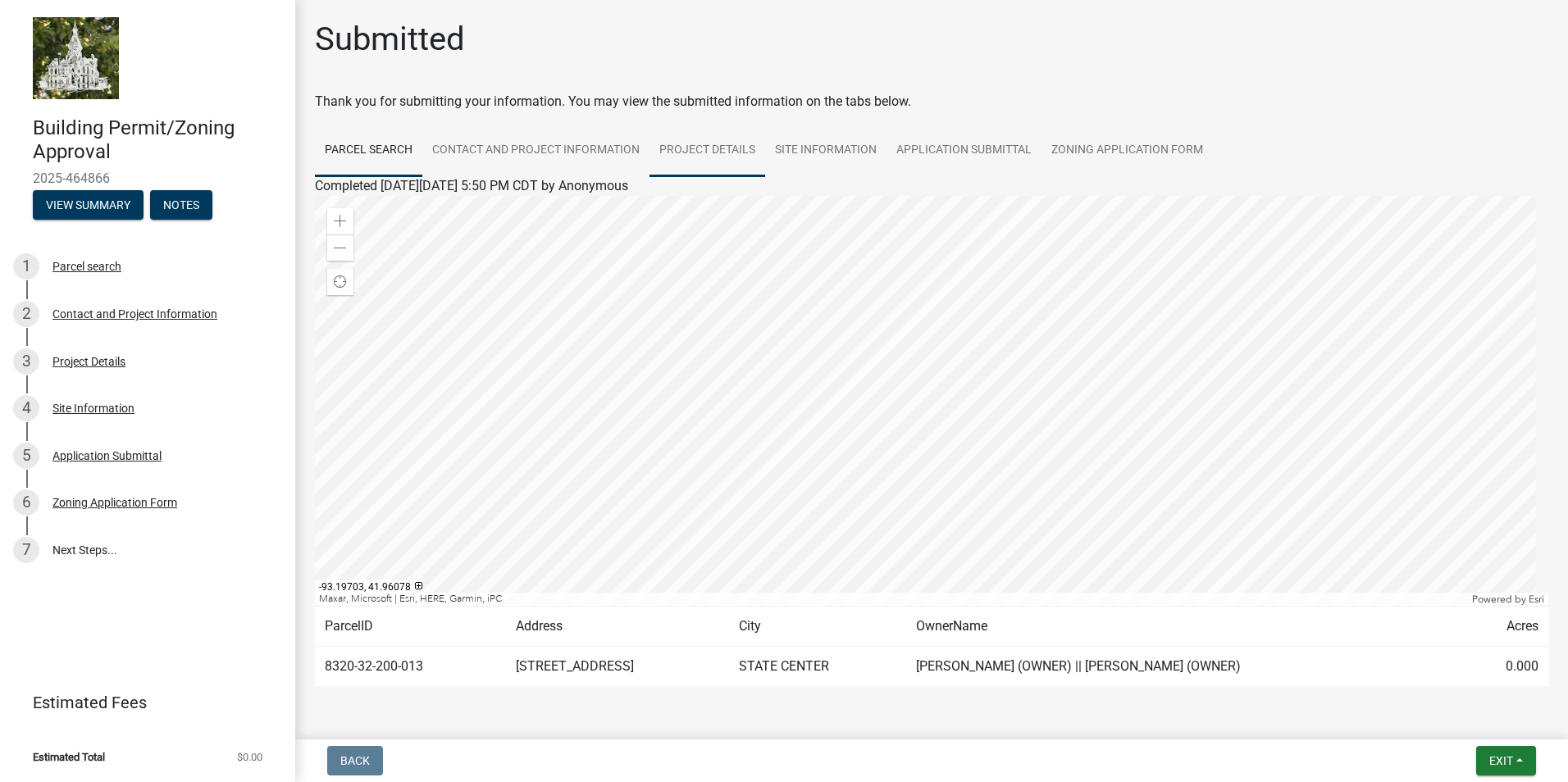
click at [674, 148] on link "Project Details" at bounding box center [706, 151] width 115 height 53
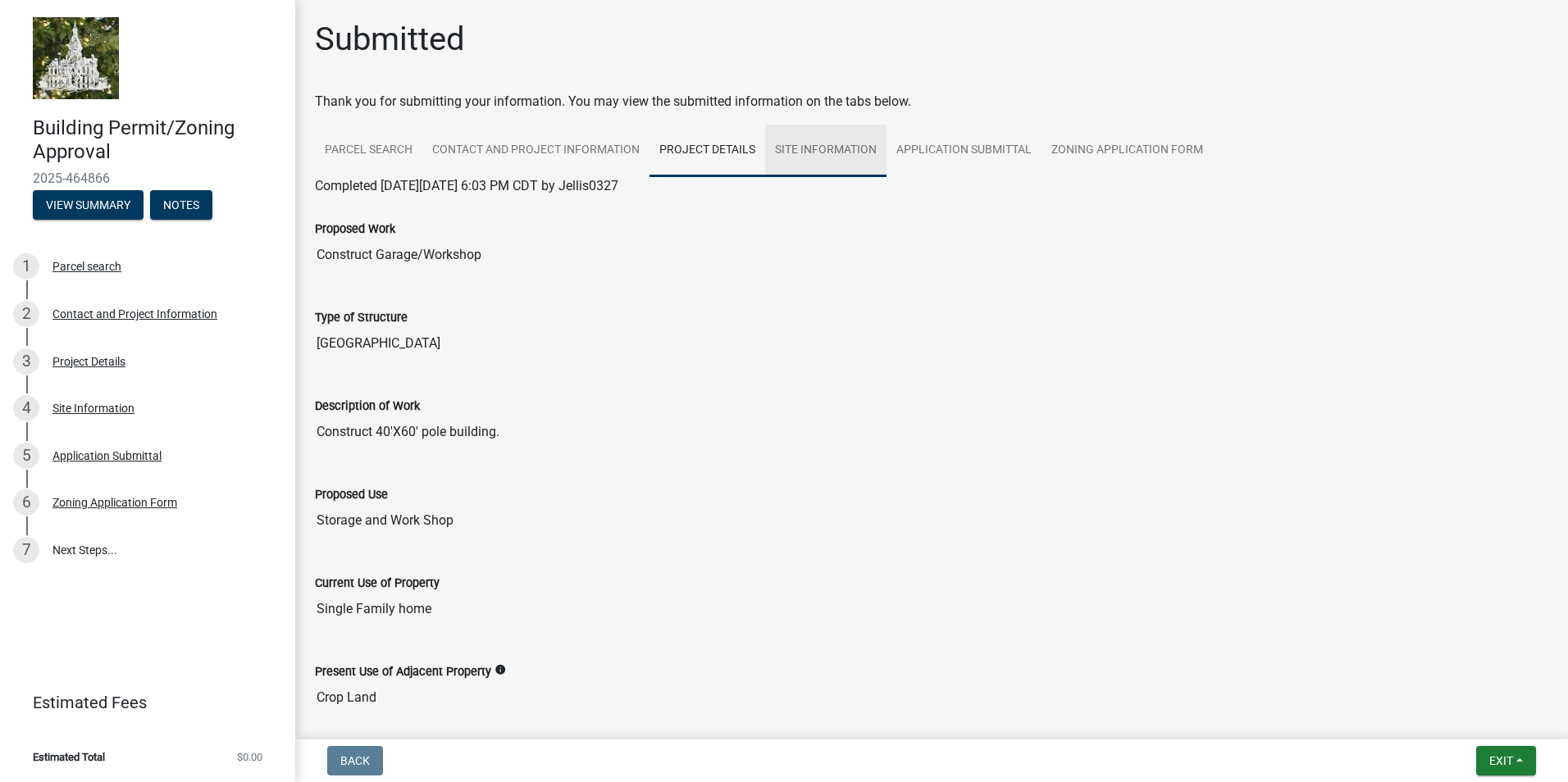
click at [838, 151] on link "Site Information" at bounding box center [825, 151] width 121 height 53
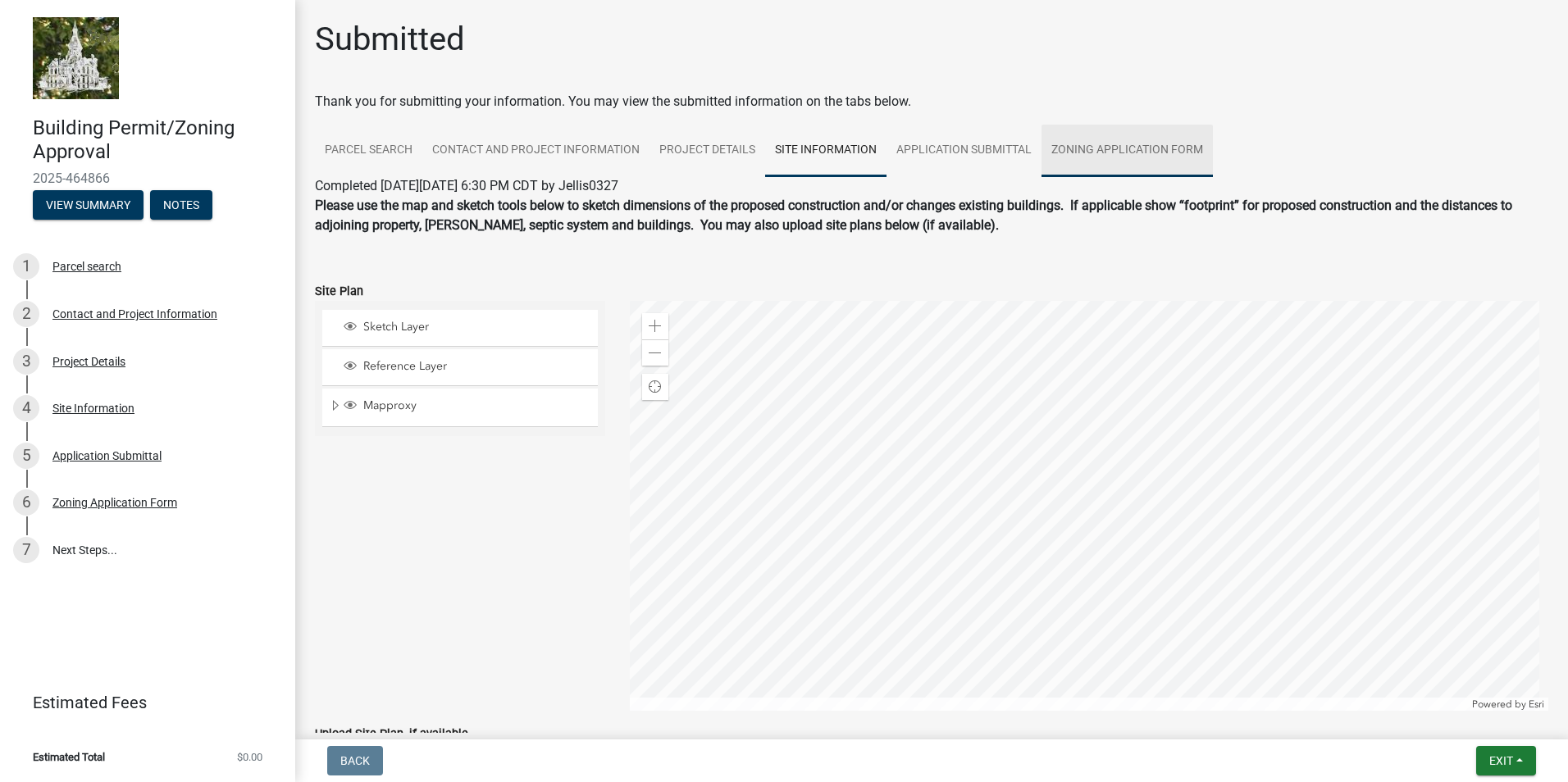
click at [1067, 148] on link "Zoning Application Form" at bounding box center [1126, 151] width 172 height 53
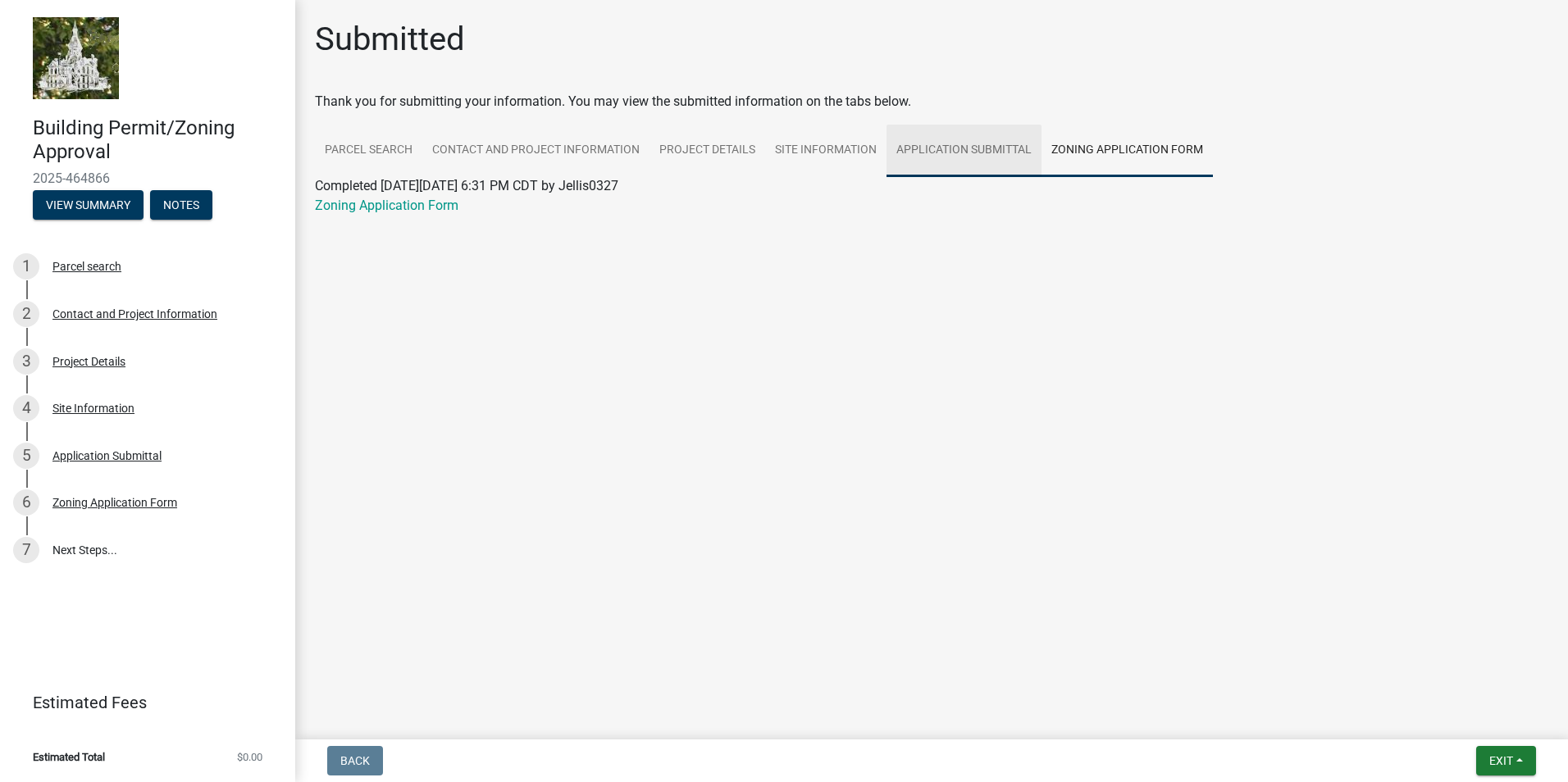
click at [999, 152] on link "Application Submittal" at bounding box center [963, 151] width 155 height 53
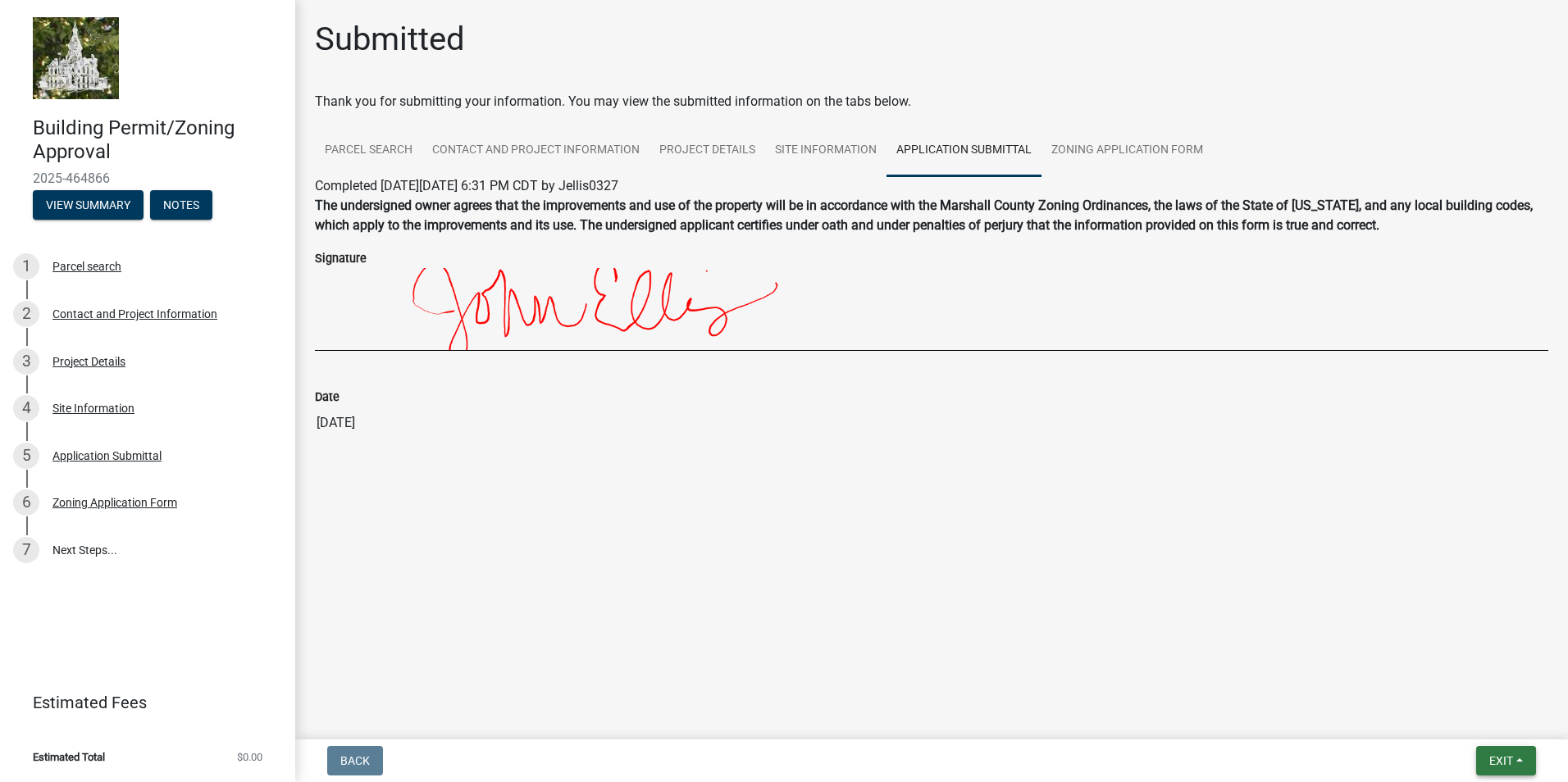
click at [1479, 746] on button "Exit" at bounding box center [1506, 760] width 60 height 29
click at [1477, 728] on button "Save & Exit" at bounding box center [1470, 718] width 131 height 39
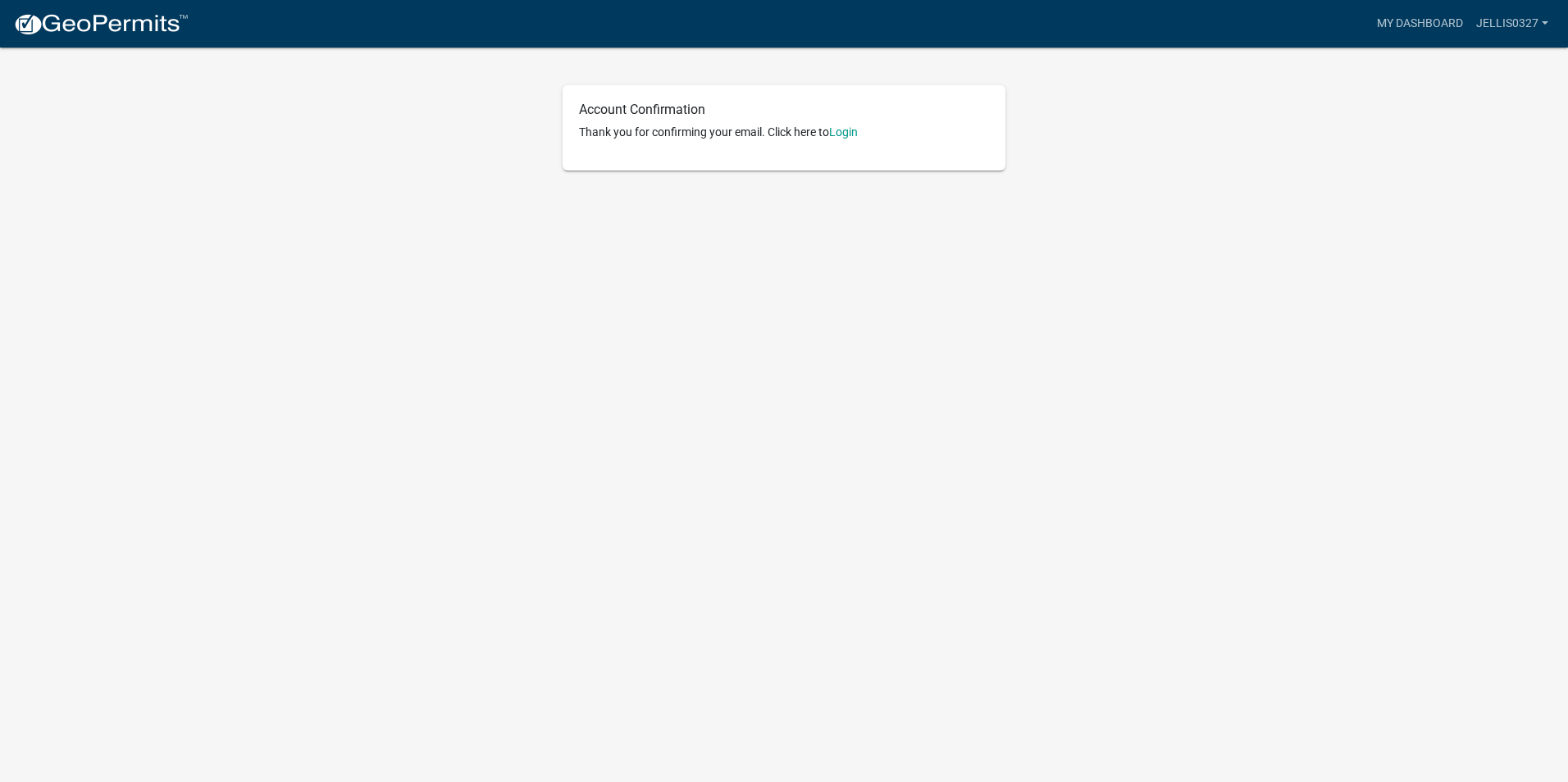
click at [827, 238] on body "Internet Explorer does NOT work with GeoPermits. Get a new browser for more sec…" at bounding box center [784, 391] width 1568 height 782
click at [1544, 22] on link "Jellis0327" at bounding box center [1512, 23] width 85 height 31
click at [1461, 68] on link "Account" at bounding box center [1489, 68] width 131 height 39
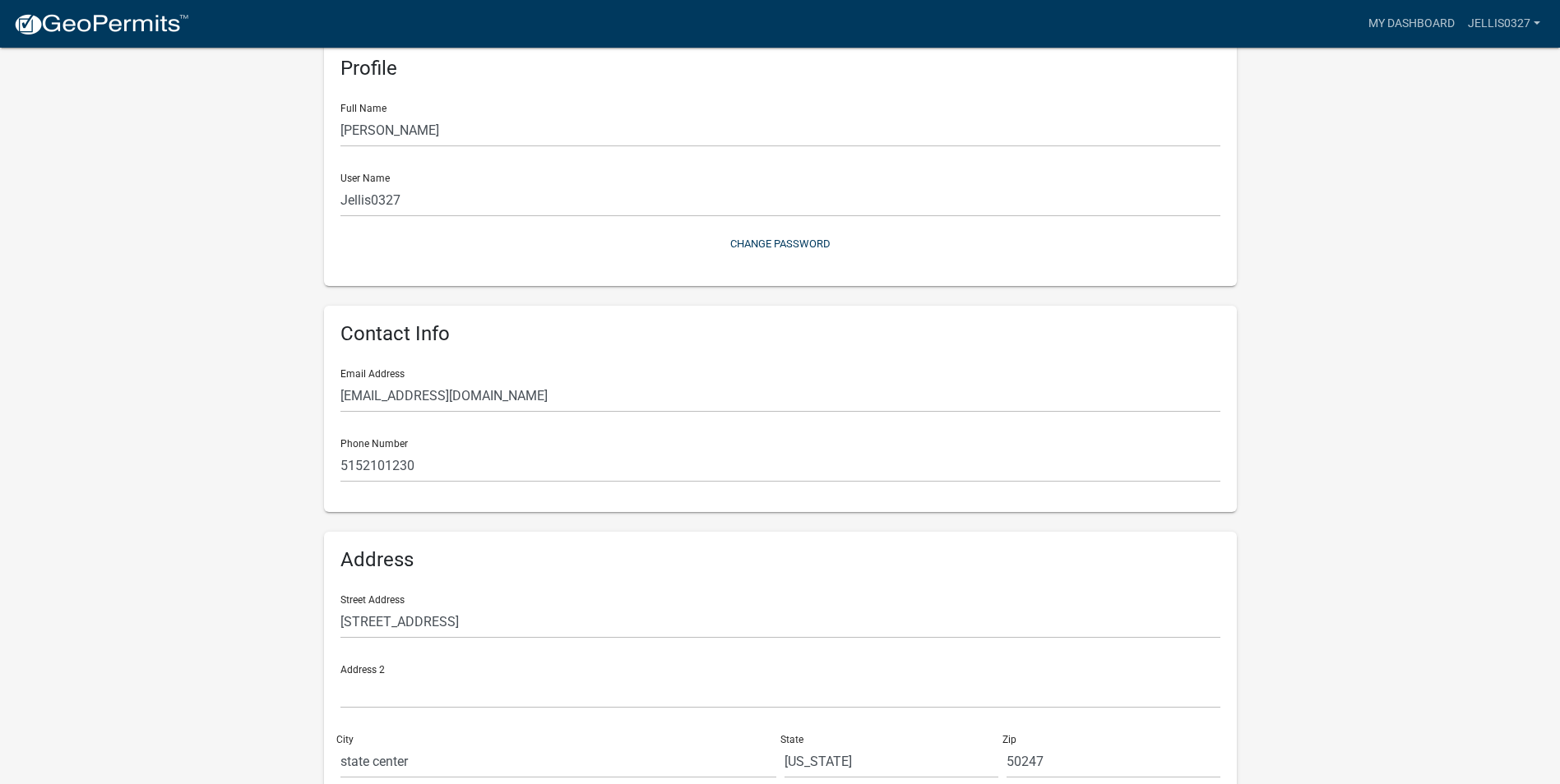
scroll to position [82, 0]
click at [500, 396] on input "[EMAIL_ADDRESS][DOMAIN_NAME]" at bounding box center [780, 395] width 880 height 34
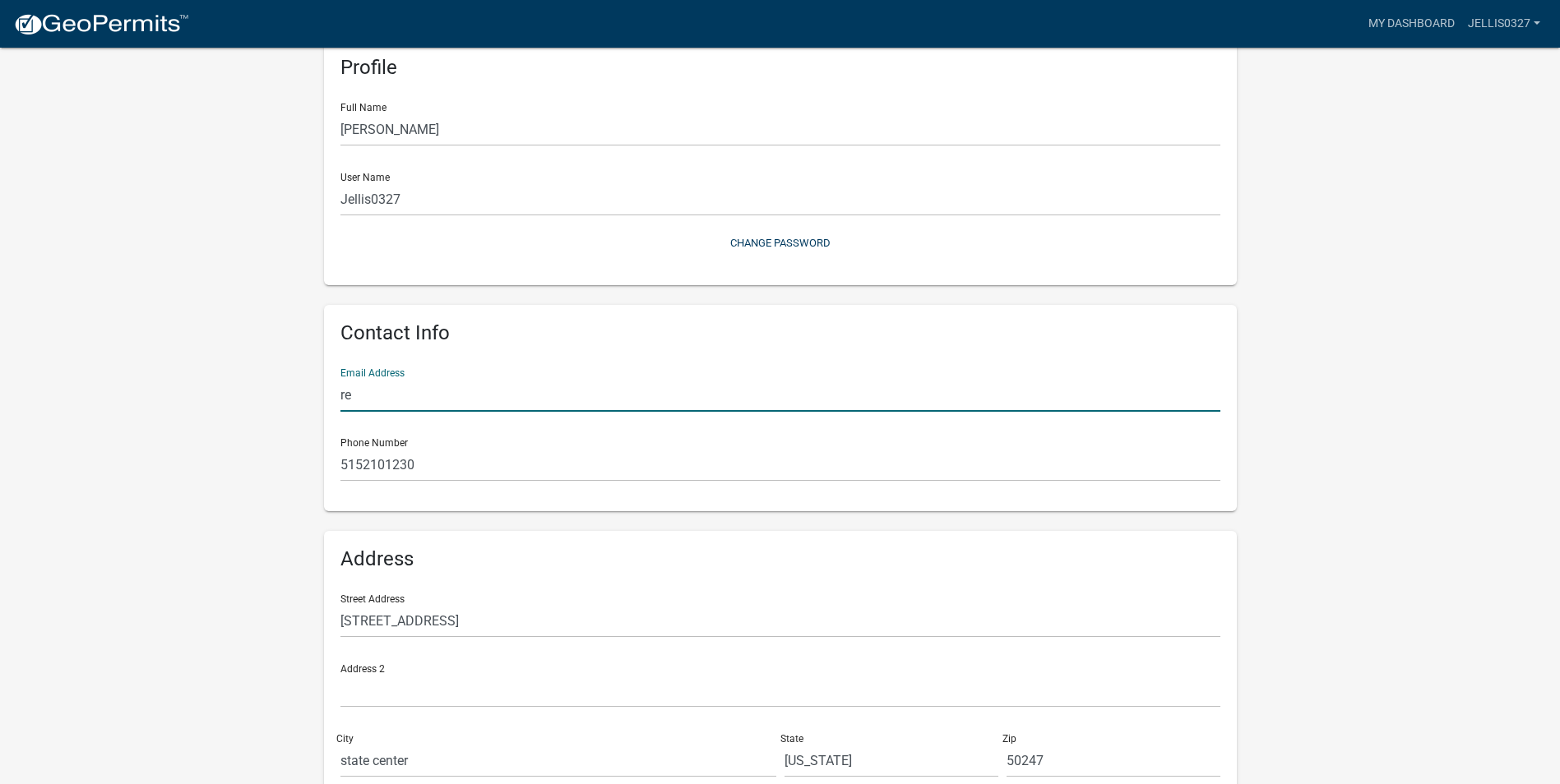
type input "r"
type input "[EMAIL_ADDRESS][DOMAIN_NAME]"
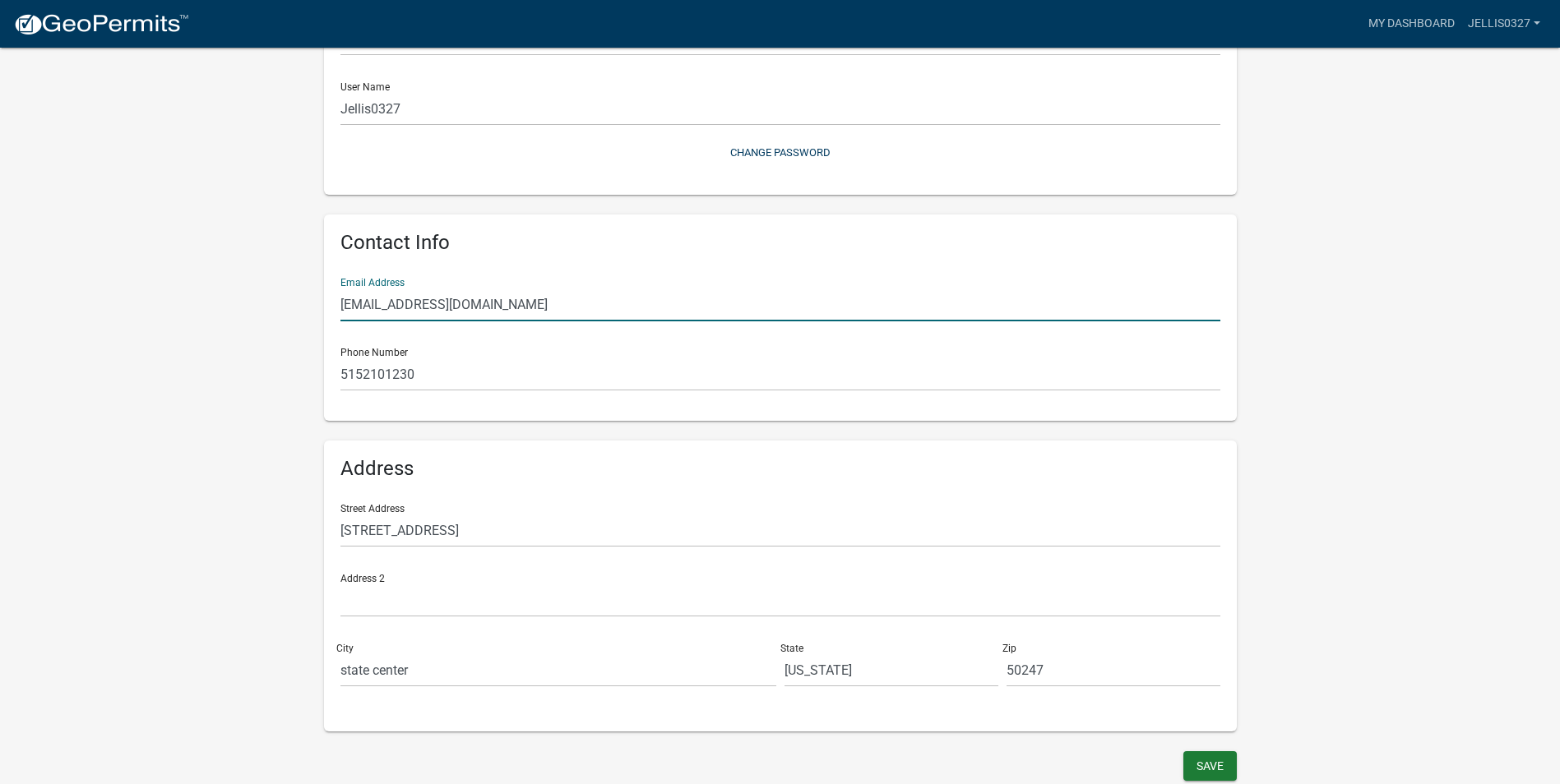
scroll to position [173, 0]
click at [1211, 764] on button "Save" at bounding box center [1209, 764] width 54 height 29
